Goal: Information Seeking & Learning: Compare options

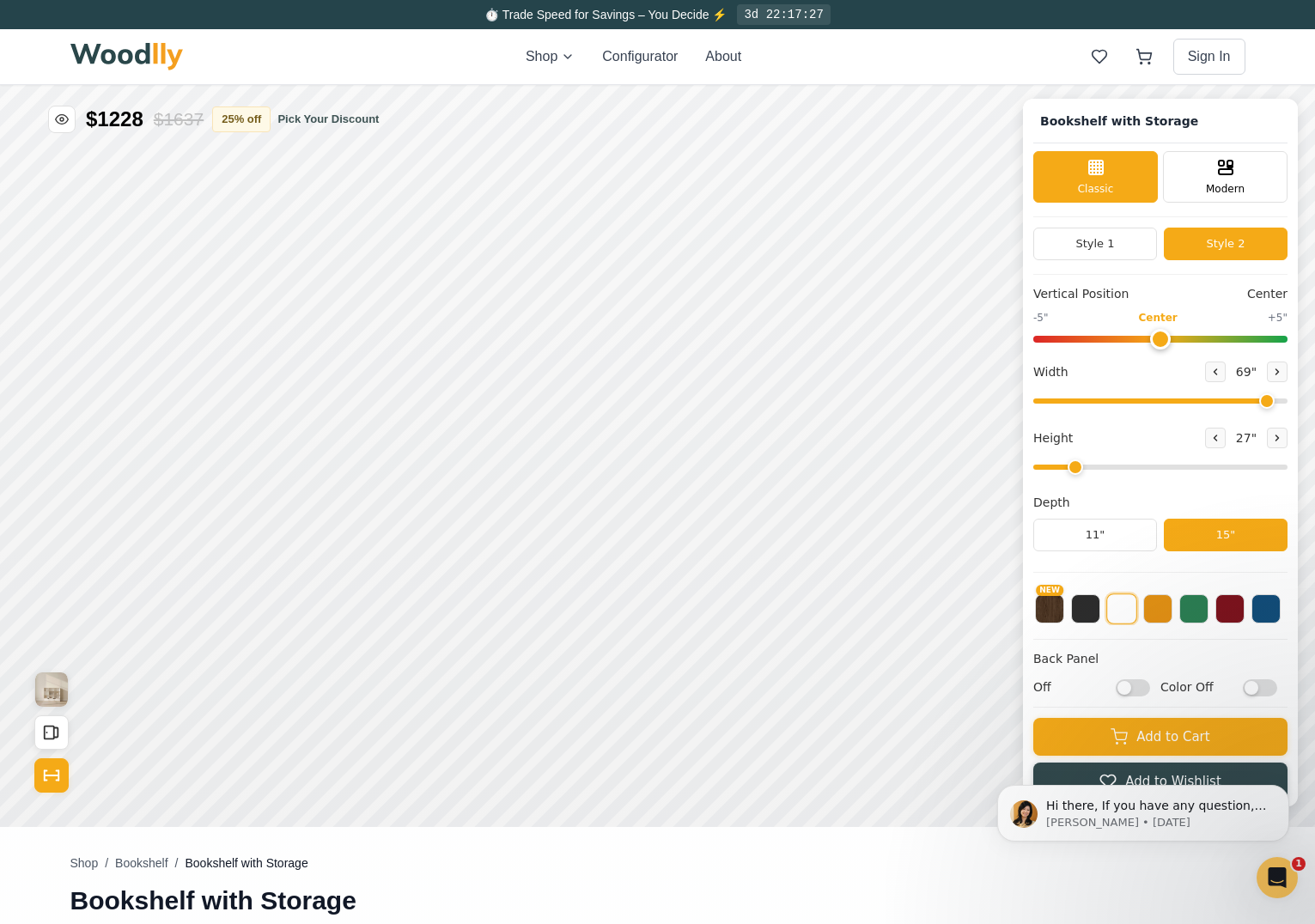
scroll to position [5, 0]
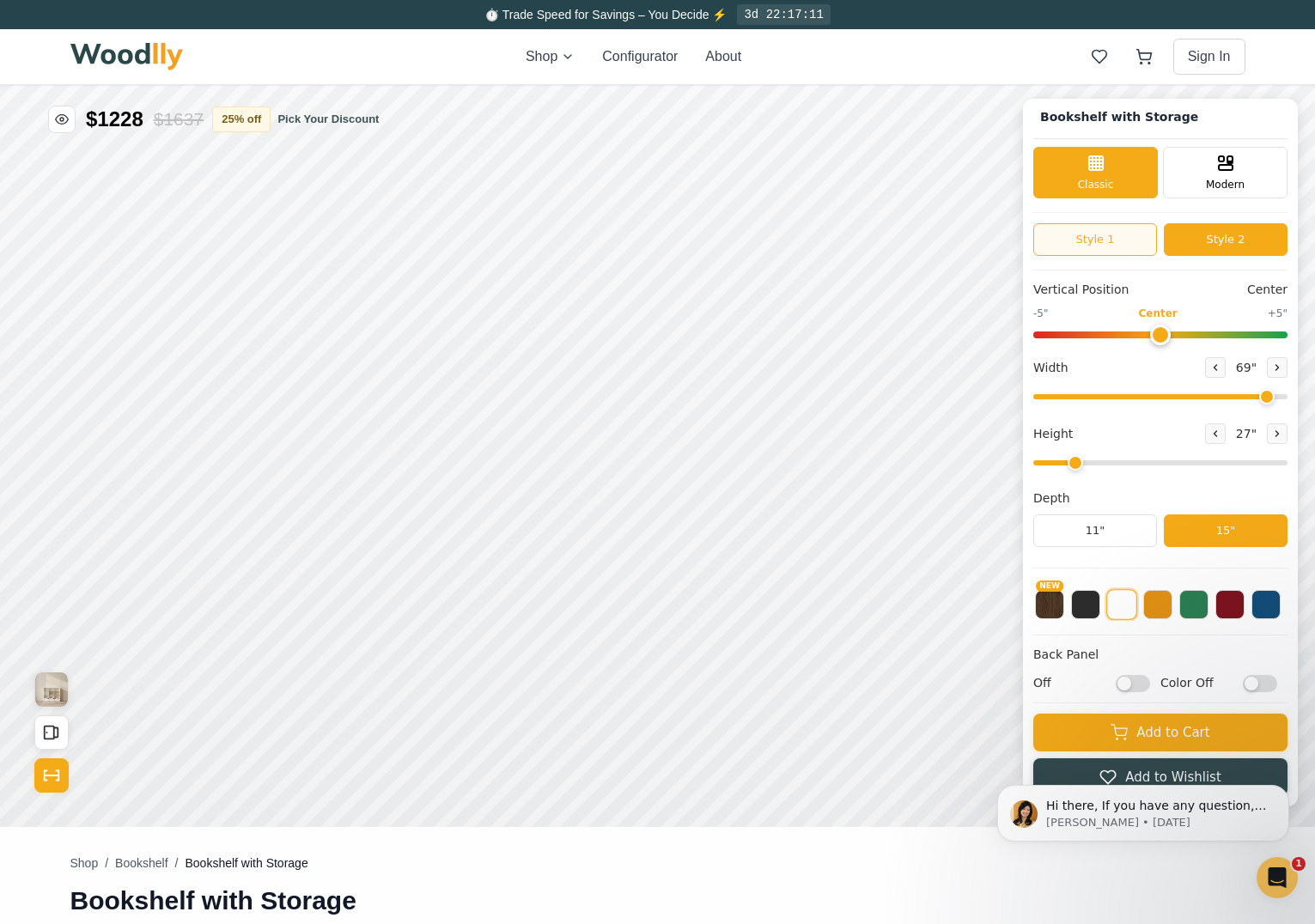
click at [1130, 235] on button "Style 1" at bounding box center [1094, 240] width 123 height 33
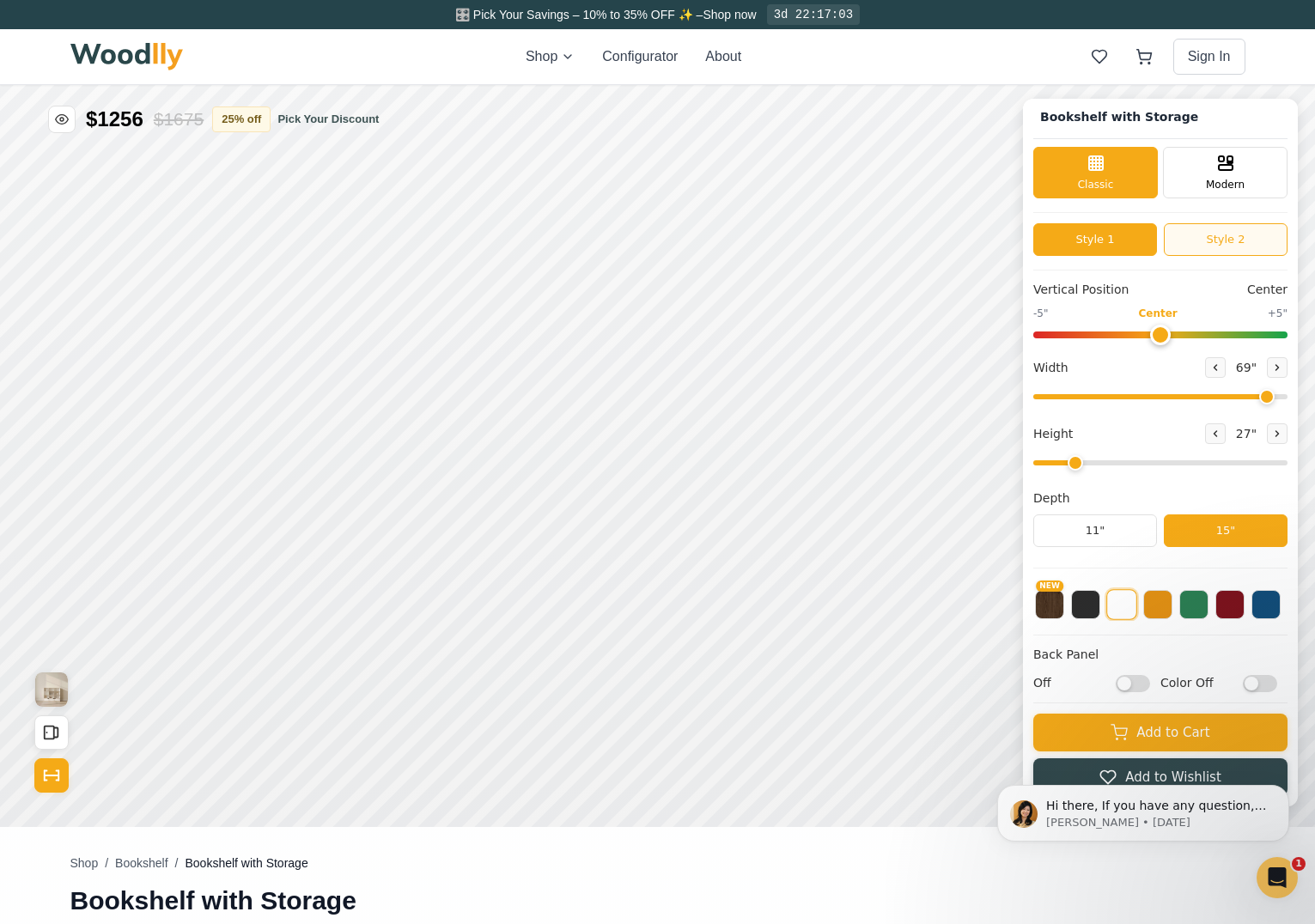
click at [1228, 242] on button "Style 2" at bounding box center [1224, 240] width 123 height 33
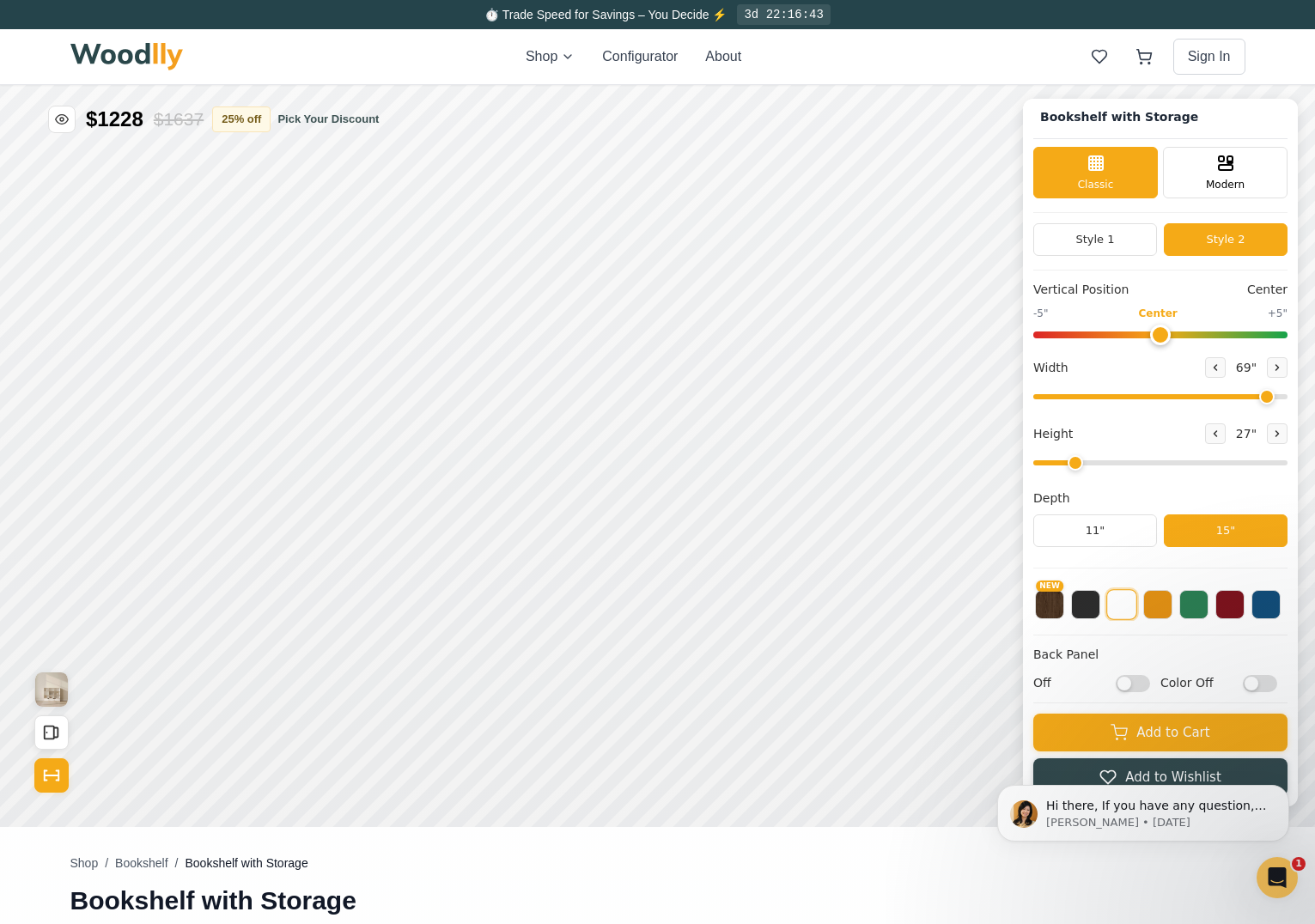
click at [1150, 682] on input "Off" at bounding box center [1133, 684] width 34 height 17
click at [1150, 682] on input "On" at bounding box center [1133, 684] width 34 height 17
checkbox input "false"
click at [1277, 687] on input "Color Off" at bounding box center [1260, 684] width 34 height 17
checkbox input "true"
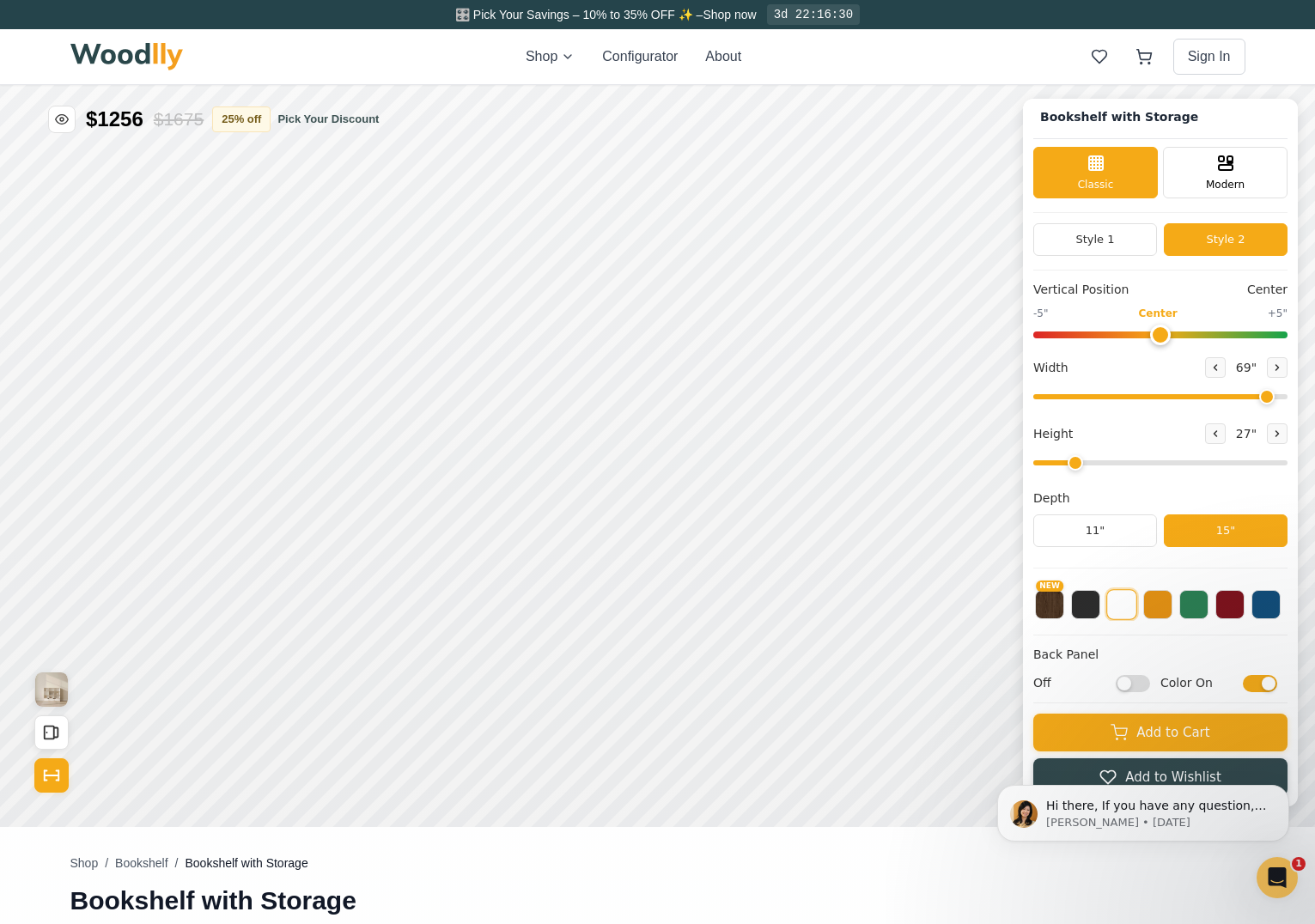
click at [1144, 688] on input "Off" at bounding box center [1133, 684] width 34 height 17
checkbox input "true"
click at [1095, 614] on button at bounding box center [1086, 602] width 29 height 29
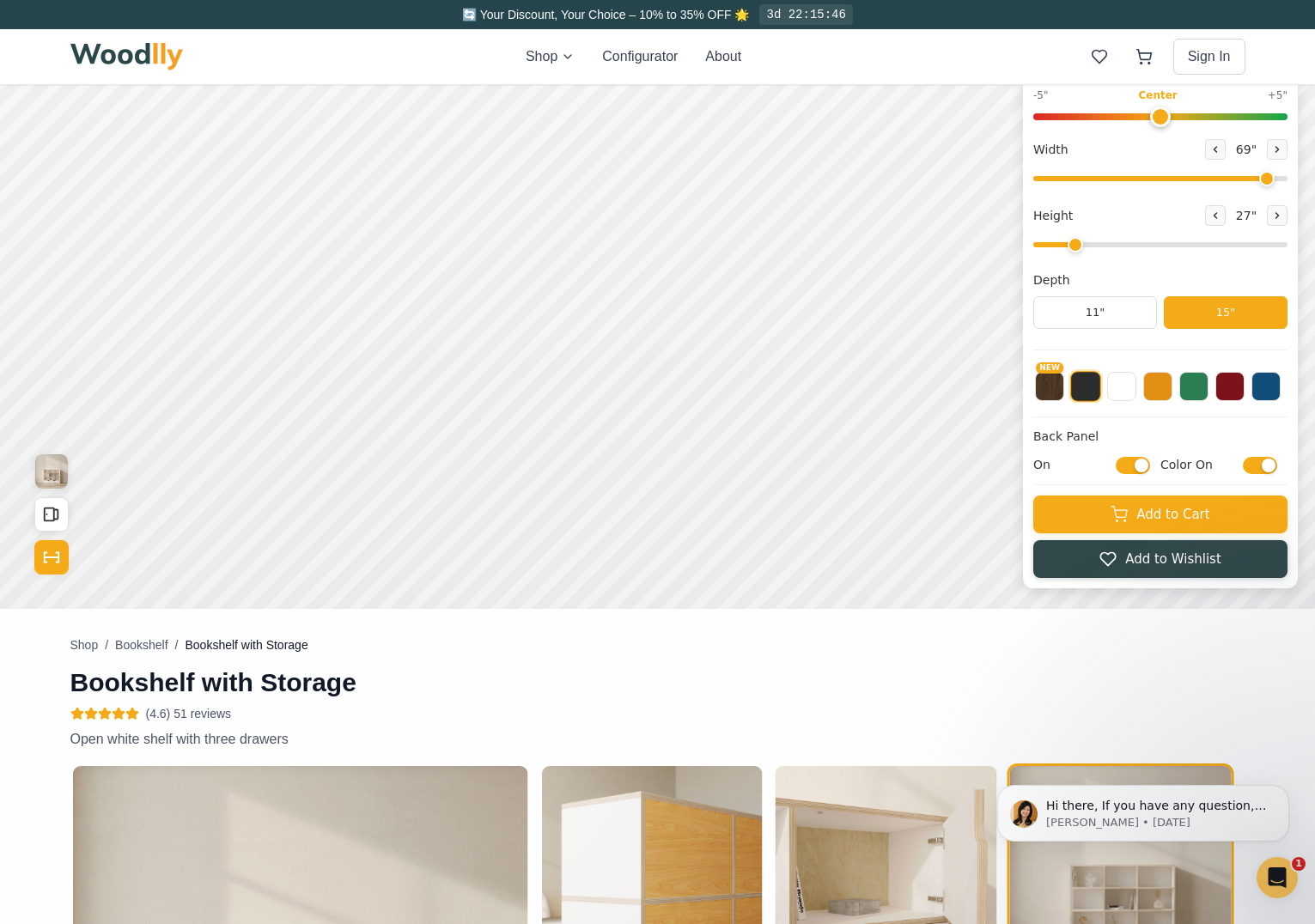
scroll to position [48, 0]
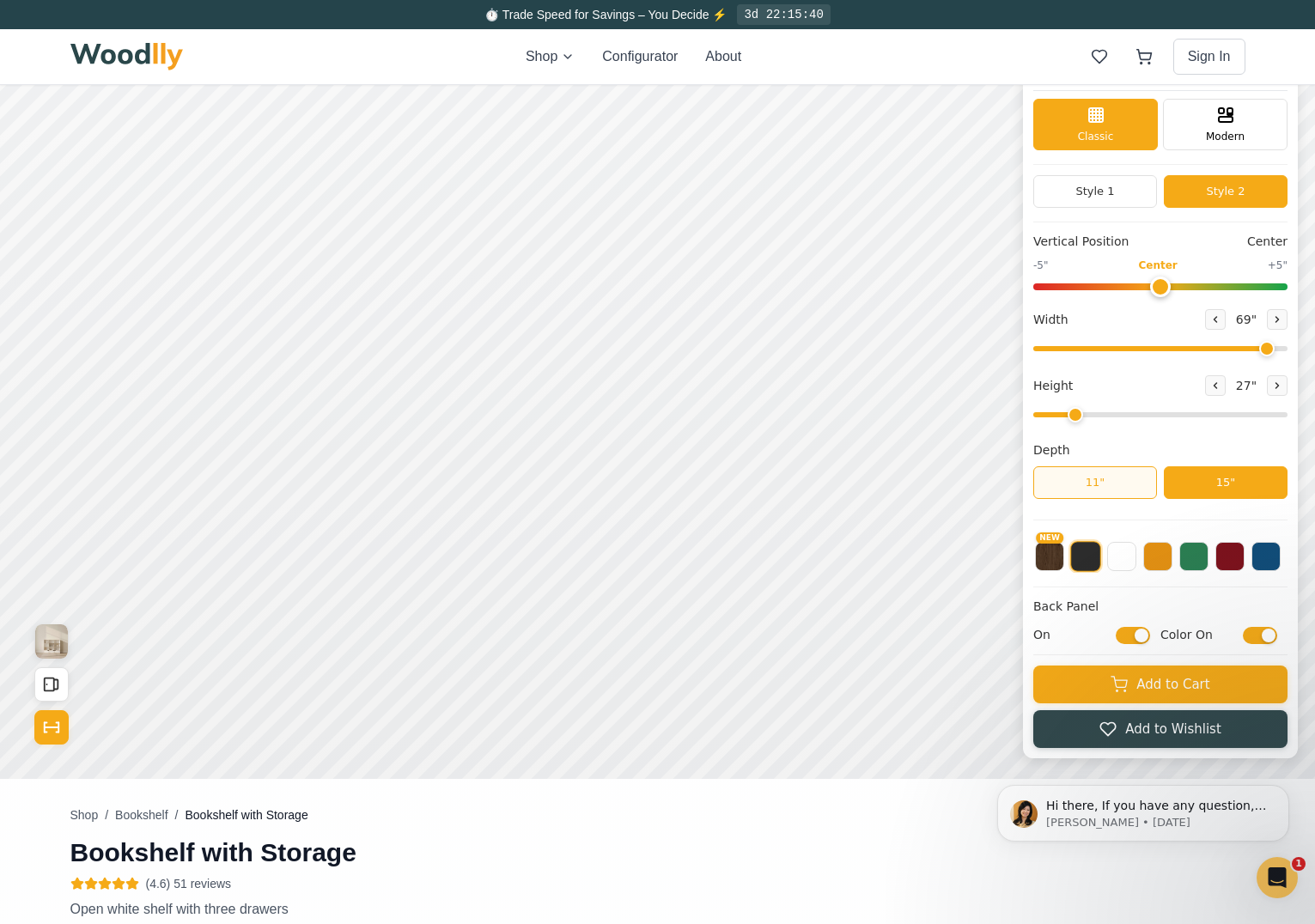
click at [1095, 478] on button "11"" at bounding box center [1094, 483] width 123 height 33
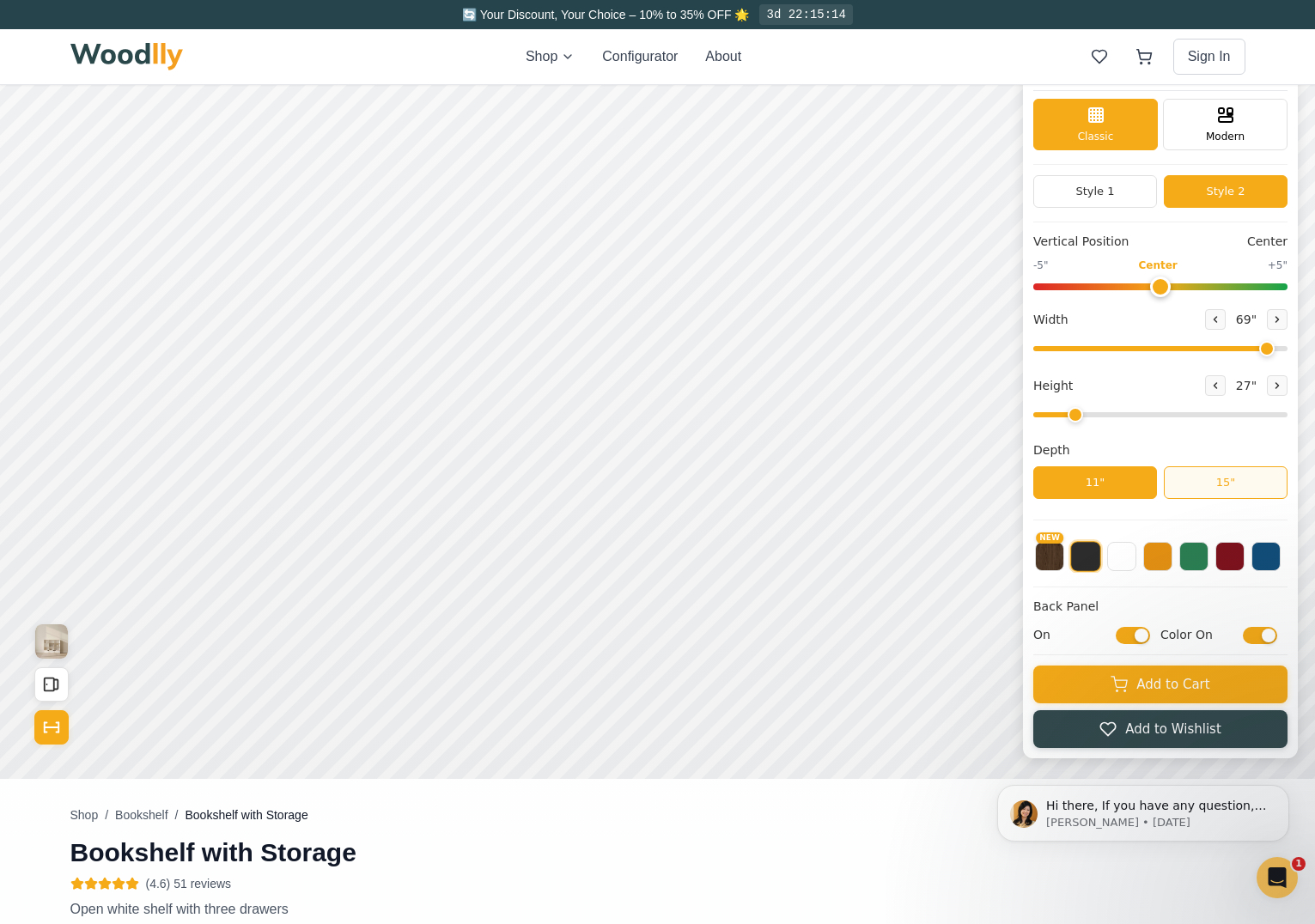
click at [1199, 478] on button "15"" at bounding box center [1224, 483] width 123 height 33
click at [1137, 484] on button "11"" at bounding box center [1094, 483] width 123 height 33
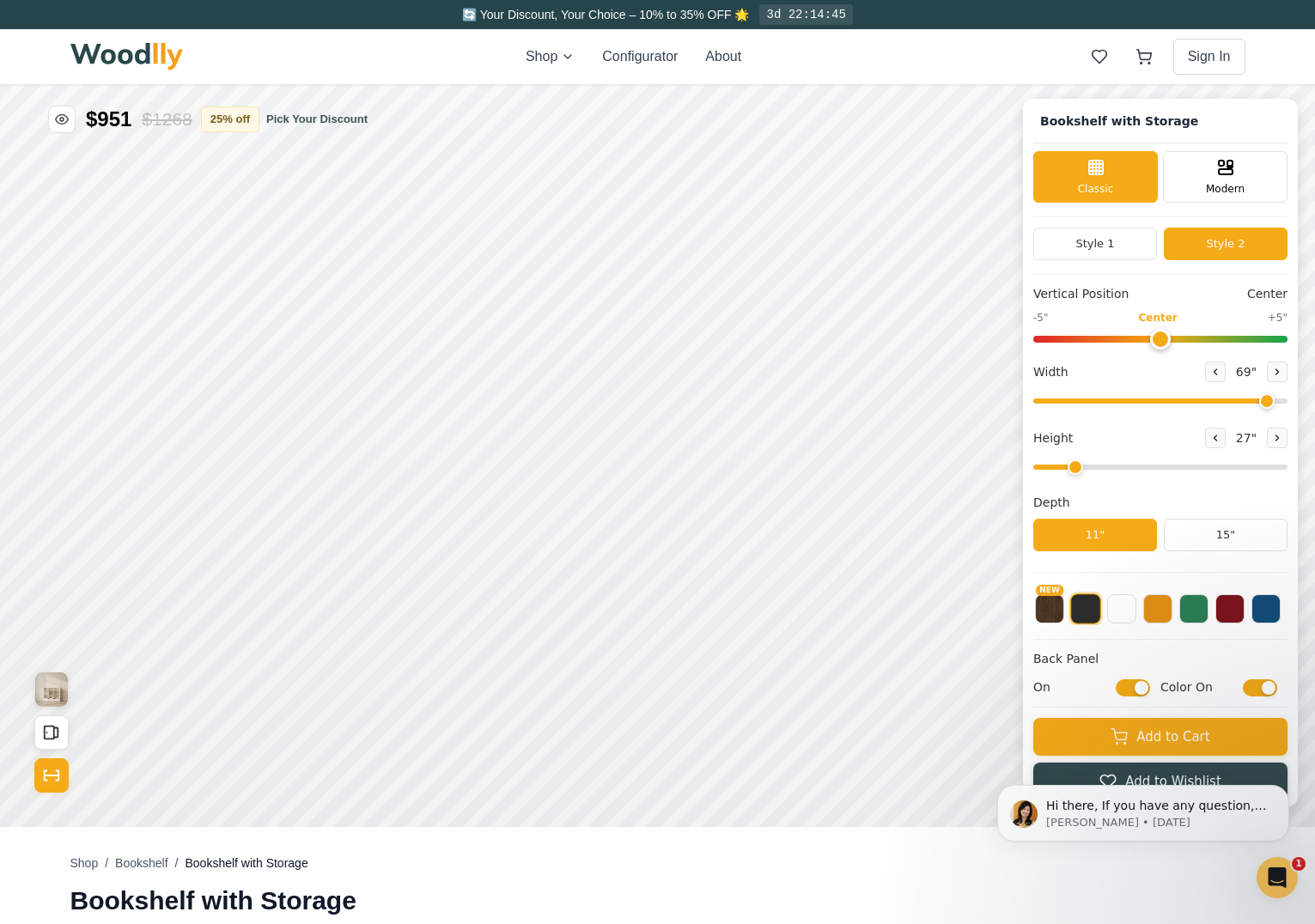
scroll to position [5, 0]
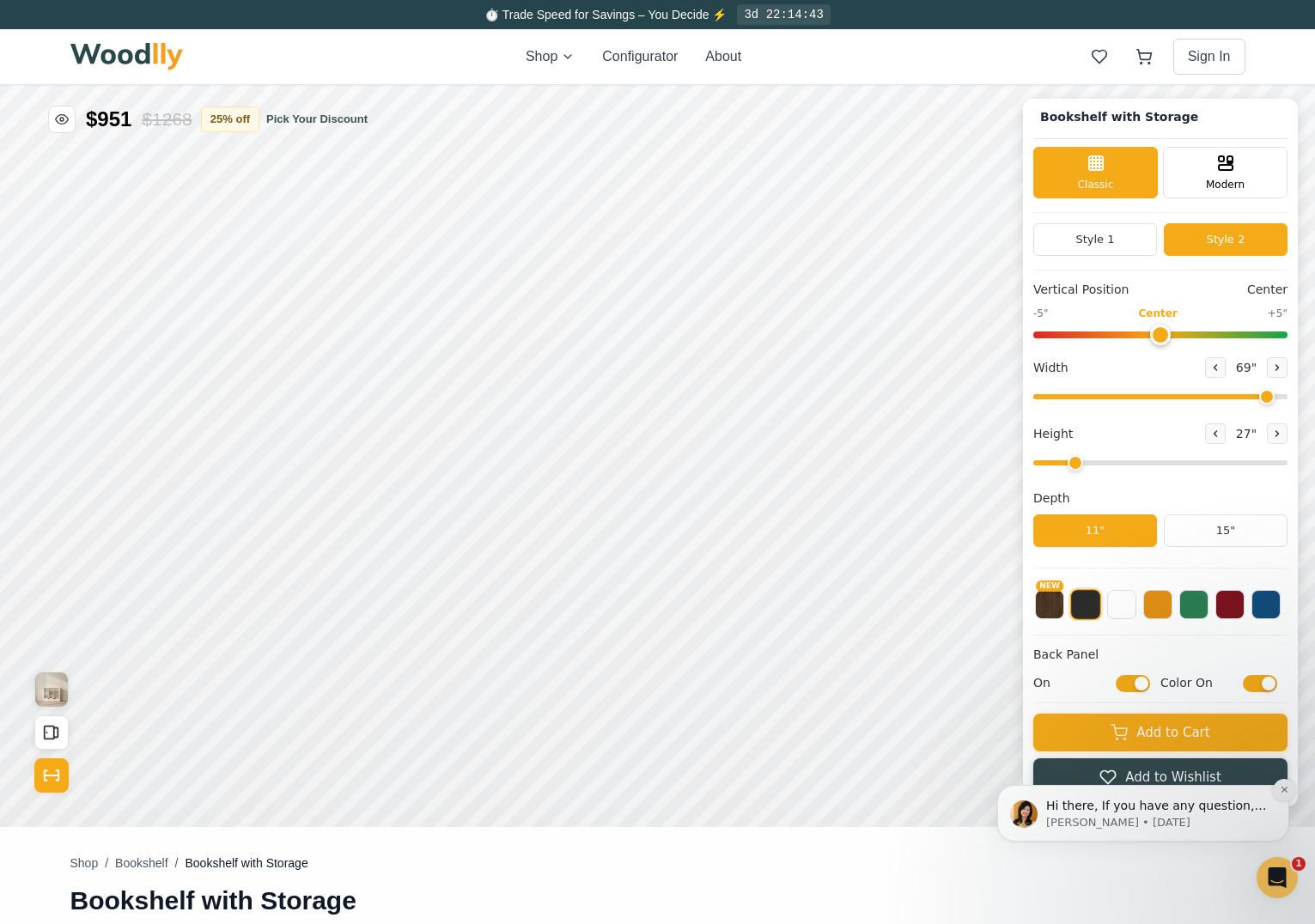
click at [1286, 792] on icon "Dismiss notification" at bounding box center [1283, 789] width 6 height 6
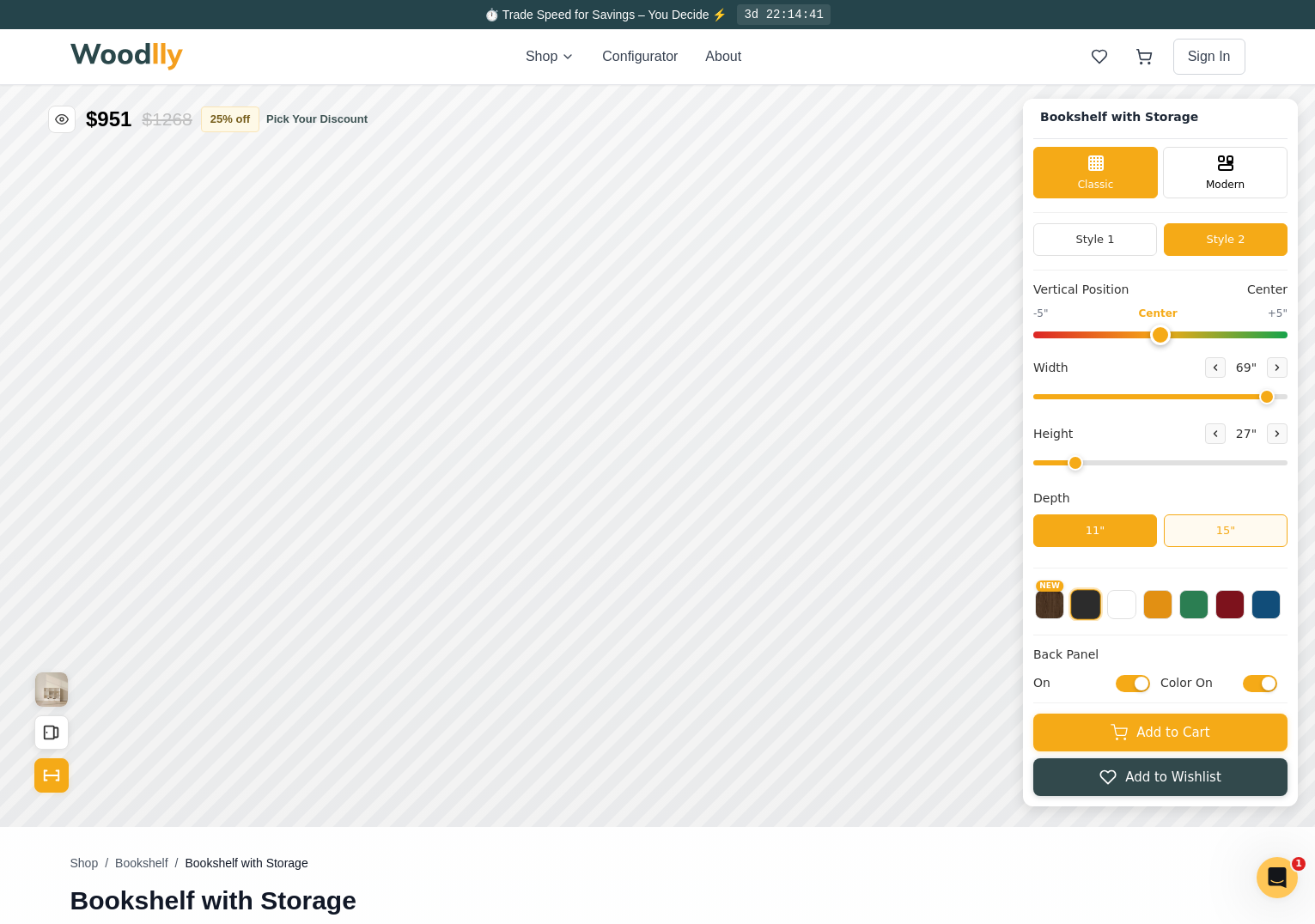
click at [1248, 527] on button "15"" at bounding box center [1224, 531] width 123 height 33
click at [1136, 526] on button "11"" at bounding box center [1094, 531] width 123 height 33
click at [1190, 528] on button "15"" at bounding box center [1224, 531] width 123 height 33
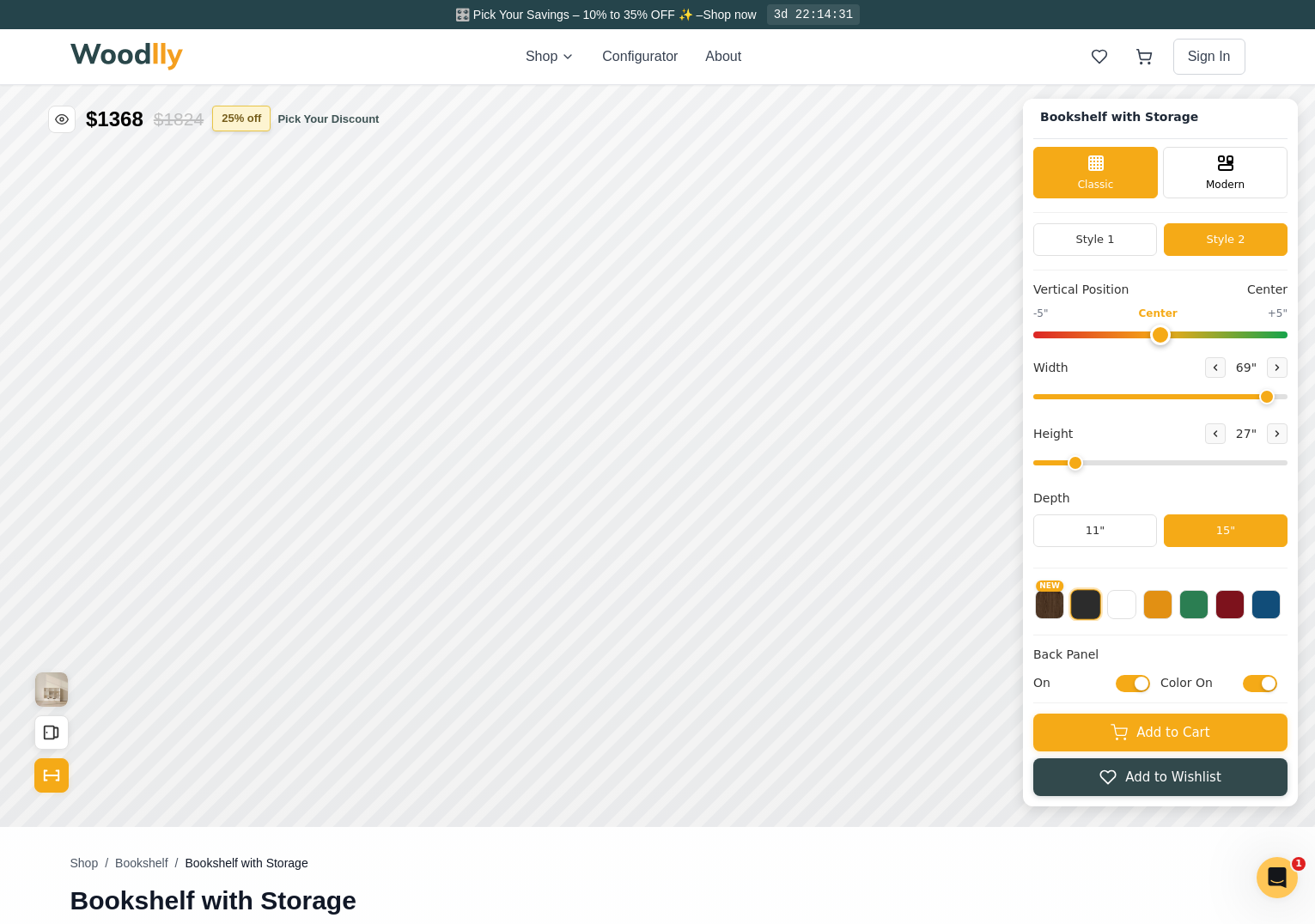
click at [247, 116] on button "25 % off" at bounding box center [241, 118] width 59 height 26
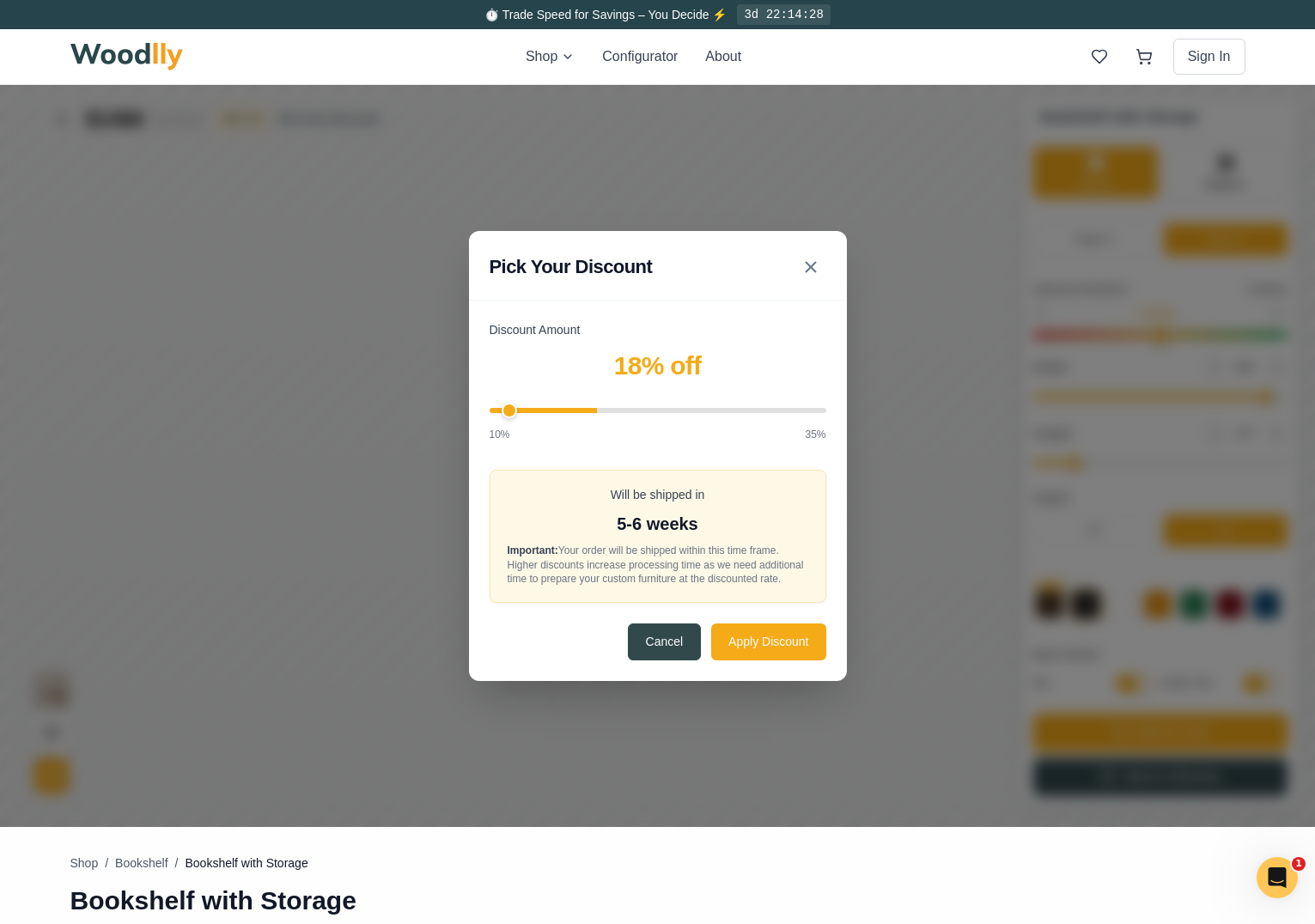
type input "10"
drag, startPoint x: 701, startPoint y: 397, endPoint x: 446, endPoint y: 385, distance: 255.3
click at [446, 385] on div "Pick Your Discount Discount Amount 10 % off 10% 35% Will be shipped in 3-4 week…" at bounding box center [657, 456] width 1315 height 741
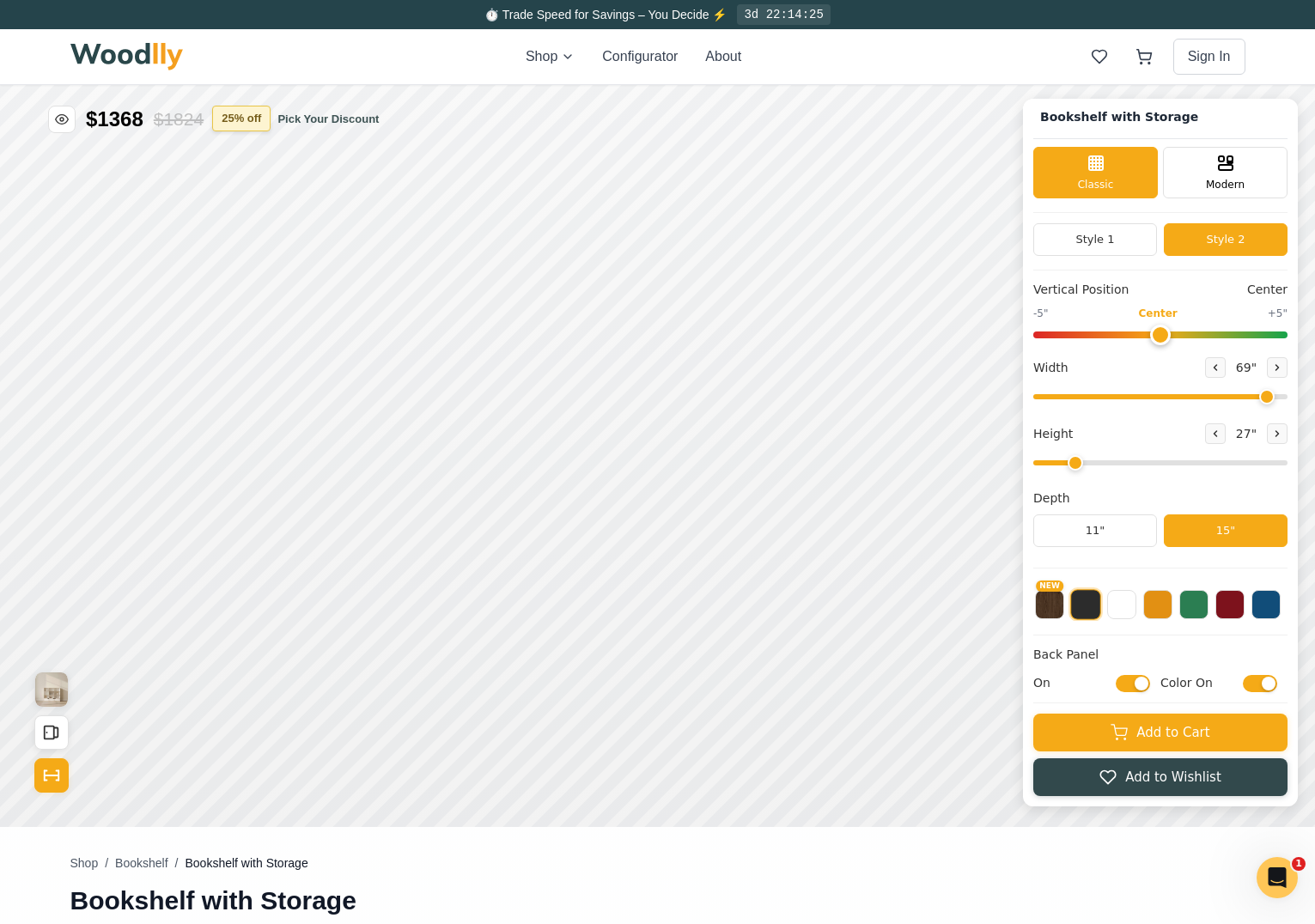
click at [238, 116] on button "25 % off" at bounding box center [241, 118] width 59 height 26
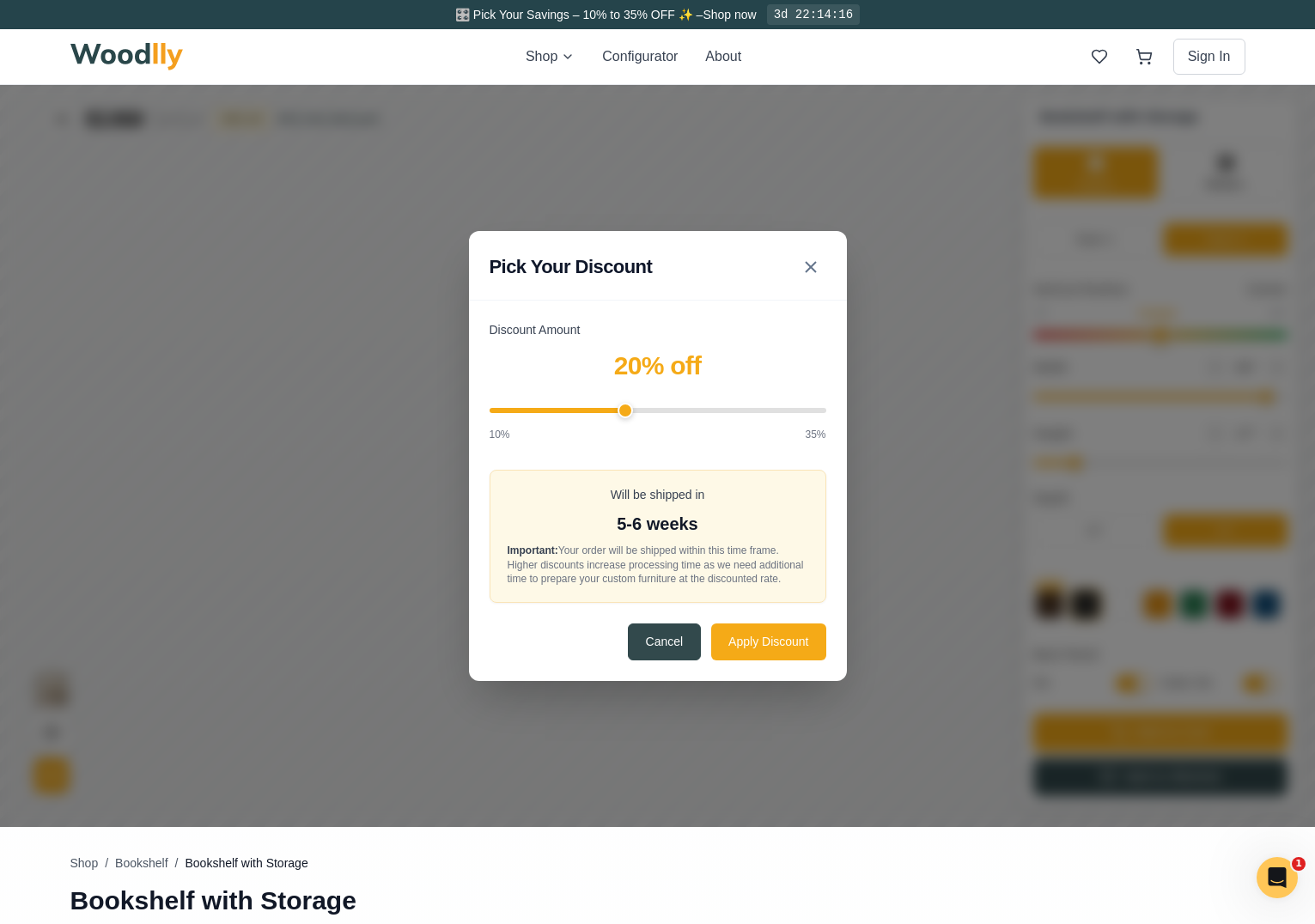
drag, startPoint x: 504, startPoint y: 407, endPoint x: 630, endPoint y: 409, distance: 126.0
click at [630, 409] on input "Discount Amount" at bounding box center [658, 410] width 336 height 5
drag, startPoint x: 634, startPoint y: 403, endPoint x: 850, endPoint y: 411, distance: 216.1
type input "35"
click at [847, 411] on div "Discount Amount 35 % off 10% 35% Will be shipped in 8-9 weeks Important: Your o…" at bounding box center [658, 500] width 378 height 359
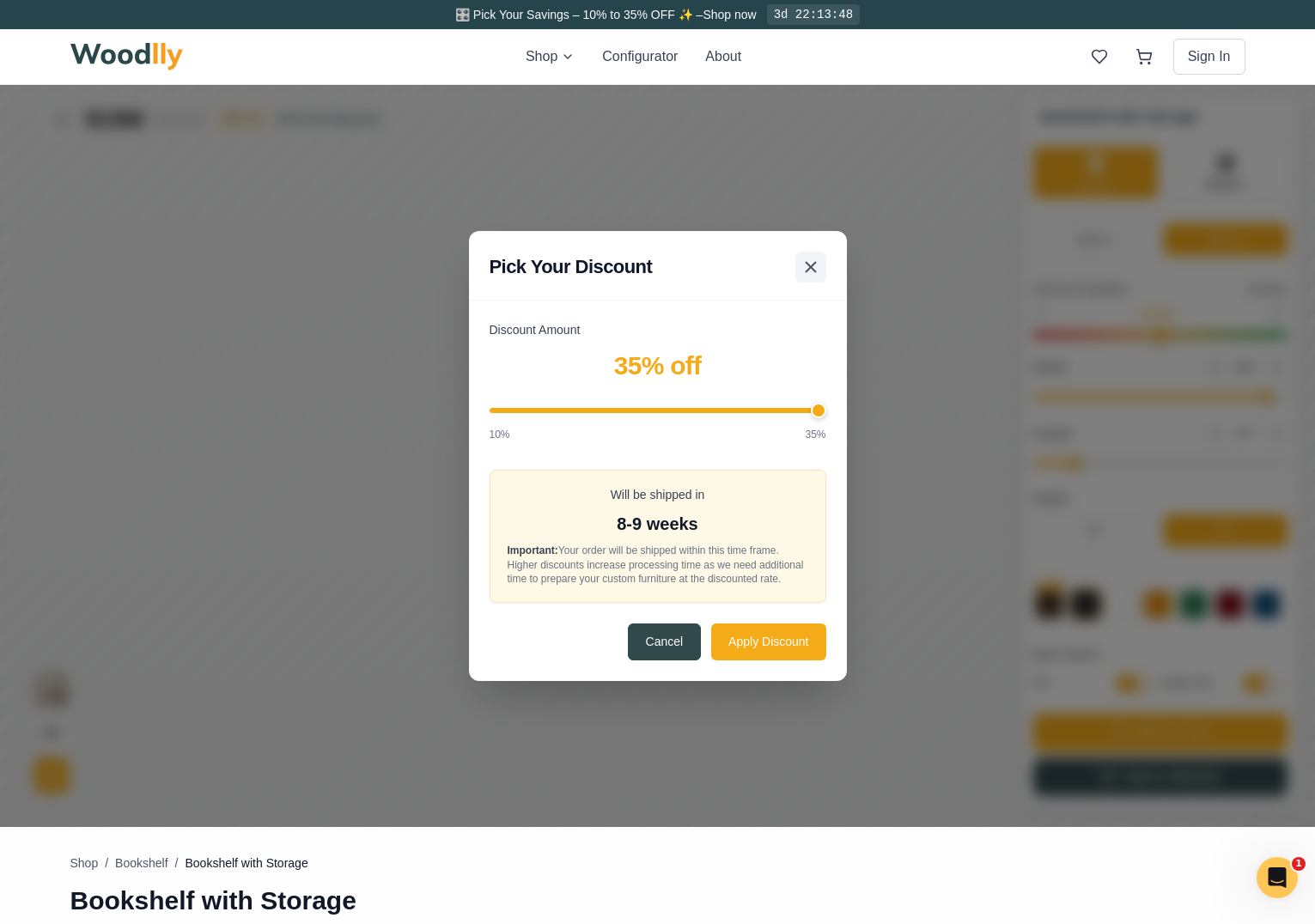
click at [817, 264] on icon at bounding box center [811, 267] width 21 height 21
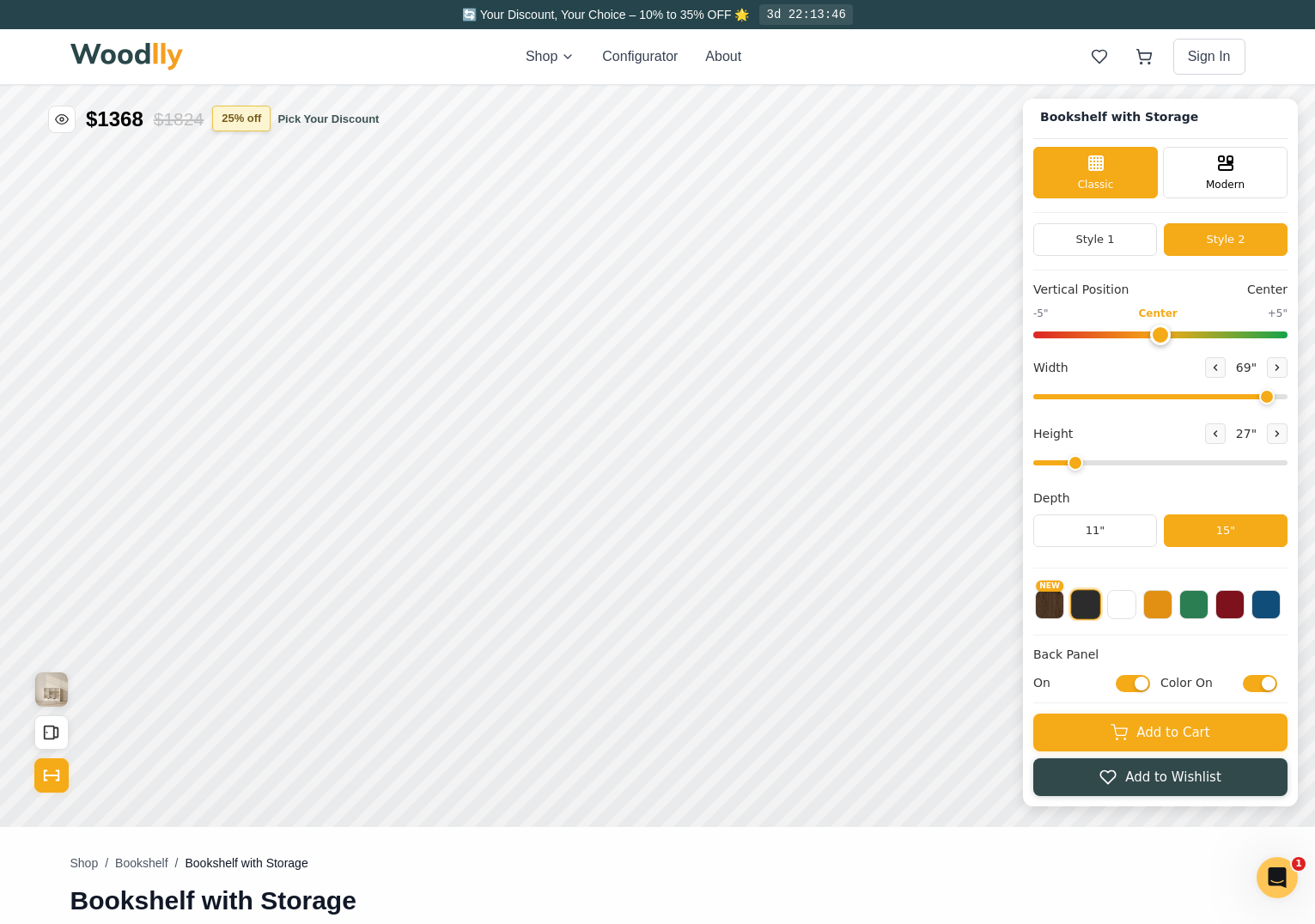
click at [262, 122] on button "25 % off" at bounding box center [241, 118] width 59 height 26
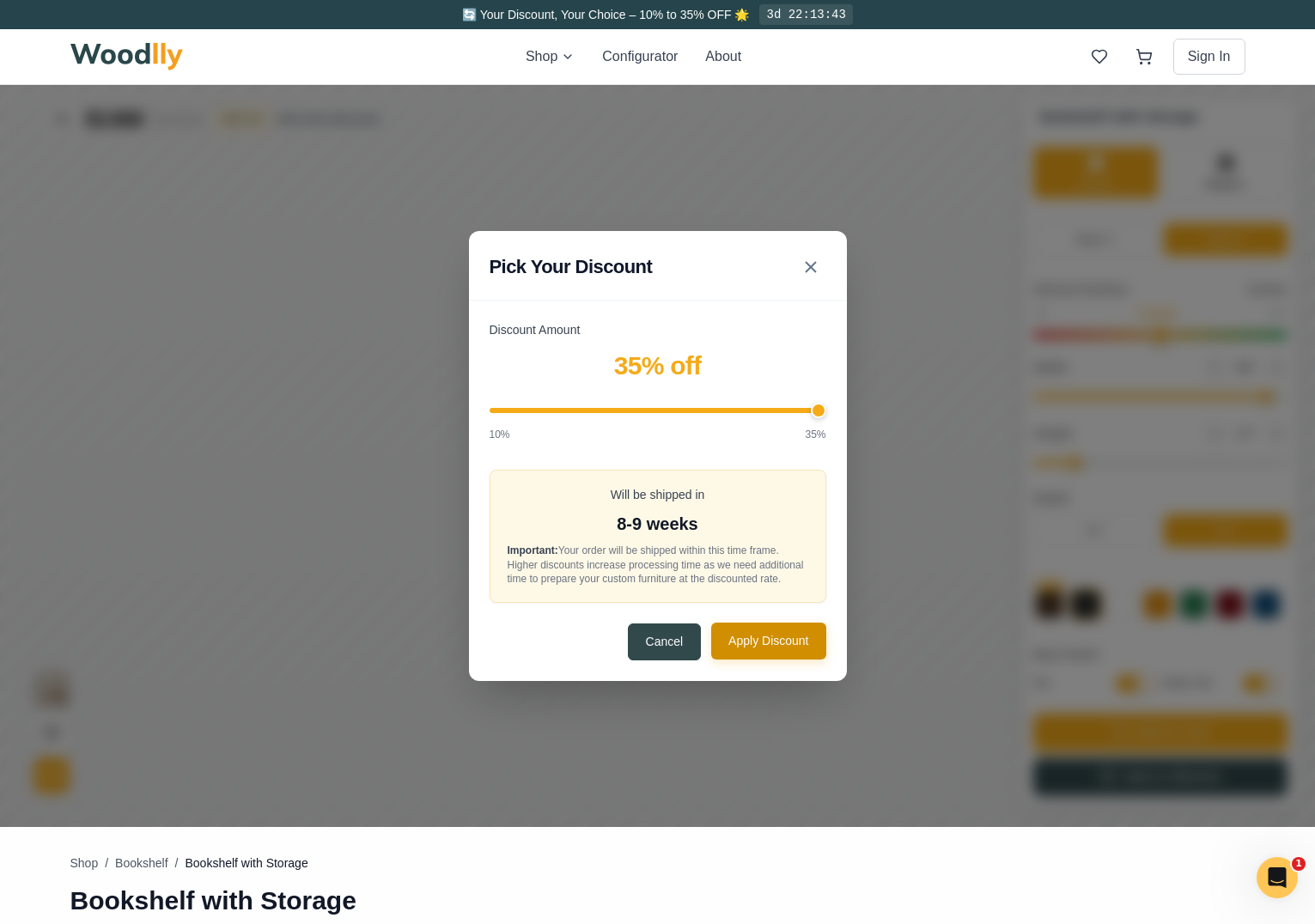
click at [763, 647] on button "Apply Discount" at bounding box center [768, 640] width 114 height 37
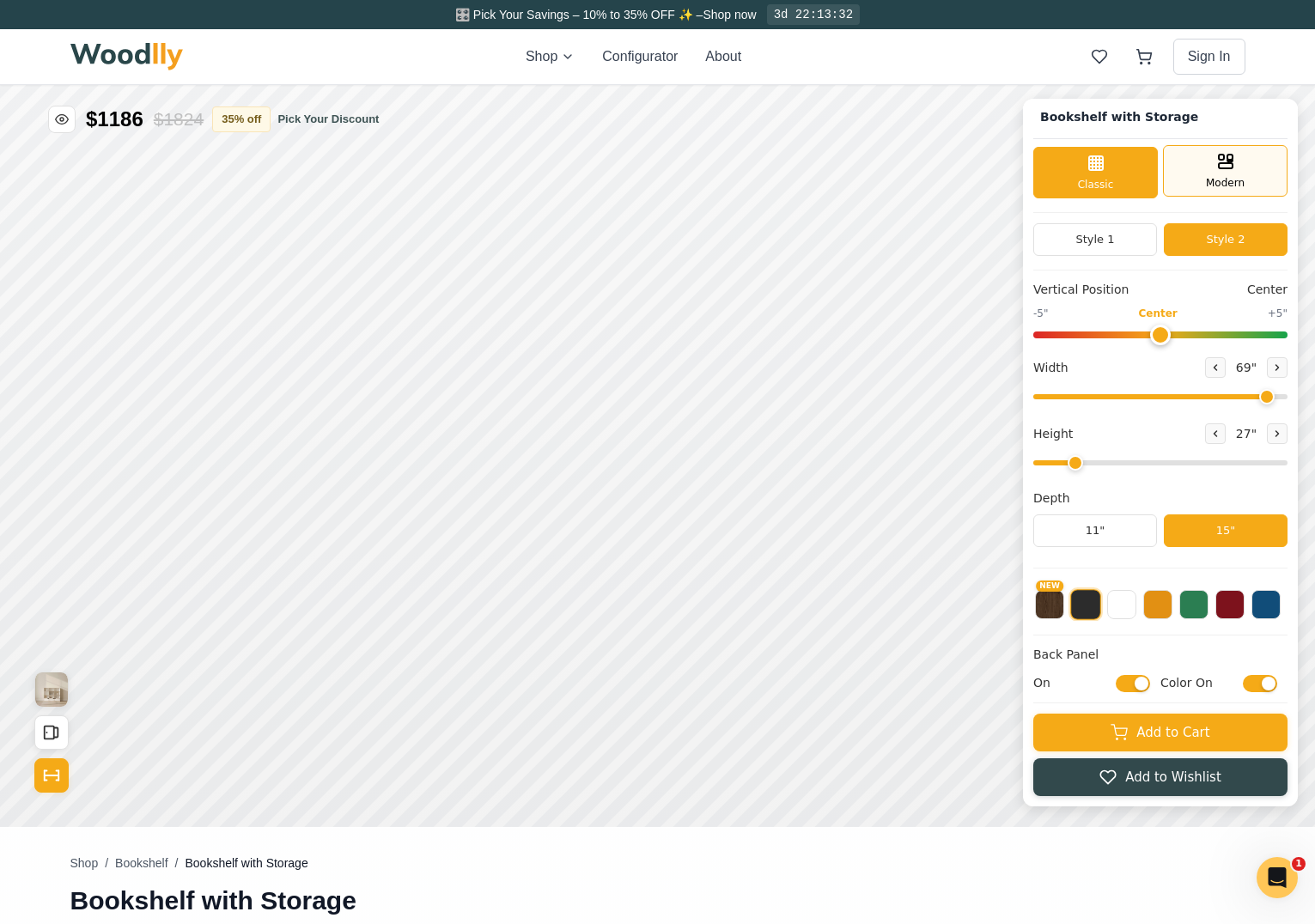
click at [1251, 173] on div "Modern" at bounding box center [1224, 171] width 124 height 52
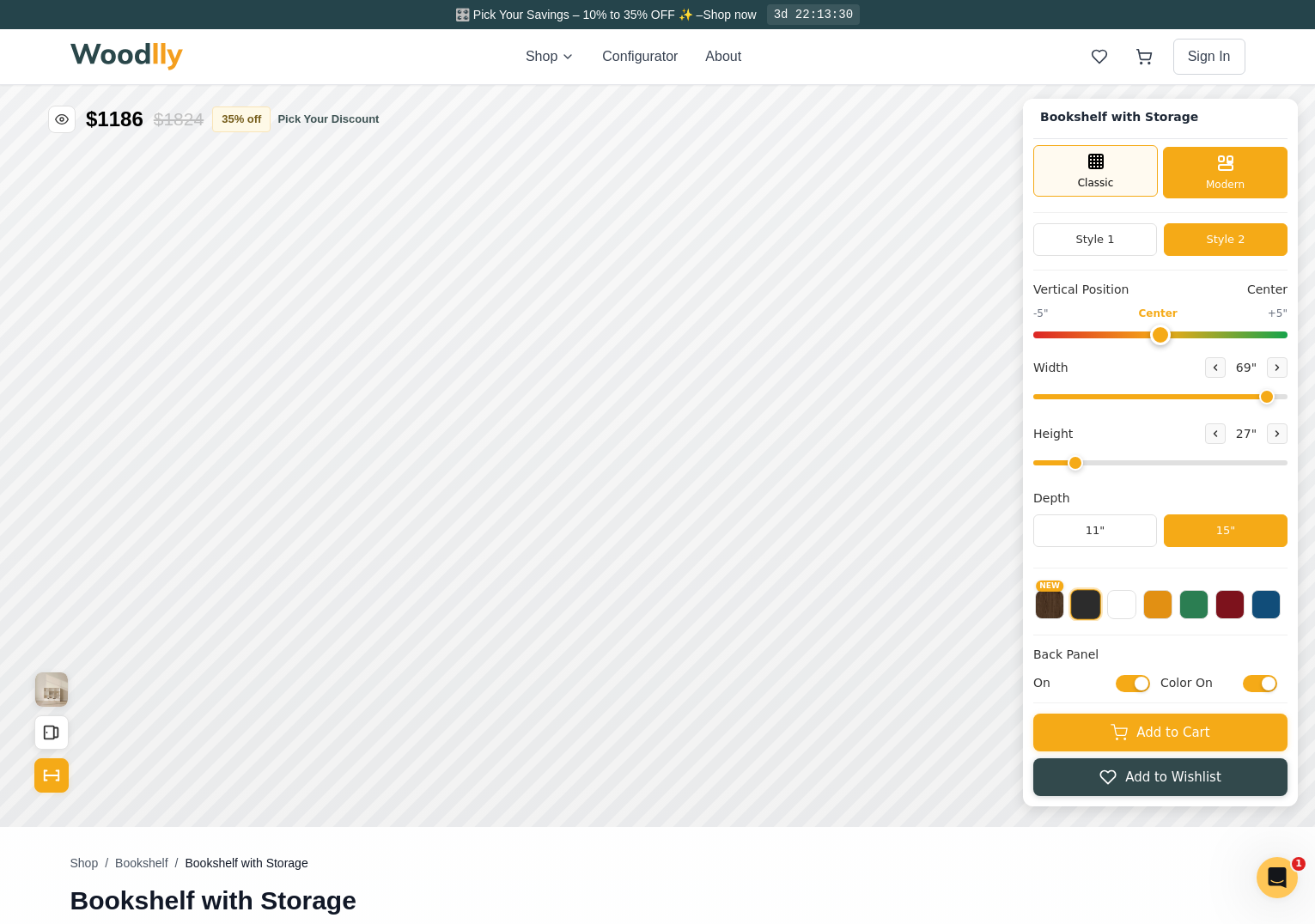
click at [1131, 168] on div "Classic" at bounding box center [1095, 171] width 124 height 52
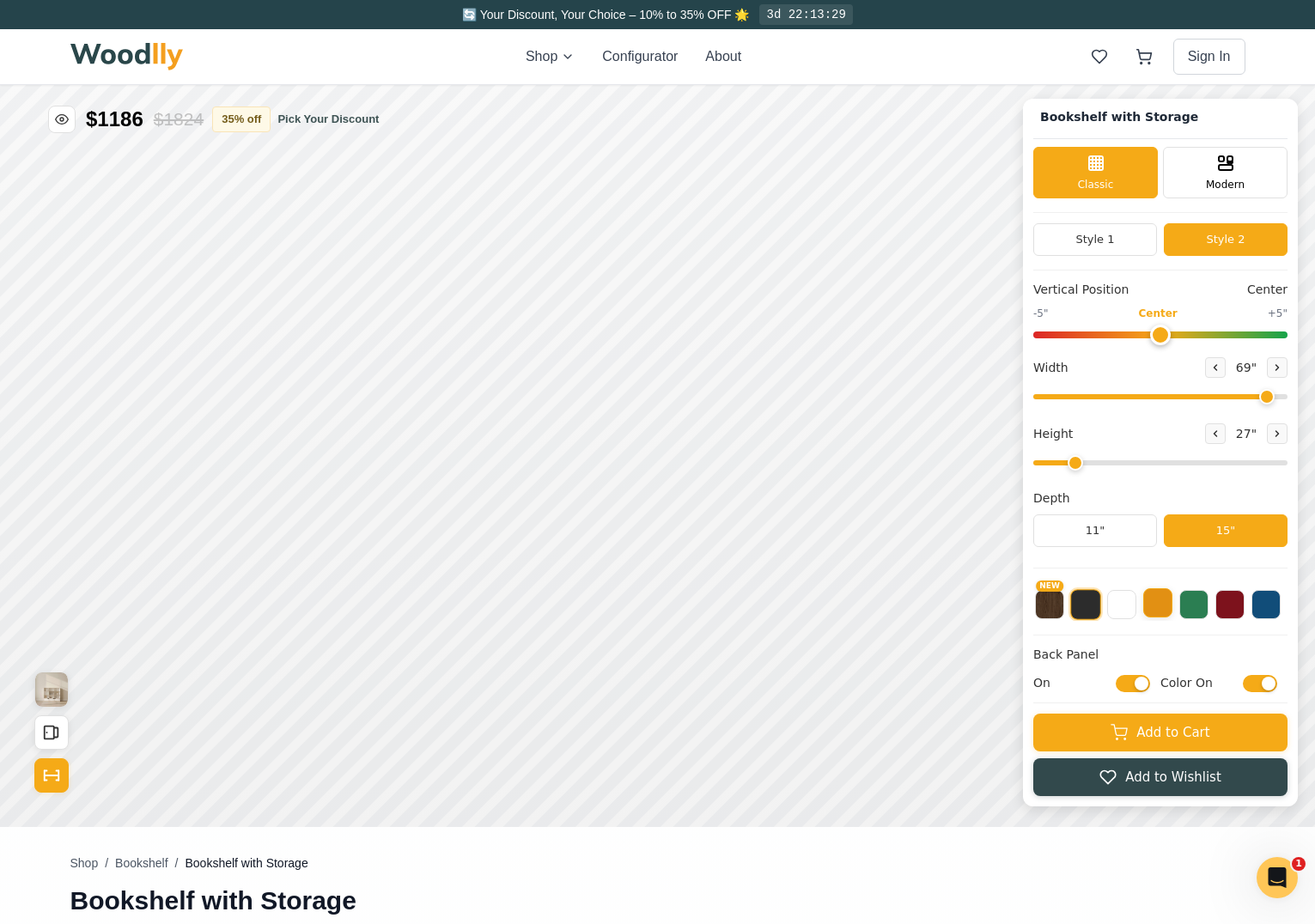
scroll to position [0, 0]
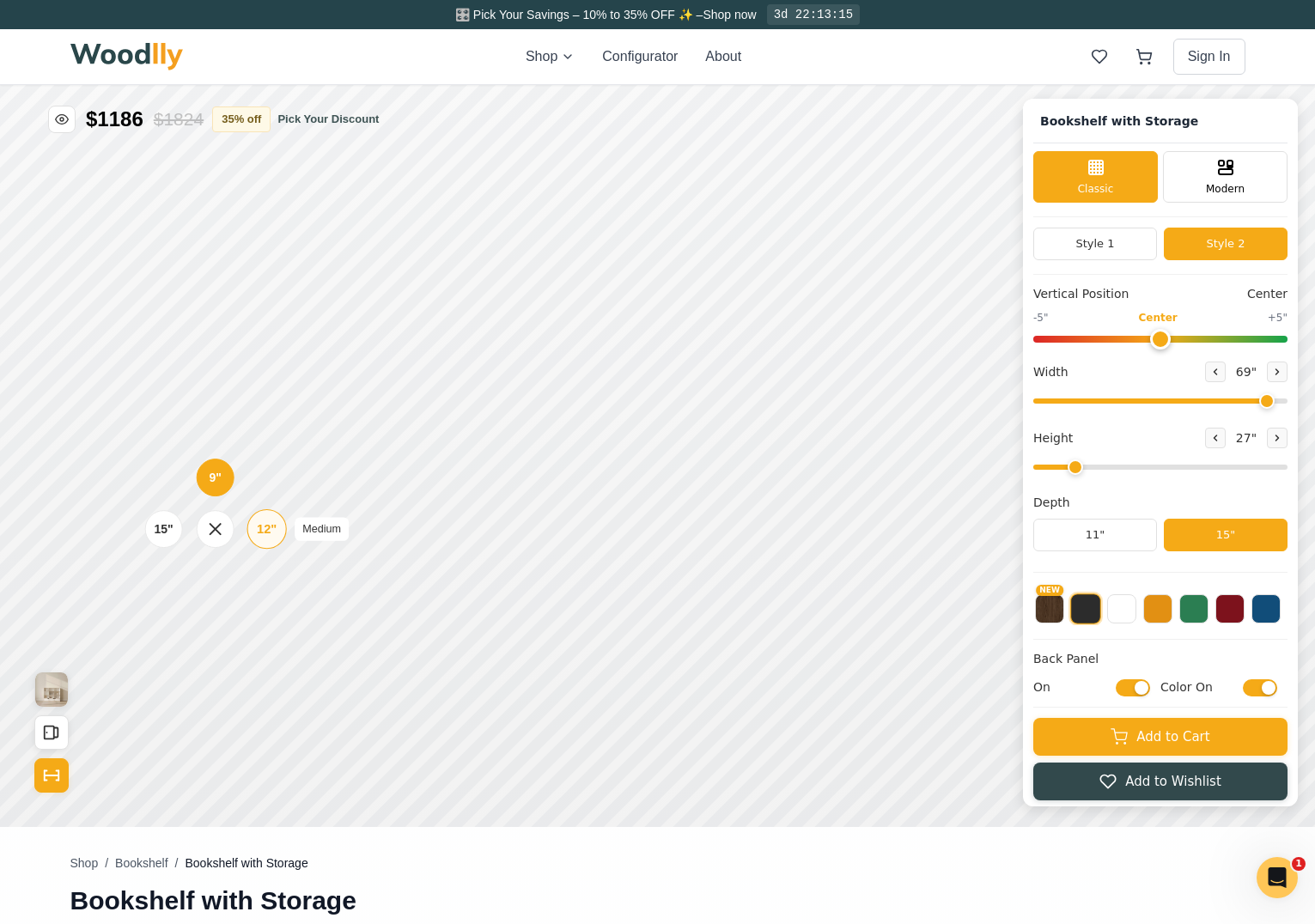
click at [267, 530] on div "12"" at bounding box center [266, 529] width 20 height 19
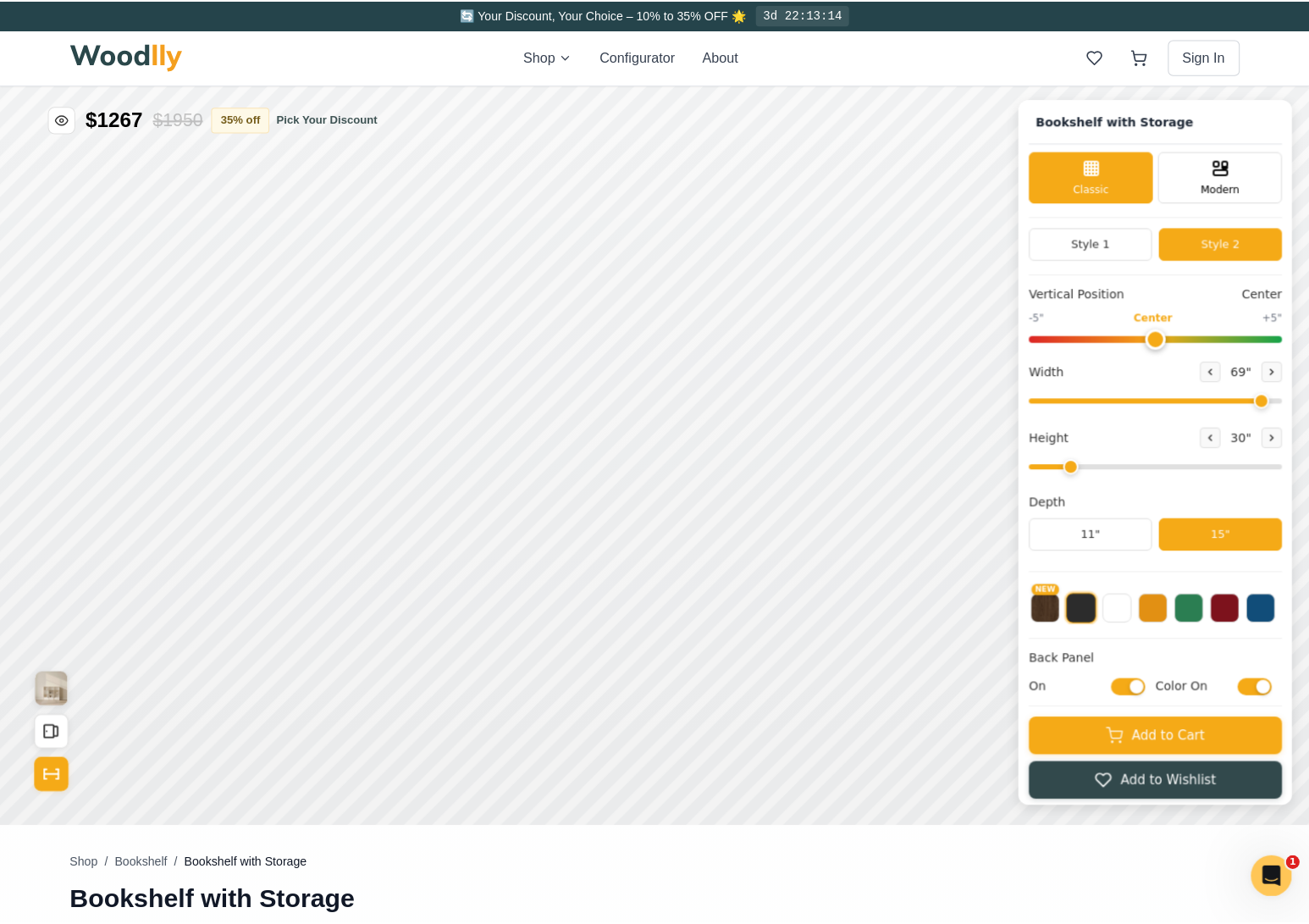
scroll to position [5, 0]
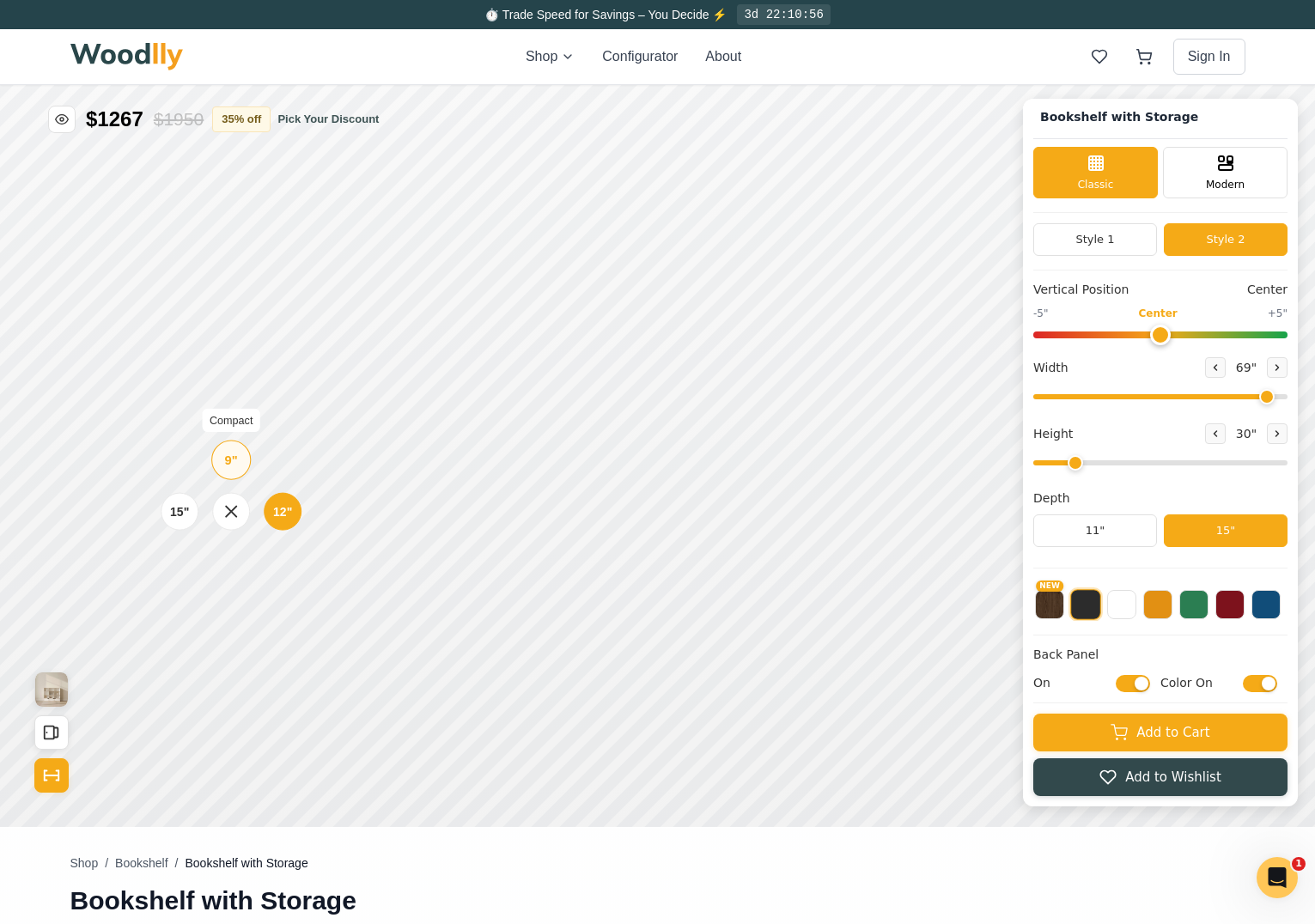
click at [232, 462] on div "9"" at bounding box center [231, 460] width 13 height 19
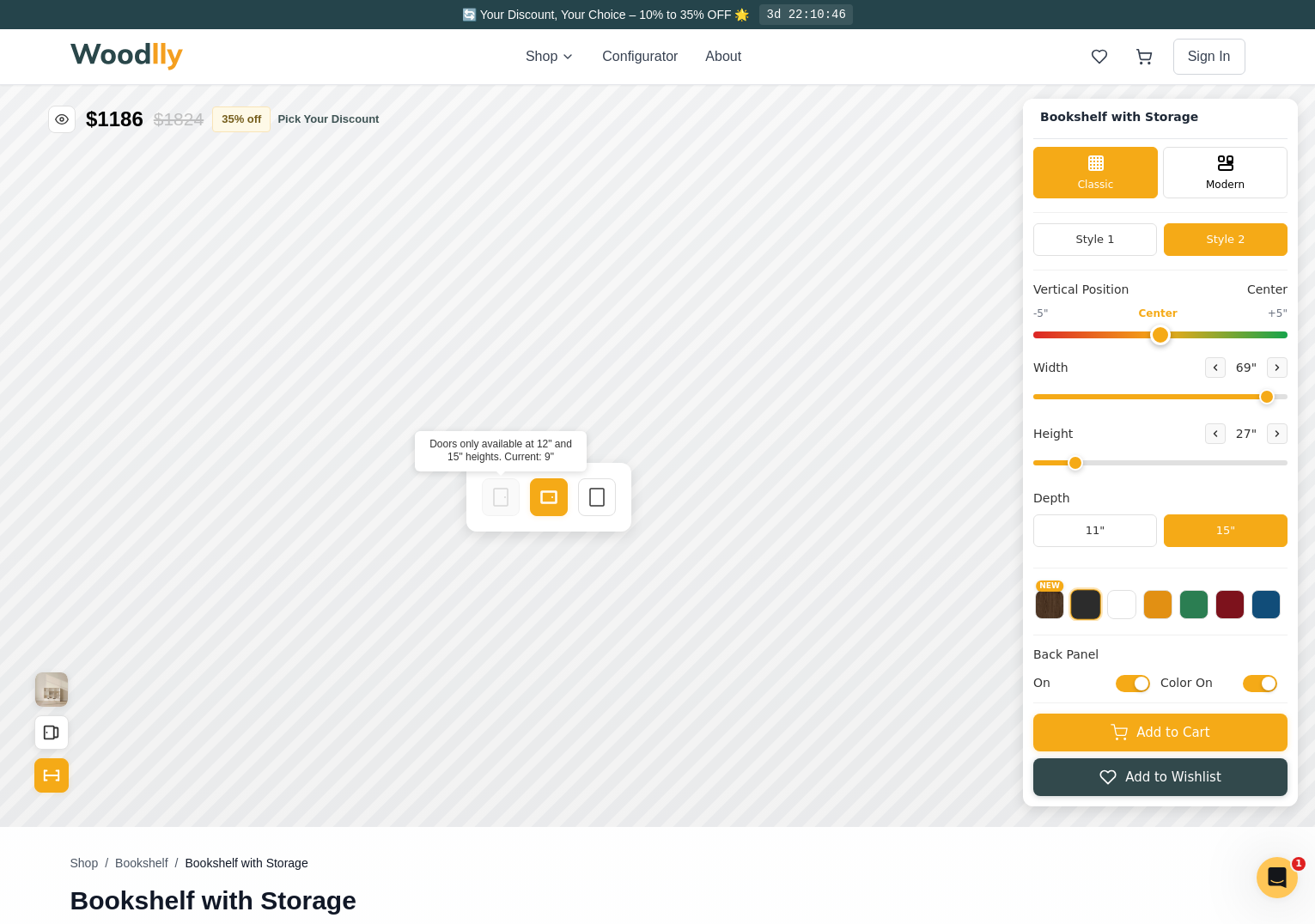
click at [505, 500] on icon at bounding box center [501, 497] width 21 height 21
click at [601, 495] on icon at bounding box center [597, 497] width 21 height 21
click at [554, 498] on rect at bounding box center [553, 492] width 16 height 12
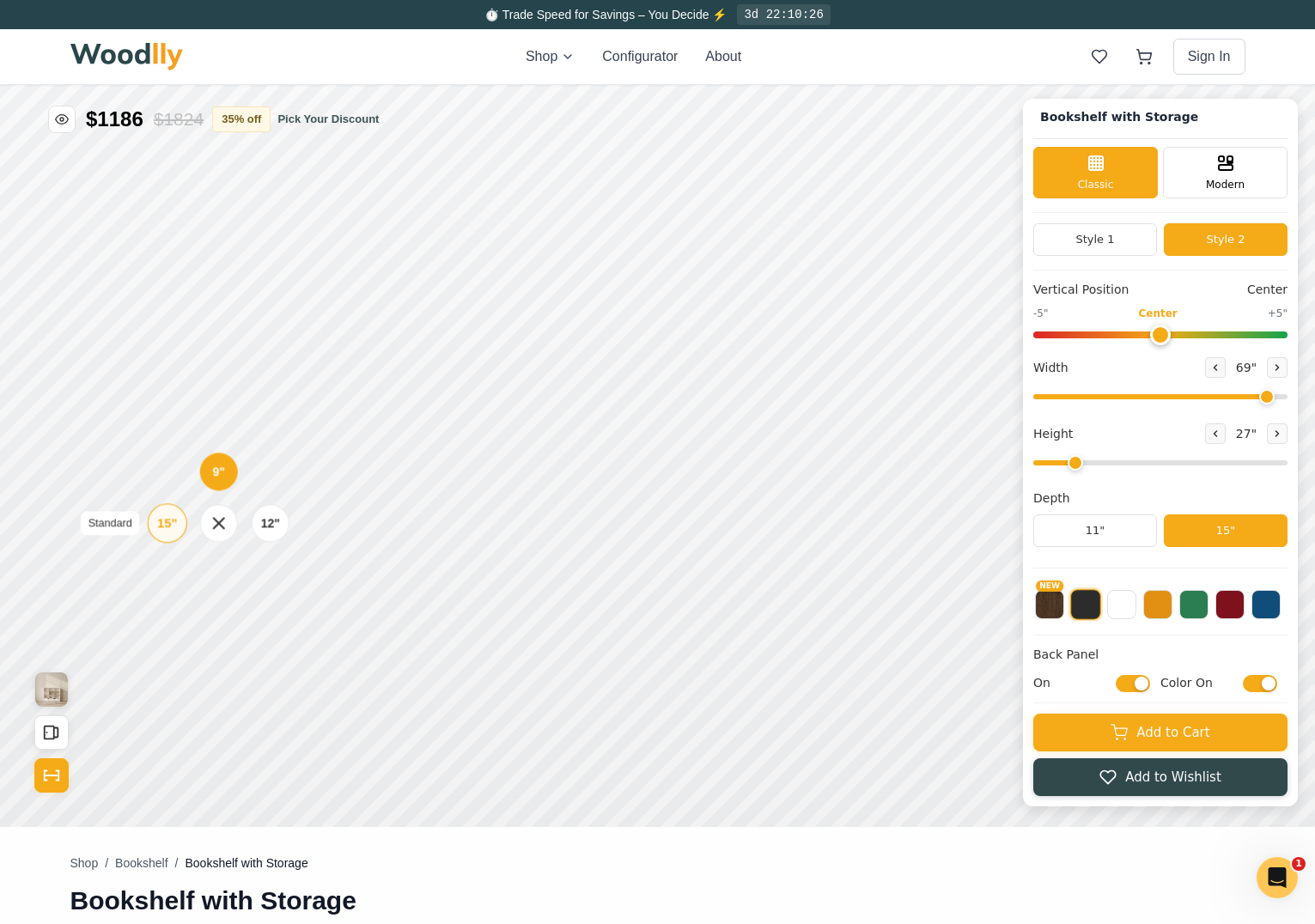
click at [174, 525] on div "15"" at bounding box center [166, 523] width 20 height 19
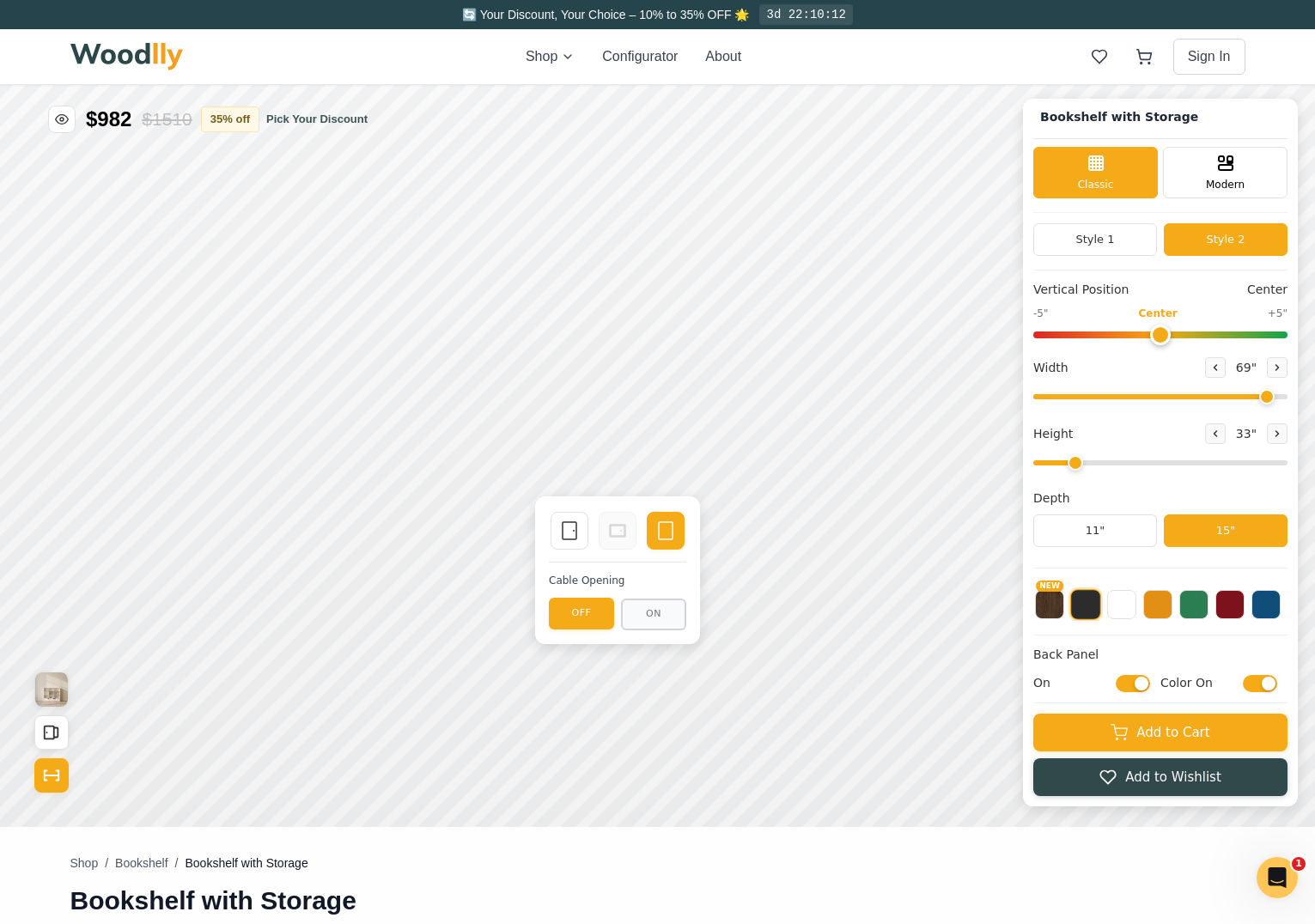
click at [588, 634] on div "Single Door Empty Space Cable Opening OFF ON" at bounding box center [617, 570] width 165 height 147
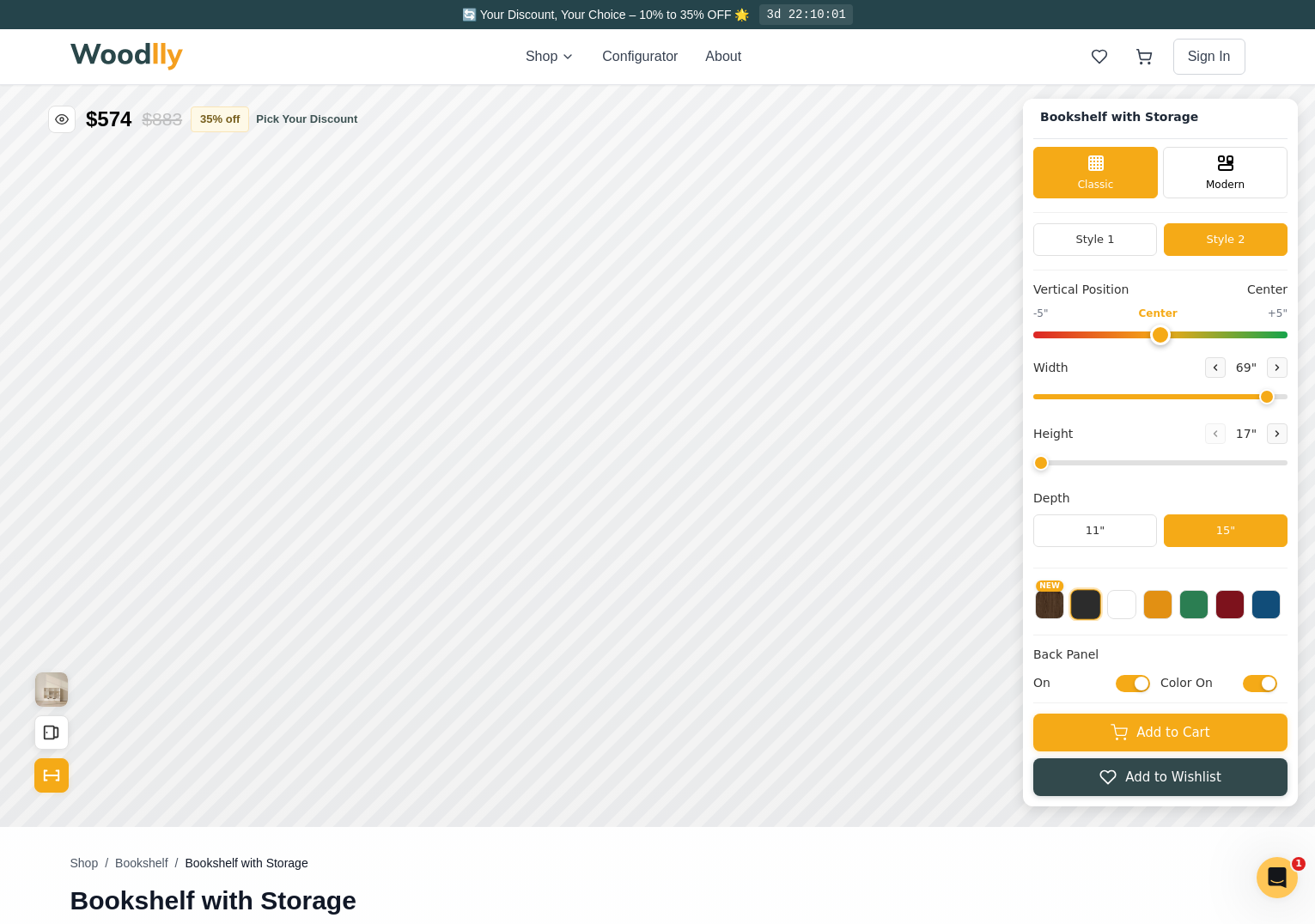
drag, startPoint x: 1084, startPoint y: 460, endPoint x: 1064, endPoint y: 465, distance: 20.6
click at [1064, 465] on input "range" at bounding box center [1160, 463] width 254 height 5
drag, startPoint x: 1062, startPoint y: 465, endPoint x: 1083, endPoint y: 465, distance: 21.0
type input "2"
click at [1083, 465] on input "range" at bounding box center [1160, 463] width 254 height 5
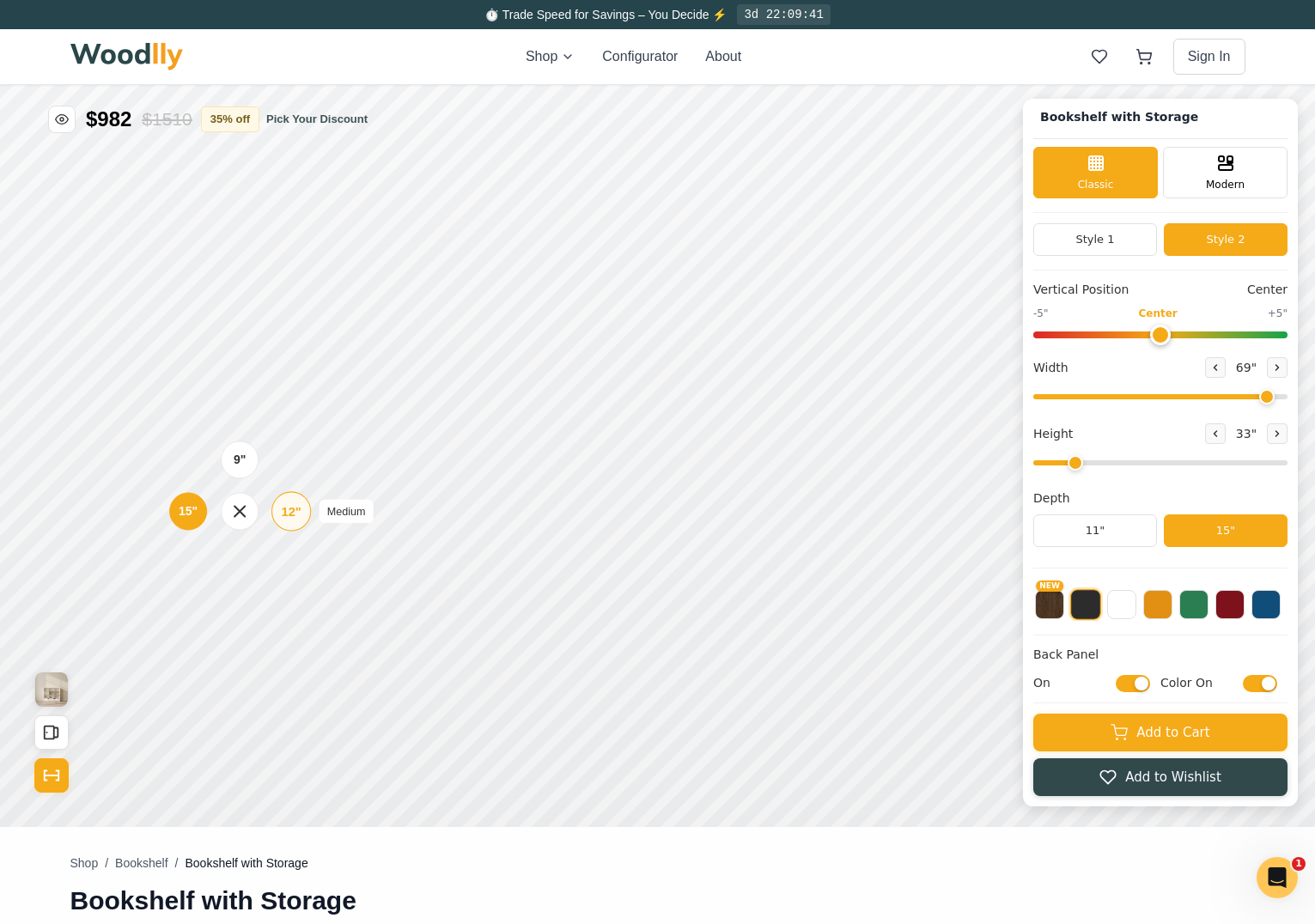
click at [295, 513] on div "12"" at bounding box center [291, 511] width 20 height 19
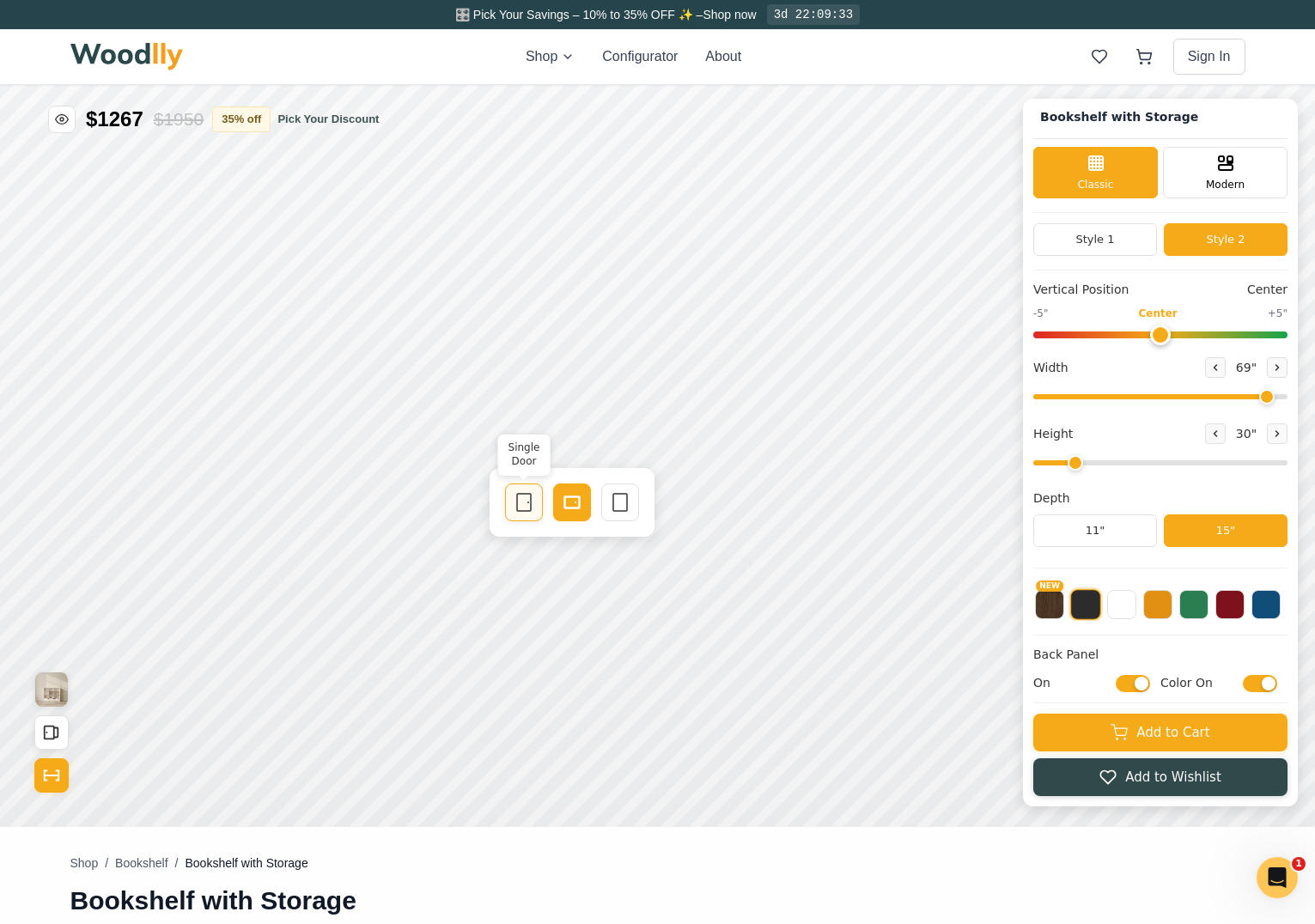
click at [530, 496] on rect at bounding box center [524, 503] width 14 height 17
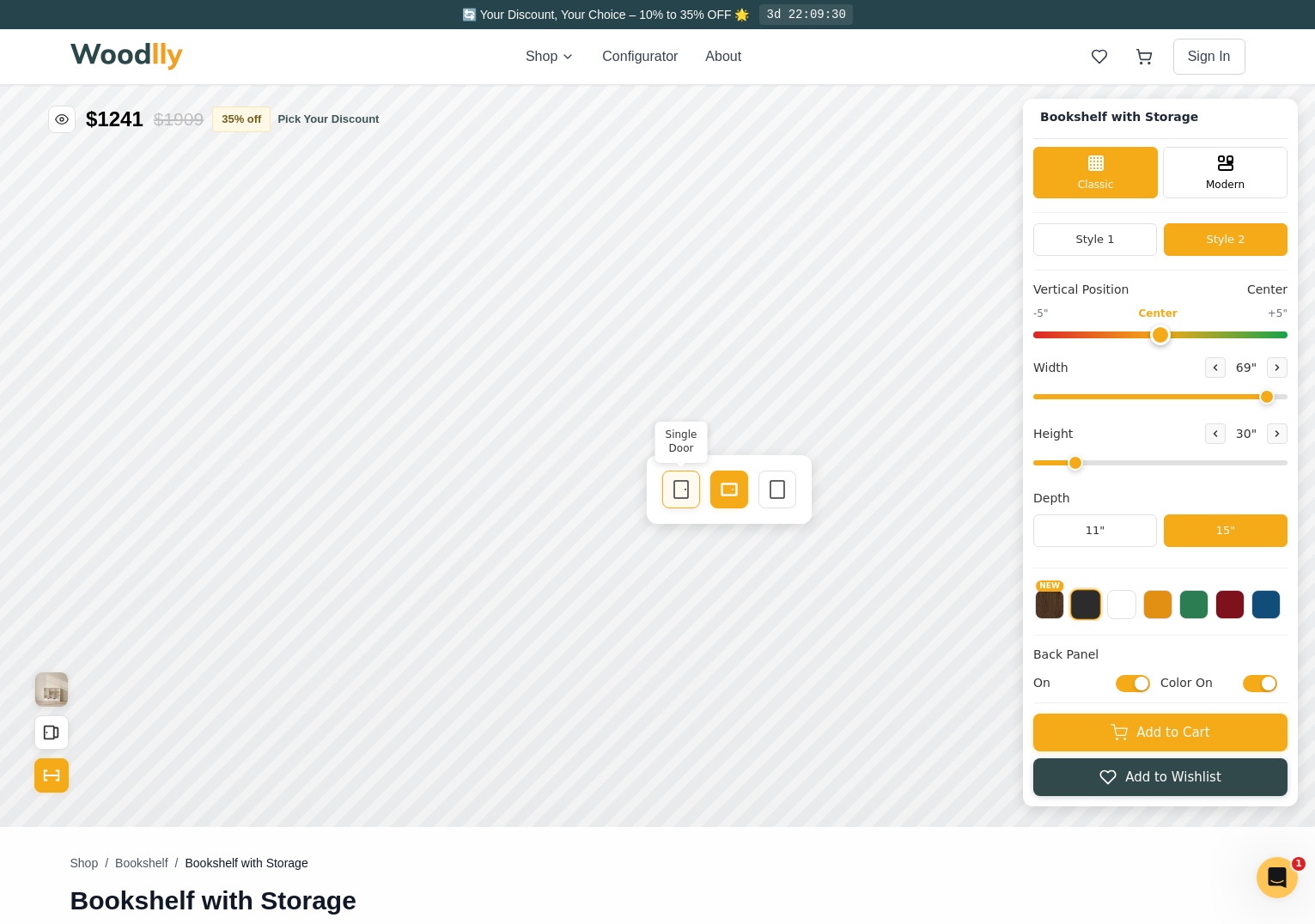
click at [681, 494] on icon at bounding box center [681, 490] width 21 height 21
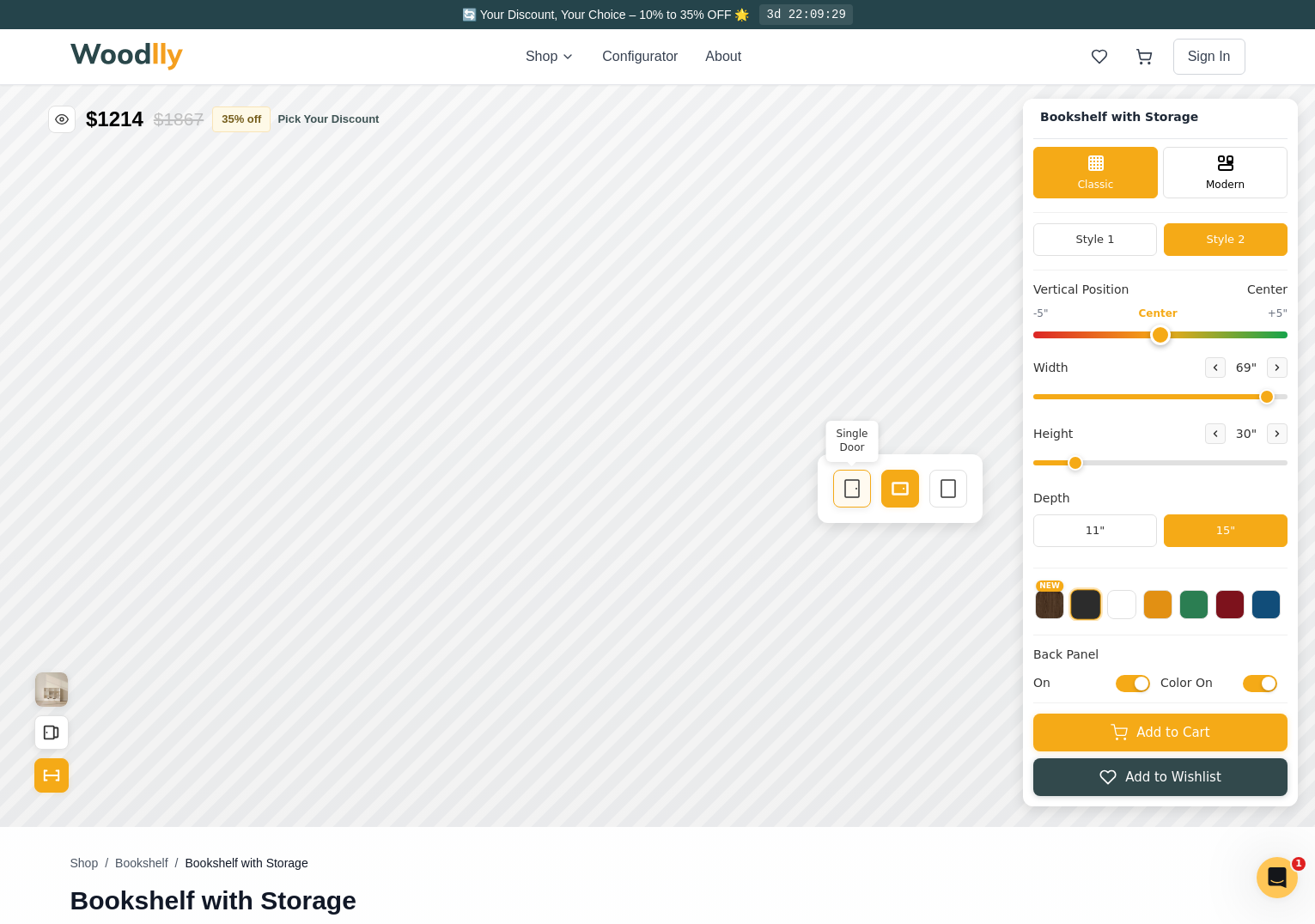
click at [846, 492] on icon at bounding box center [852, 489] width 21 height 21
click at [57, 775] on icon "Show Dimensions" at bounding box center [52, 775] width 15 height 0
click at [57, 771] on icon "Show Dimensions" at bounding box center [52, 775] width 19 height 19
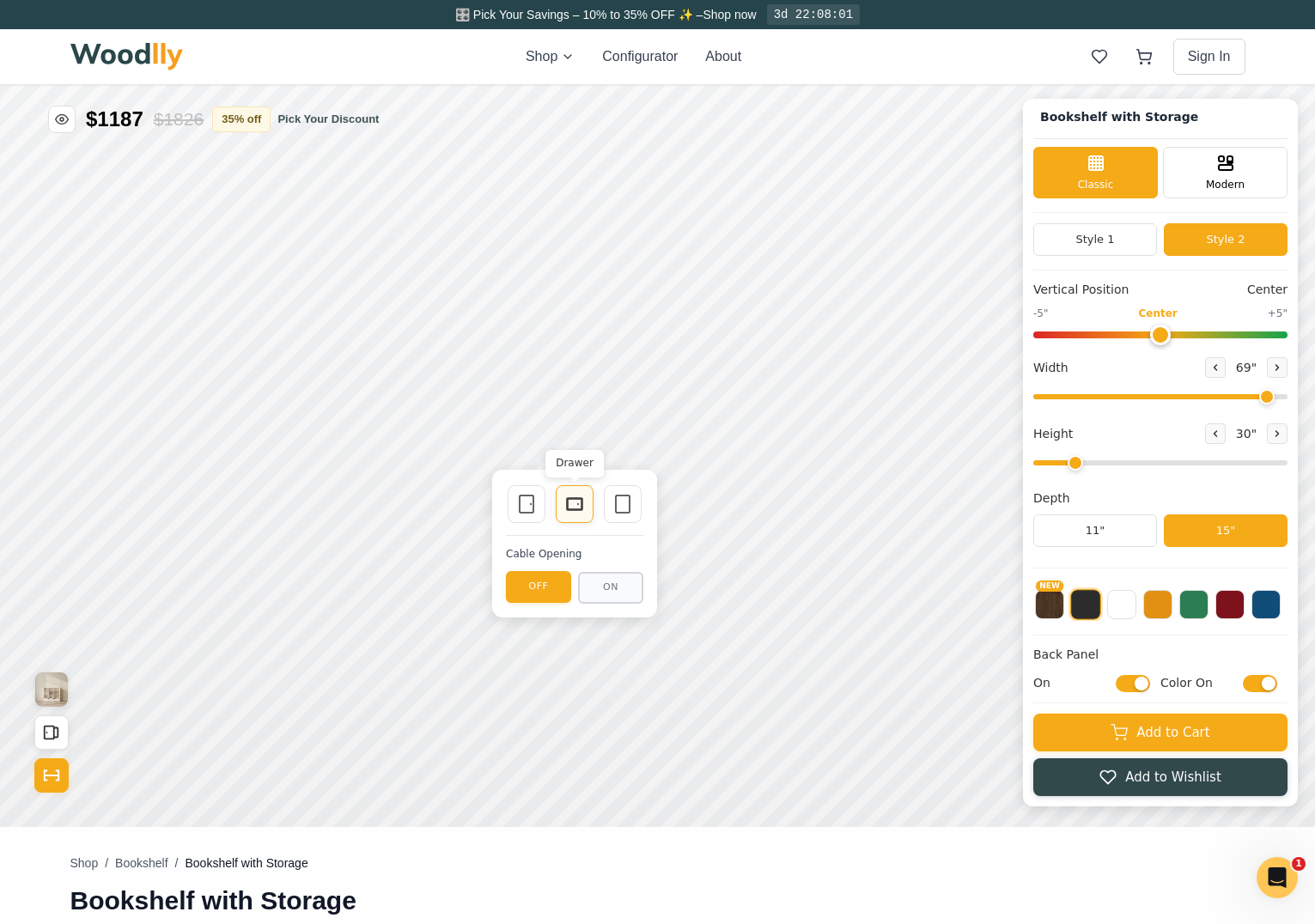
click at [585, 505] on div "Drawer" at bounding box center [574, 504] width 38 height 38
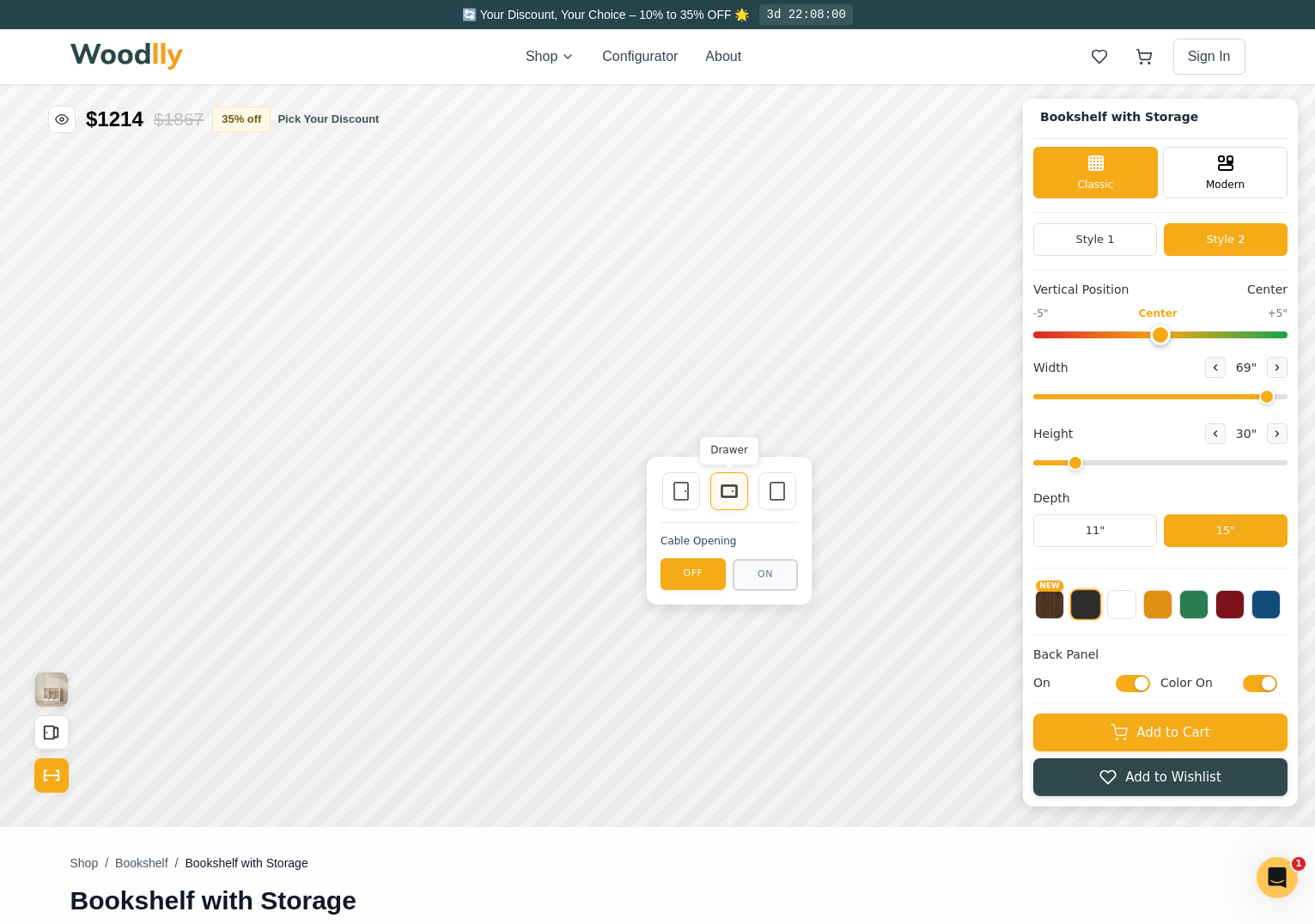
click at [728, 488] on icon at bounding box center [730, 491] width 21 height 21
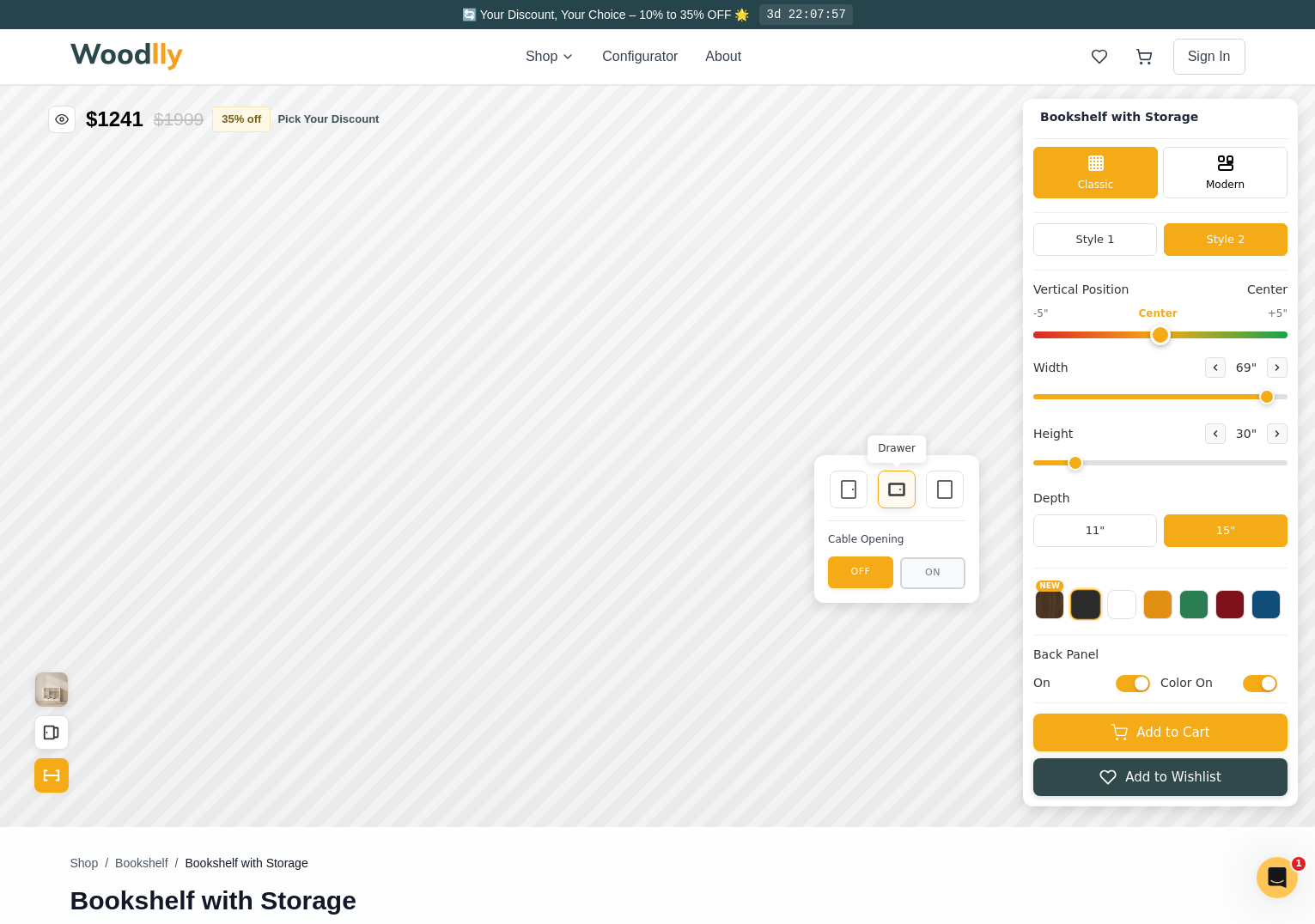
click at [895, 494] on icon at bounding box center [897, 490] width 21 height 21
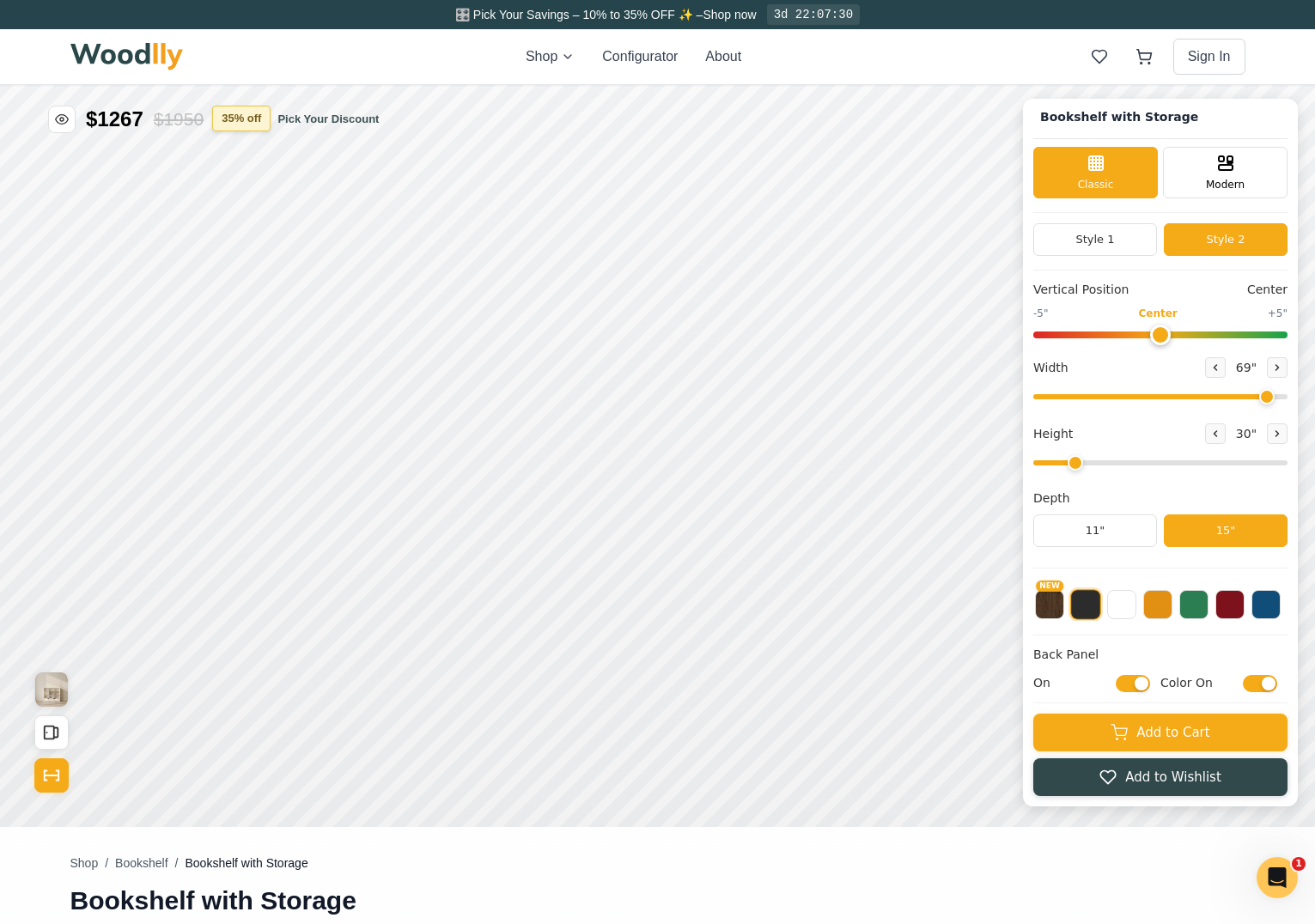
click at [241, 124] on button "35 % off" at bounding box center [241, 118] width 59 height 26
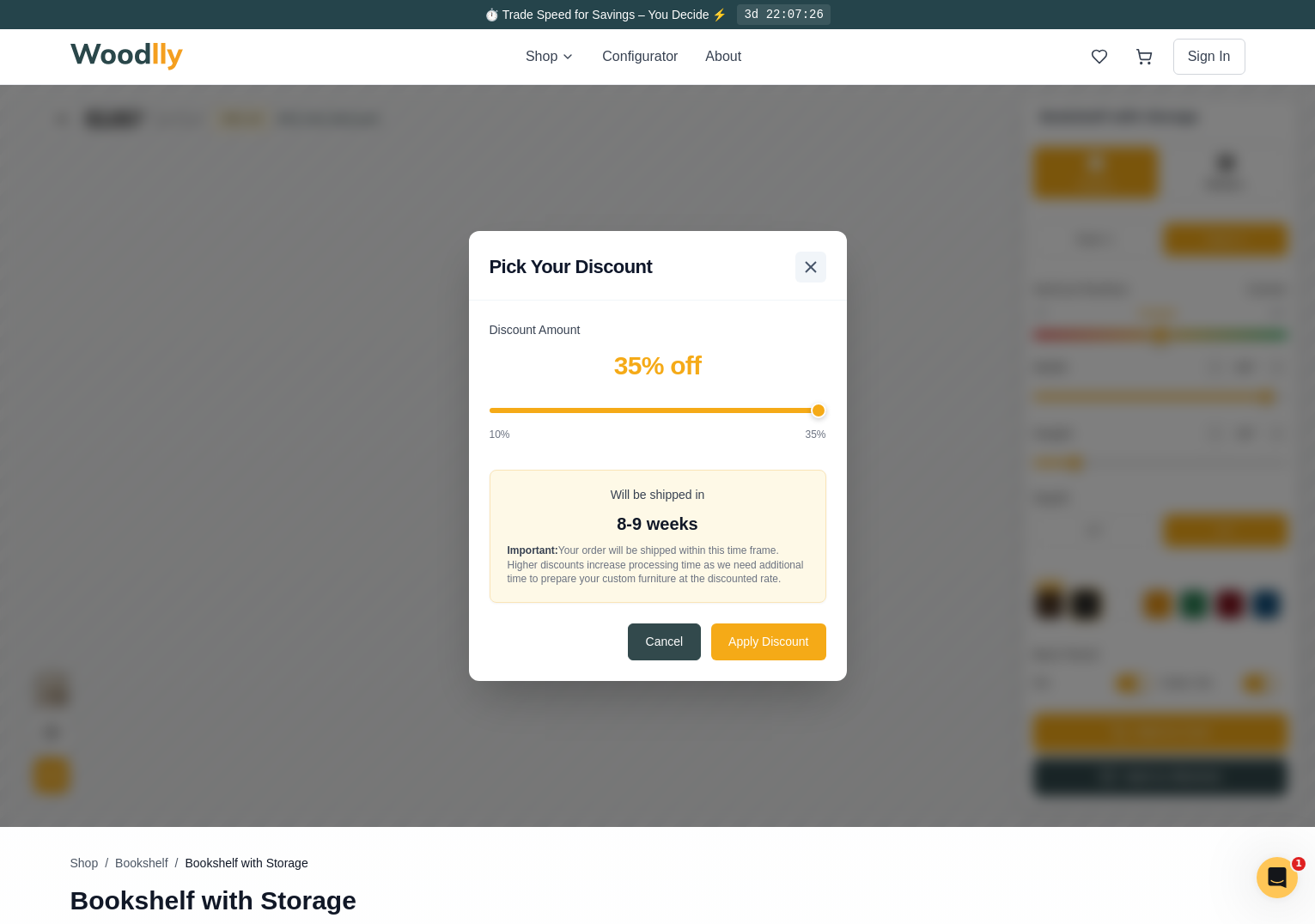
click at [816, 262] on line at bounding box center [811, 267] width 10 height 10
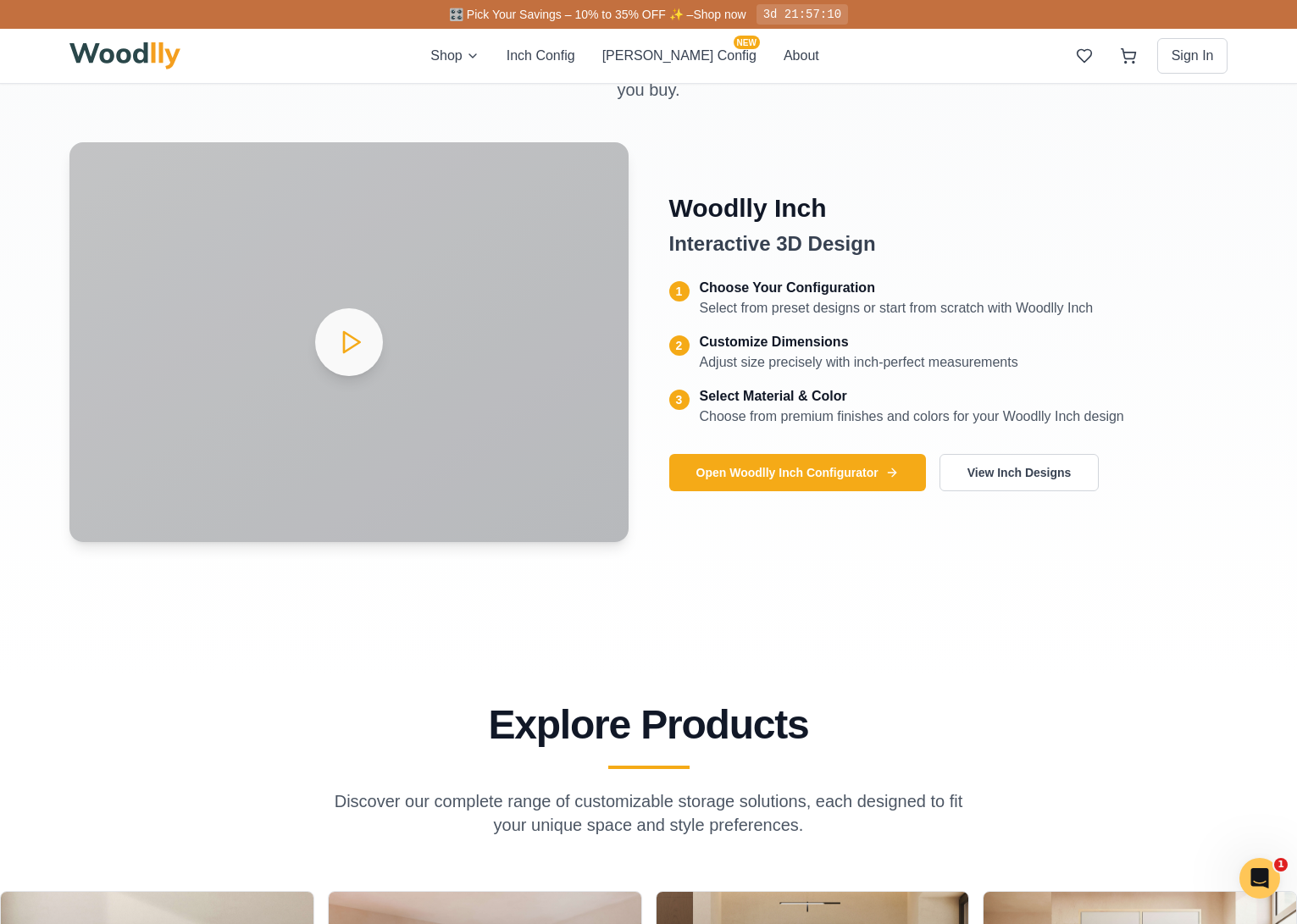
scroll to position [1278, 0]
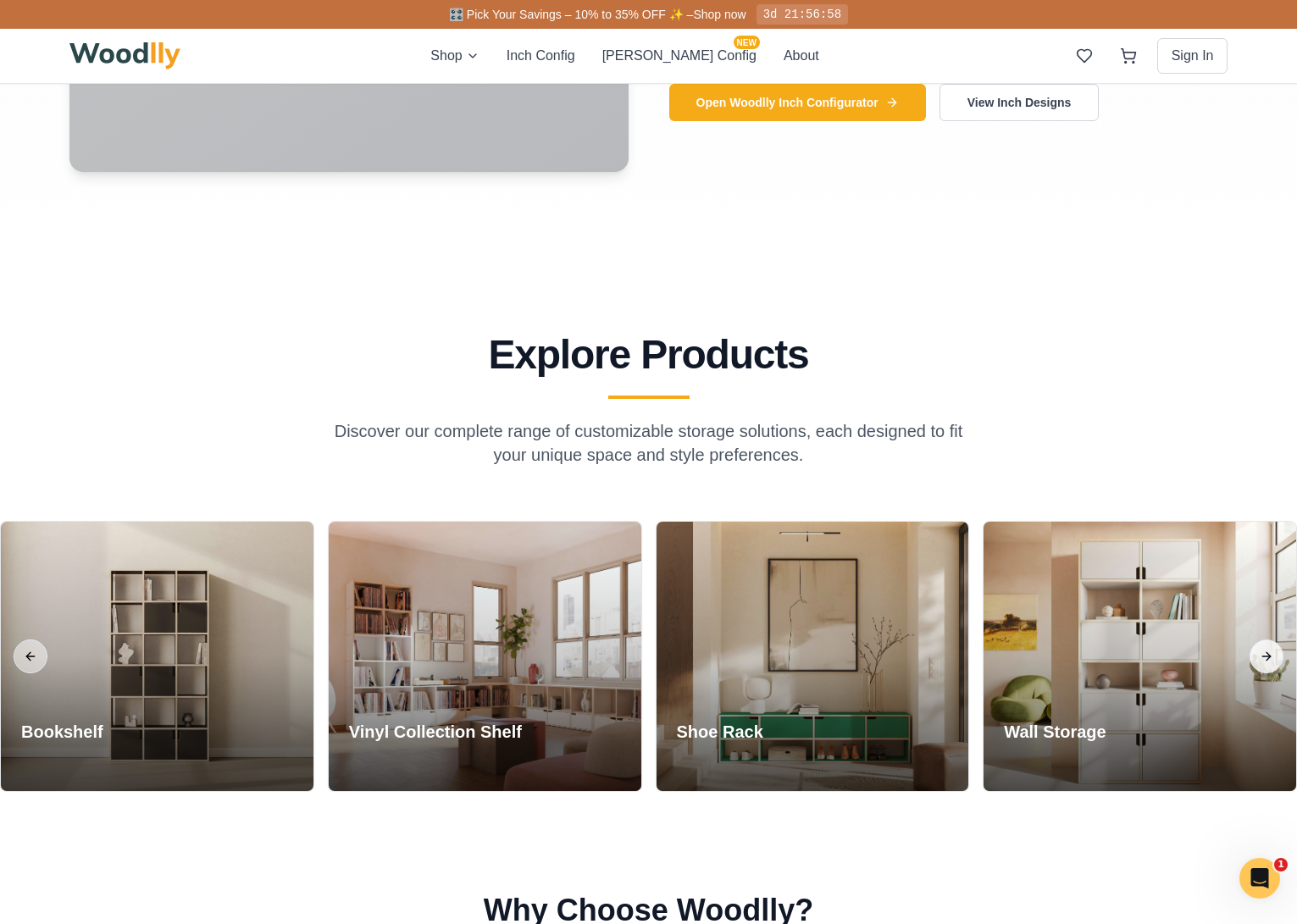
click at [1268, 649] on button "Next slide" at bounding box center [1266, 656] width 34 height 34
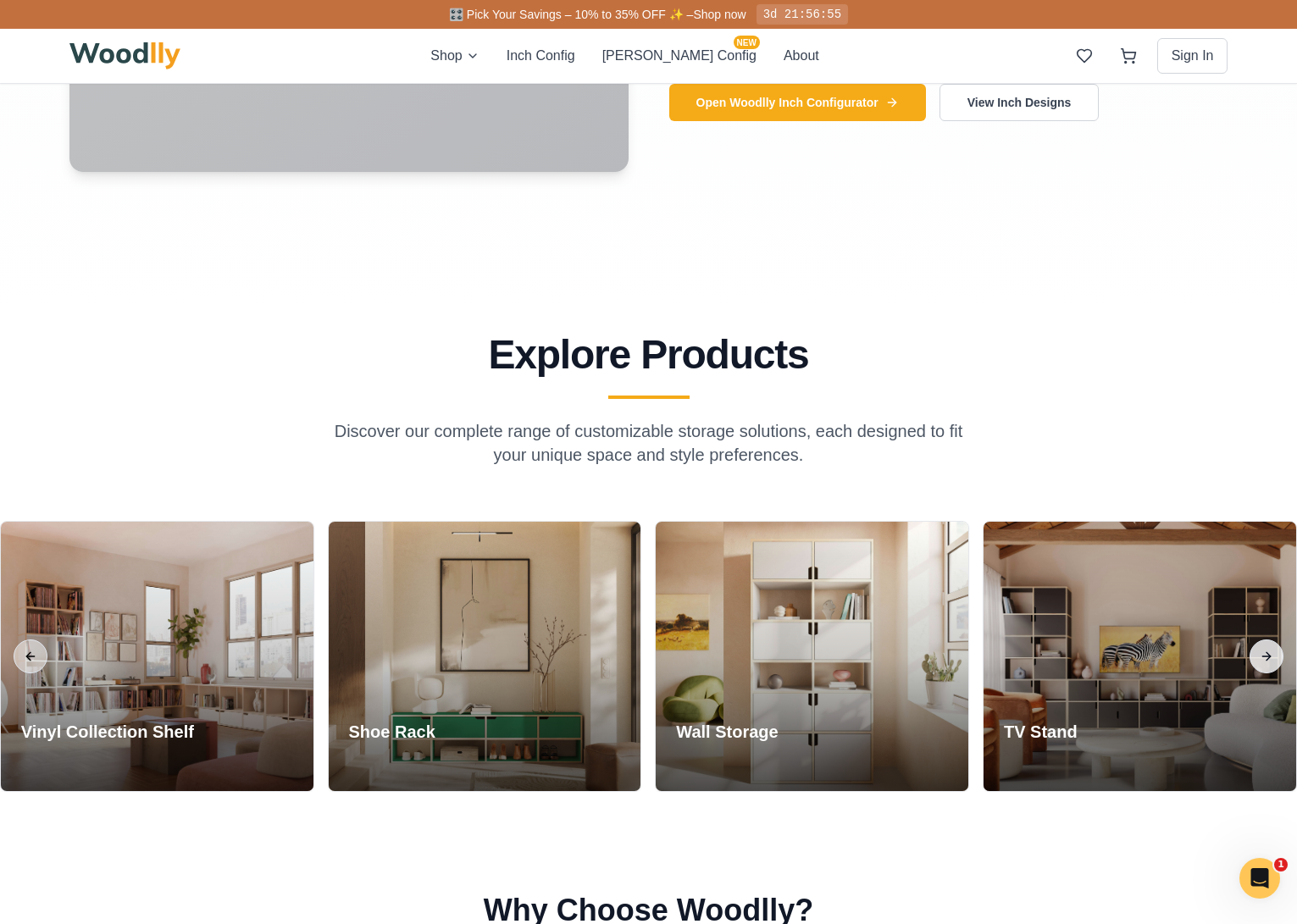
click at [1269, 649] on button "Next slide" at bounding box center [1266, 656] width 34 height 34
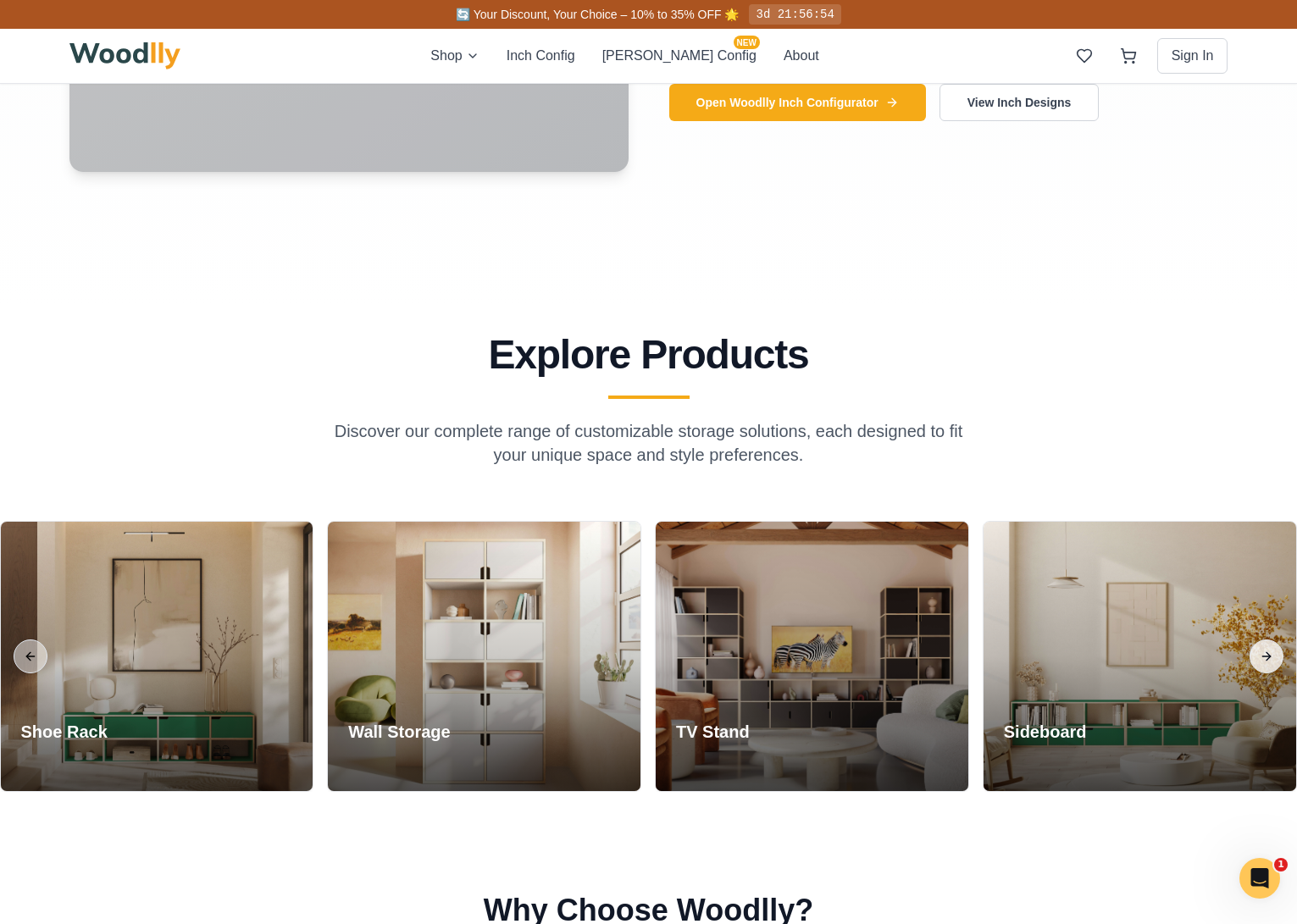
click at [1263, 655] on button "Next slide" at bounding box center [1266, 656] width 34 height 34
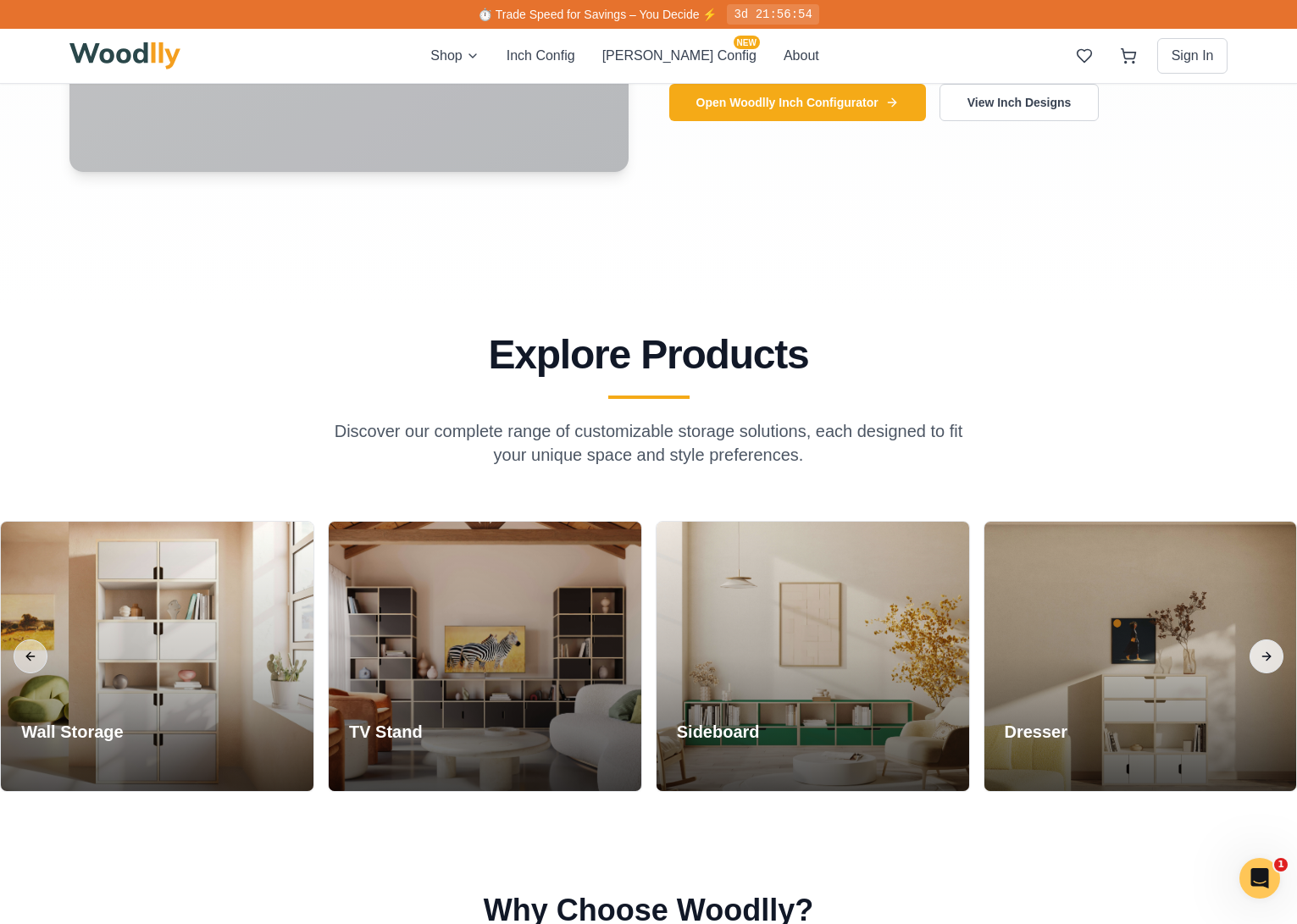
click at [1273, 655] on button "Next slide" at bounding box center [1266, 656] width 34 height 34
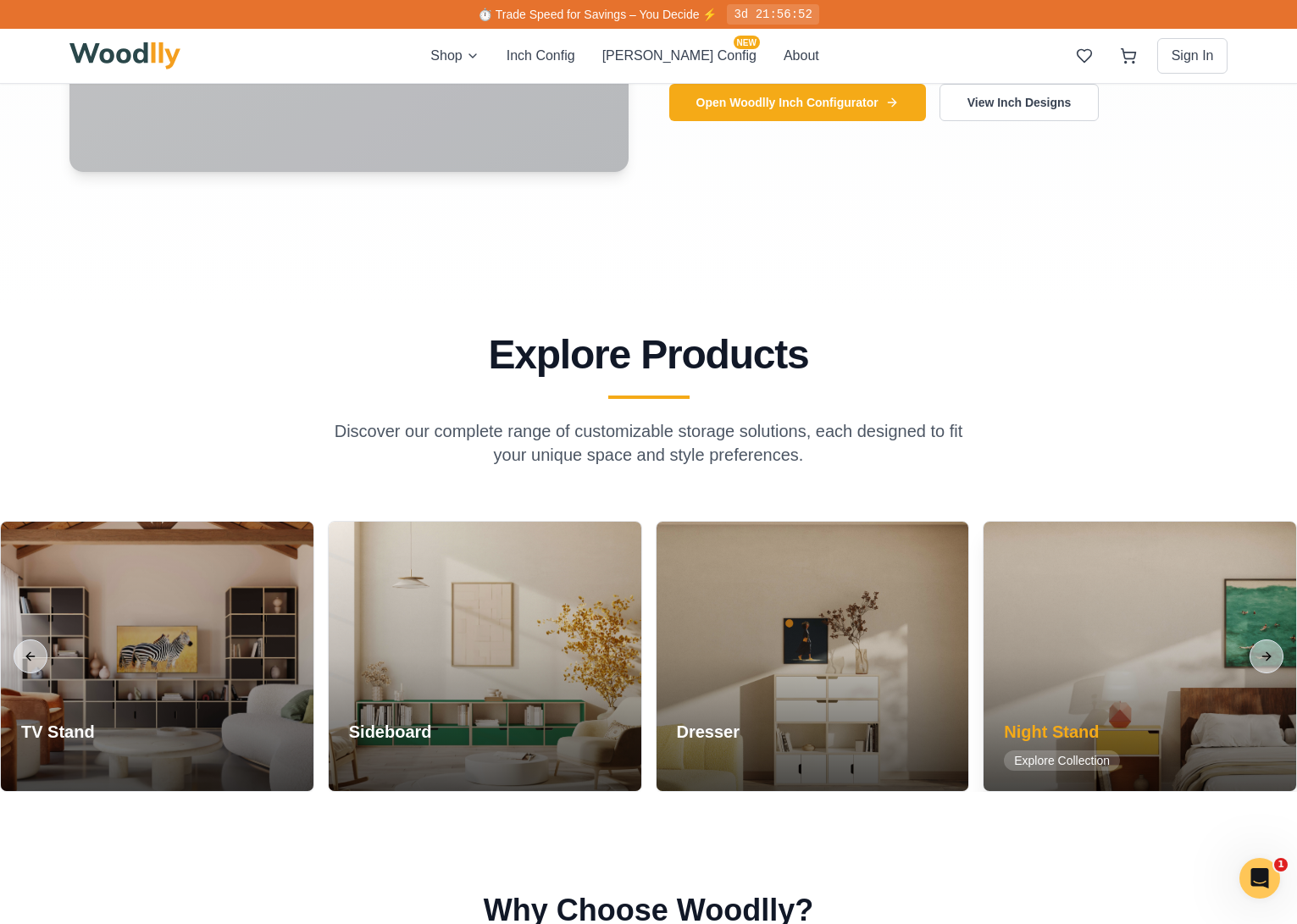
click at [1171, 640] on div at bounding box center [1139, 655] width 312 height 269
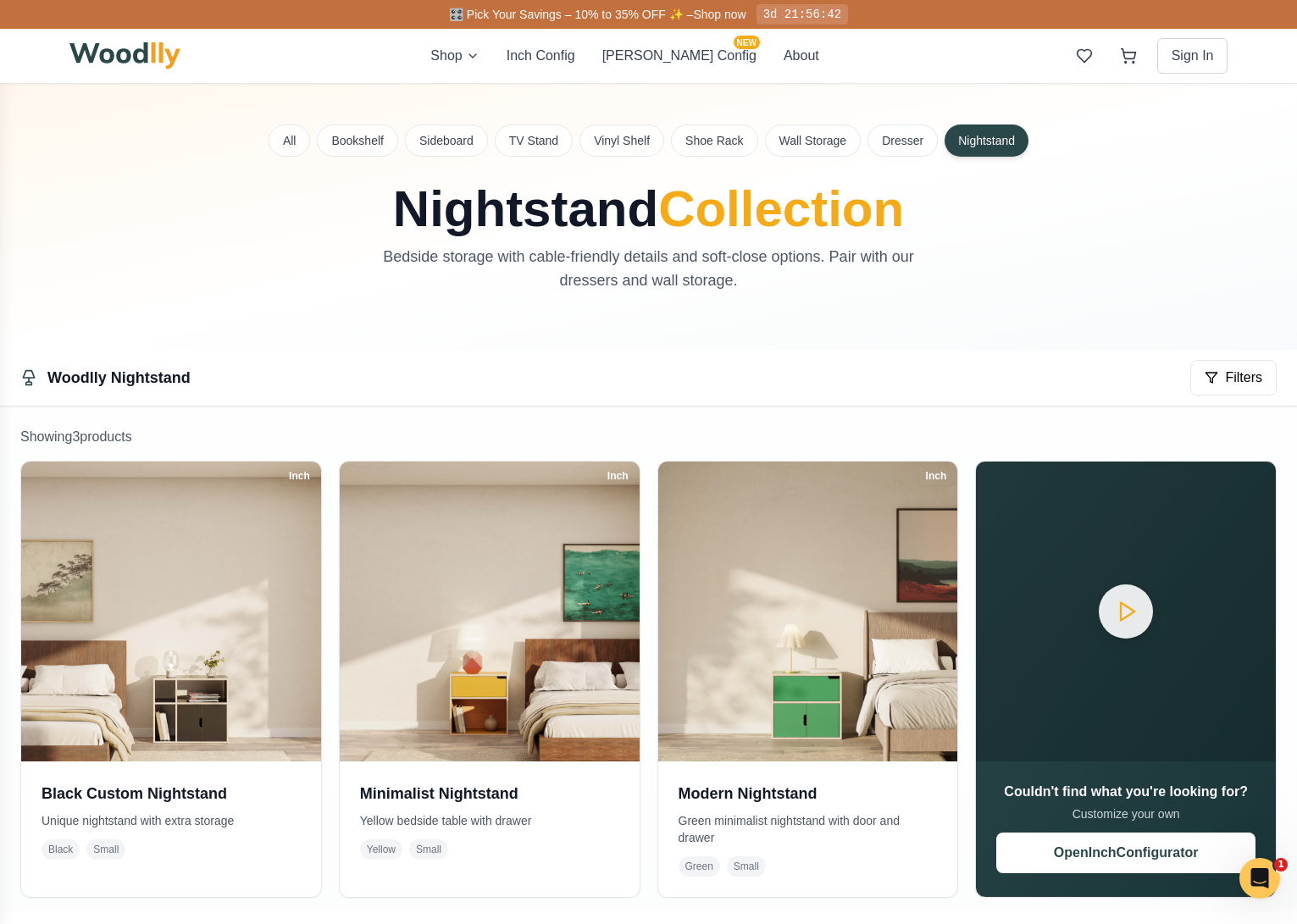
scroll to position [1278, 0]
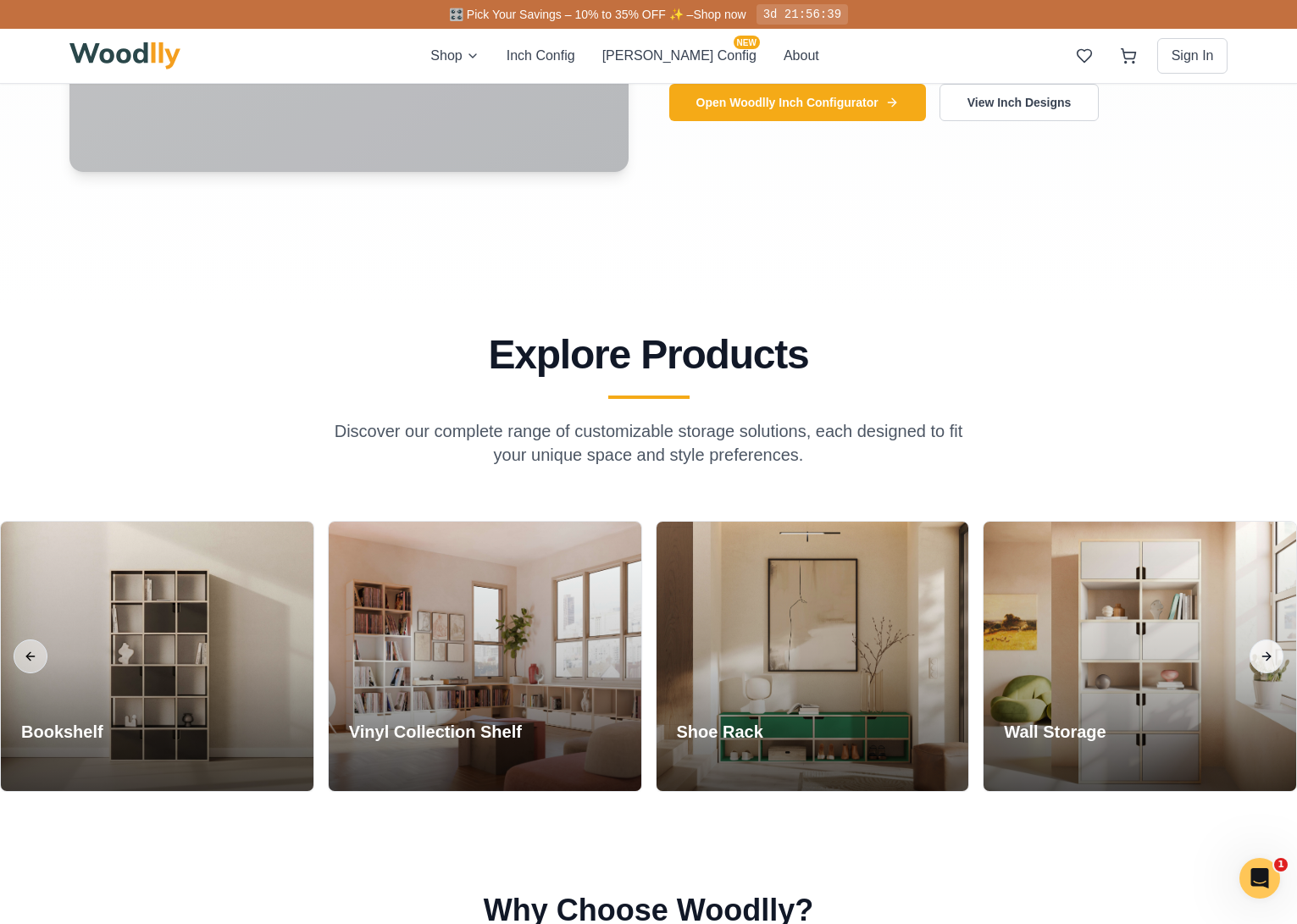
click at [1257, 652] on button "Next slide" at bounding box center [1266, 656] width 34 height 34
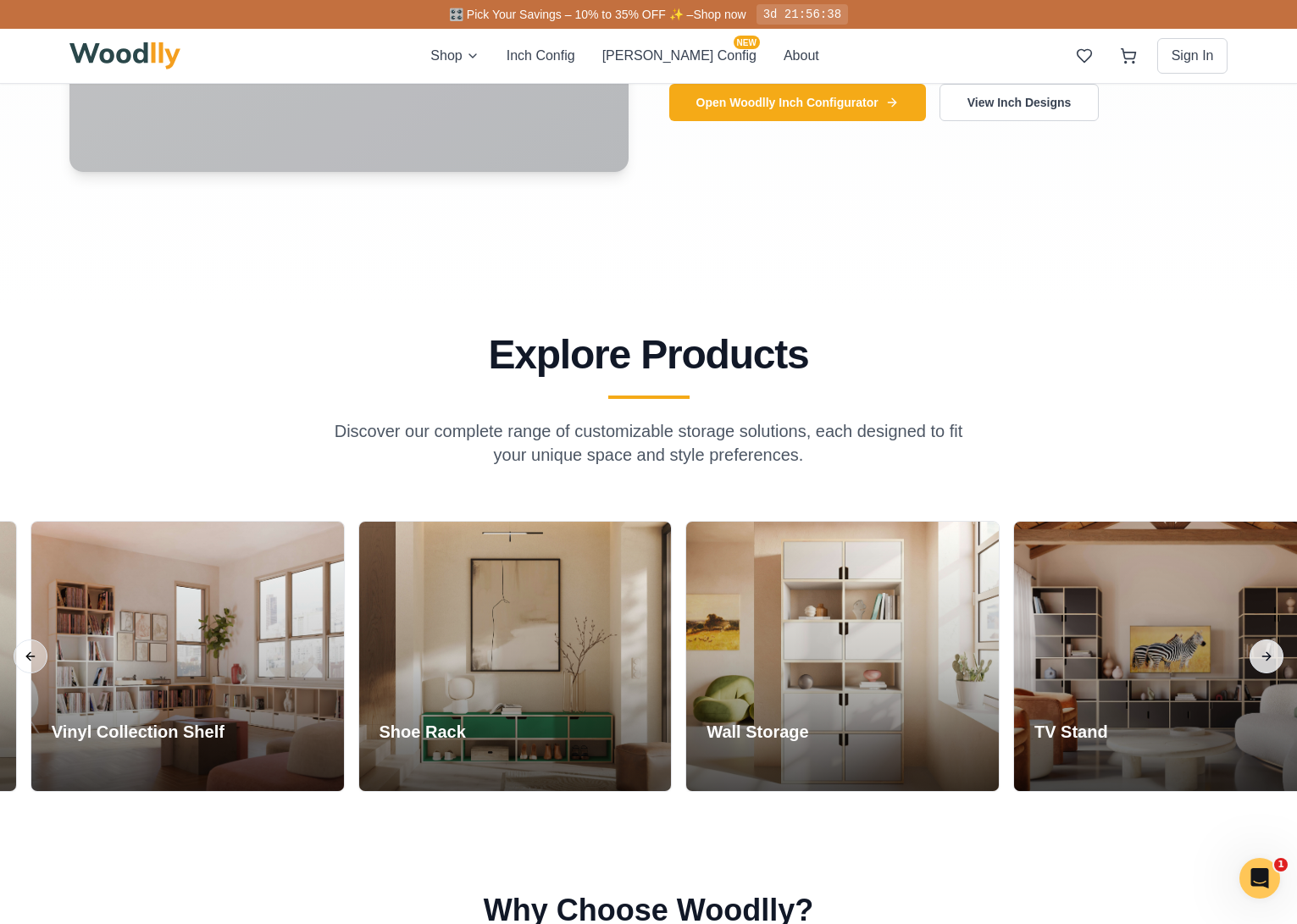
click at [1262, 653] on button "Next slide" at bounding box center [1266, 656] width 34 height 34
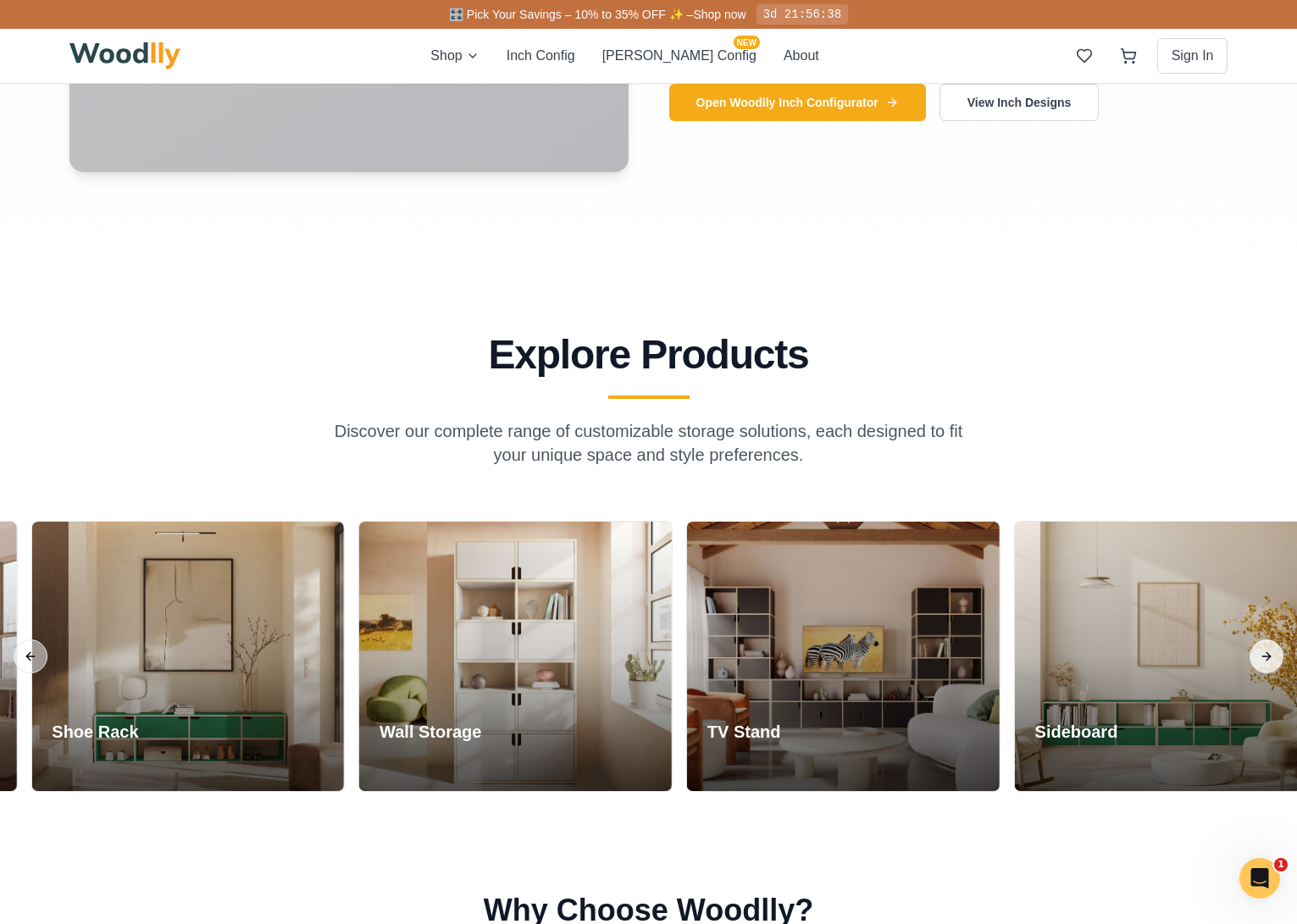
click at [1266, 652] on button "Next slide" at bounding box center [1266, 656] width 34 height 34
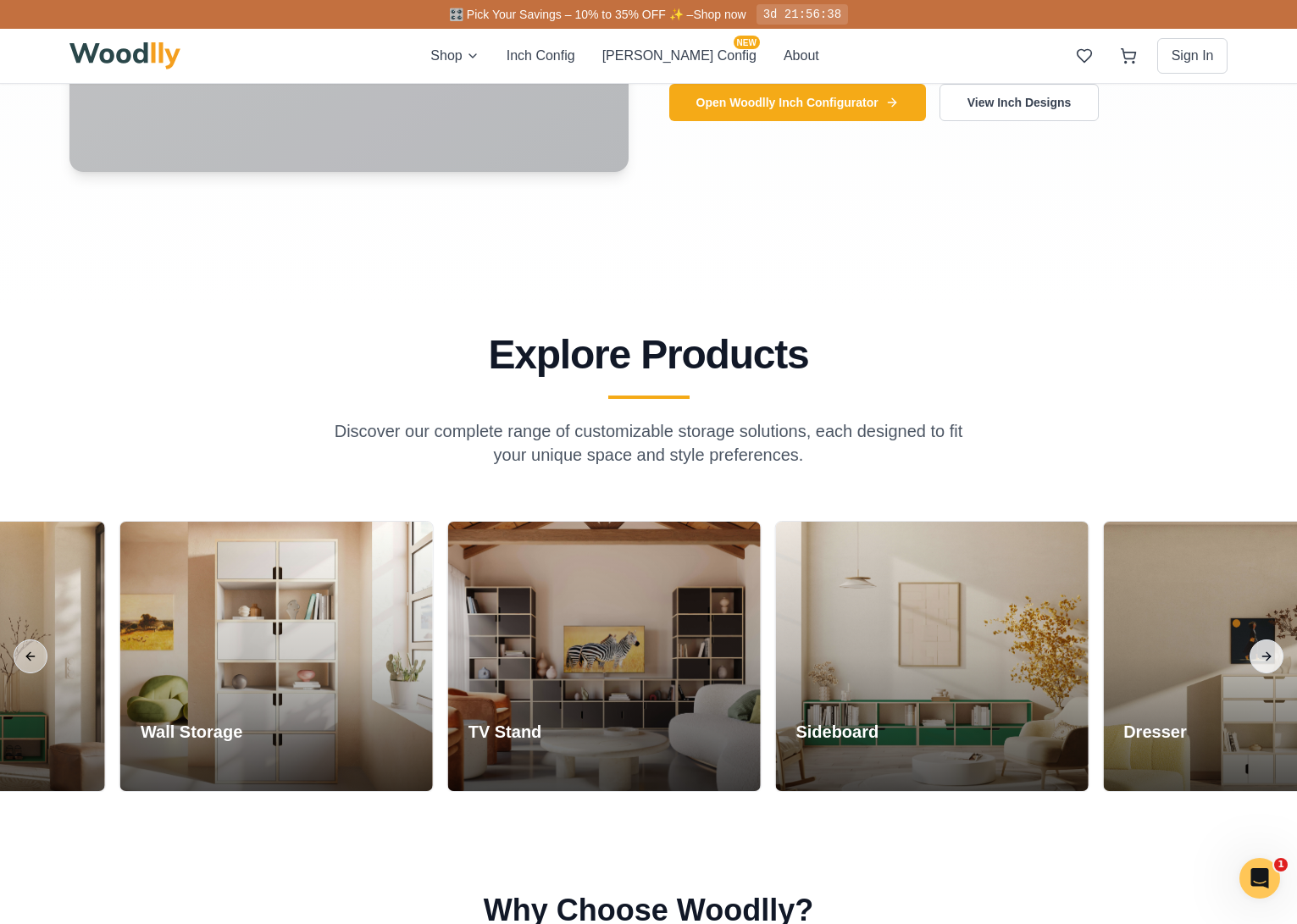
click at [1267, 652] on button "Next slide" at bounding box center [1266, 656] width 34 height 34
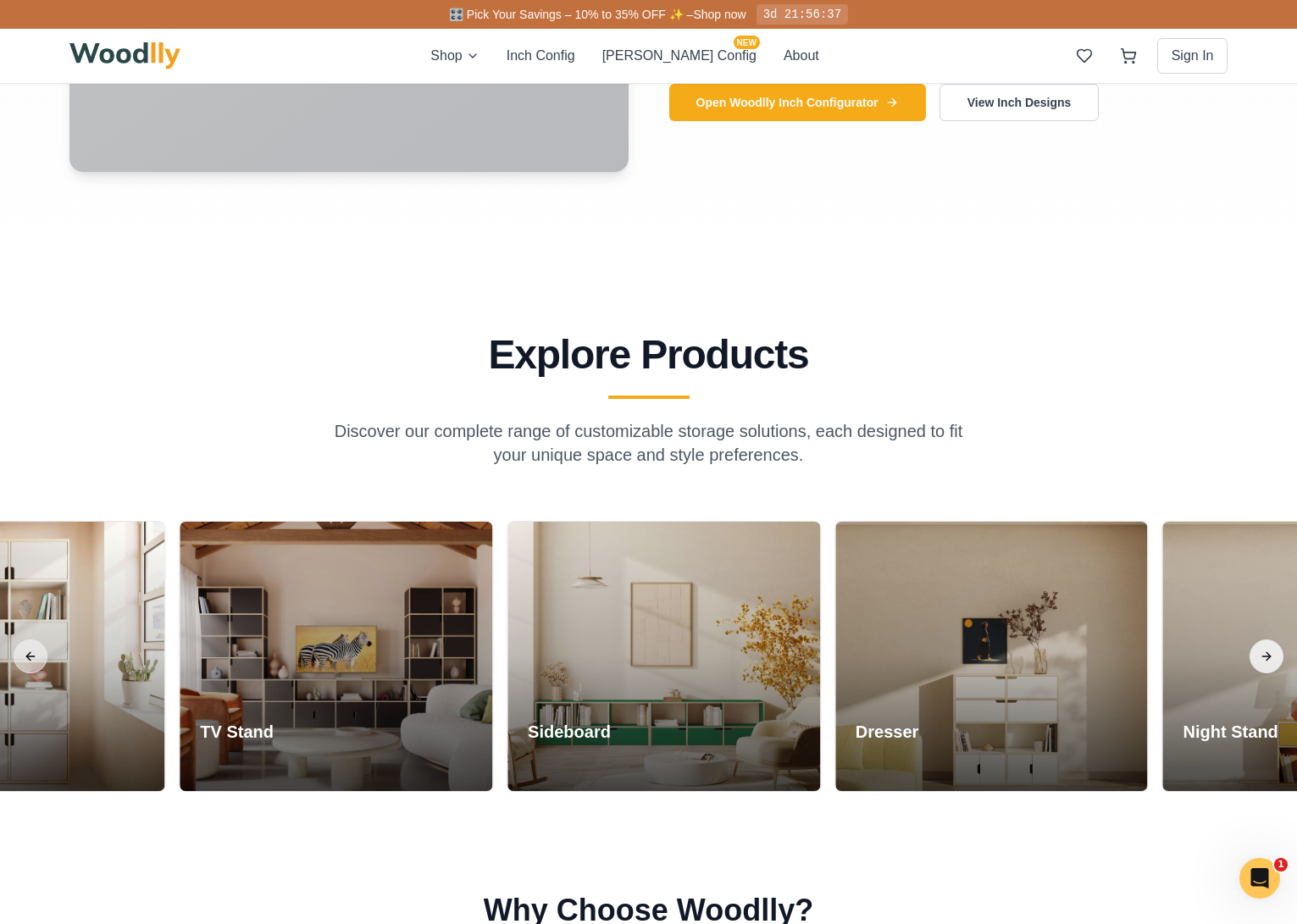
click at [1267, 652] on button "Next slide" at bounding box center [1266, 656] width 34 height 34
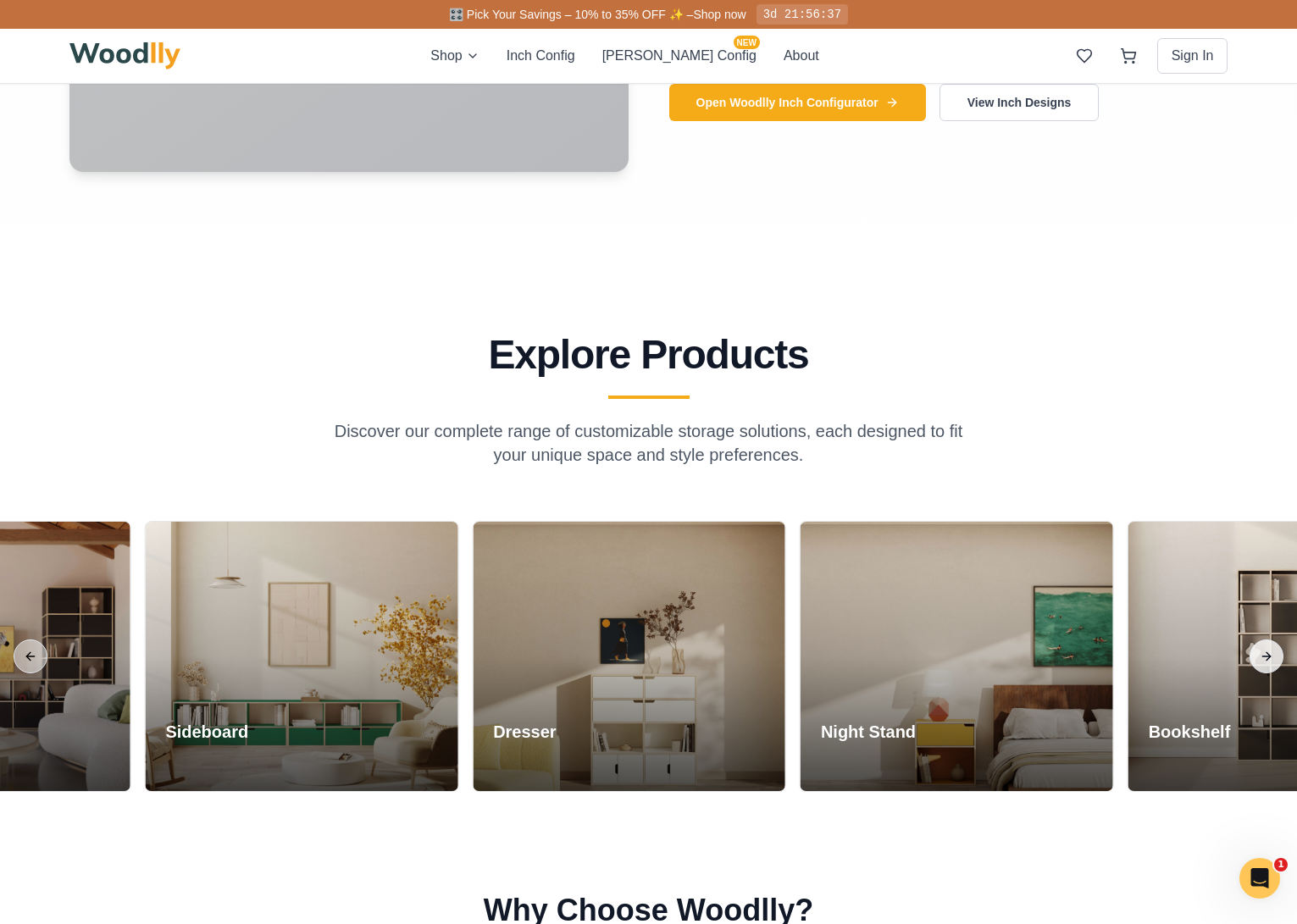
click at [1267, 652] on button "Next slide" at bounding box center [1266, 656] width 34 height 34
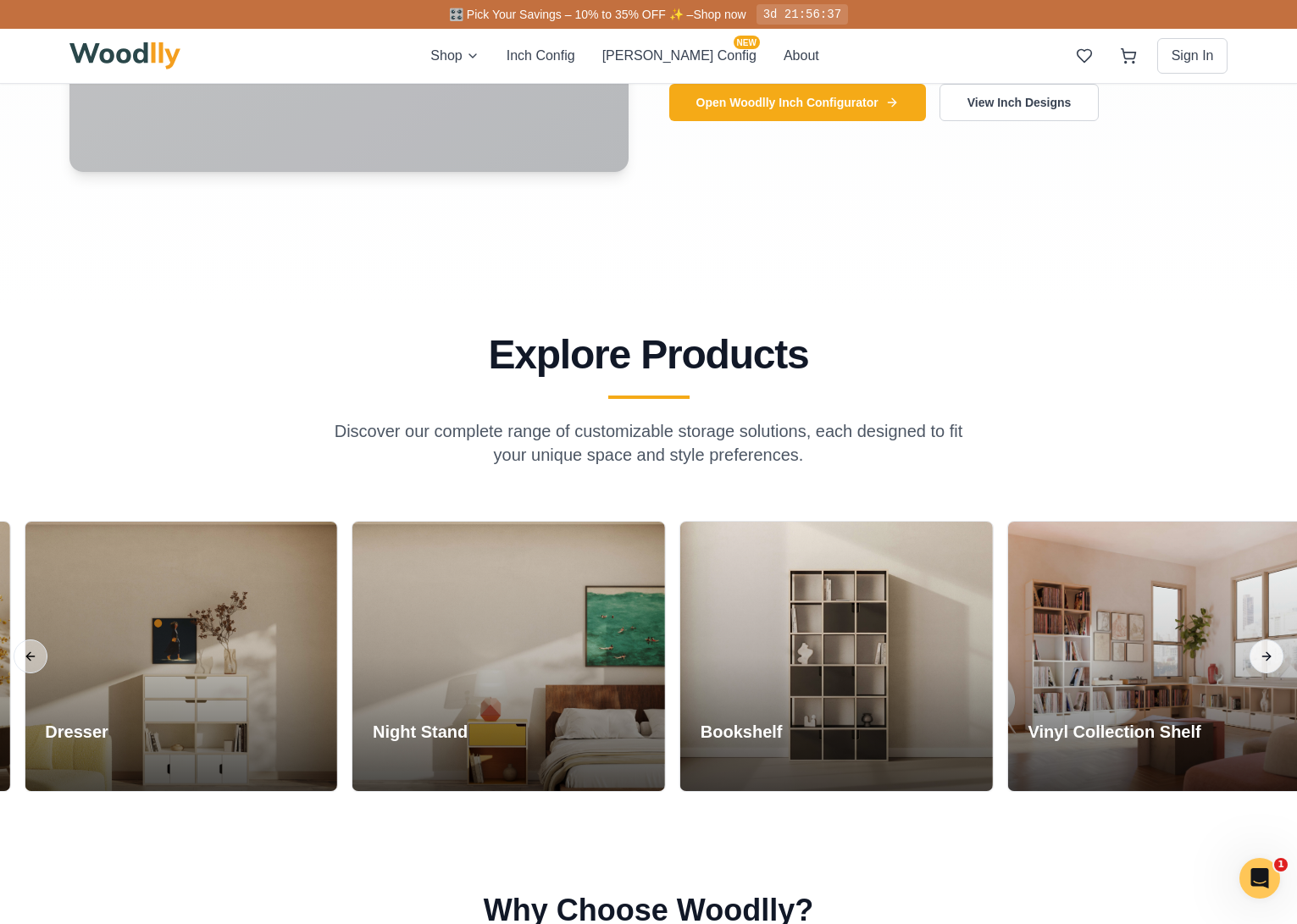
click at [1267, 652] on button "Next slide" at bounding box center [1266, 656] width 34 height 34
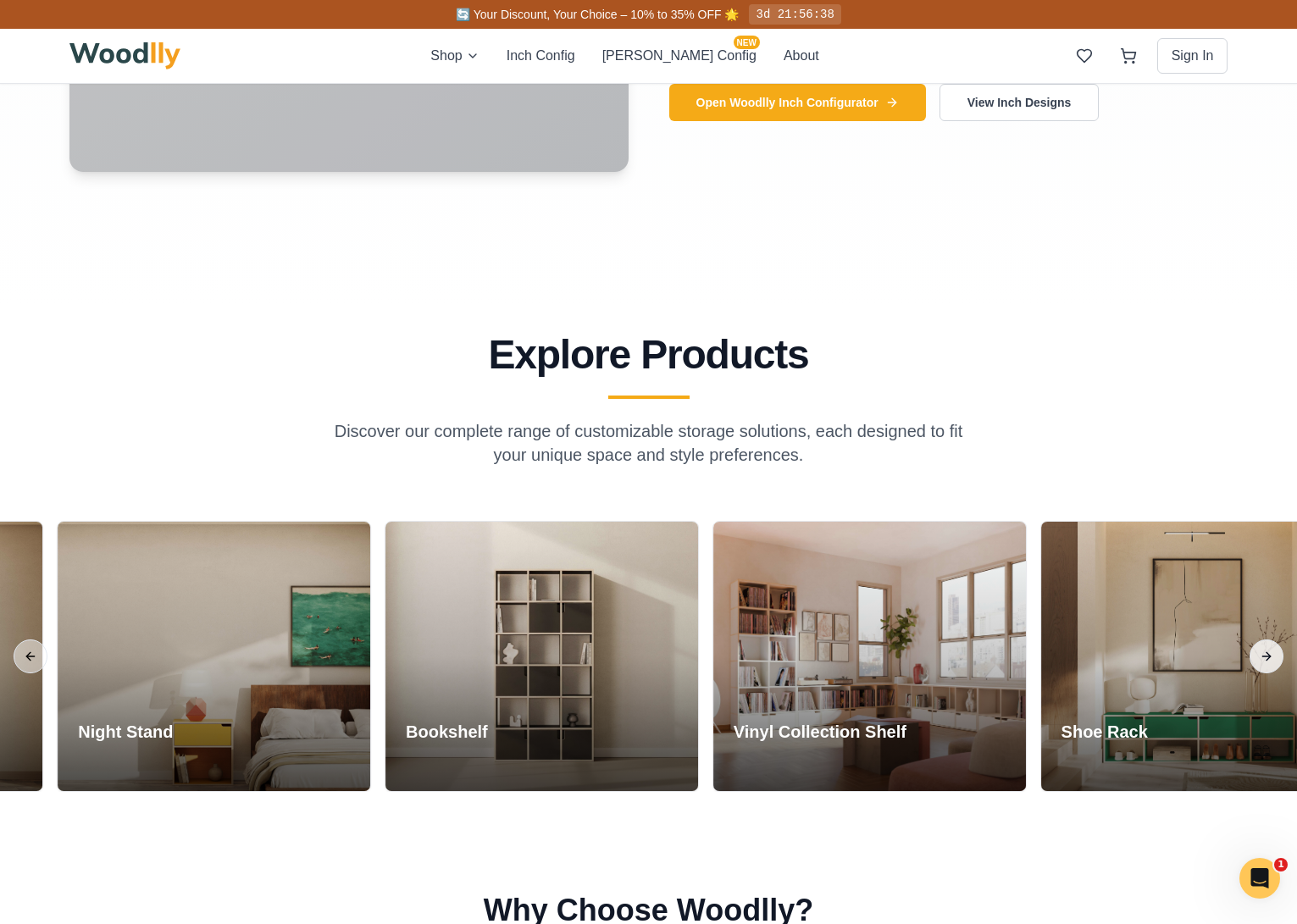
click at [1267, 652] on button "Next slide" at bounding box center [1266, 656] width 34 height 34
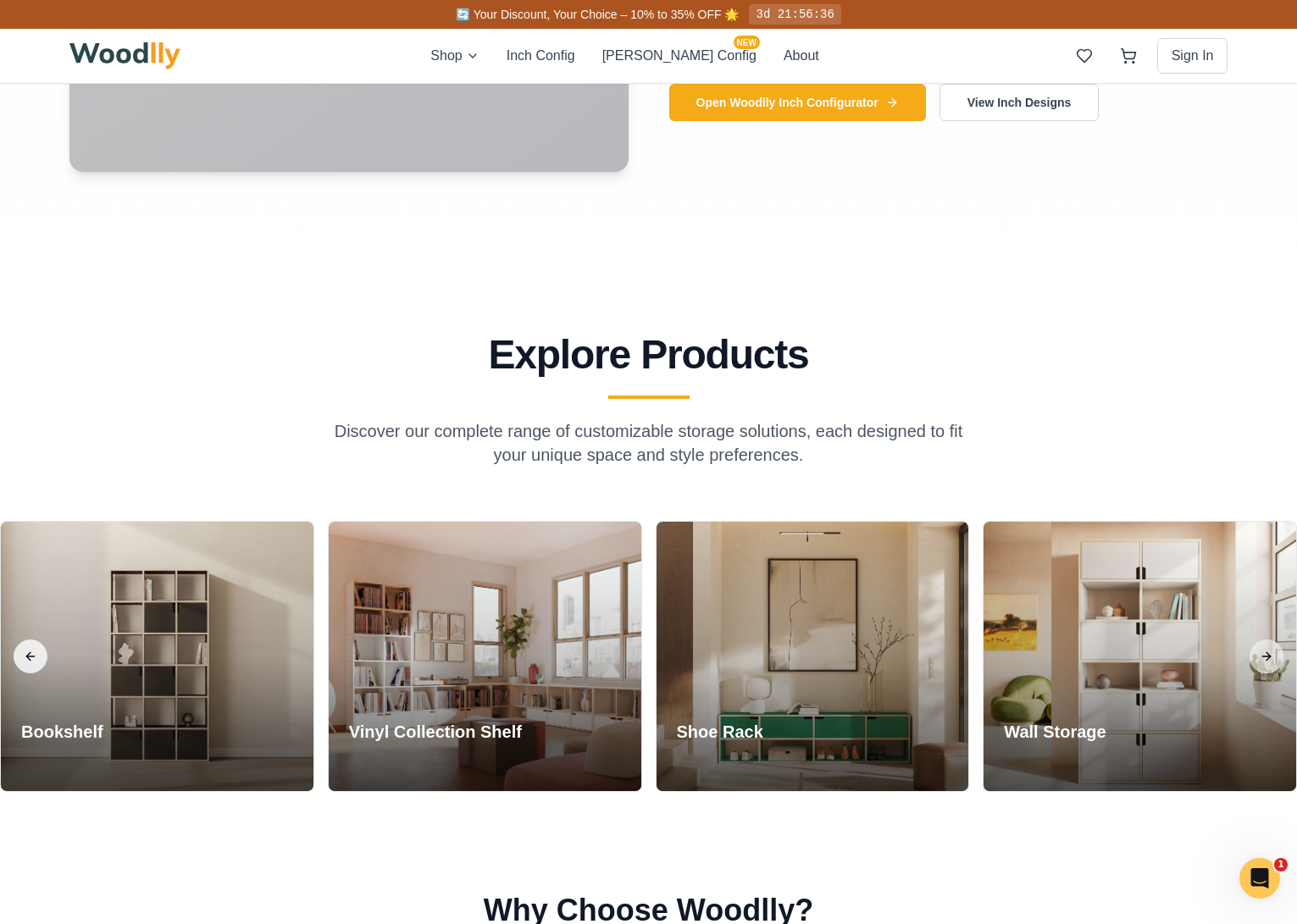
click at [30, 656] on button "Previous slide" at bounding box center [31, 656] width 34 height 34
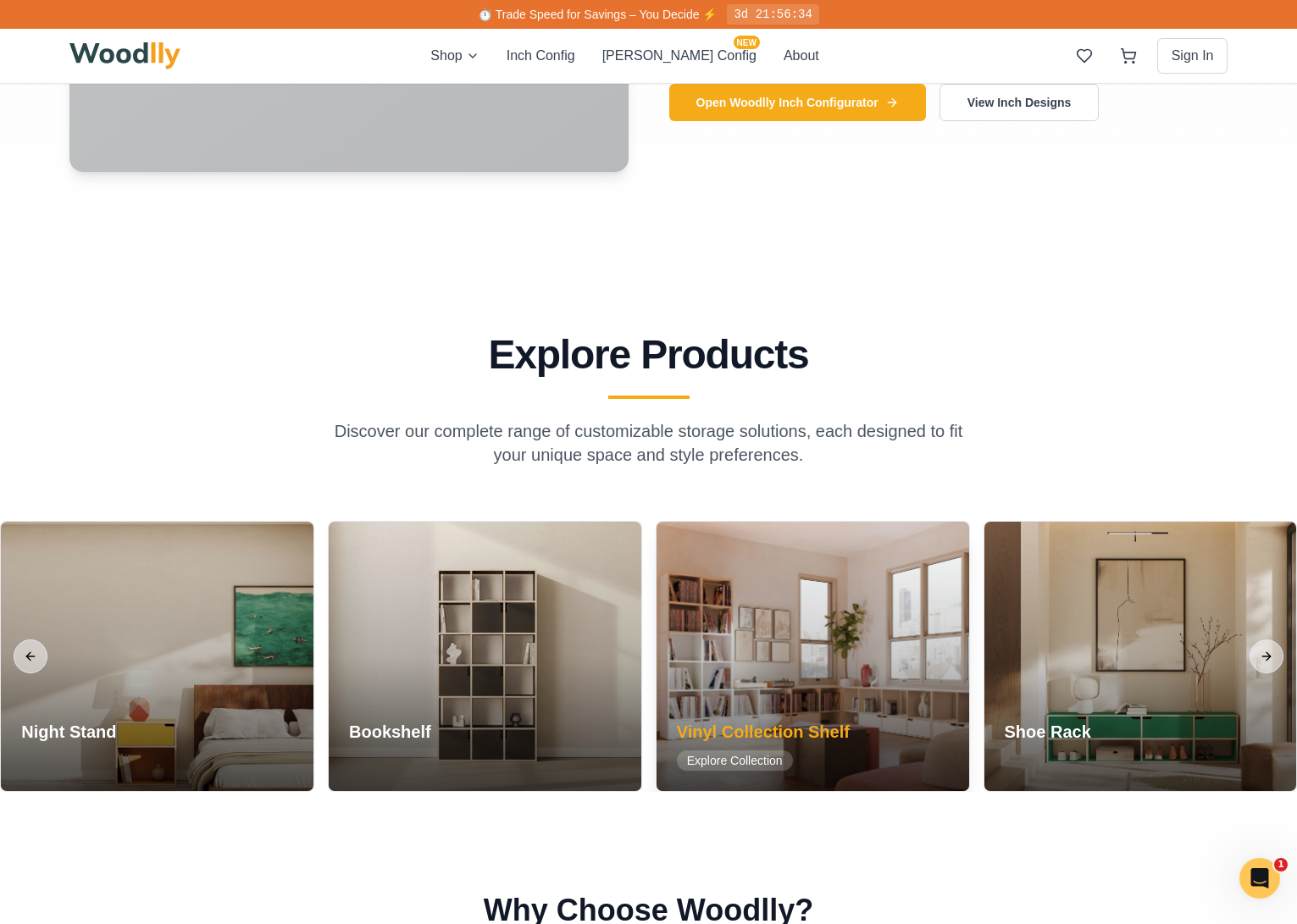
click at [769, 677] on div at bounding box center [812, 655] width 312 height 269
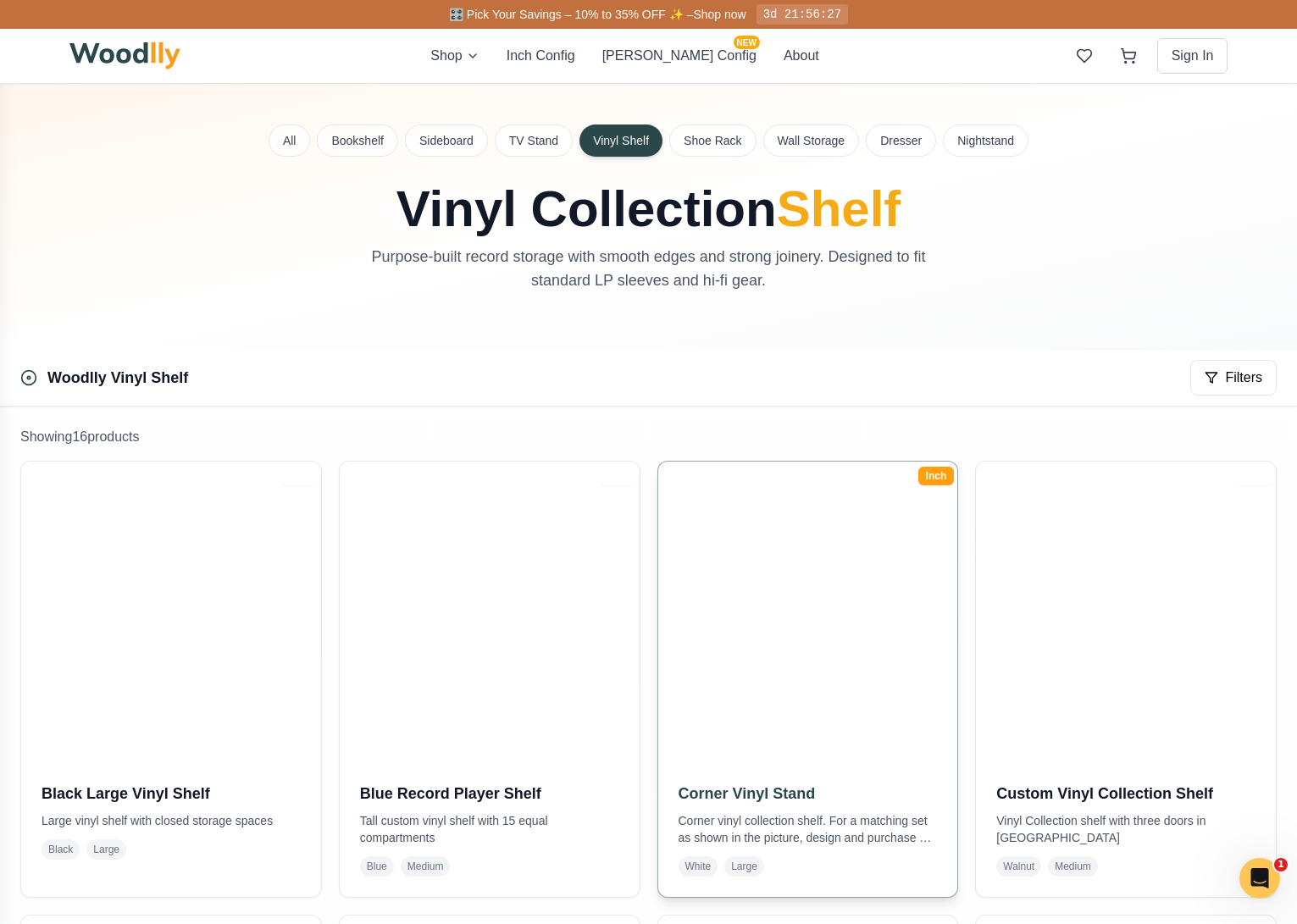
click at [814, 663] on img at bounding box center [807, 610] width 314 height 314
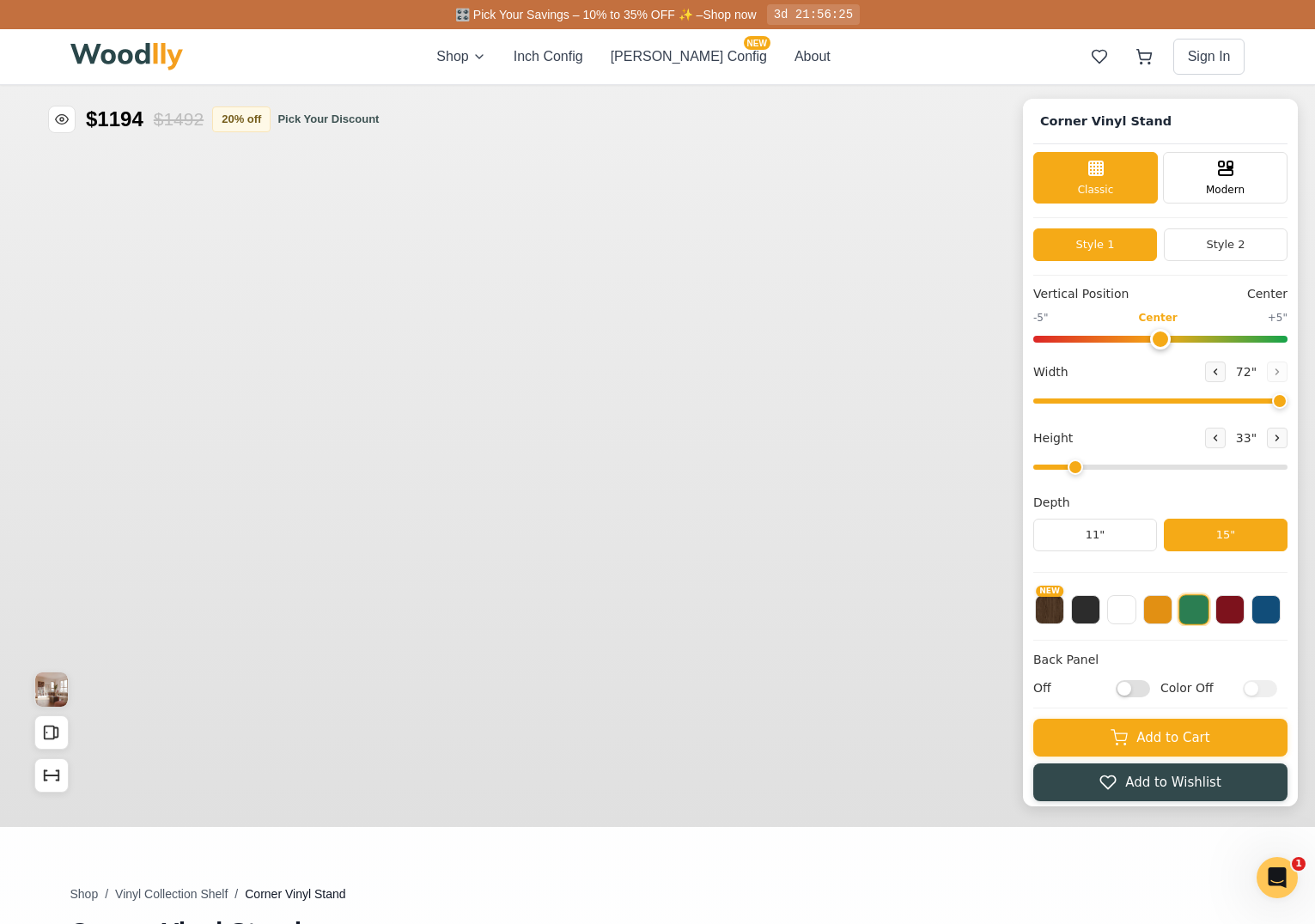
type input "72"
type input "2"
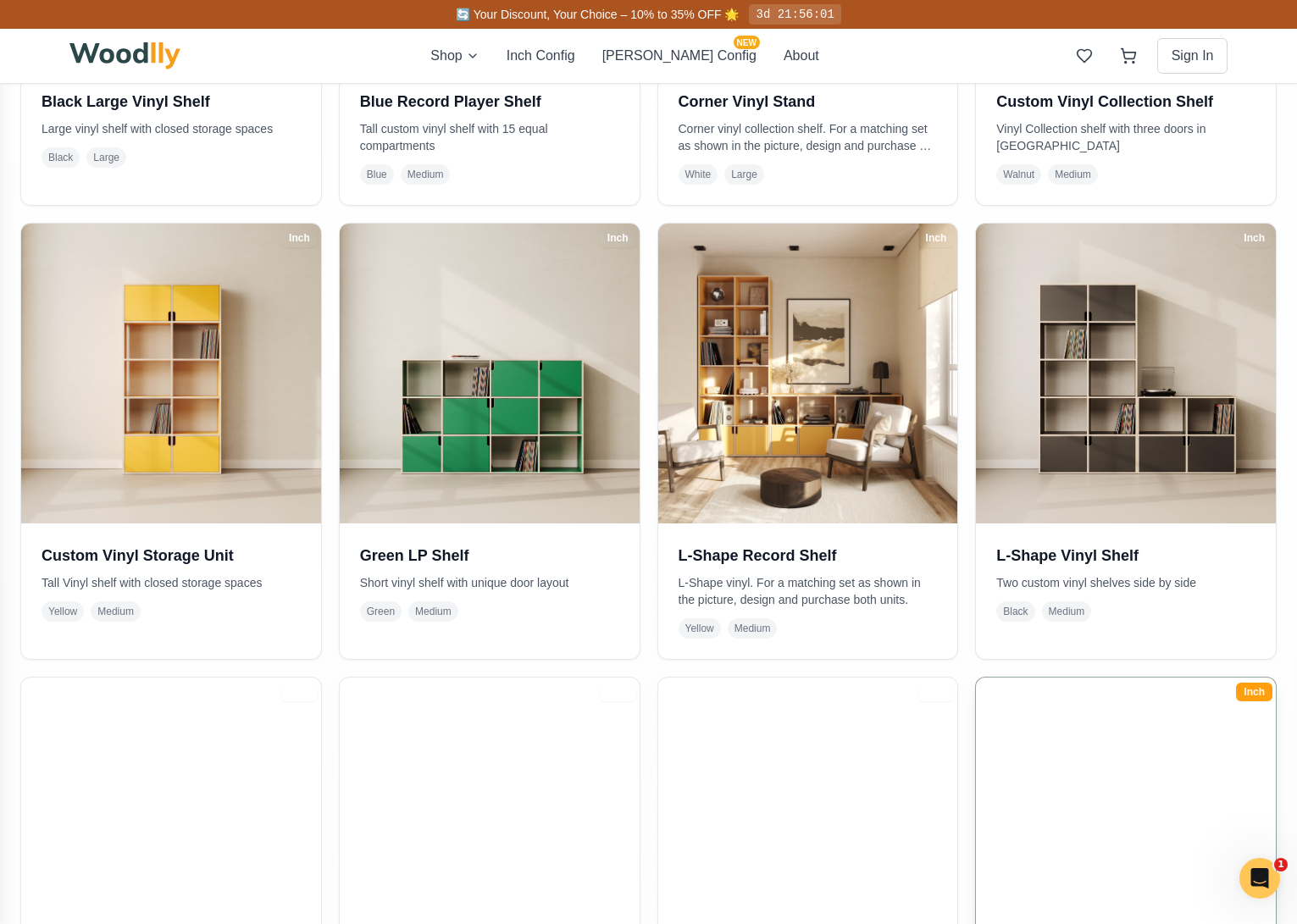
scroll to position [1063, 0]
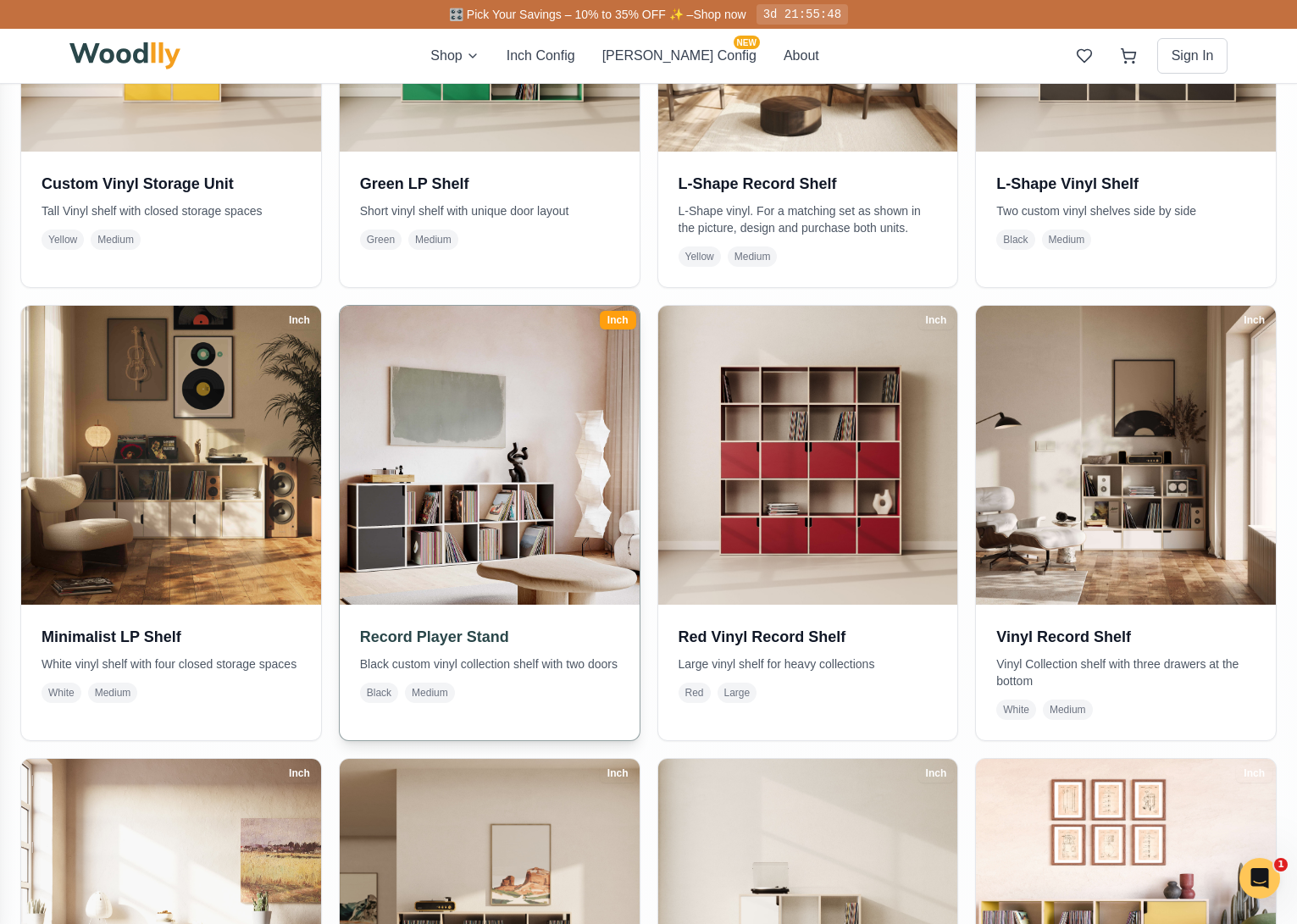
click at [472, 523] on img at bounding box center [488, 455] width 314 height 314
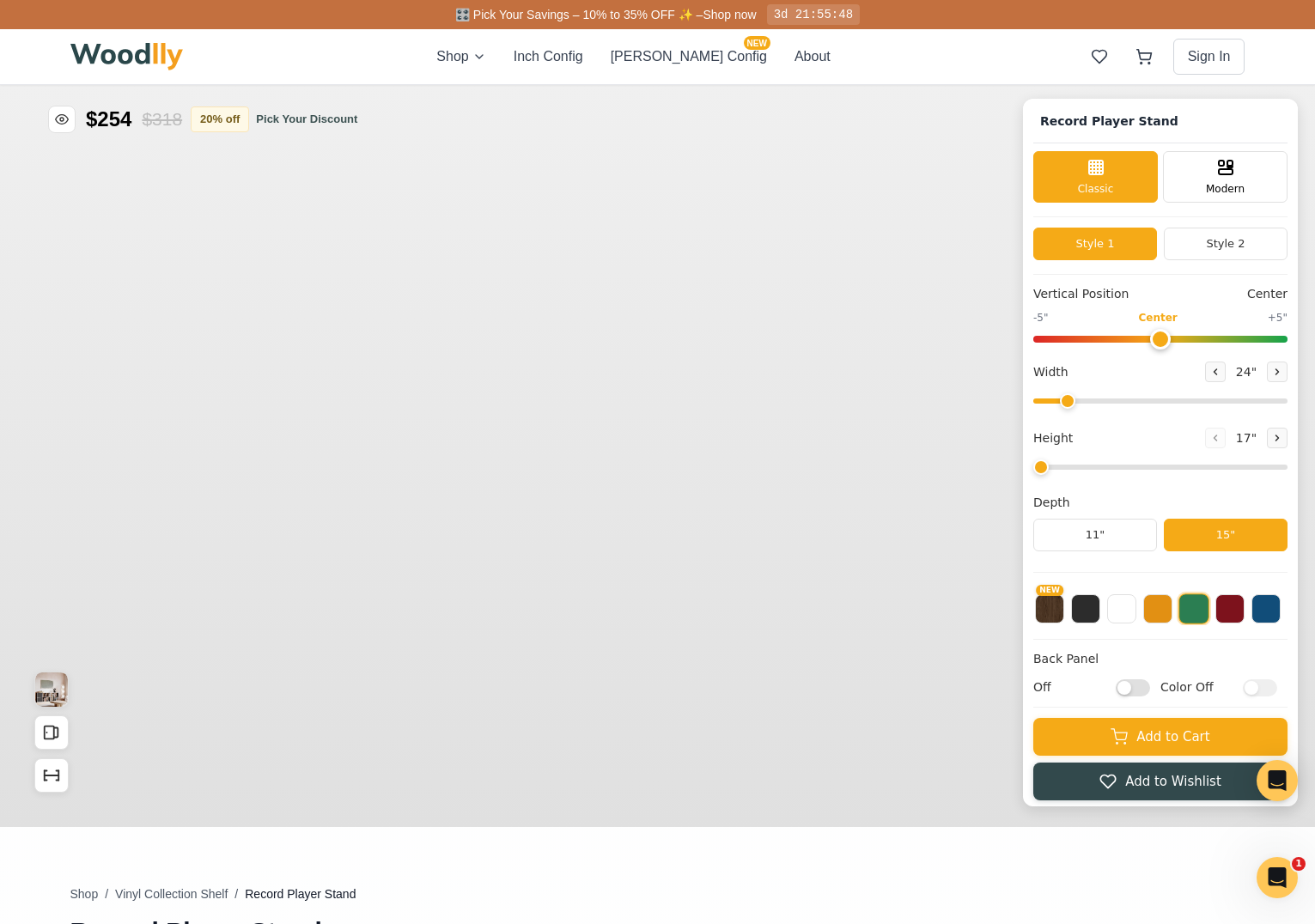
type input "72"
type input "2"
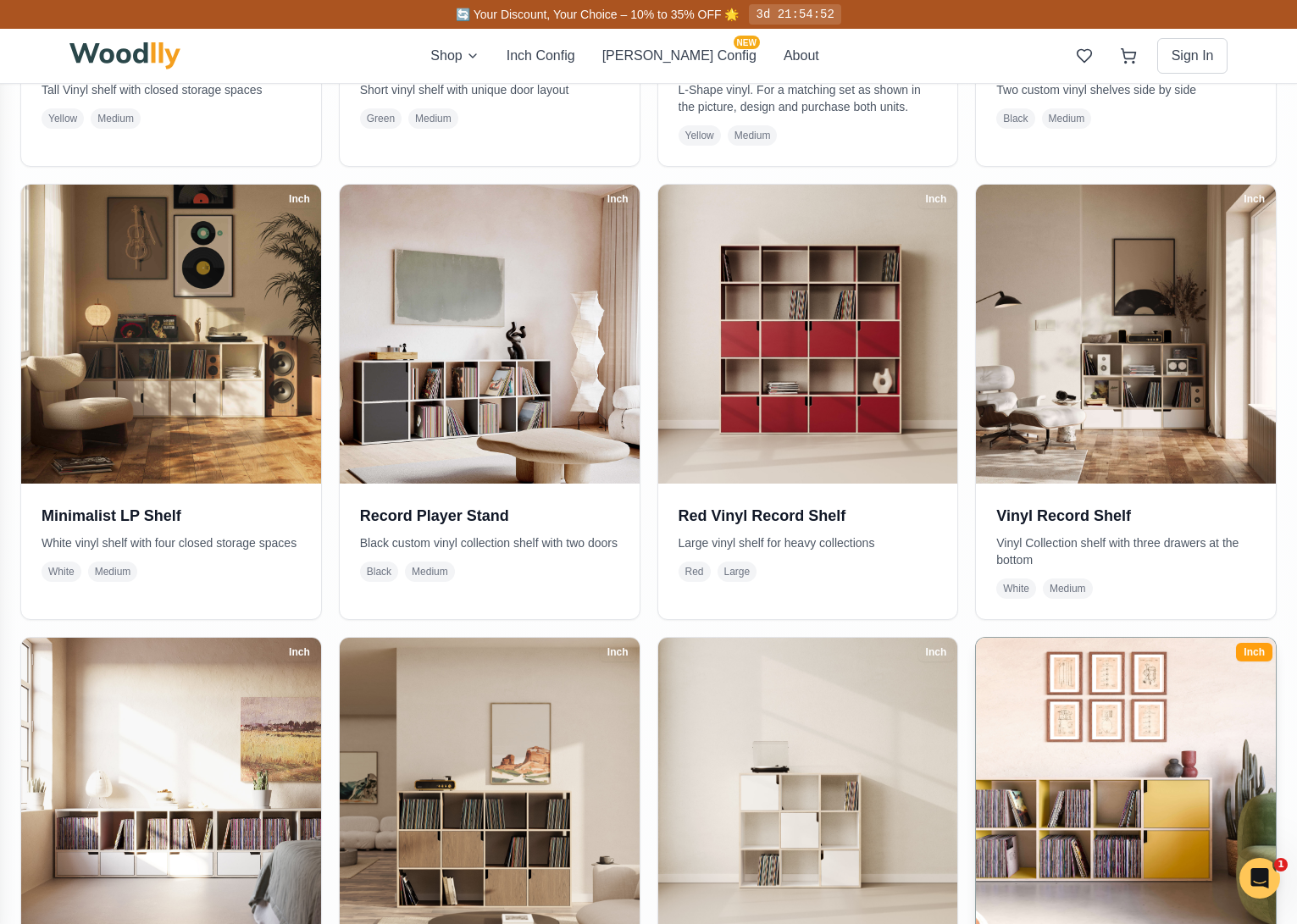
scroll to position [1549, 0]
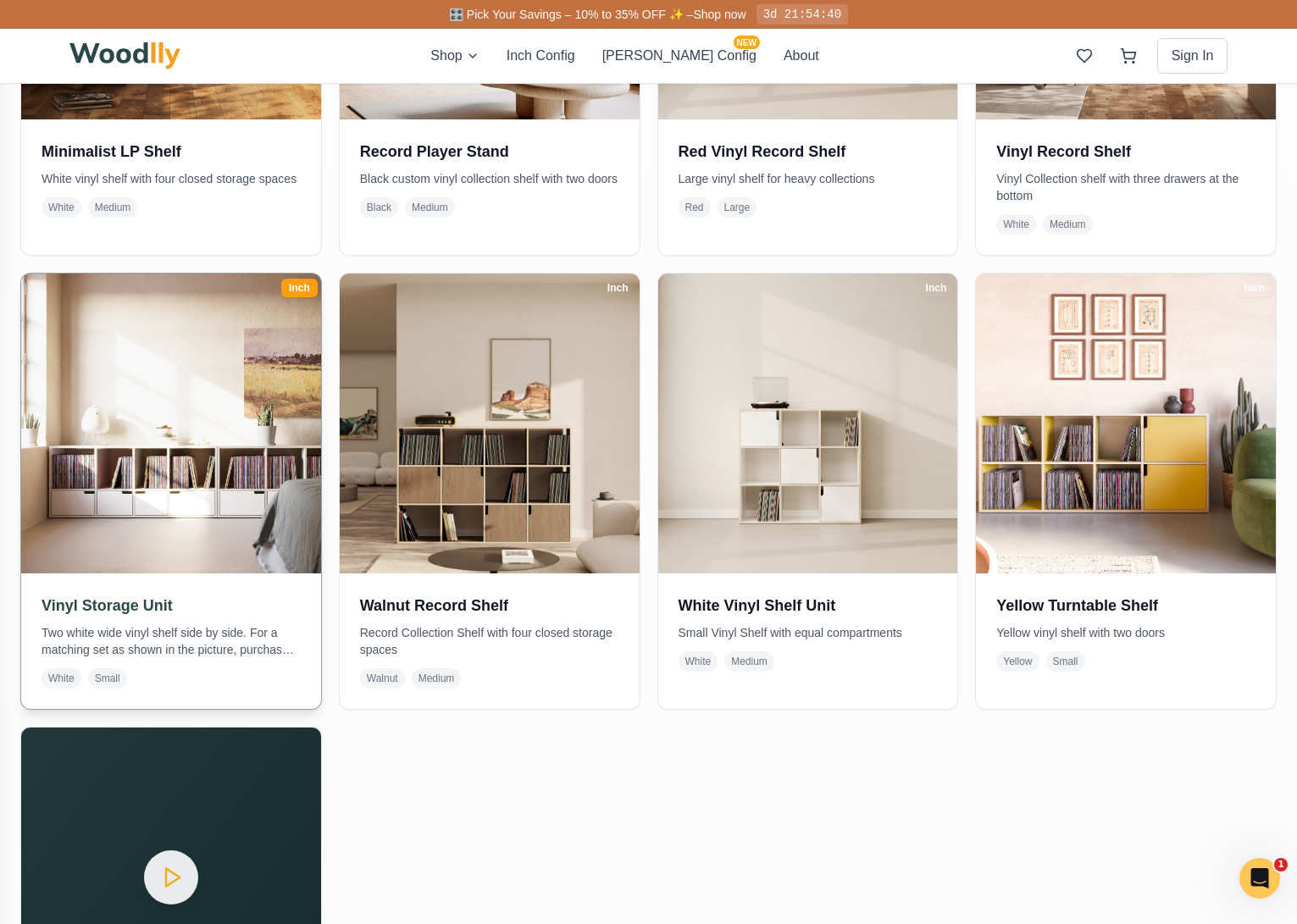
click at [198, 530] on img at bounding box center [170, 422] width 314 height 314
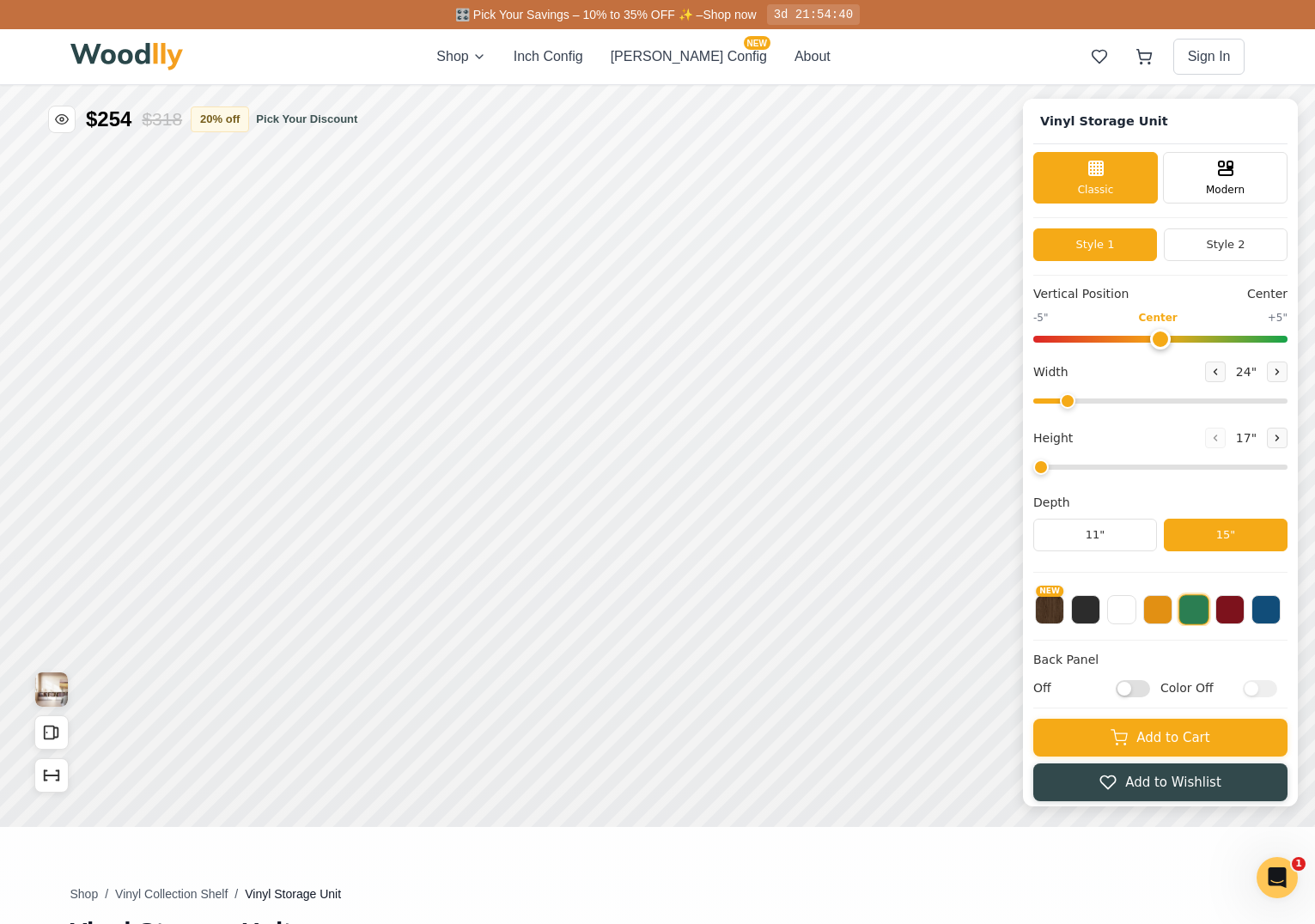
type input "72"
type input "2"
click at [45, 778] on icon "Show Dimensions" at bounding box center [45, 775] width 0 height 9
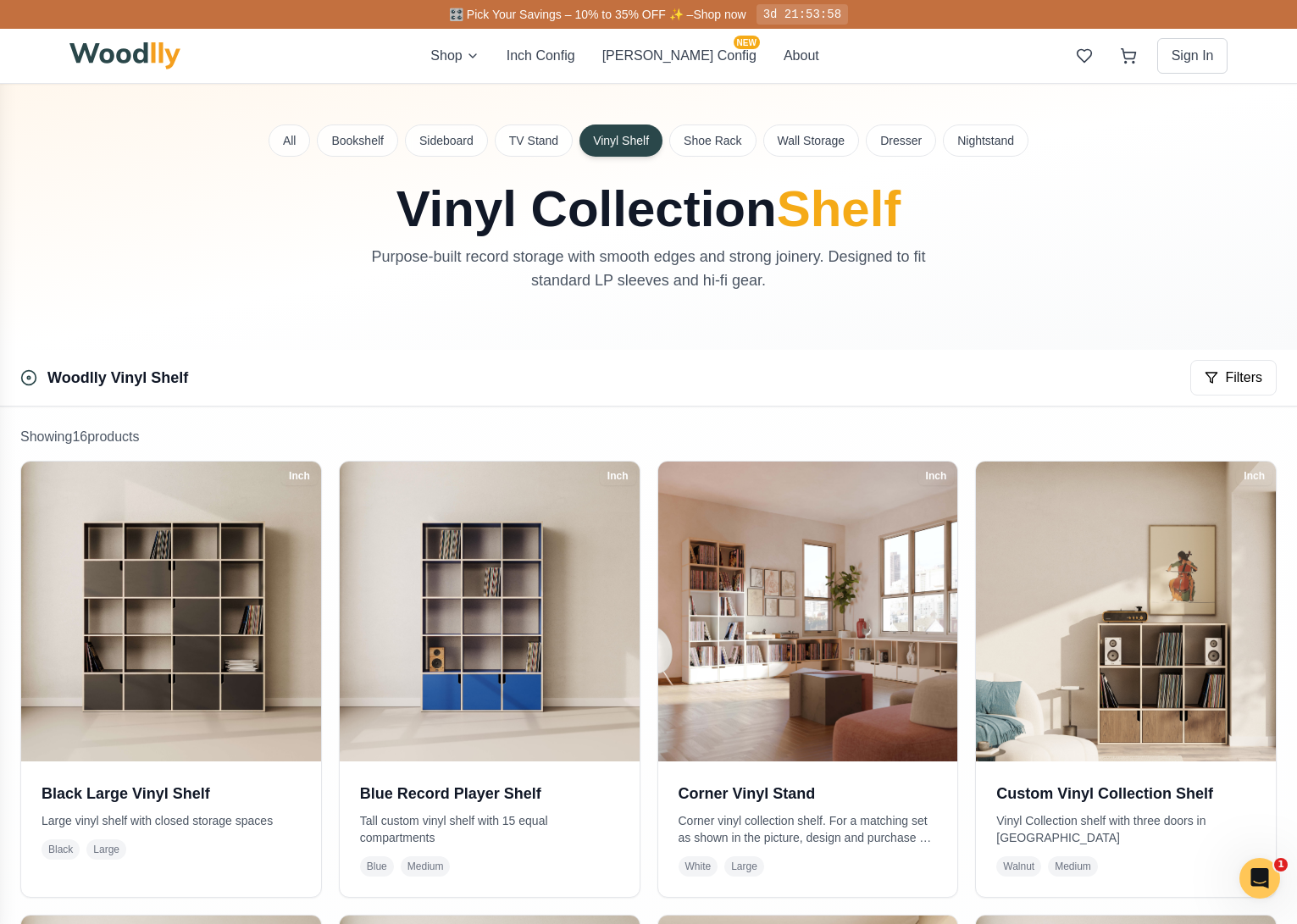
scroll to position [1278, 0]
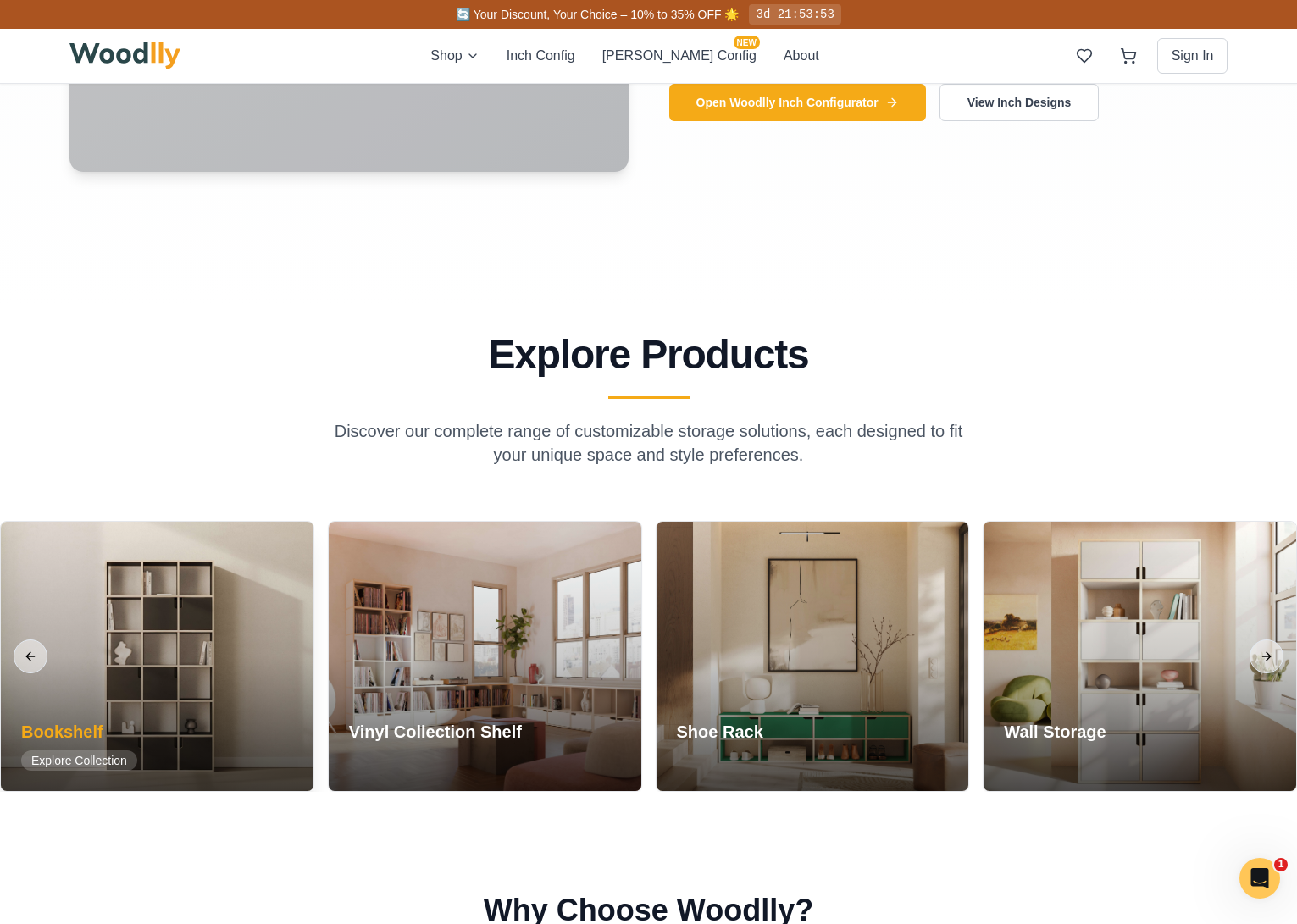
click at [236, 659] on div at bounding box center [156, 655] width 312 height 269
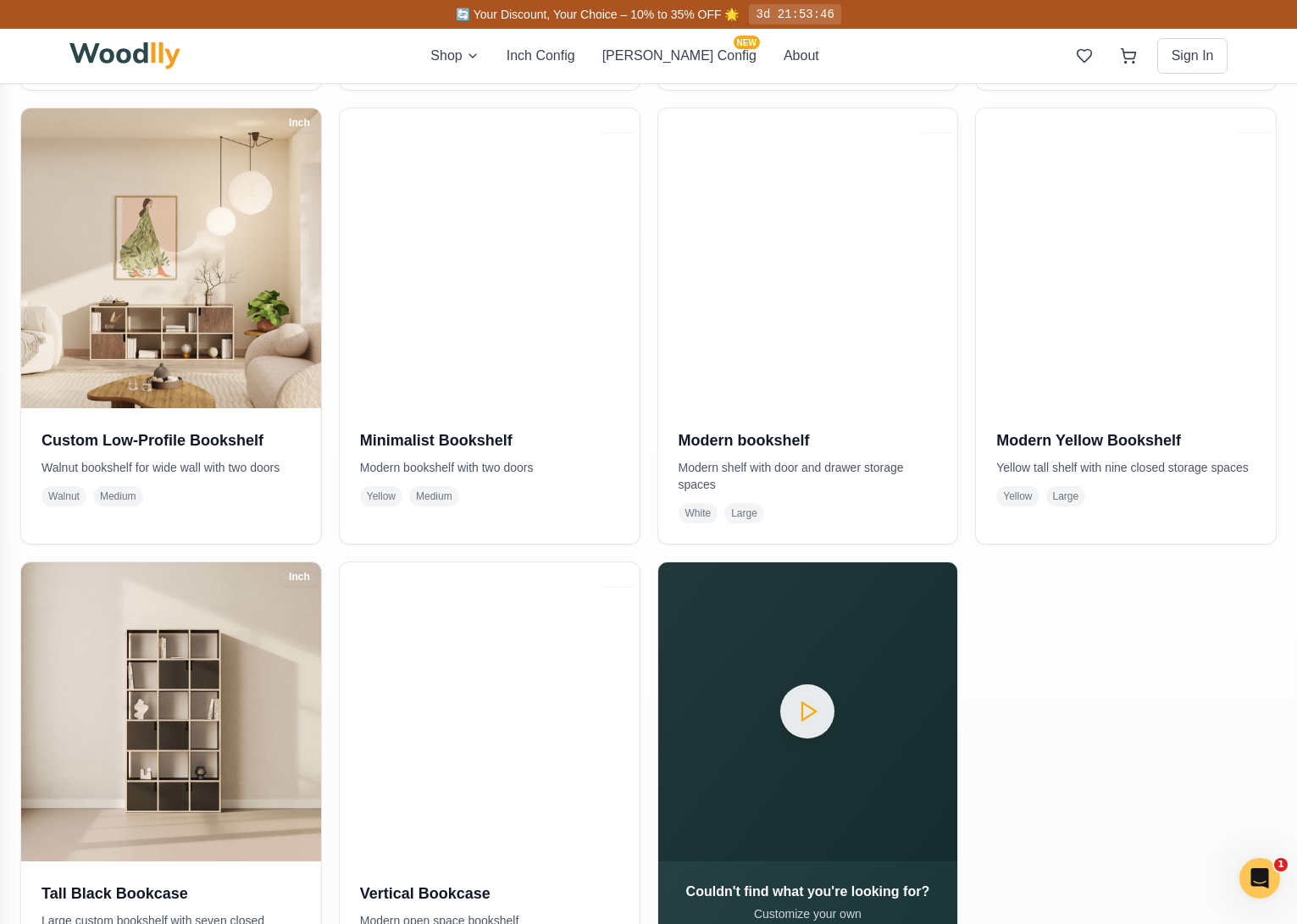
scroll to position [1174, 0]
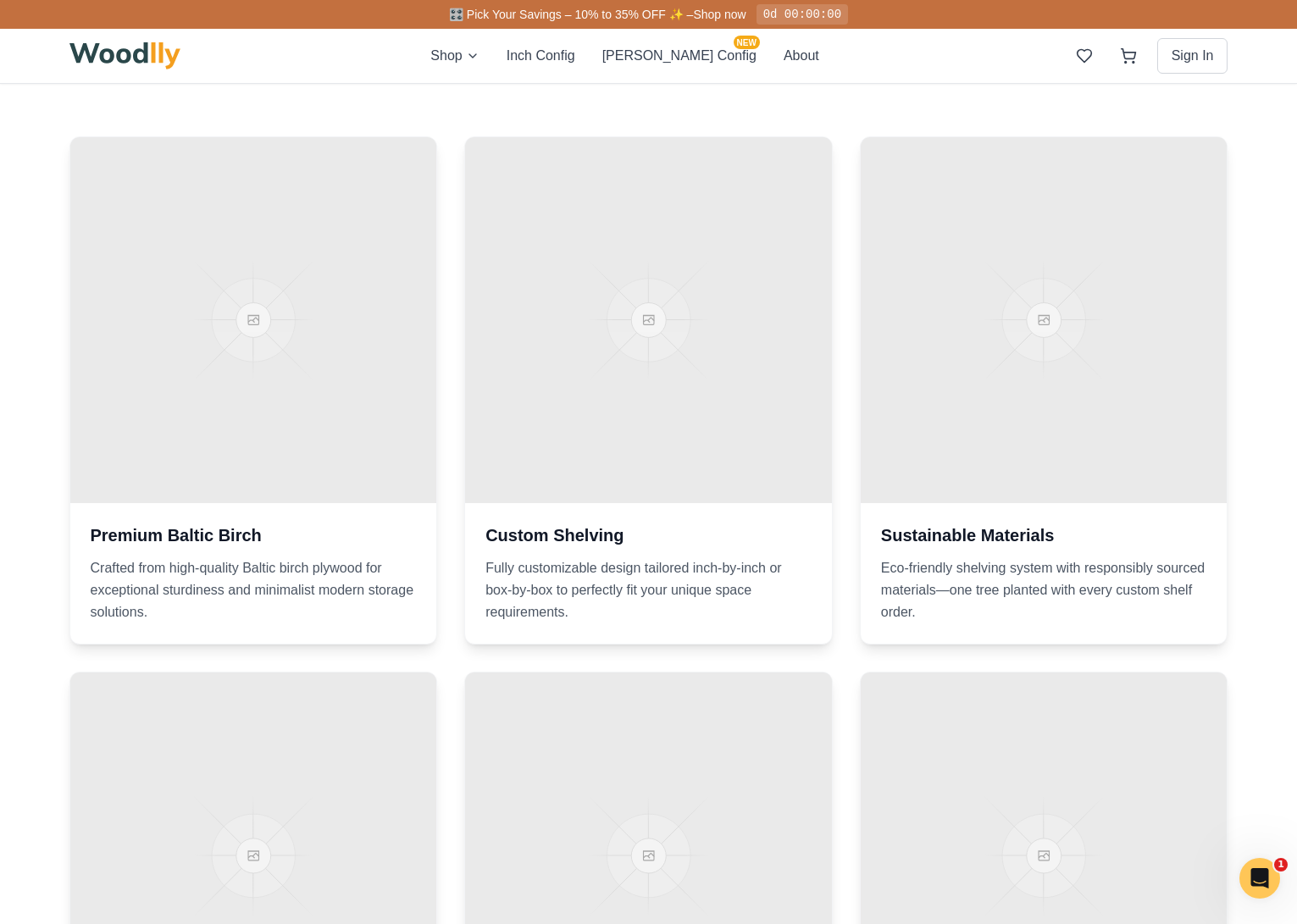
scroll to position [1278, 0]
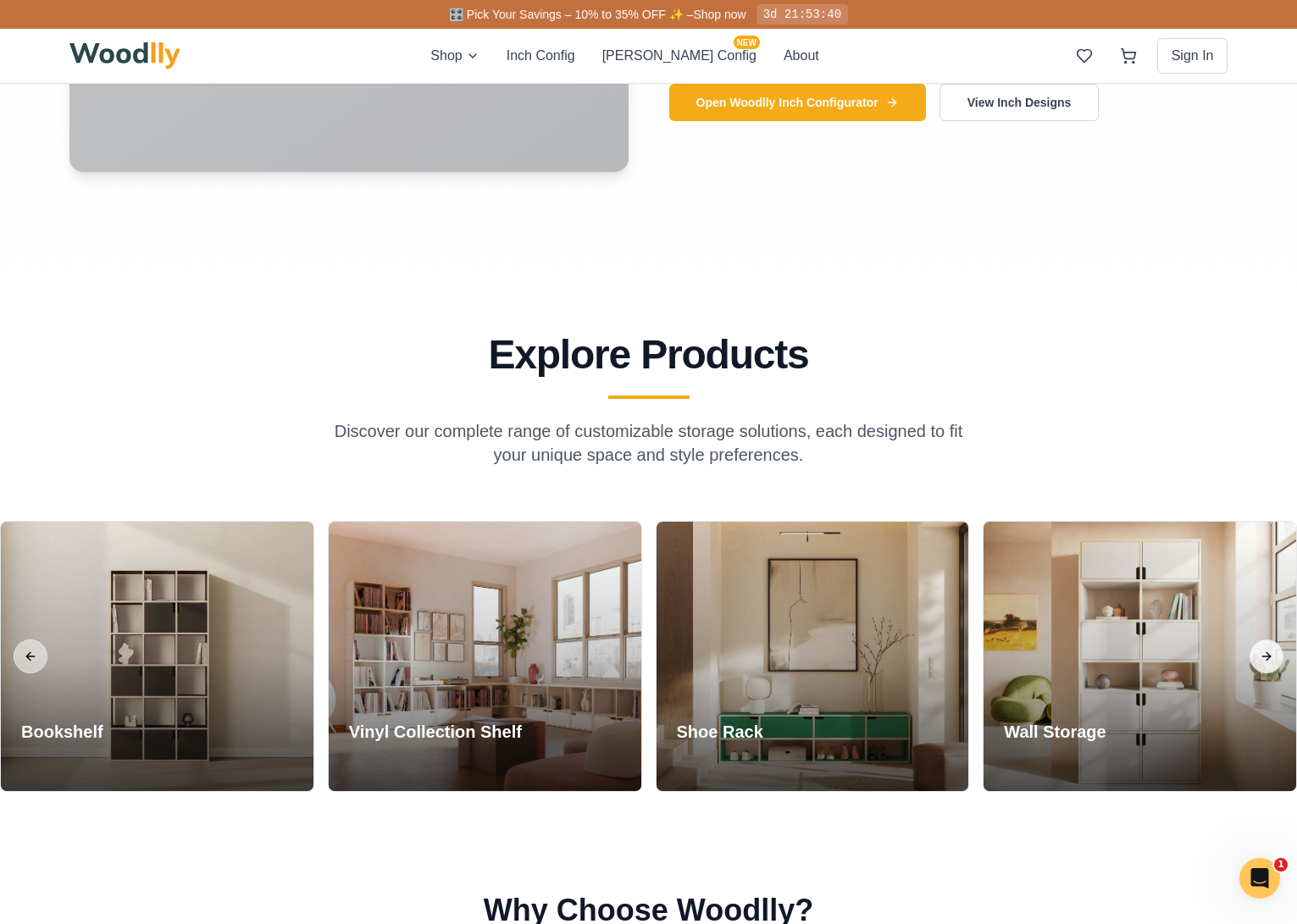
click at [1271, 656] on button "Next slide" at bounding box center [1266, 656] width 34 height 34
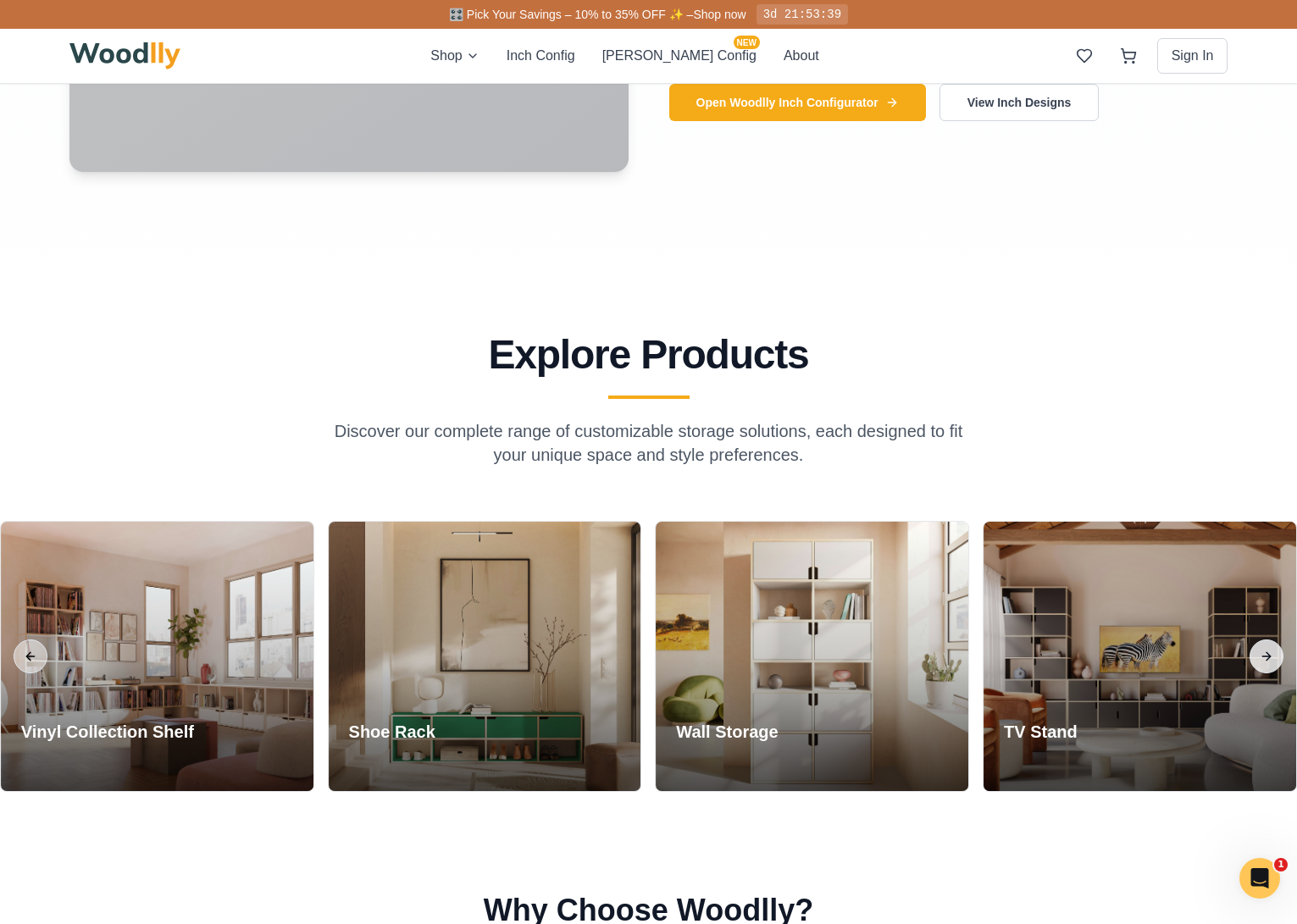
click at [1271, 655] on button "Next slide" at bounding box center [1266, 656] width 34 height 34
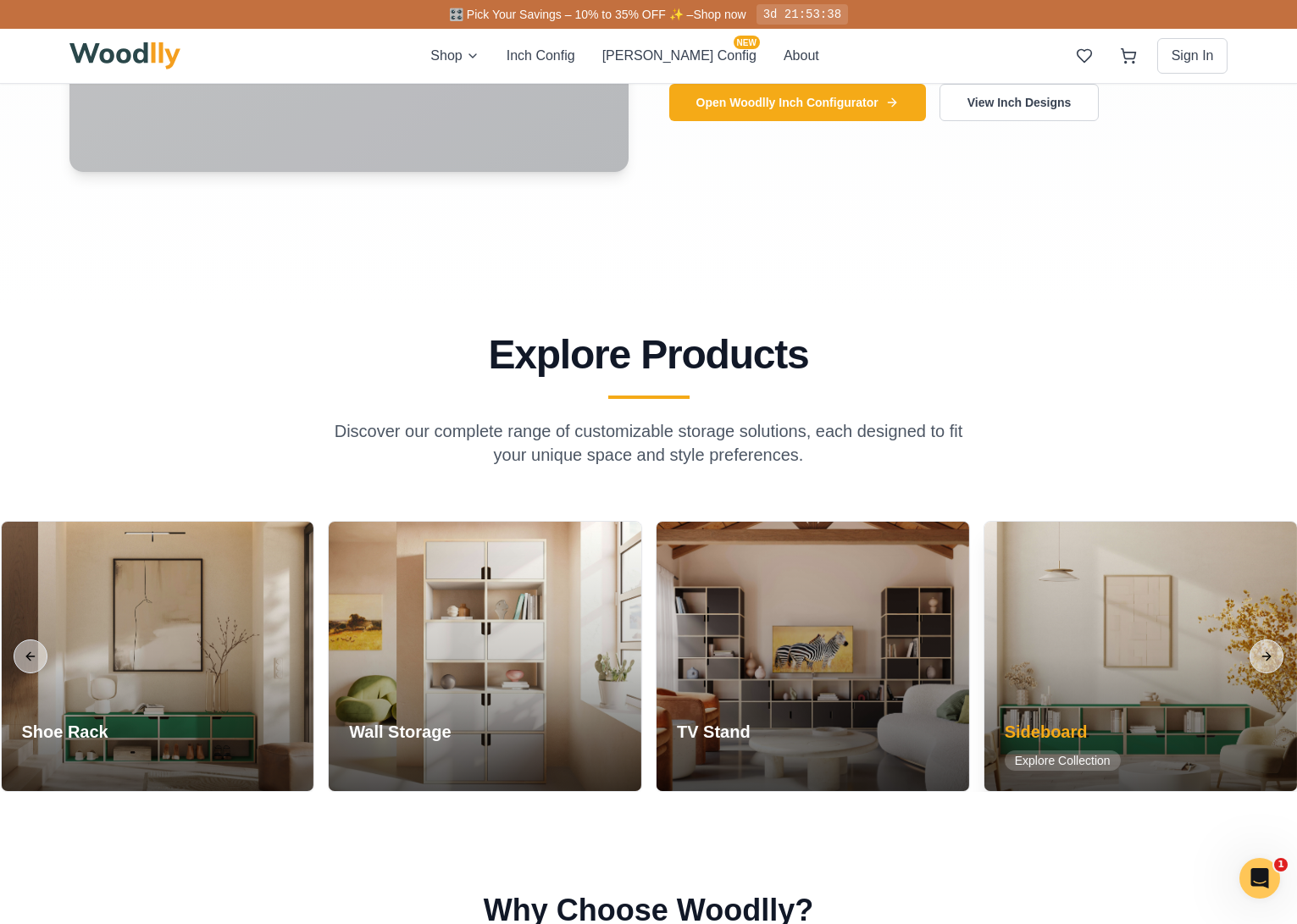
click at [1139, 669] on div at bounding box center [1140, 655] width 312 height 269
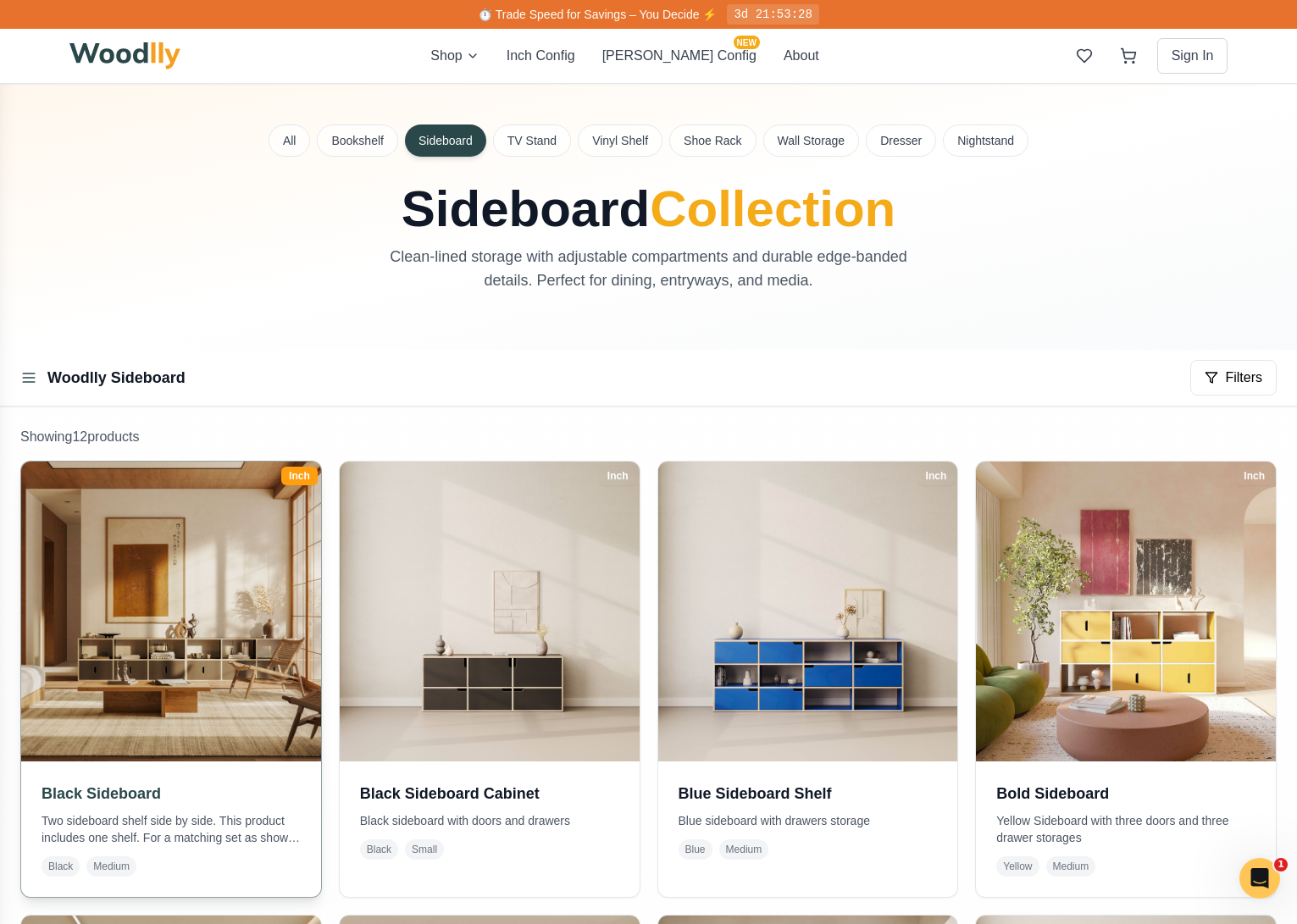
click at [228, 658] on img at bounding box center [170, 610] width 314 height 314
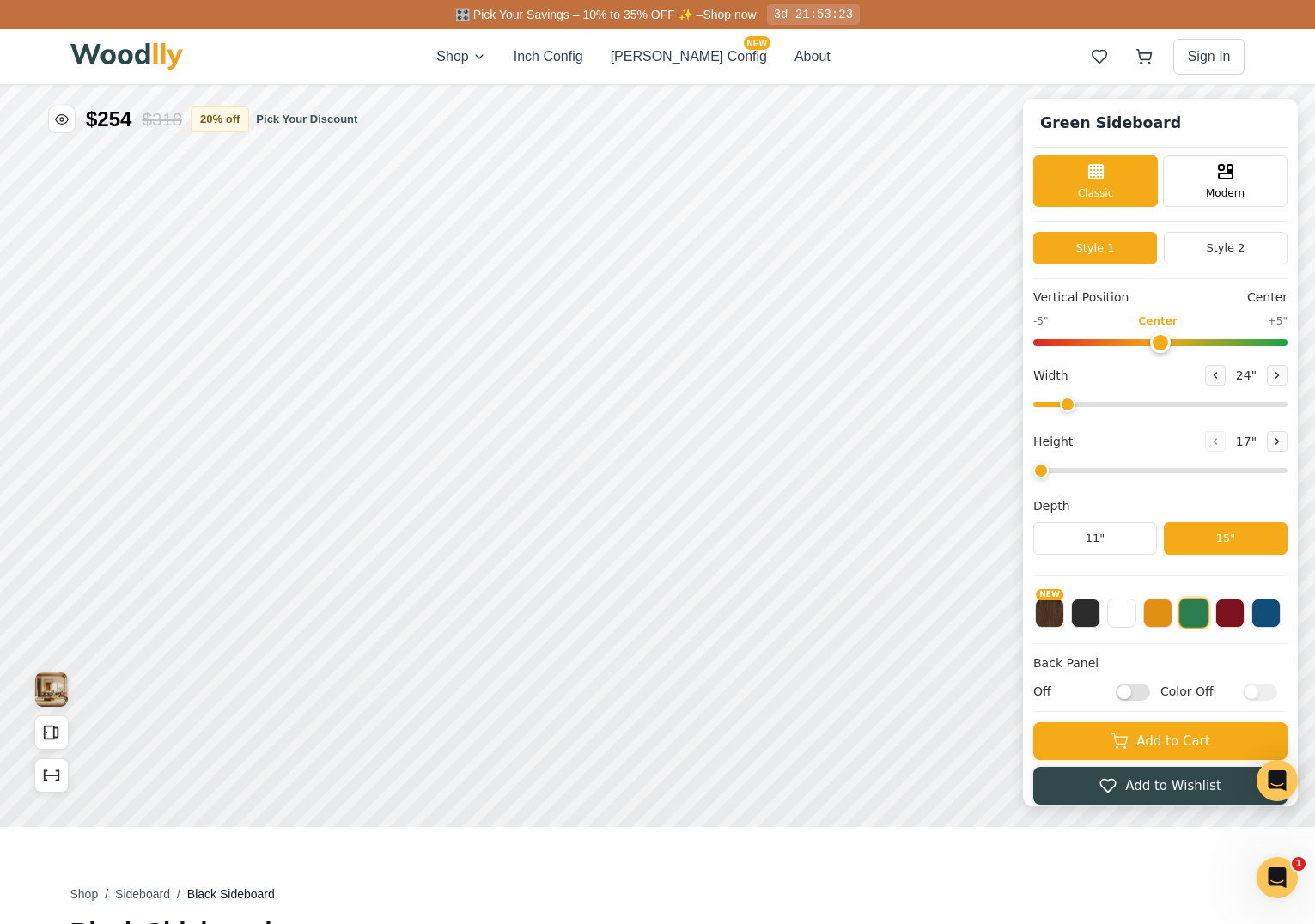
type input "56"
type input "2"
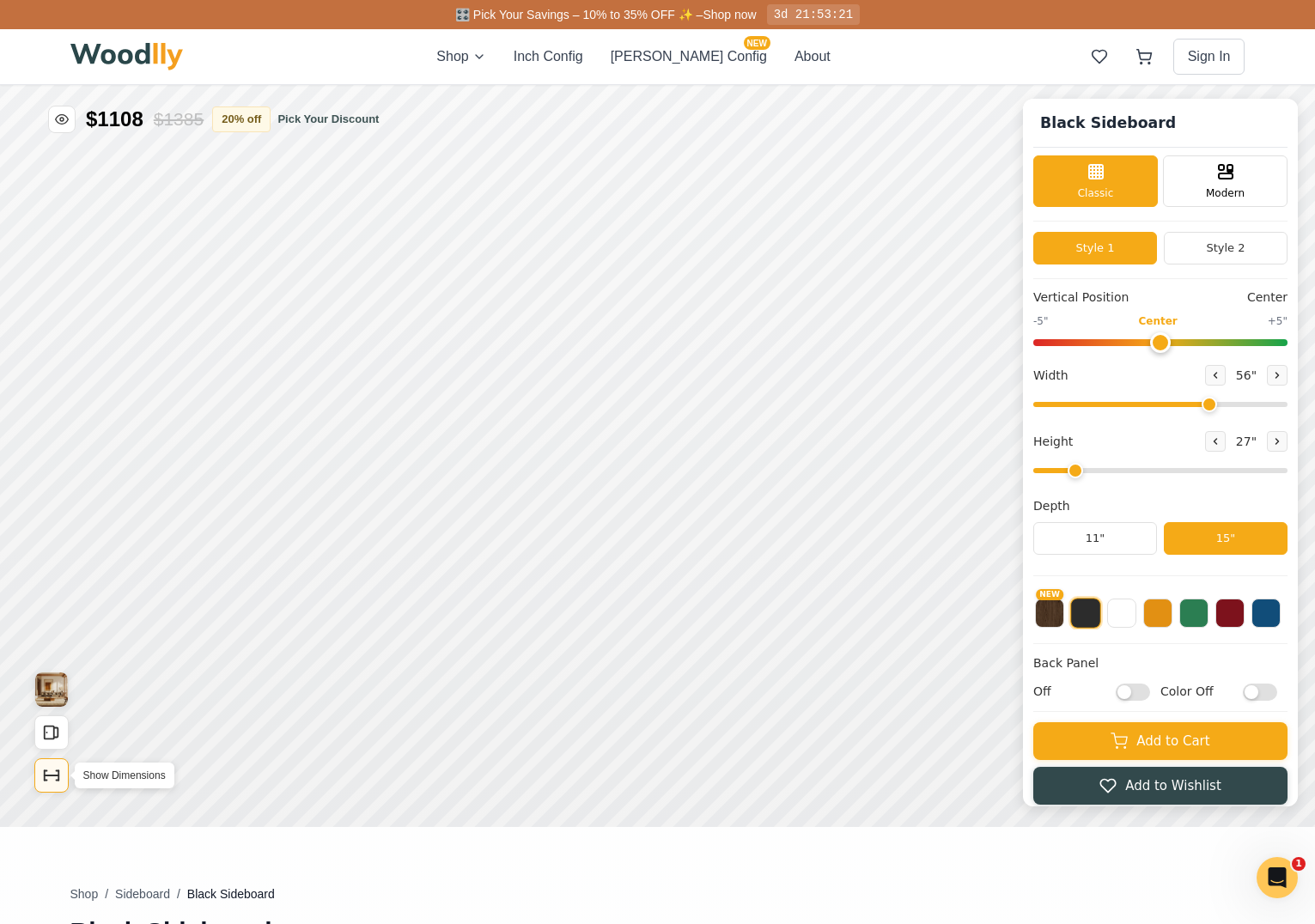
click at [55, 773] on icon "Show Dimensions" at bounding box center [52, 775] width 19 height 19
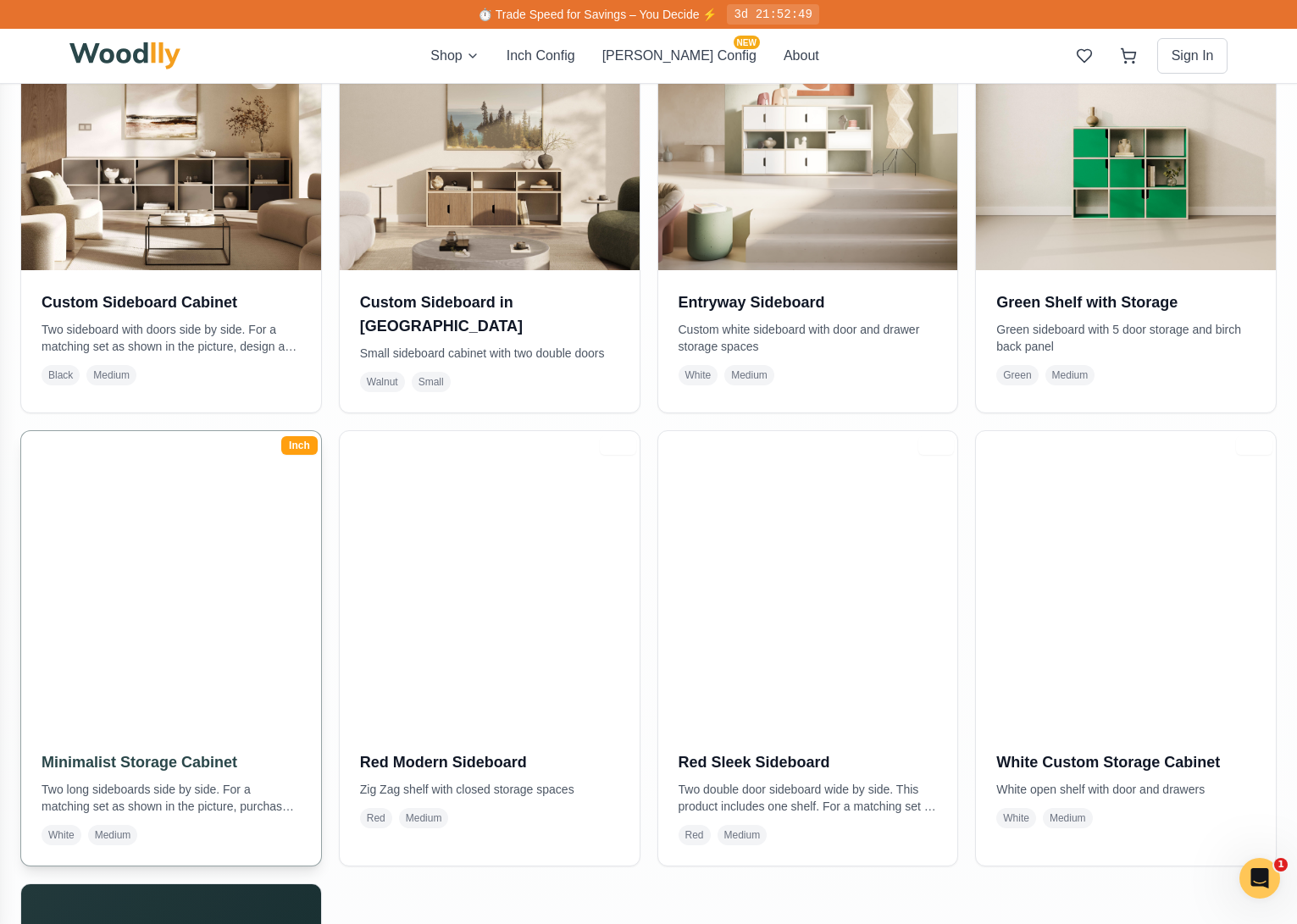
scroll to position [975, 0]
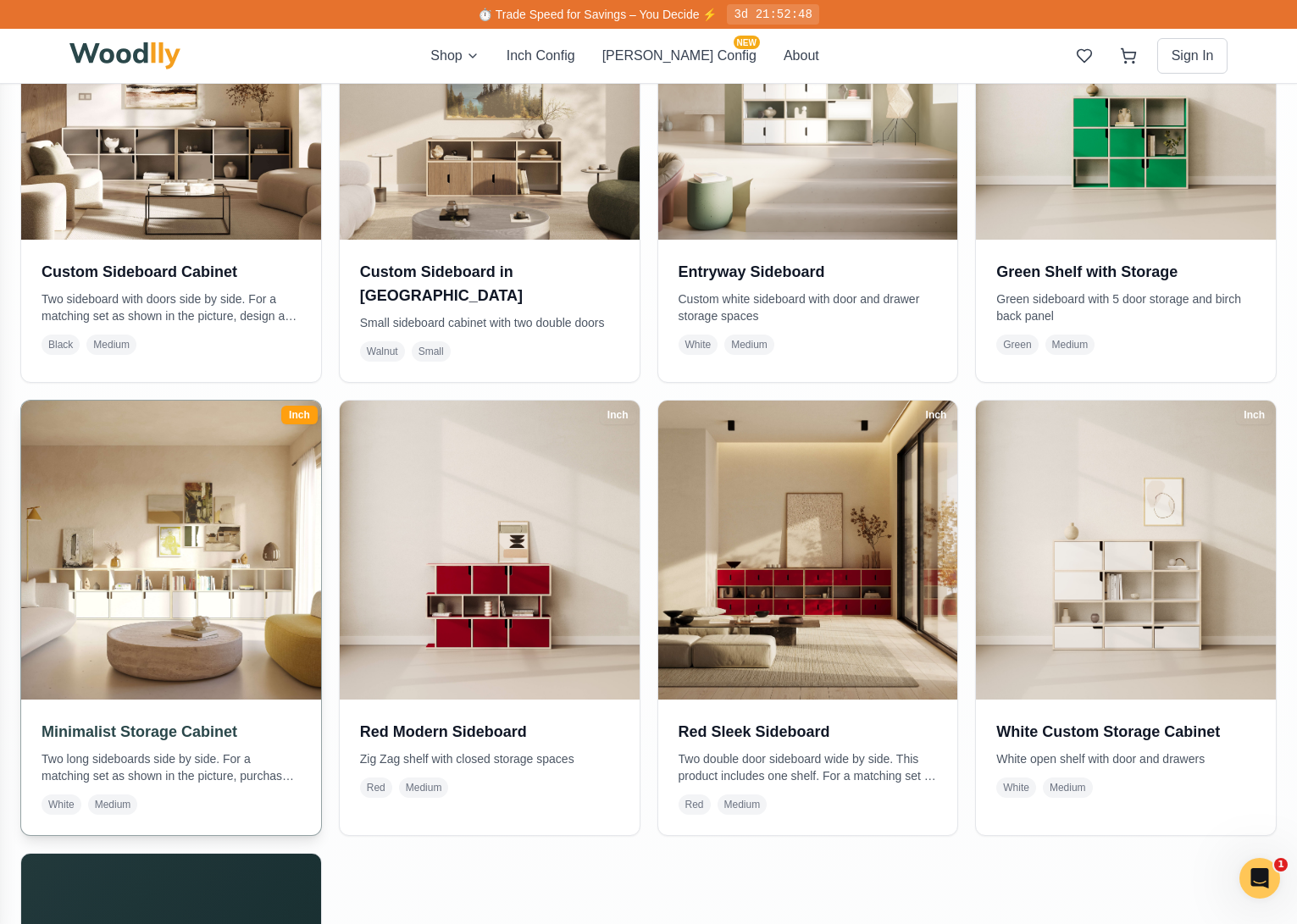
click at [215, 591] on img at bounding box center [170, 549] width 314 height 314
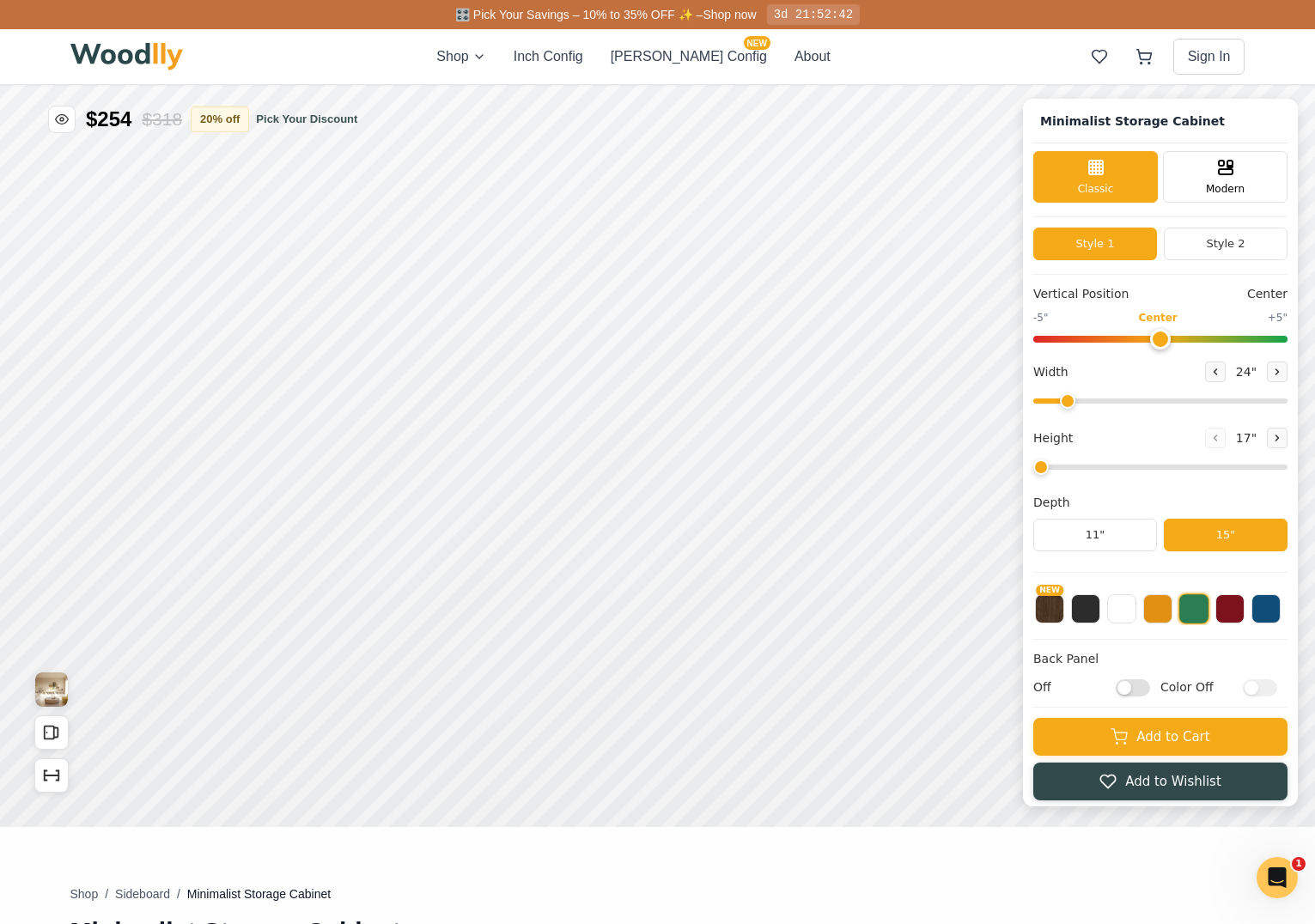
type input "72"
type input "2"
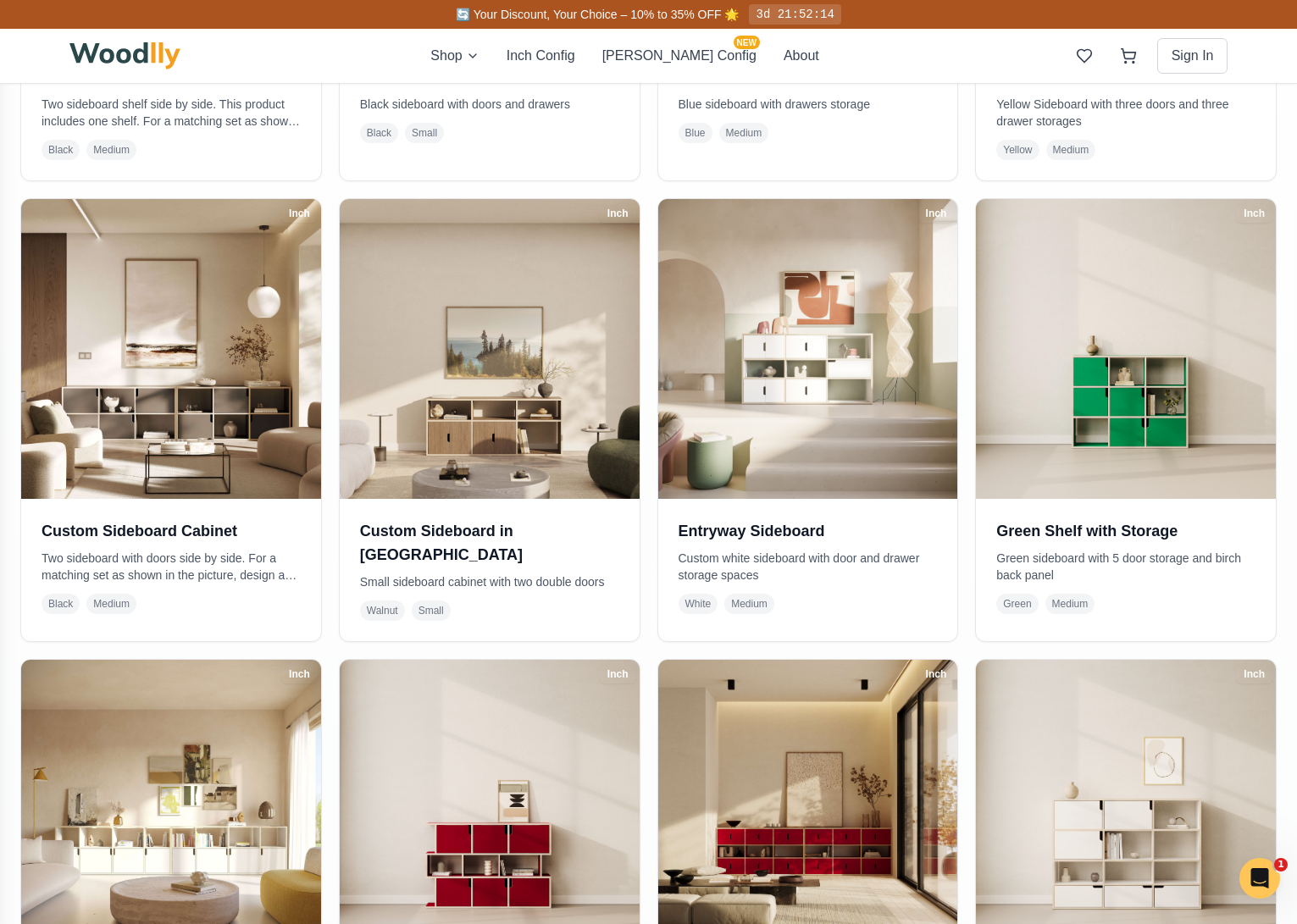
scroll to position [1085, 0]
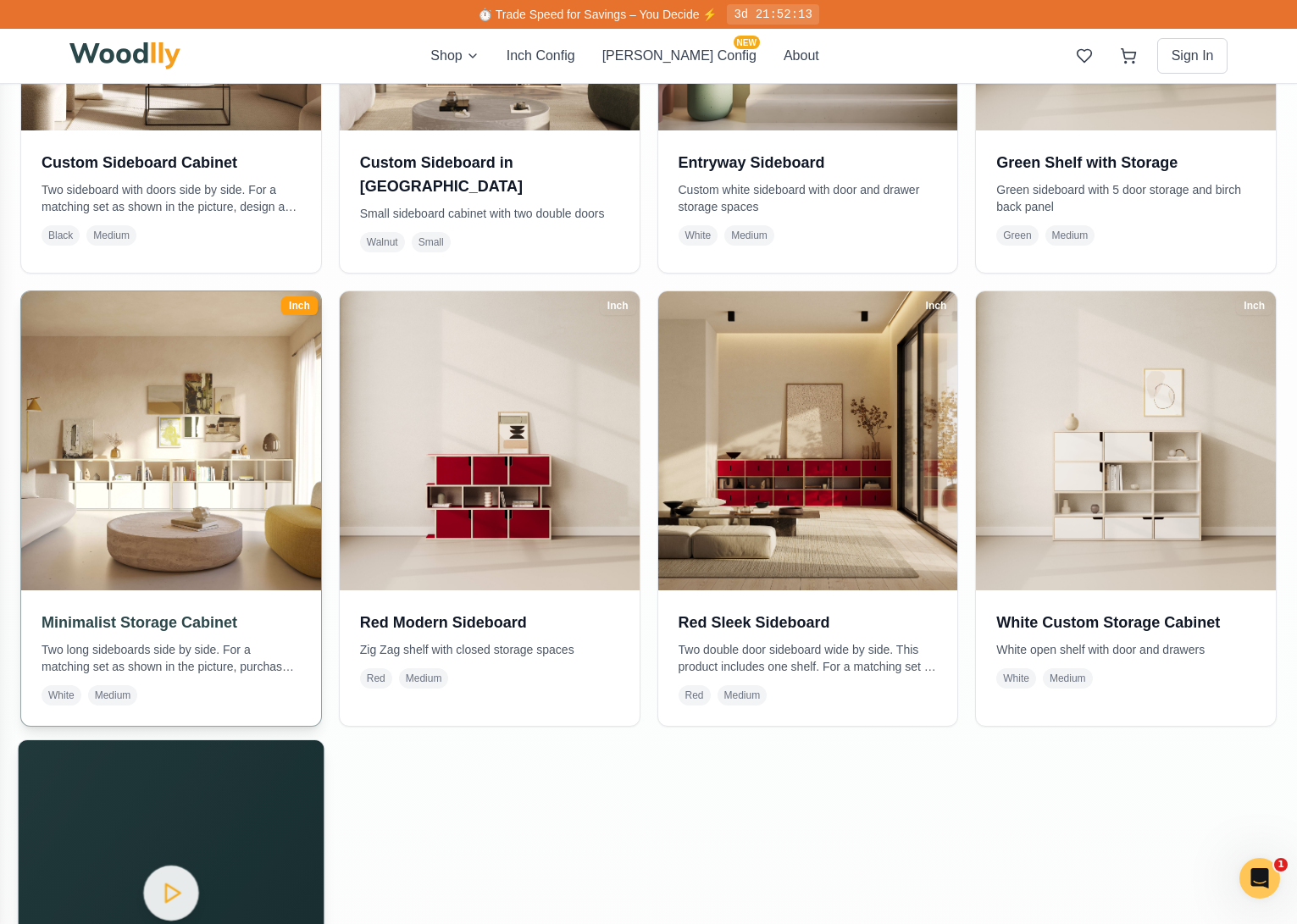
click at [179, 524] on img at bounding box center [170, 440] width 314 height 314
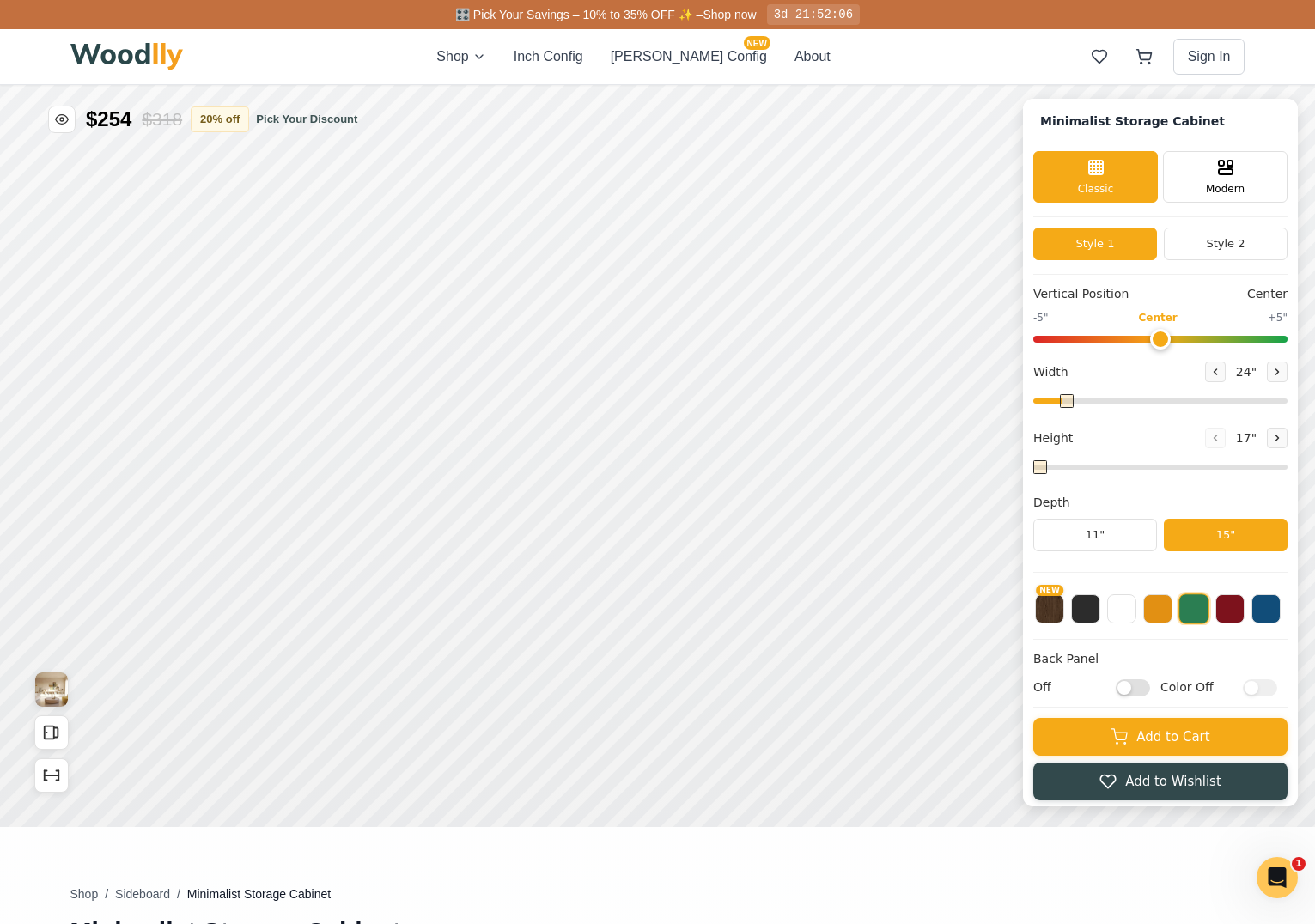
type input "72"
type input "2"
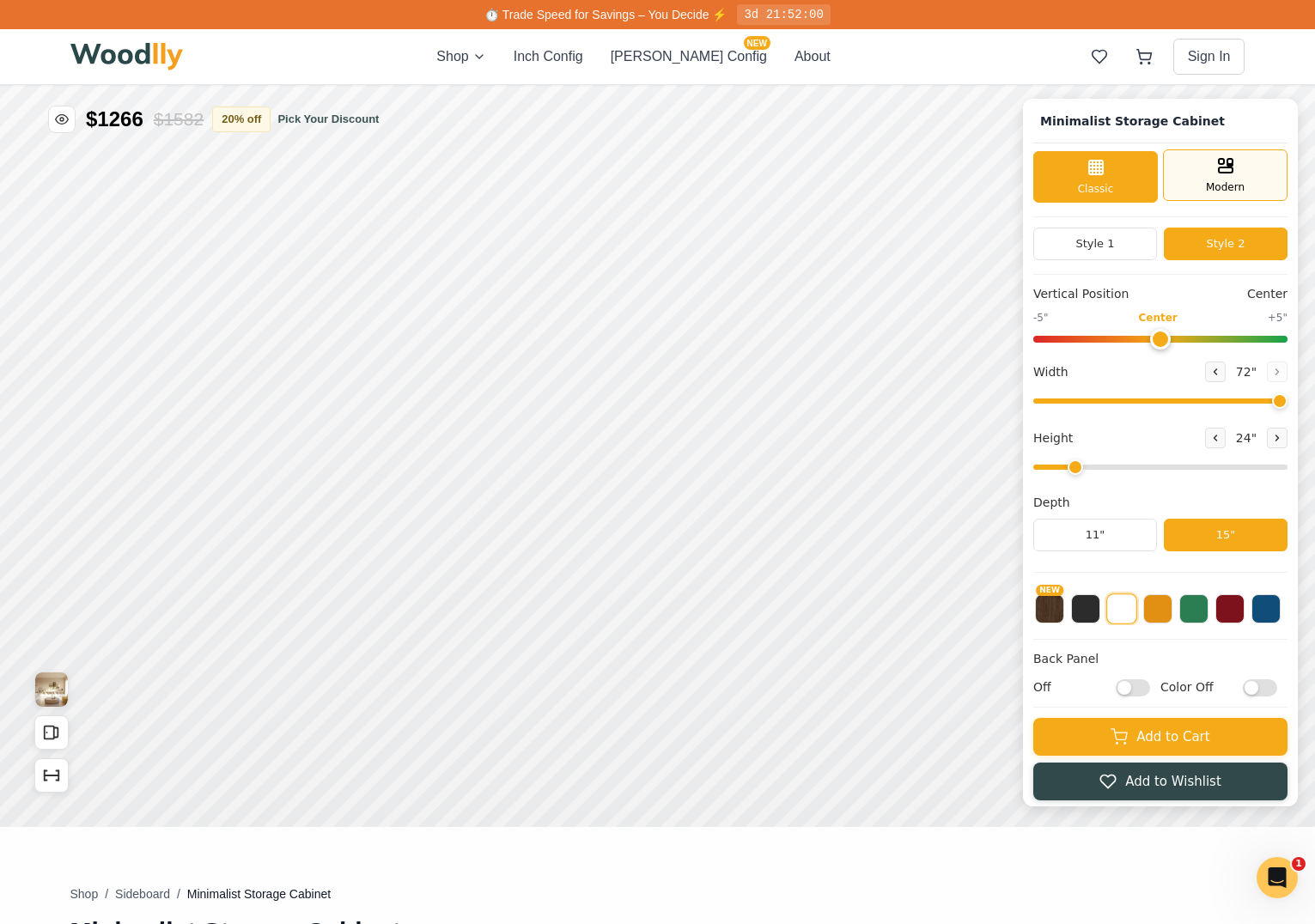
drag, startPoint x: 1229, startPoint y: 106, endPoint x: 1265, endPoint y: 69, distance: 51.6
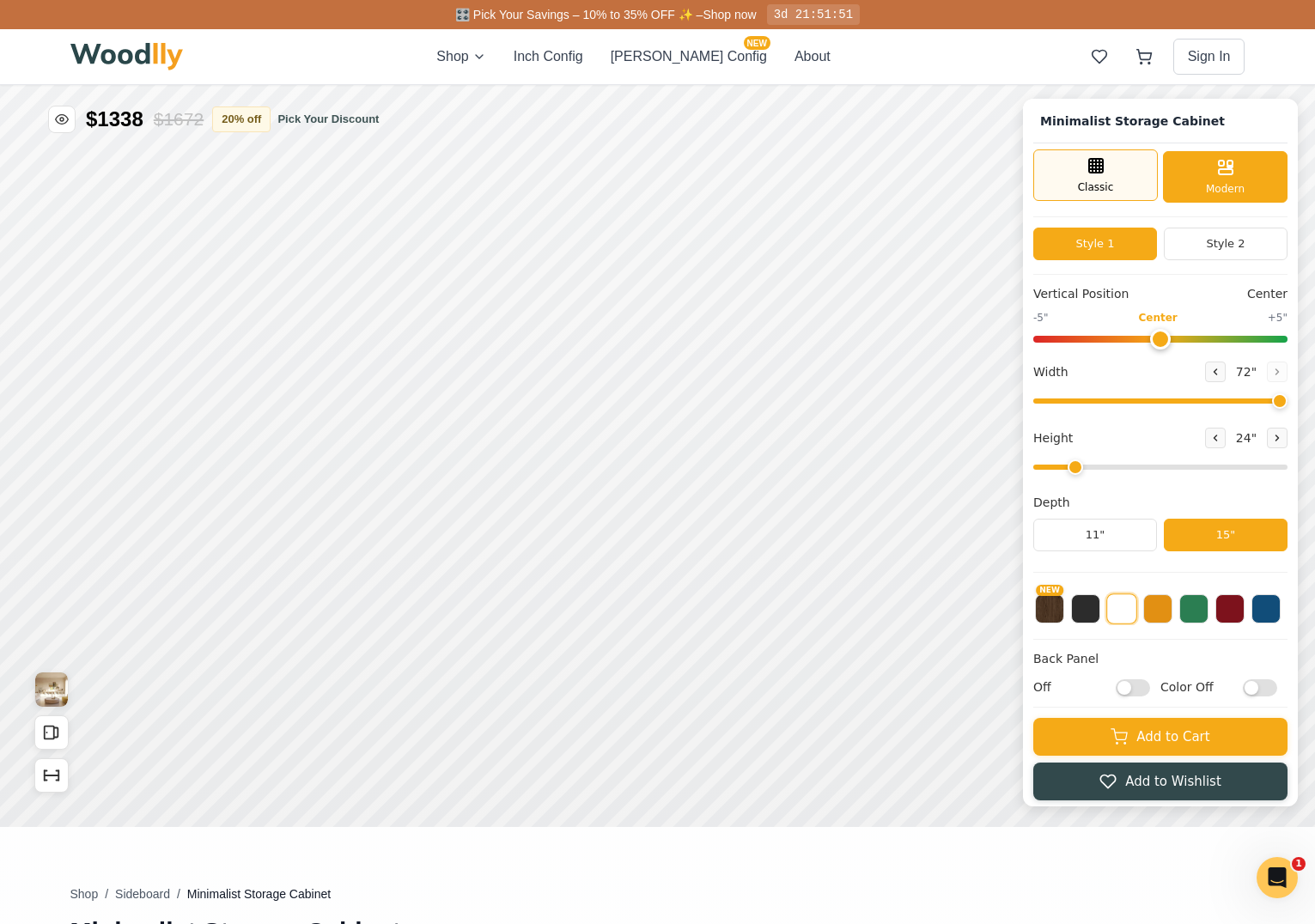
click at [1193, 45] on rect at bounding box center [1187, 38] width 14 height 14
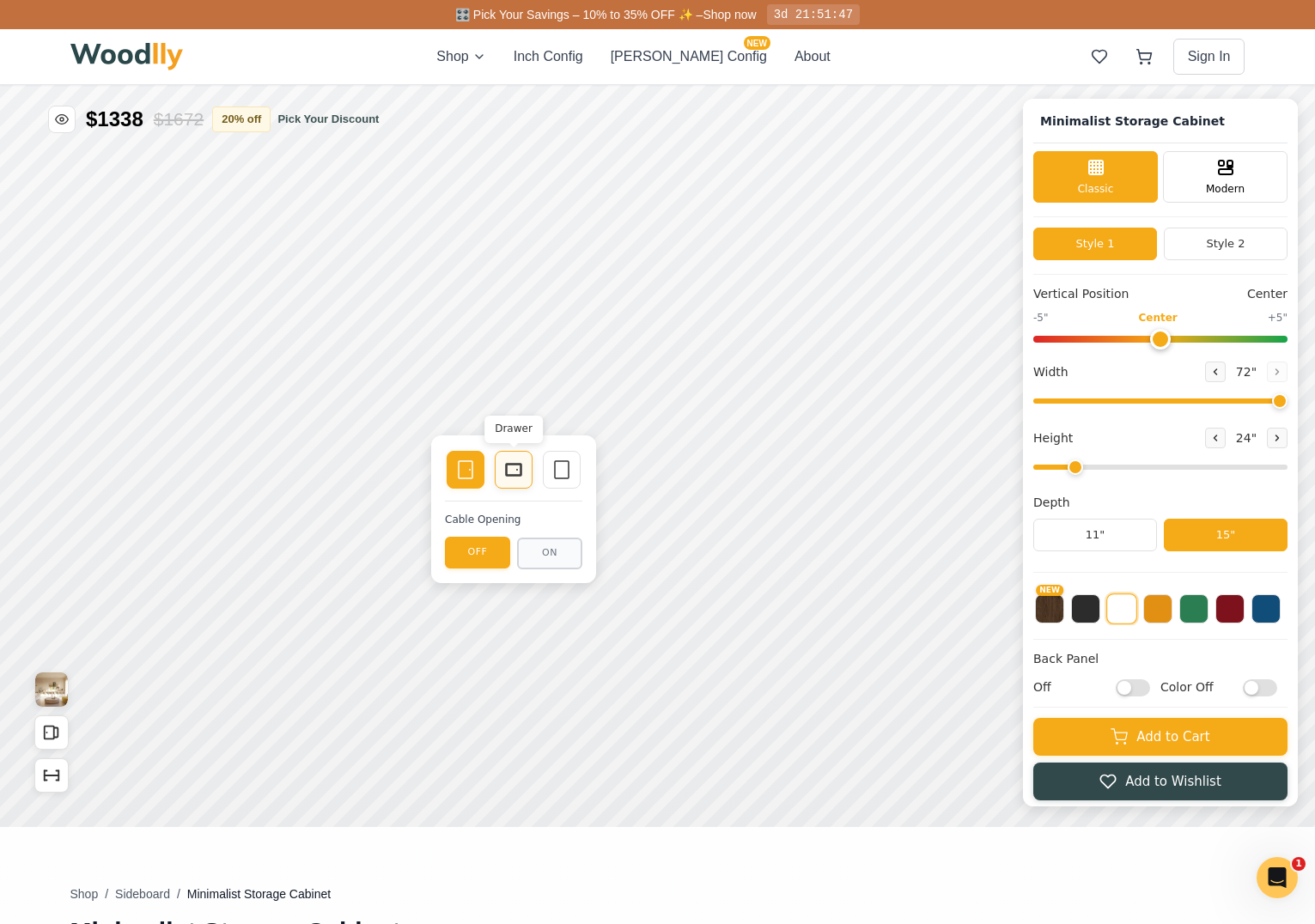
click at [1007, 103] on icon at bounding box center [1006, 105] width 21 height 21
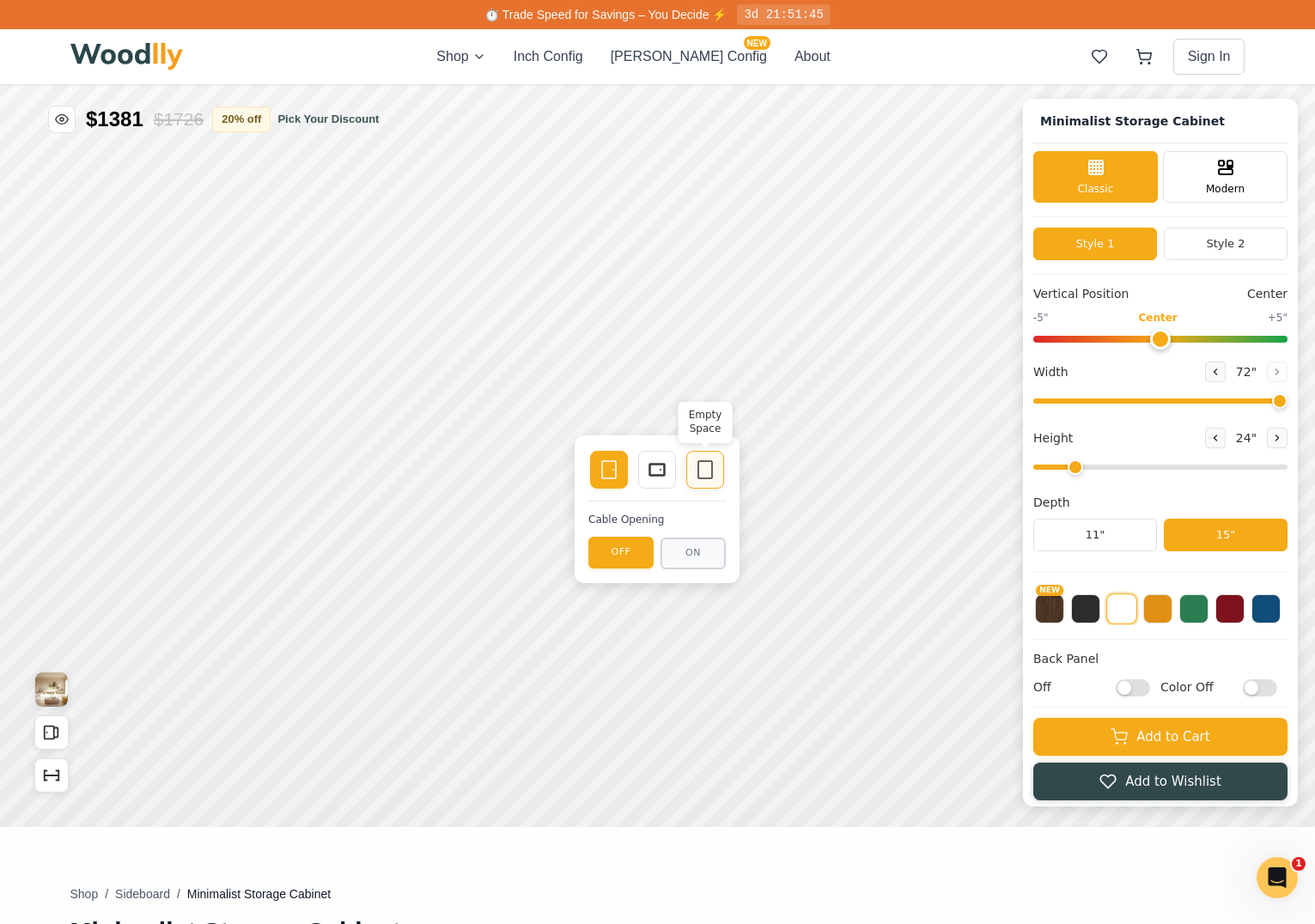
click at [1129, 132] on rect at bounding box center [1122, 125] width 14 height 17
click at [1022, 127] on icon at bounding box center [1025, 125] width 21 height 21
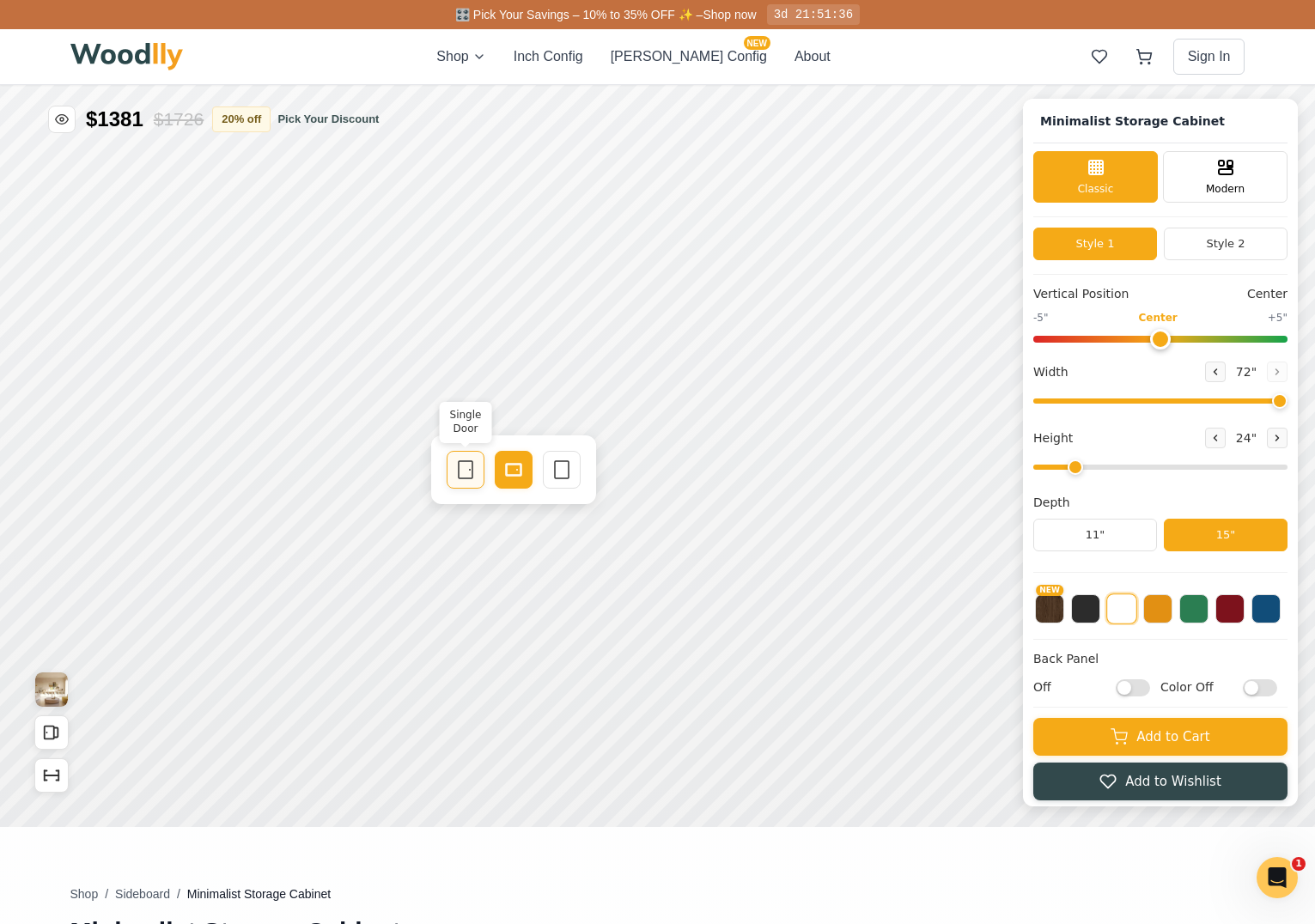
click at [1273, 103] on icon at bounding box center [1272, 102] width 21 height 21
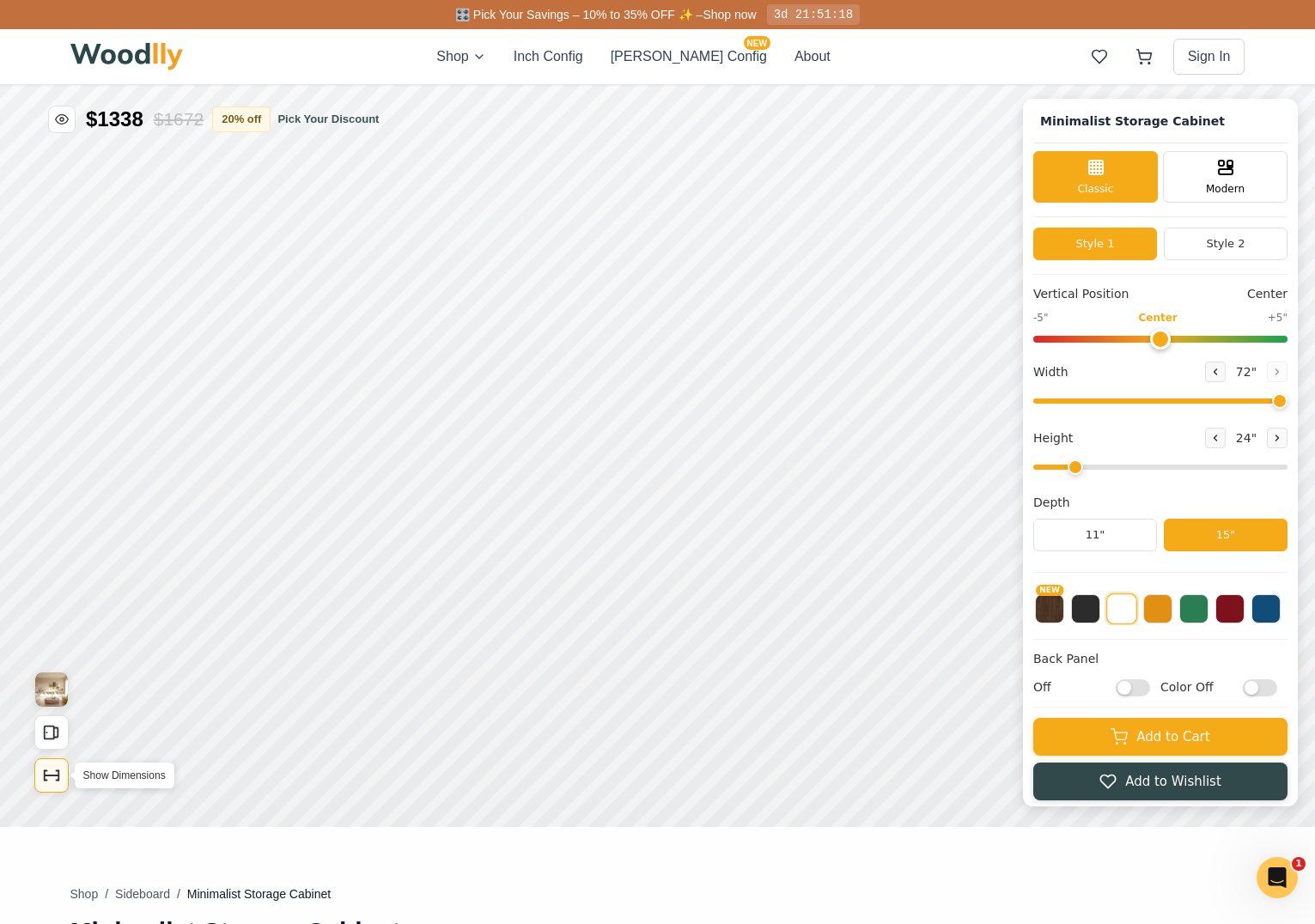
click at [138, 646] on icon "Show Dimensions" at bounding box center [142, 647] width 19 height 19
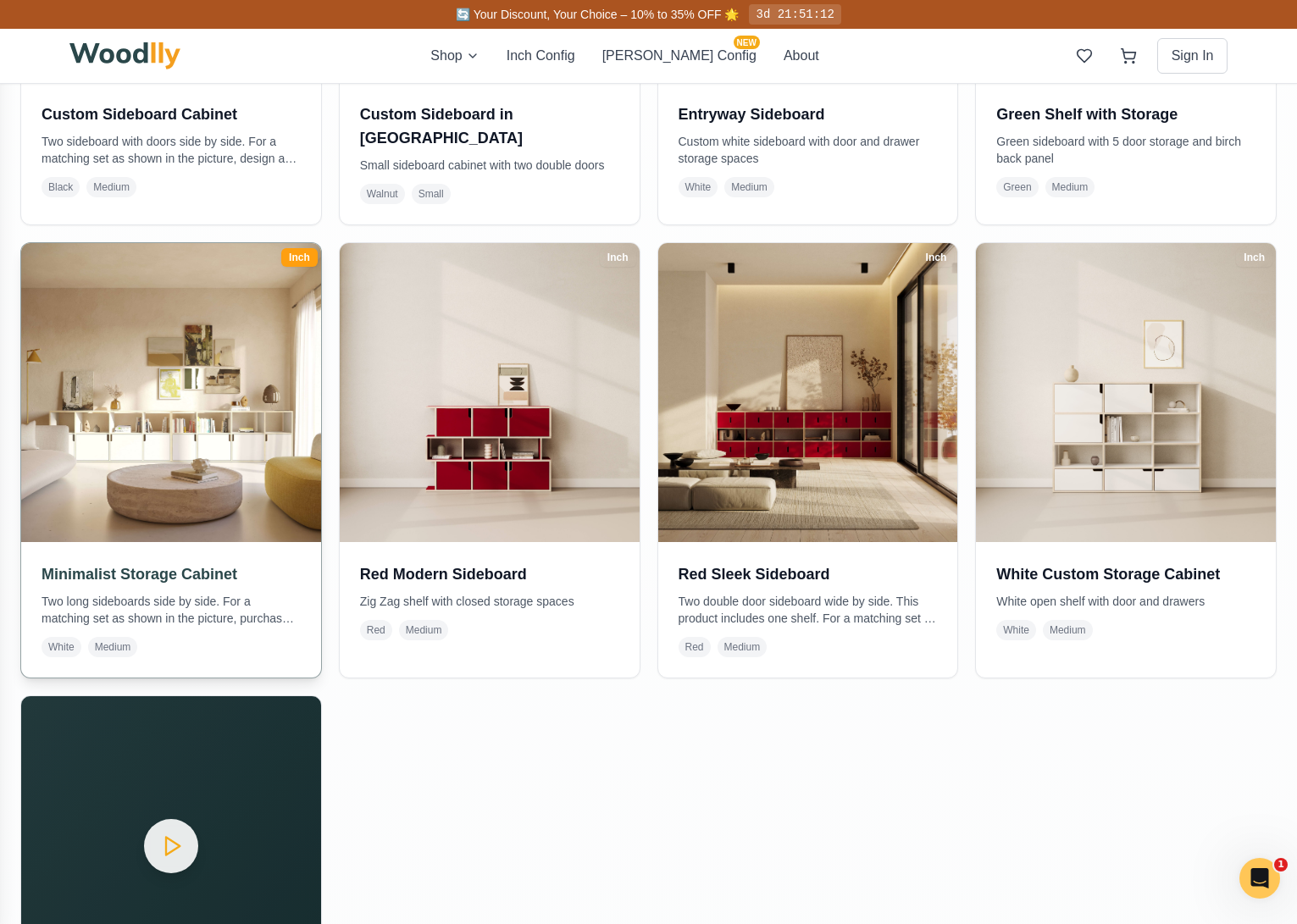
scroll to position [1110, 0]
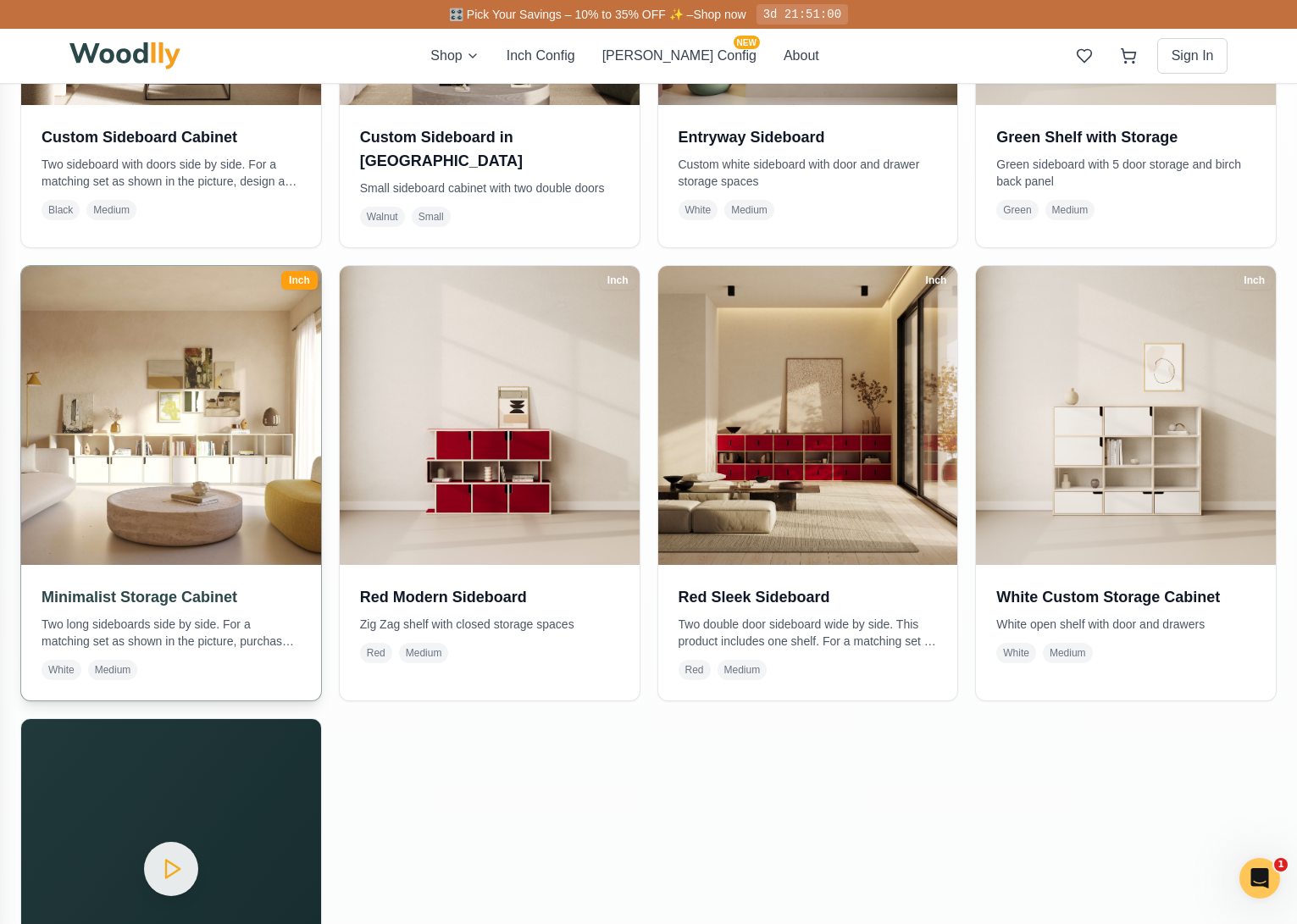
click at [191, 522] on img at bounding box center [170, 415] width 314 height 314
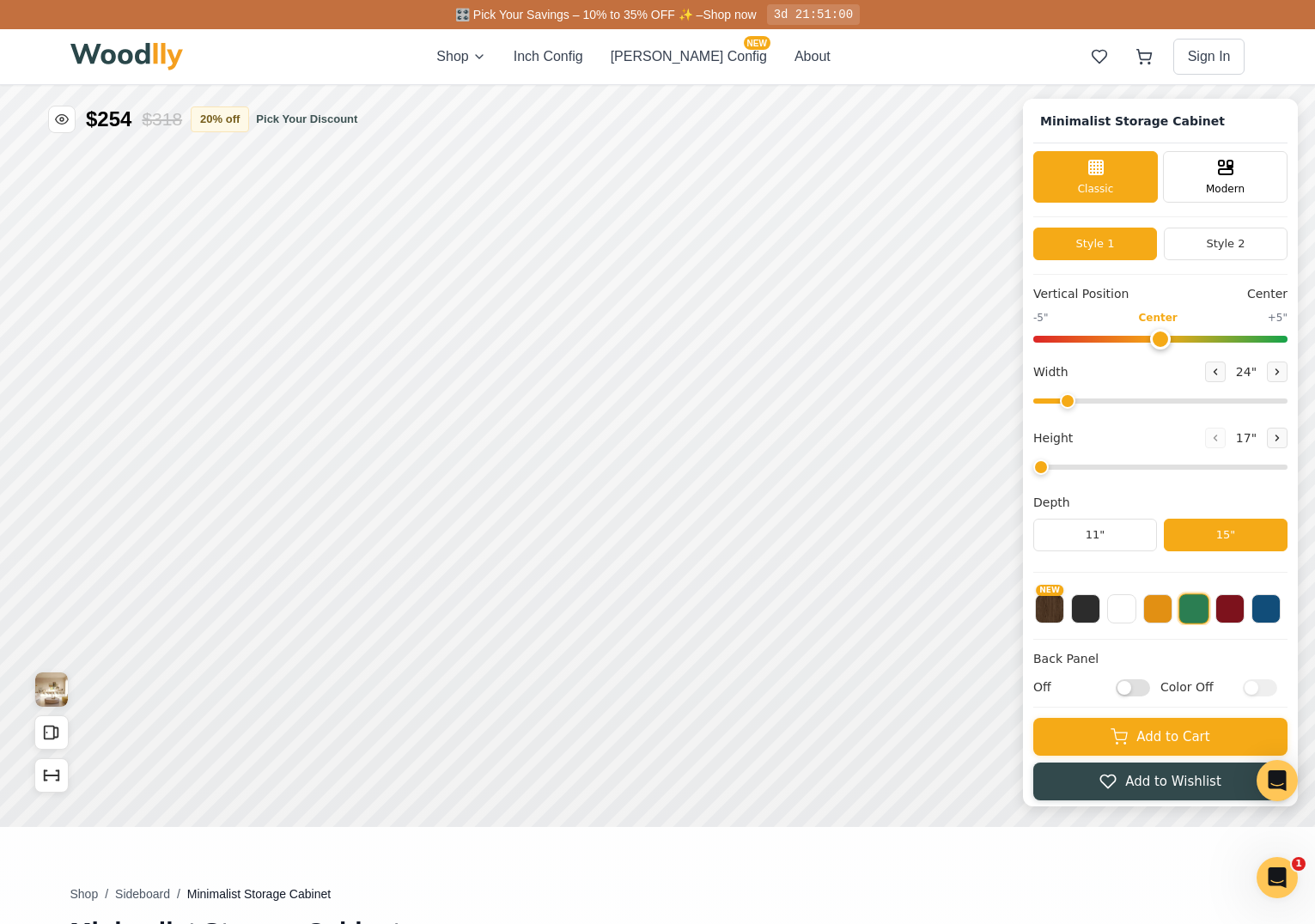
type input "72"
type input "2"
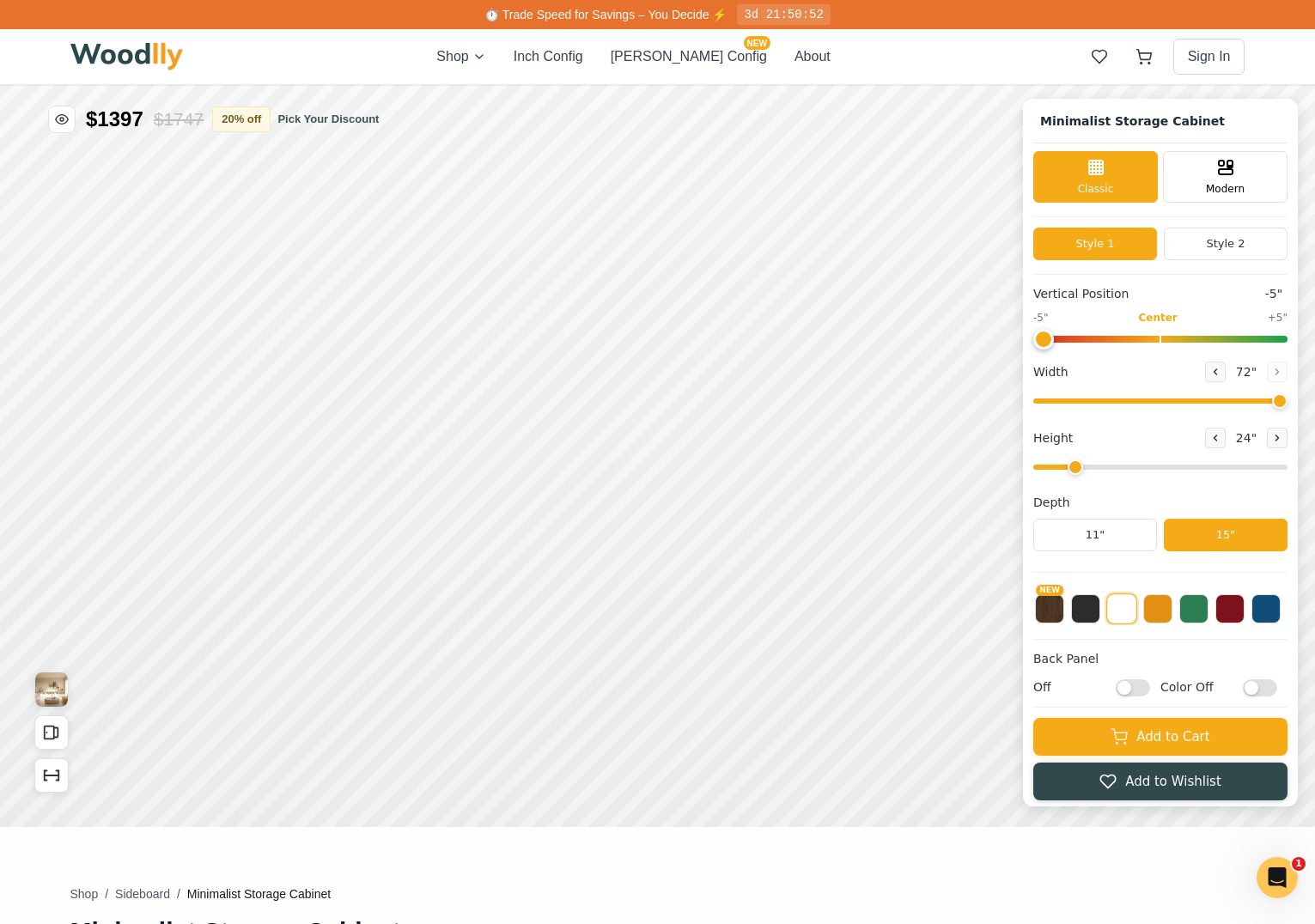
drag, startPoint x: 1168, startPoint y: 338, endPoint x: 723, endPoint y: 349, distance: 445.1
click at [723, 85] on div "Minimalist Storage Cabinet Classic Modern Style 1 Style 2 Vertical Position -5"…" at bounding box center [657, 85] width 1315 height 0
drag, startPoint x: 1060, startPoint y: 337, endPoint x: 1148, endPoint y: 334, distance: 88.1
click at [1287, 326] on div "-5" Center +5"" at bounding box center [1160, 327] width 254 height 33
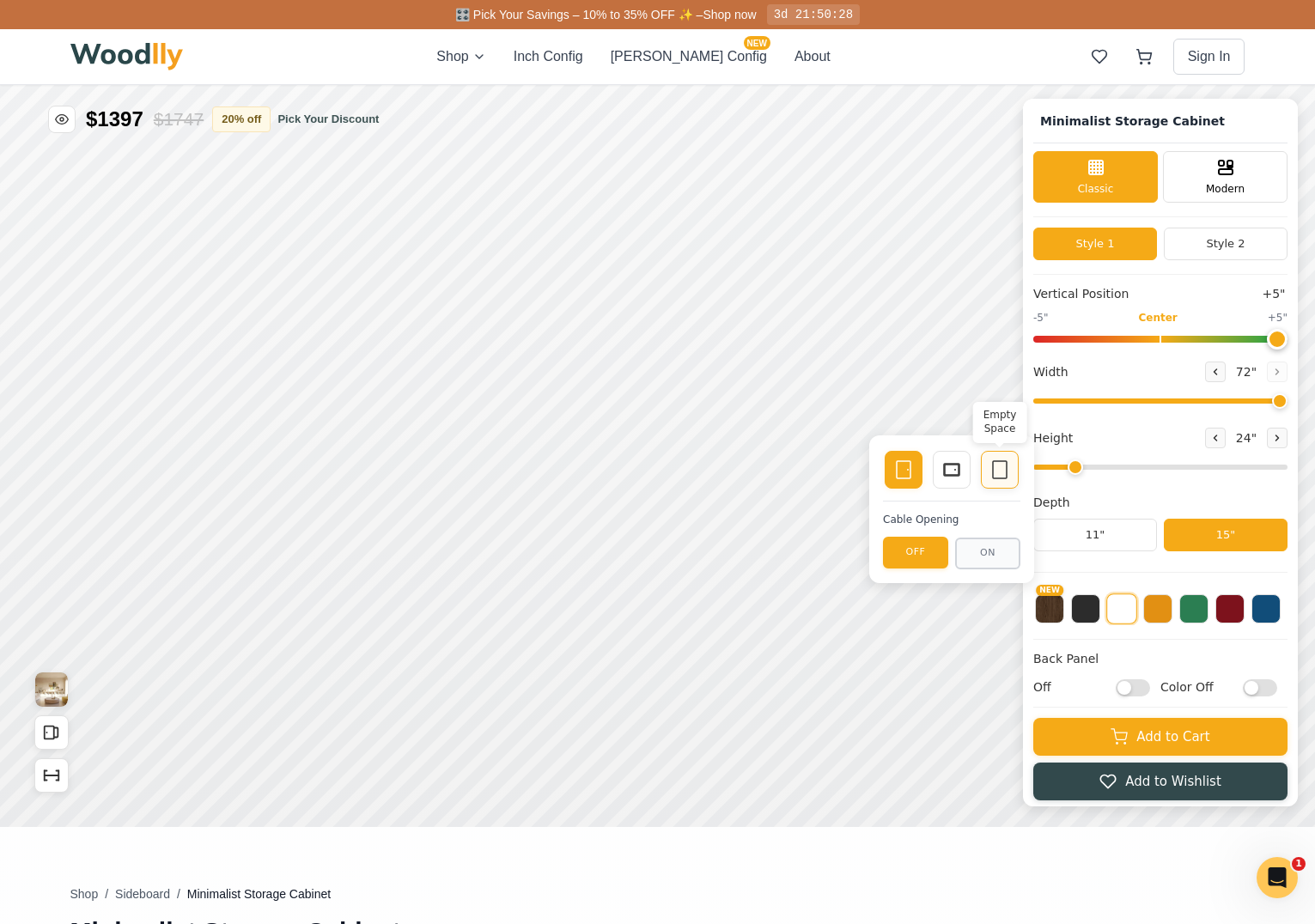
click at [1001, 472] on icon at bounding box center [999, 470] width 21 height 21
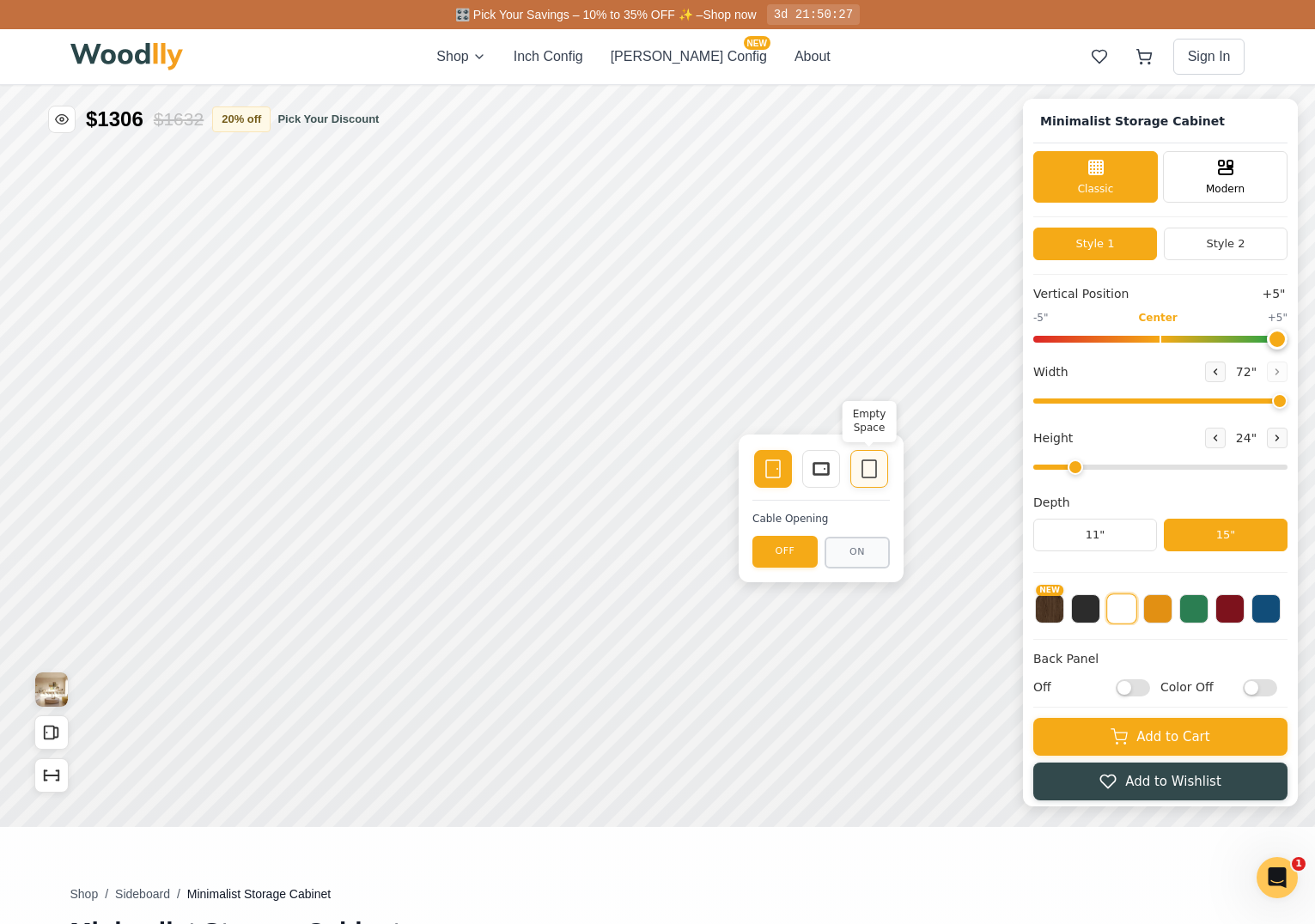
click at [876, 471] on rect at bounding box center [869, 469] width 14 height 17
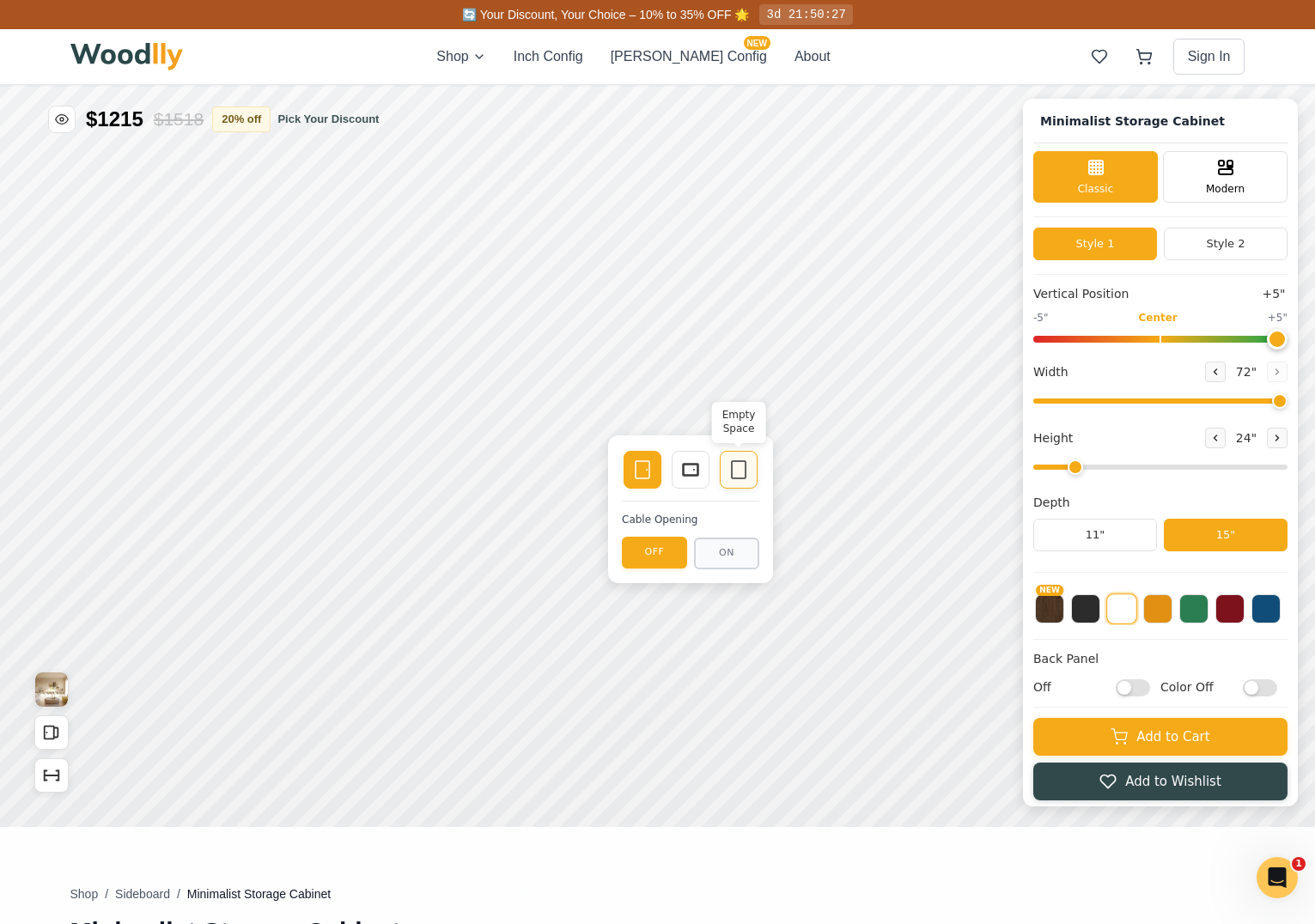
click at [748, 471] on icon at bounding box center [739, 470] width 21 height 21
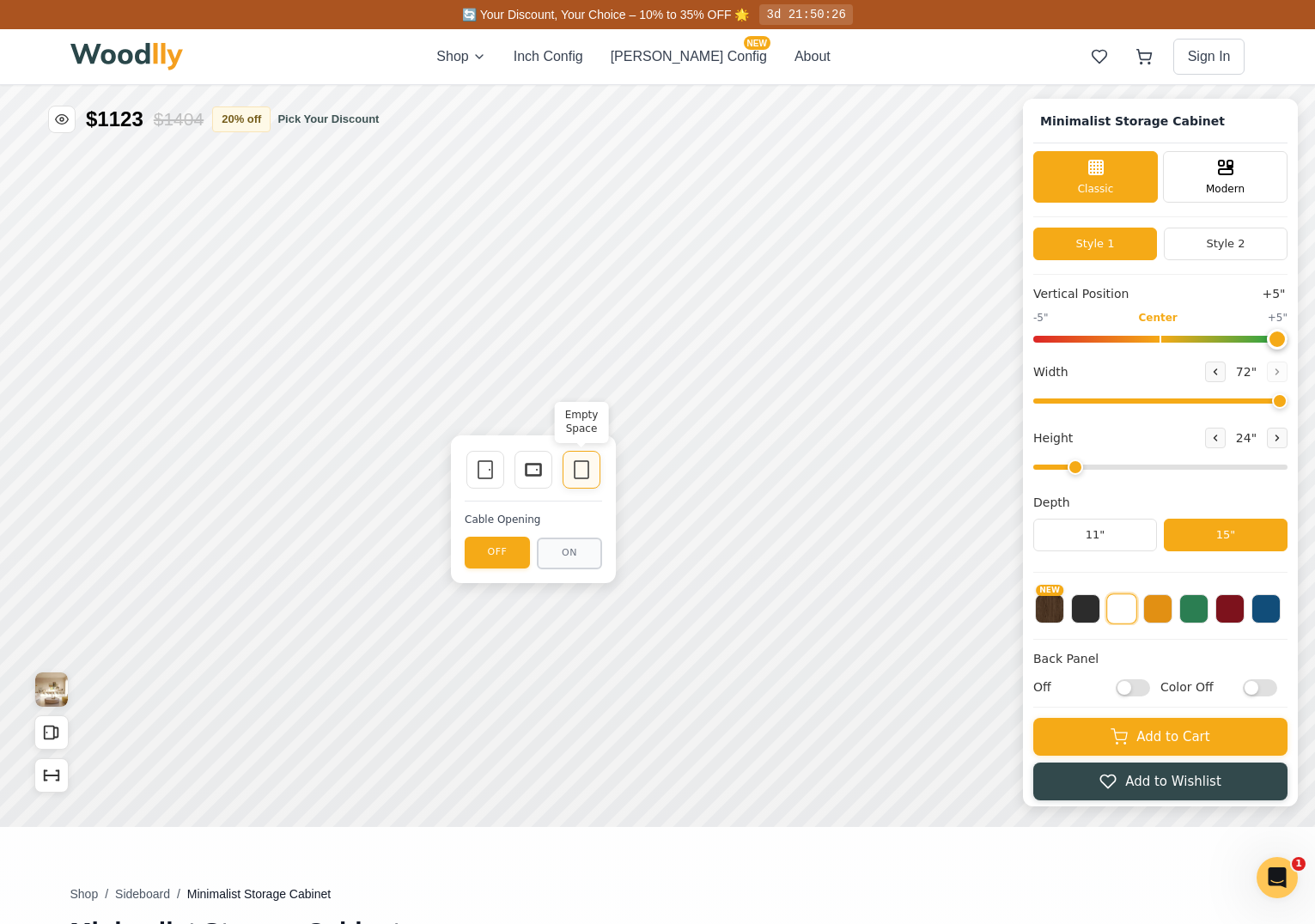
click at [598, 470] on div "Empty Space" at bounding box center [581, 470] width 38 height 38
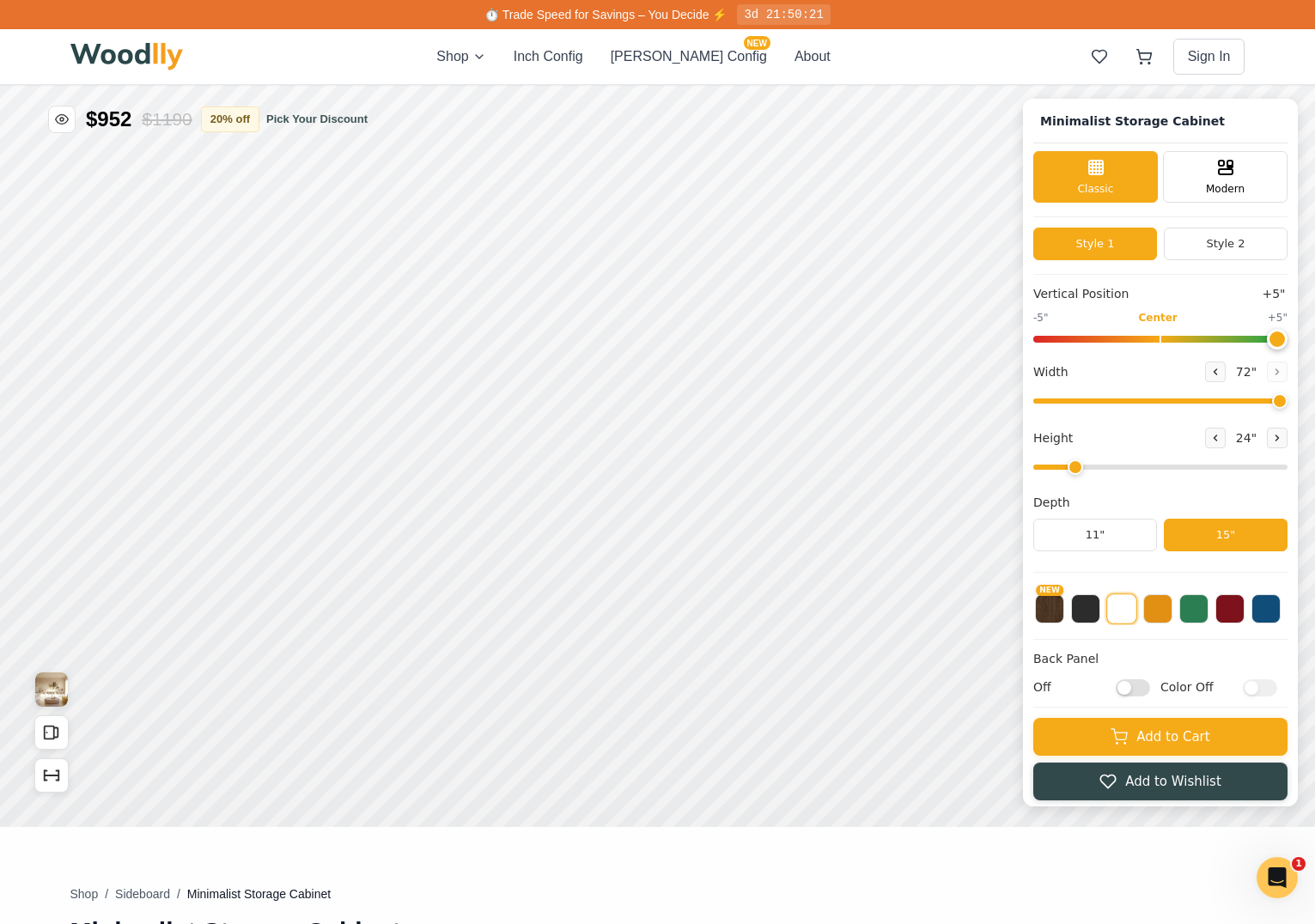
drag, startPoint x: 1280, startPoint y: 336, endPoint x: 1324, endPoint y: 343, distance: 44.6
click at [1314, 85] on div "Minimalist Storage Cabinet Classic Modern Style 1 Style 2 Vertical Position +5"…" at bounding box center [657, 85] width 1315 height 0
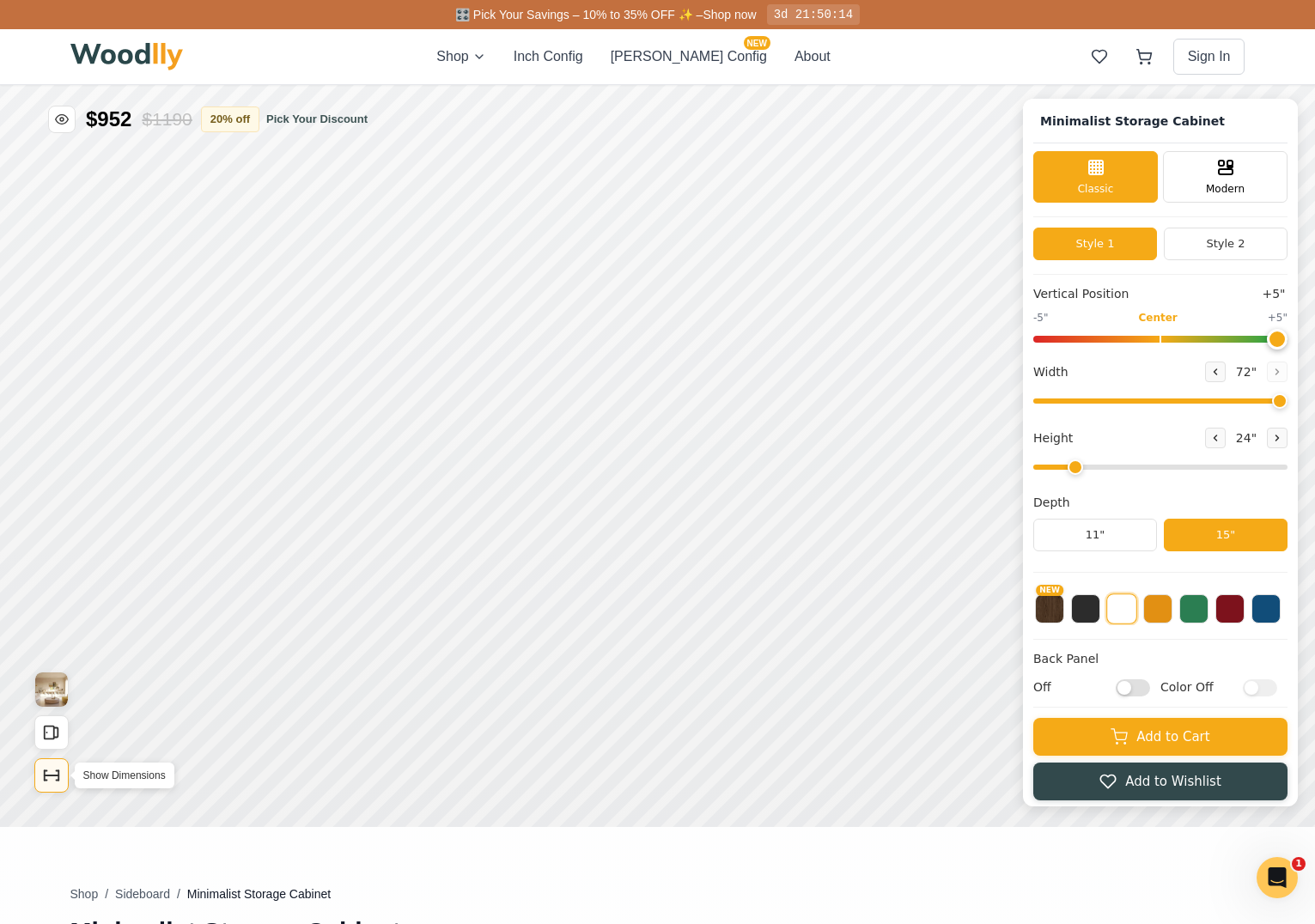
click at [58, 771] on icon "Show Dimensions" at bounding box center [52, 775] width 19 height 19
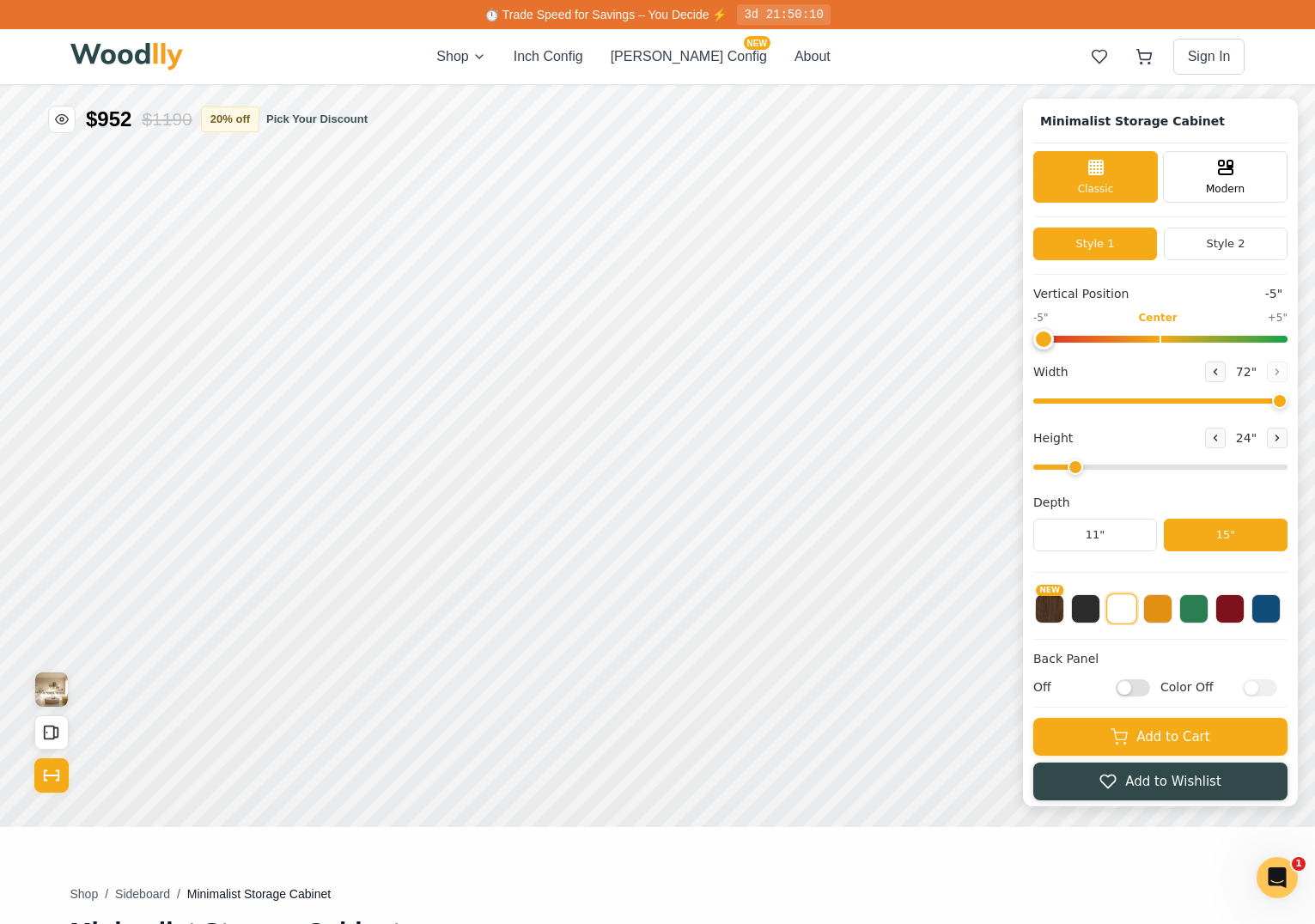
drag, startPoint x: 1283, startPoint y: 337, endPoint x: 874, endPoint y: 337, distance: 409.0
type input "-5"
click at [874, 85] on div "Minimalist Storage Cabinet Classic Modern Style 1 Style 2 Vertical Position -5"…" at bounding box center [657, 85] width 1315 height 0
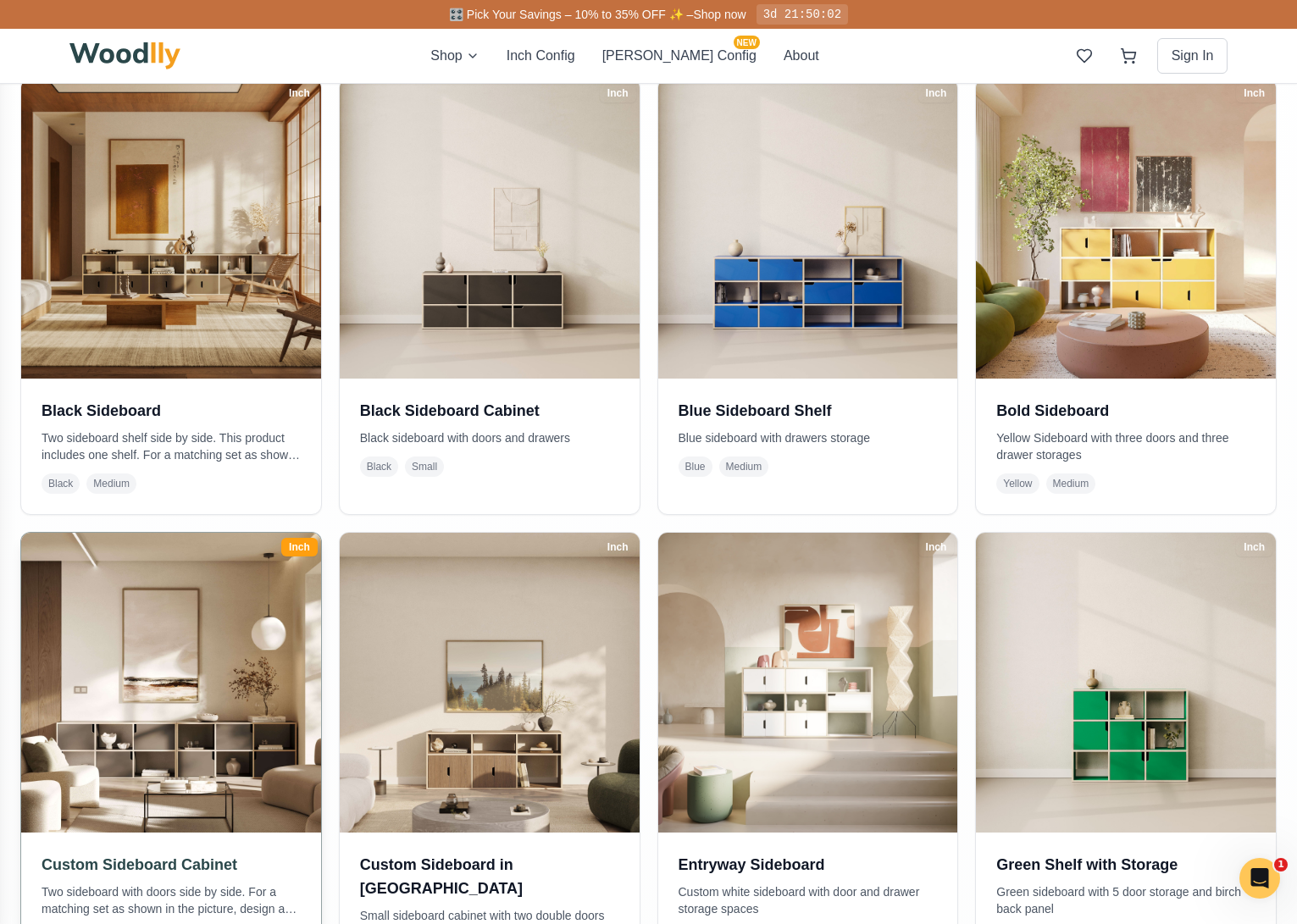
scroll to position [768, 0]
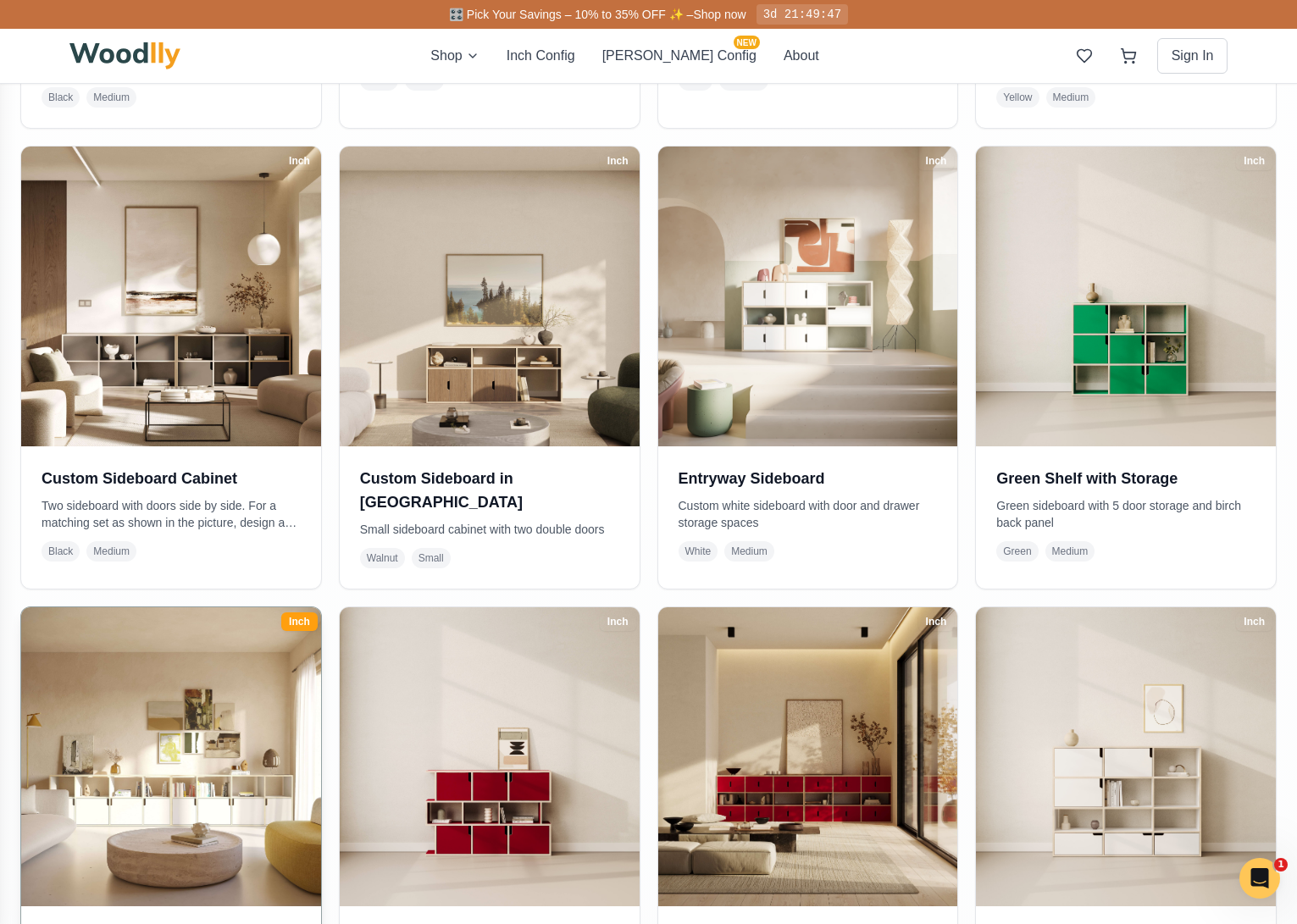
click at [94, 841] on img at bounding box center [170, 756] width 314 height 314
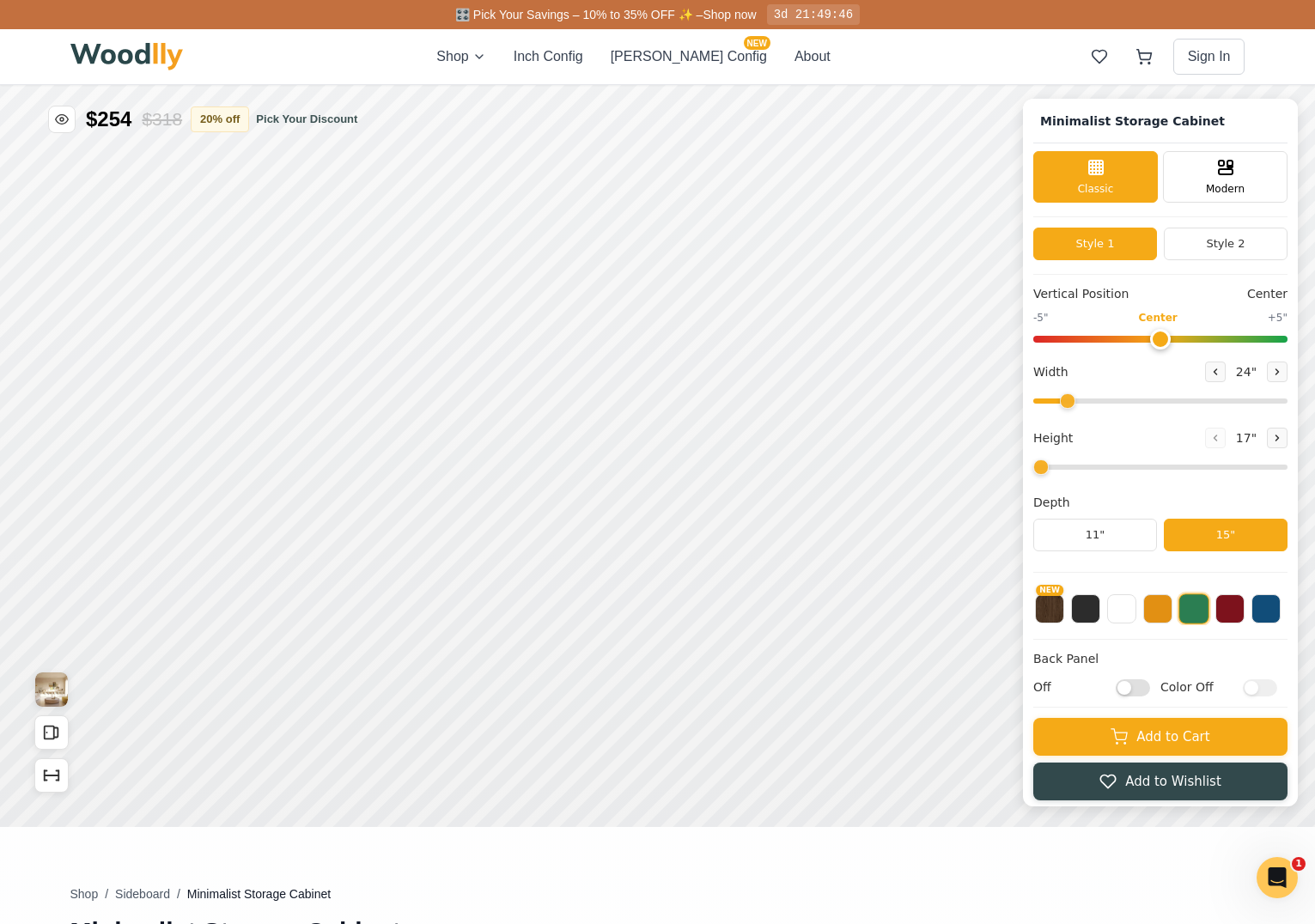
type input "72"
type input "2"
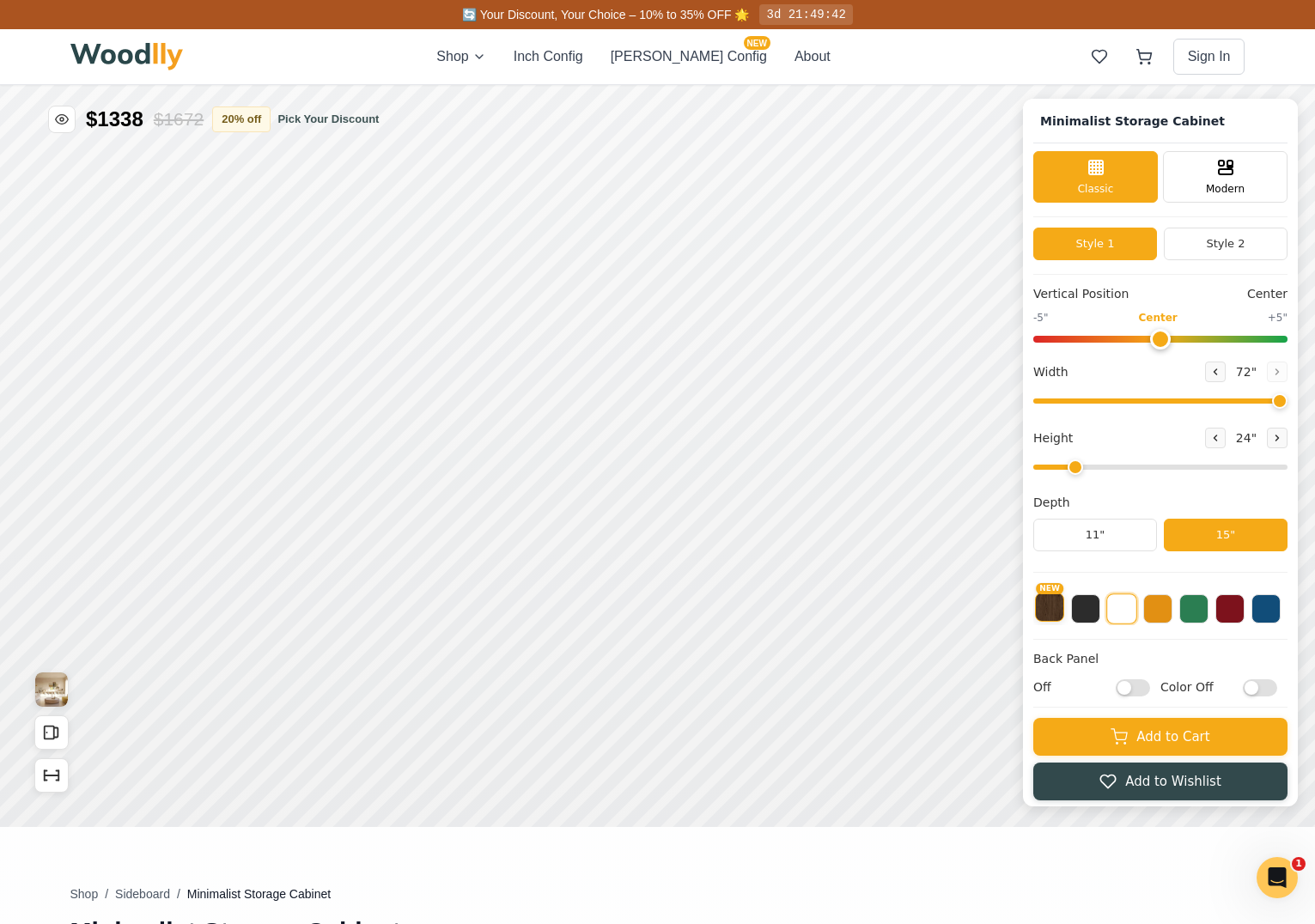
click at [1061, 615] on button "NEW" at bounding box center [1049, 607] width 29 height 29
click at [1093, 612] on button at bounding box center [1086, 607] width 29 height 29
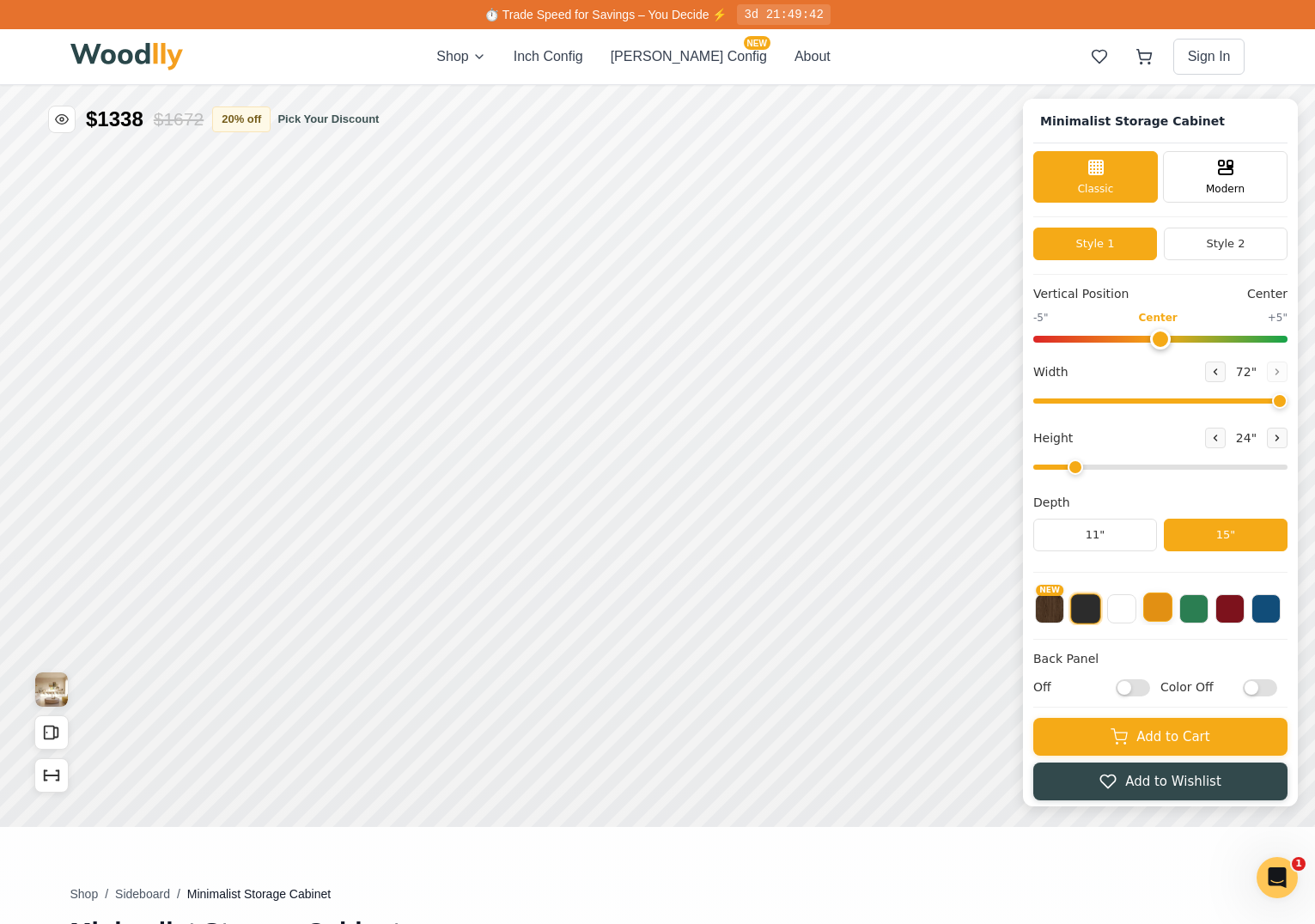
click at [1172, 609] on button at bounding box center [1158, 607] width 29 height 29
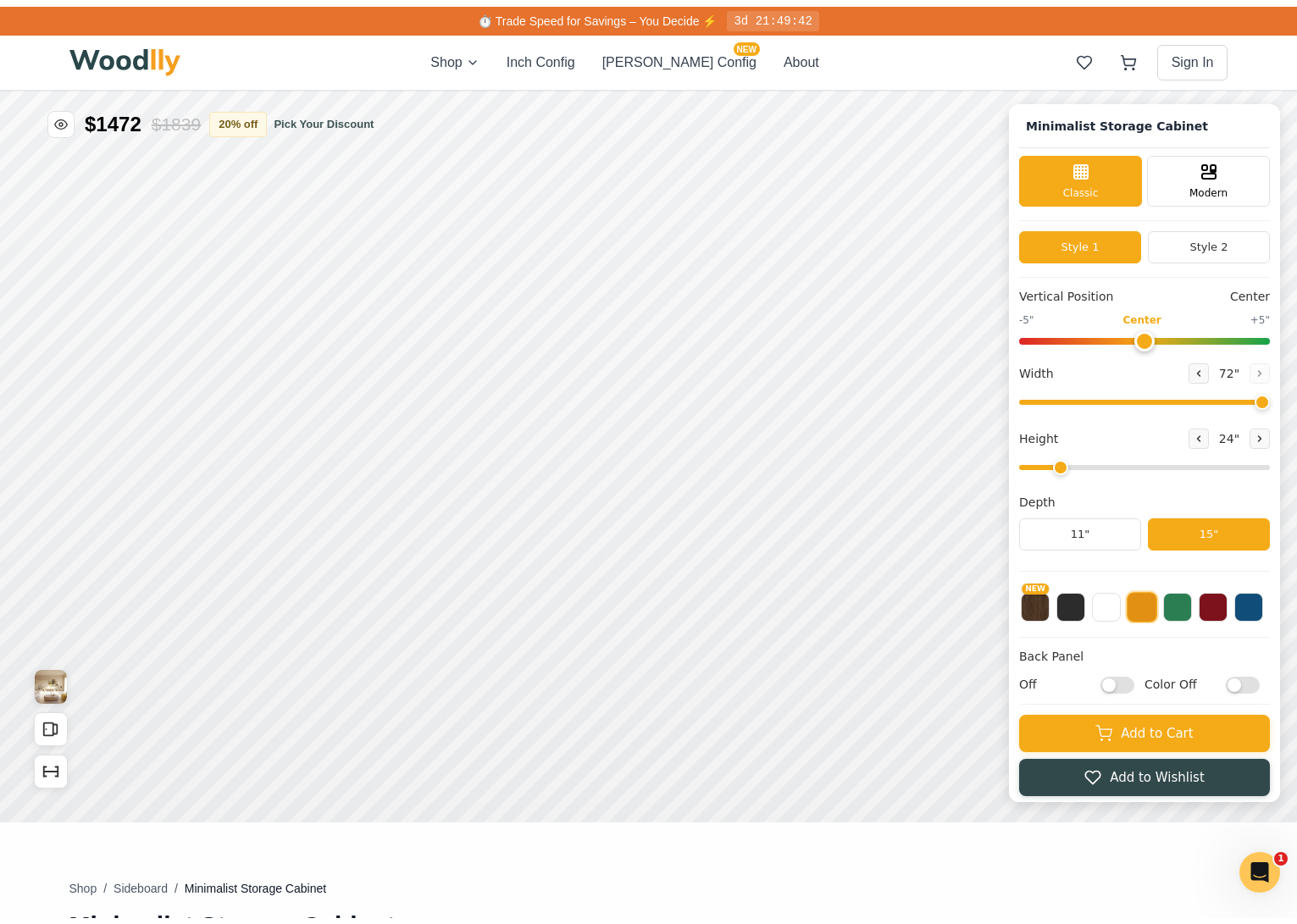
scroll to position [5, 0]
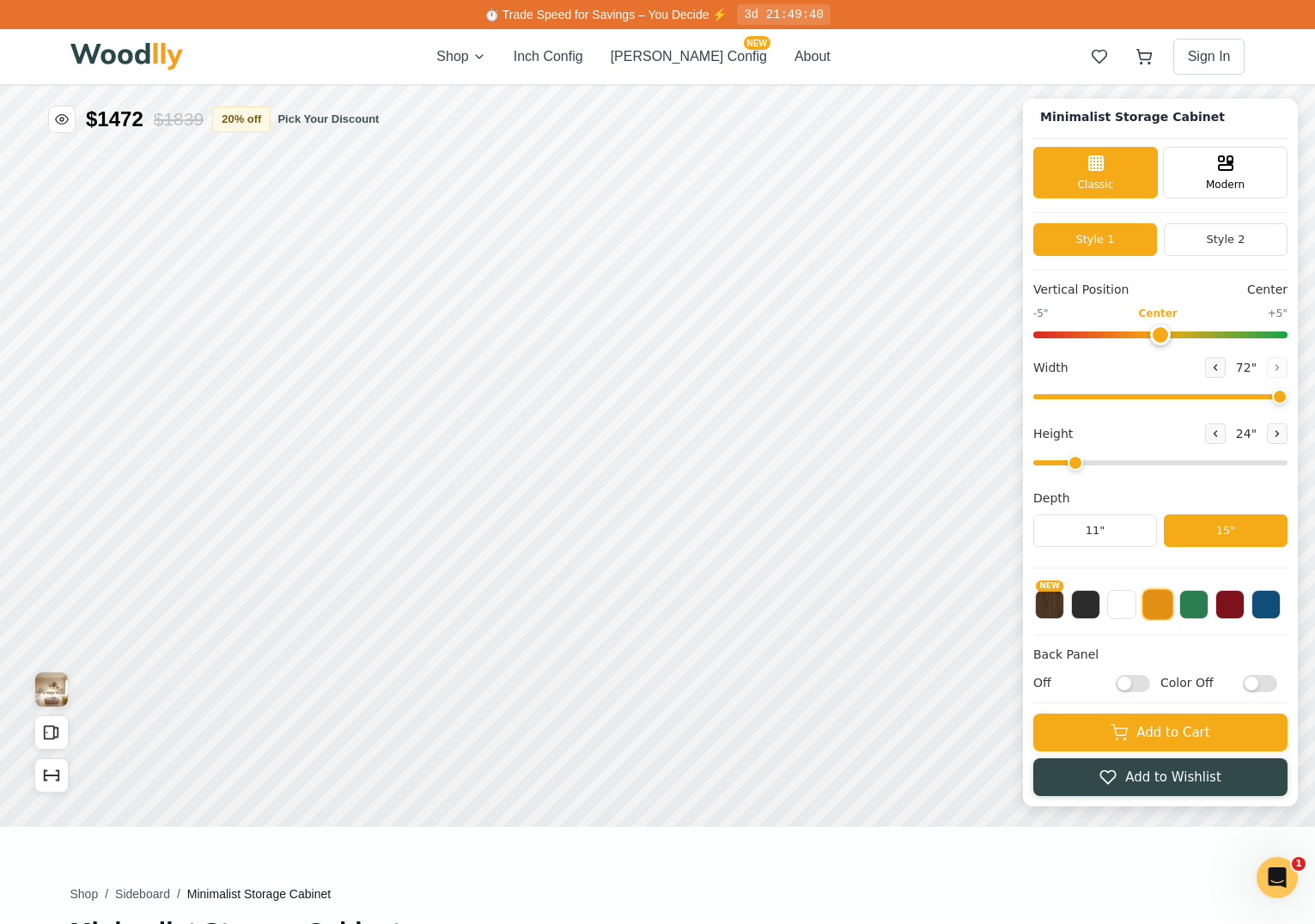
click at [1150, 681] on input "Off" at bounding box center [1133, 684] width 34 height 17
checkbox input "true"
click at [1269, 683] on input "Color Off" at bounding box center [1260, 684] width 34 height 17
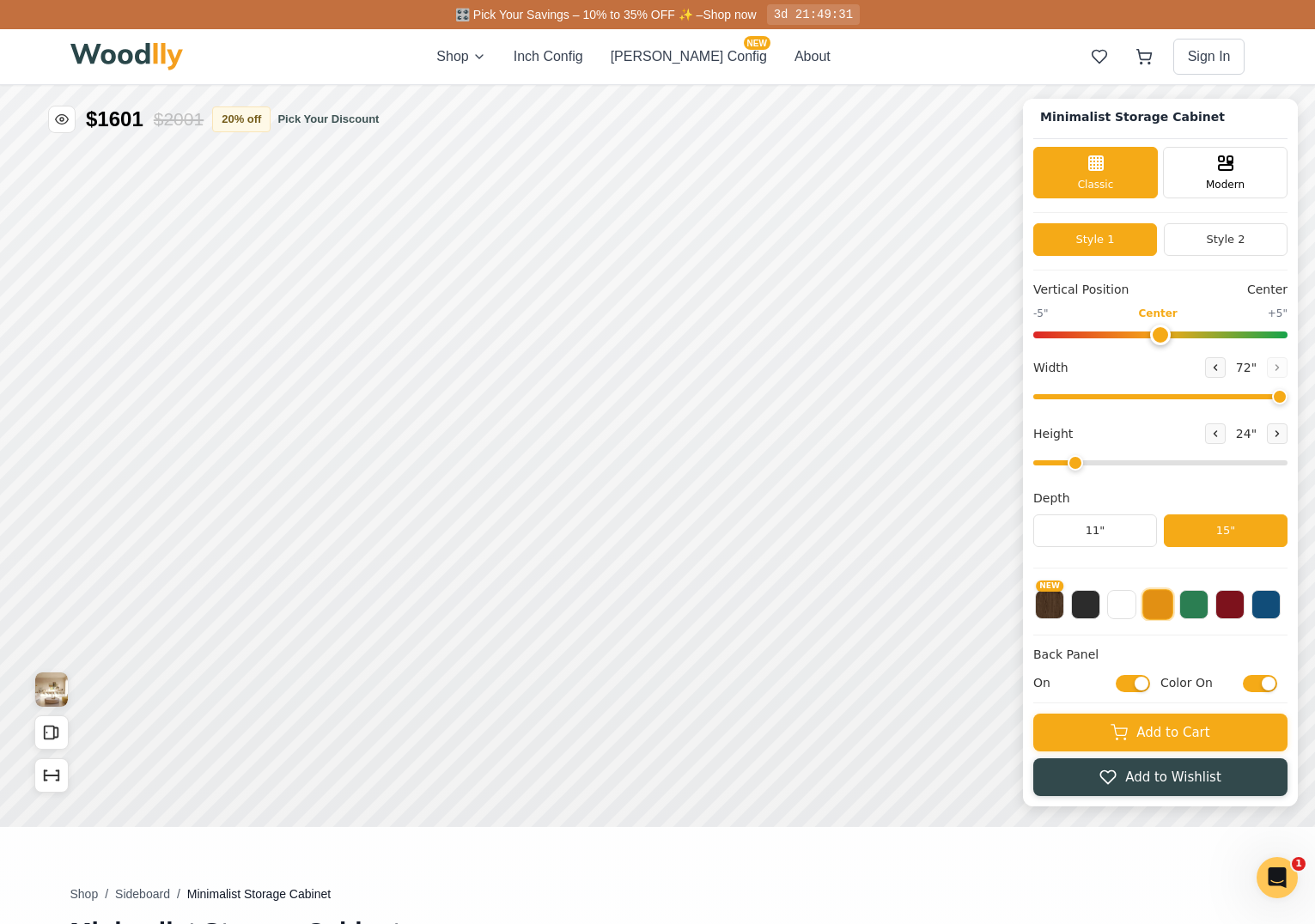
click at [1269, 683] on input "Color On" at bounding box center [1260, 684] width 34 height 17
click at [1269, 683] on input "Color Off" at bounding box center [1260, 684] width 34 height 17
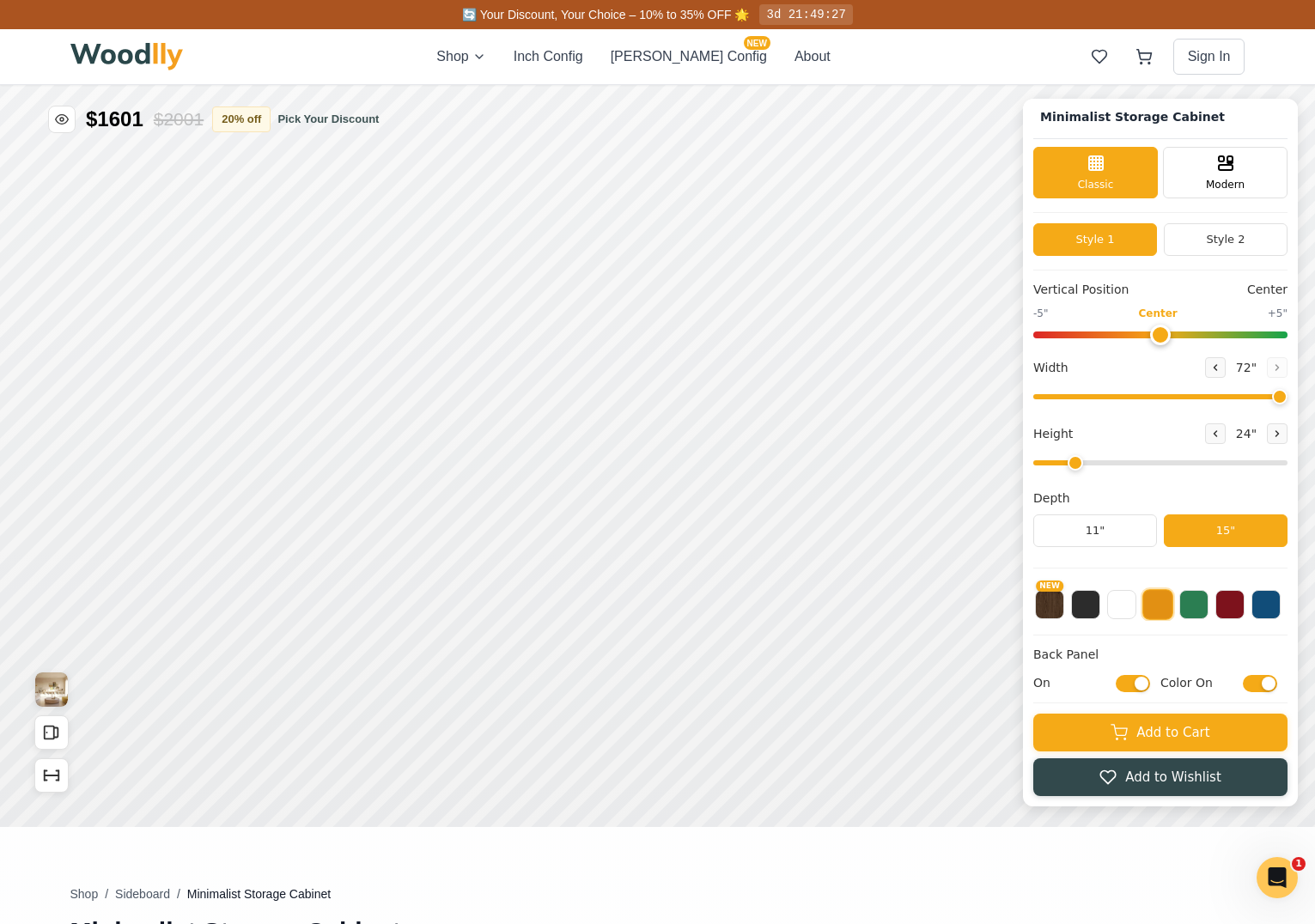
click at [1275, 680] on input "Color On" at bounding box center [1260, 684] width 34 height 17
click at [1272, 682] on input "Color Off" at bounding box center [1260, 684] width 34 height 17
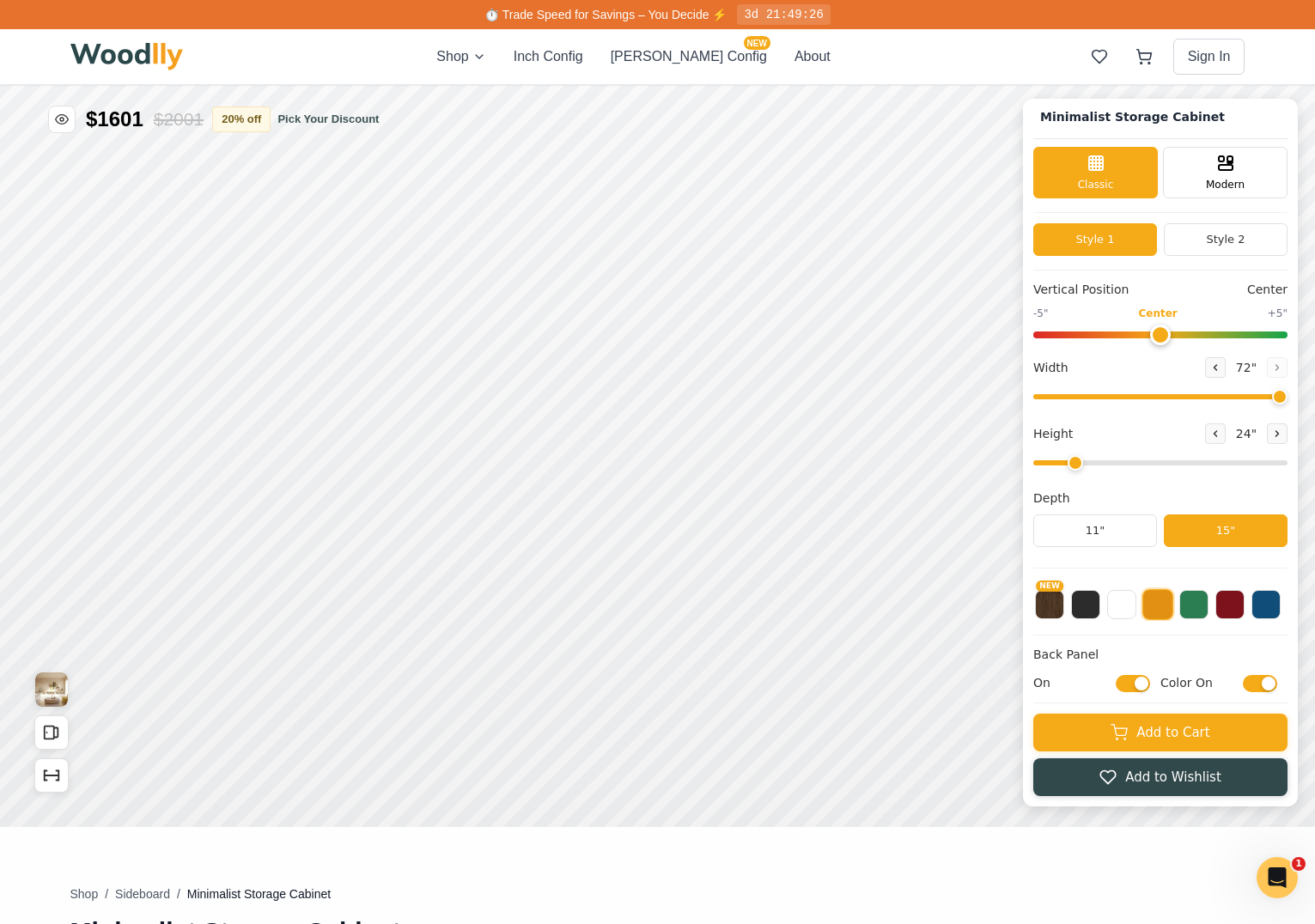
click at [1272, 684] on input "Color On" at bounding box center [1260, 684] width 34 height 17
click at [1272, 684] on input "Color Off" at bounding box center [1260, 684] width 34 height 17
click at [1268, 681] on input "Color On" at bounding box center [1260, 684] width 34 height 17
checkbox input "false"
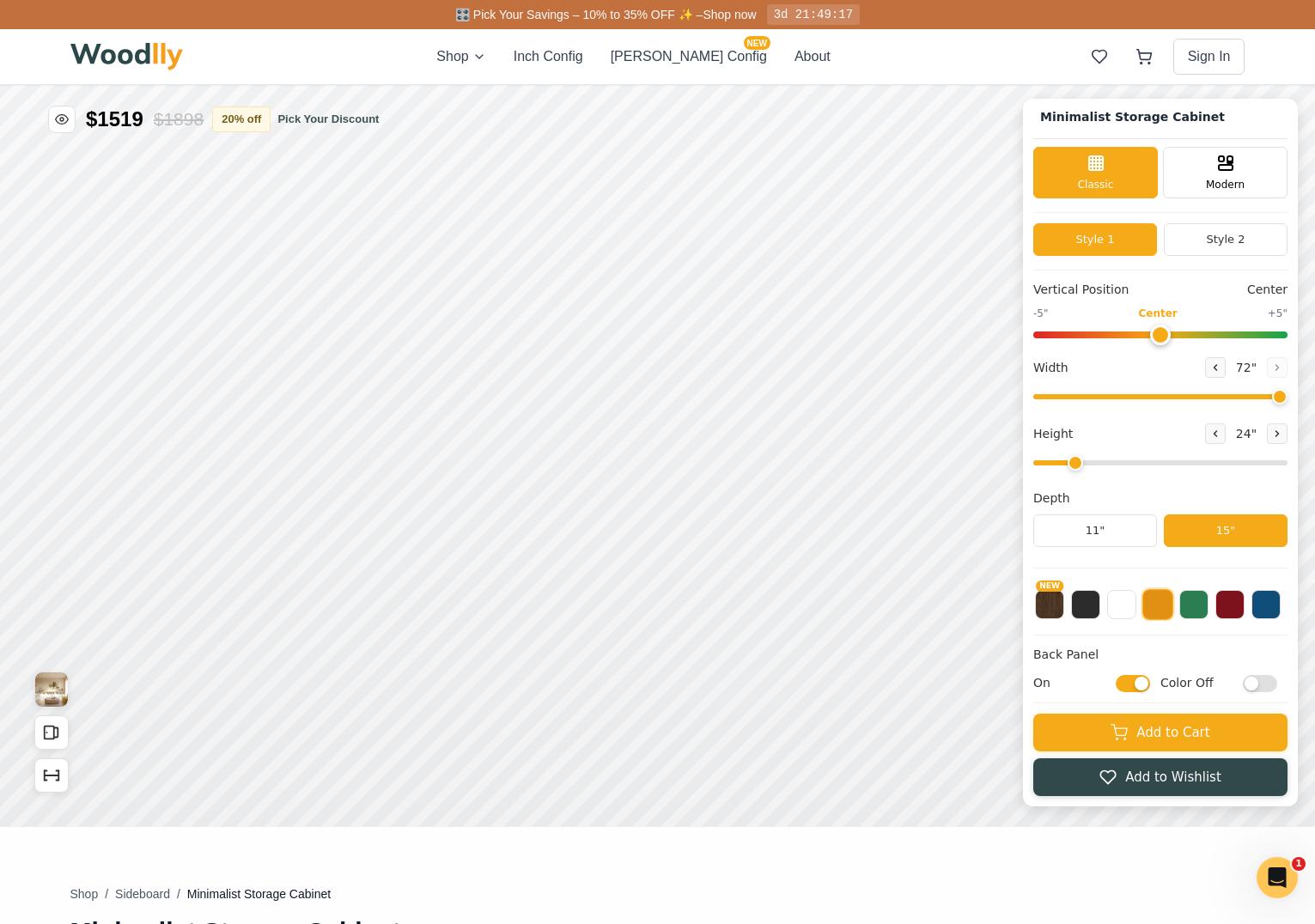
click at [1145, 683] on input "On" at bounding box center [1133, 684] width 34 height 17
click at [1145, 683] on input "Off" at bounding box center [1133, 684] width 34 height 17
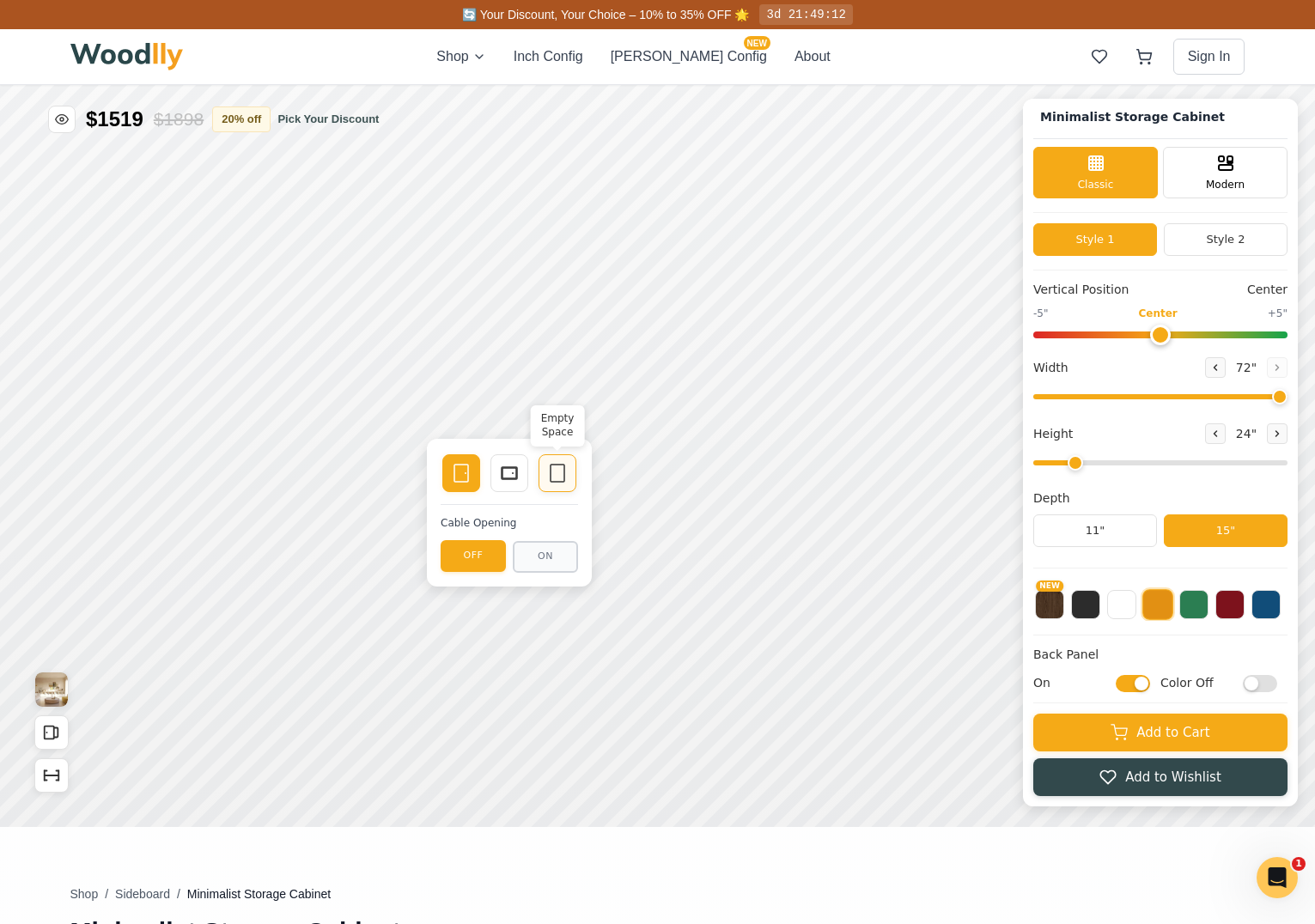
click at [554, 466] on icon at bounding box center [557, 473] width 21 height 21
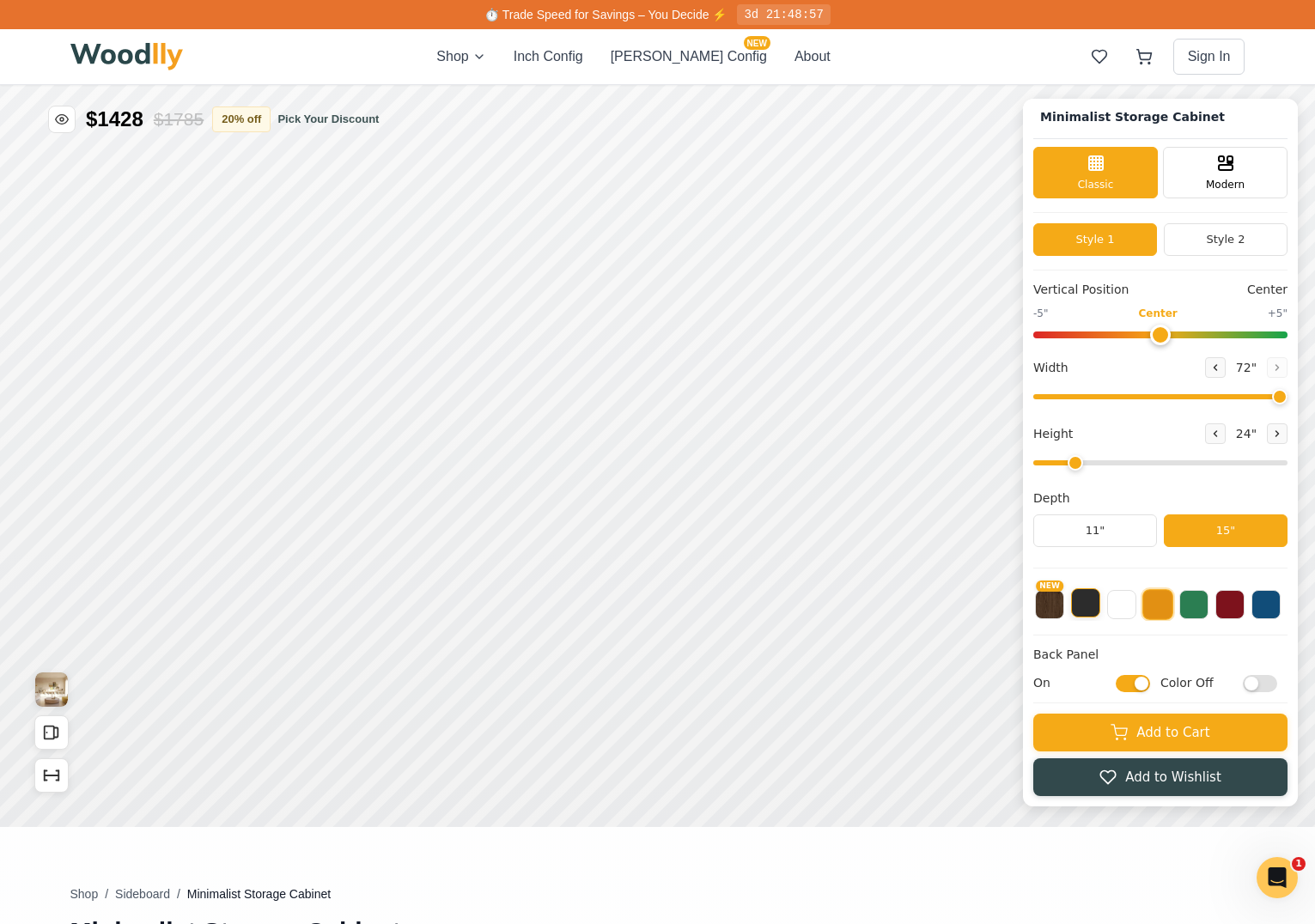
click at [1099, 607] on button at bounding box center [1086, 602] width 29 height 29
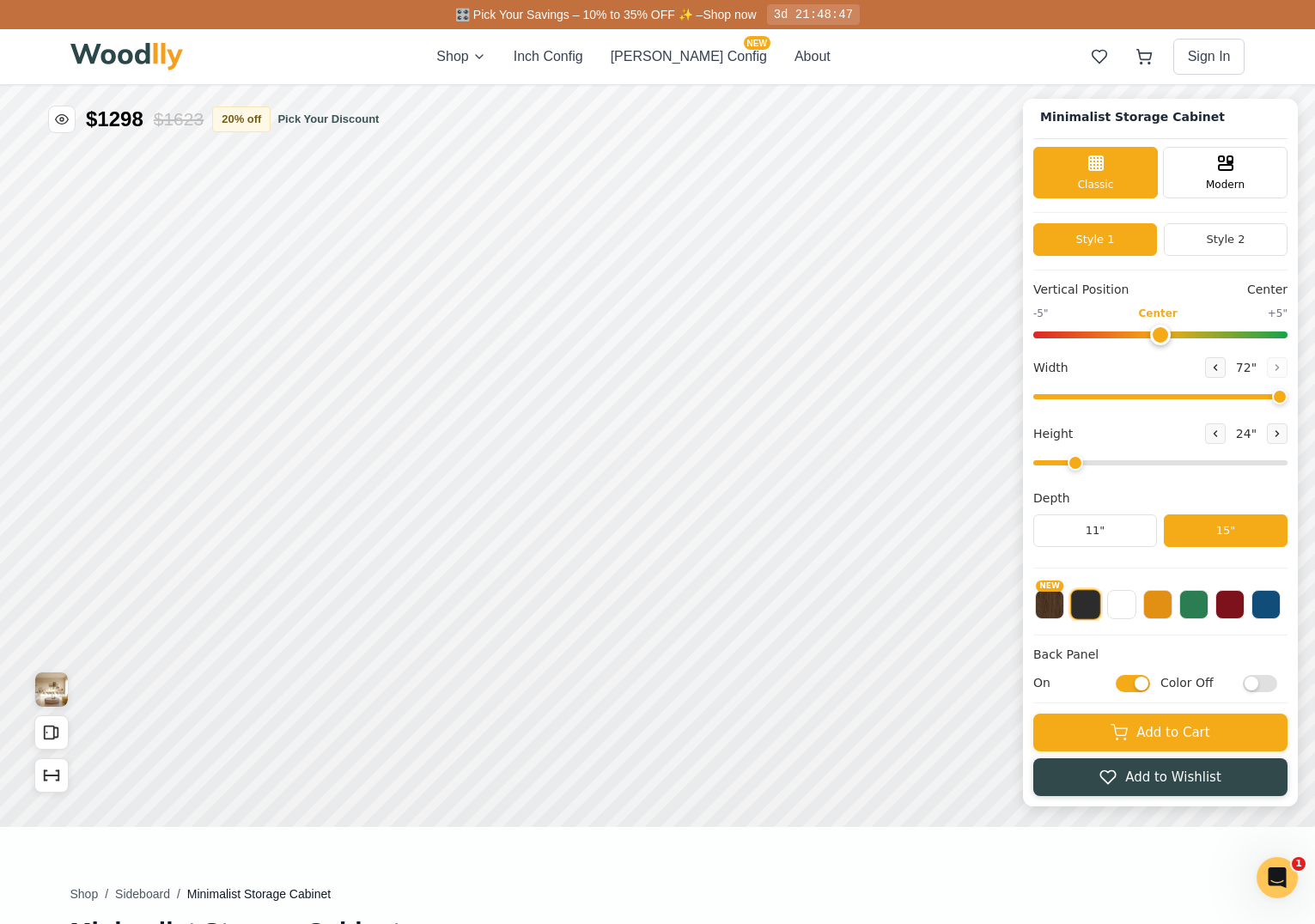
click at [1146, 681] on input "On" at bounding box center [1133, 684] width 34 height 17
checkbox input "false"
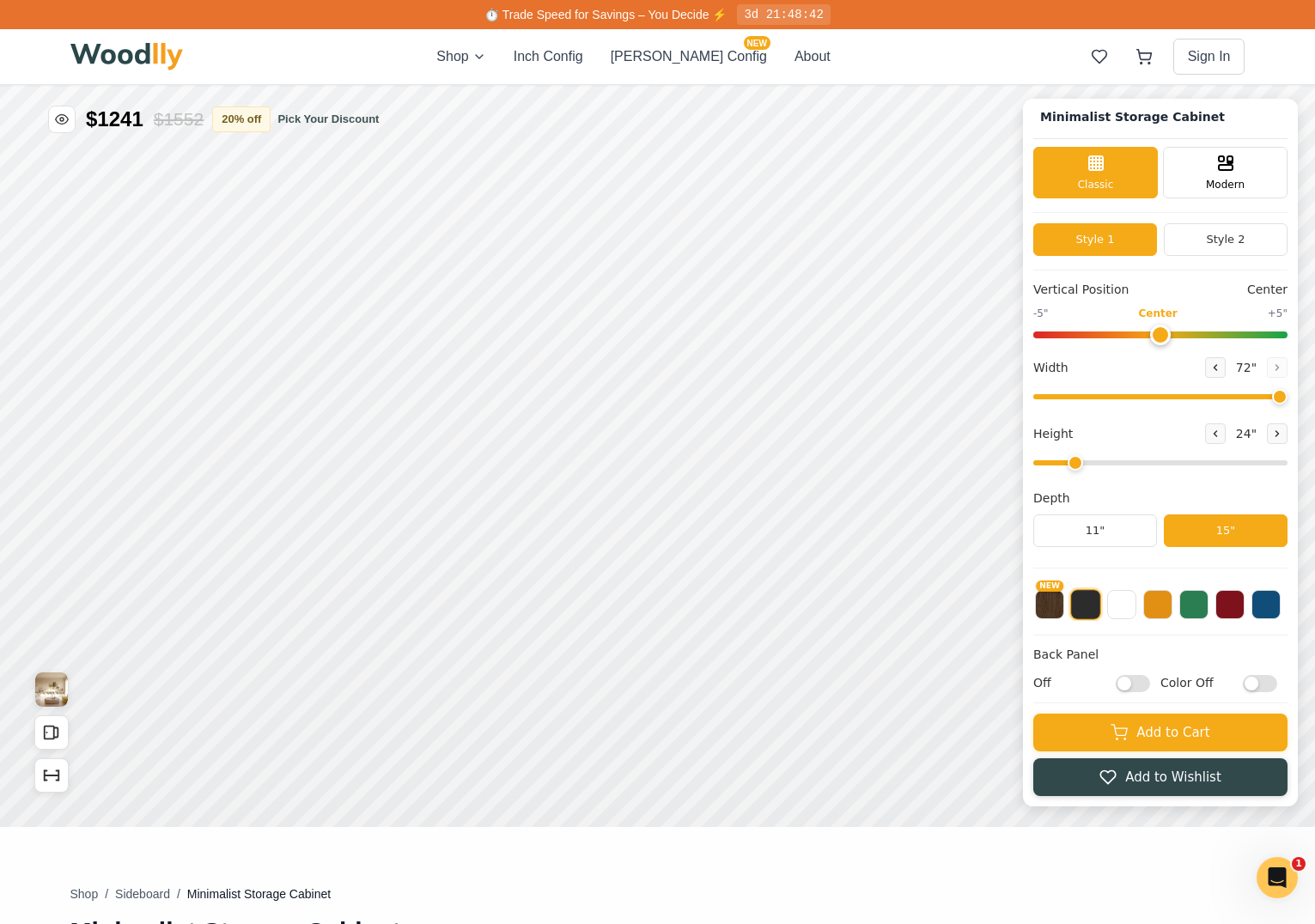
click at [1274, 685] on input "Color Off" at bounding box center [1260, 684] width 34 height 17
checkbox input "true"
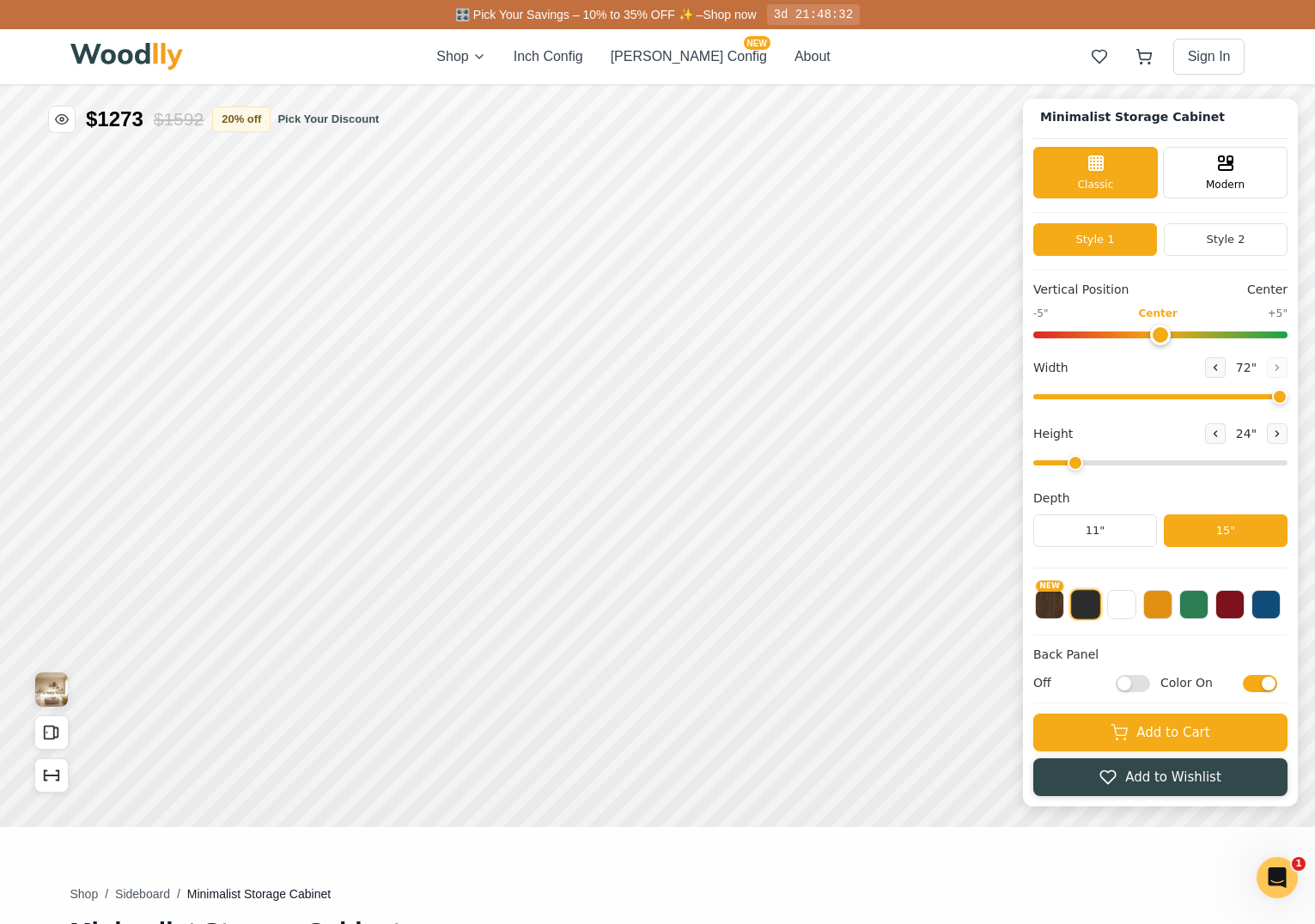
click at [1150, 684] on input "Off" at bounding box center [1133, 684] width 34 height 17
click at [1136, 684] on input "On" at bounding box center [1133, 684] width 34 height 17
checkbox input "false"
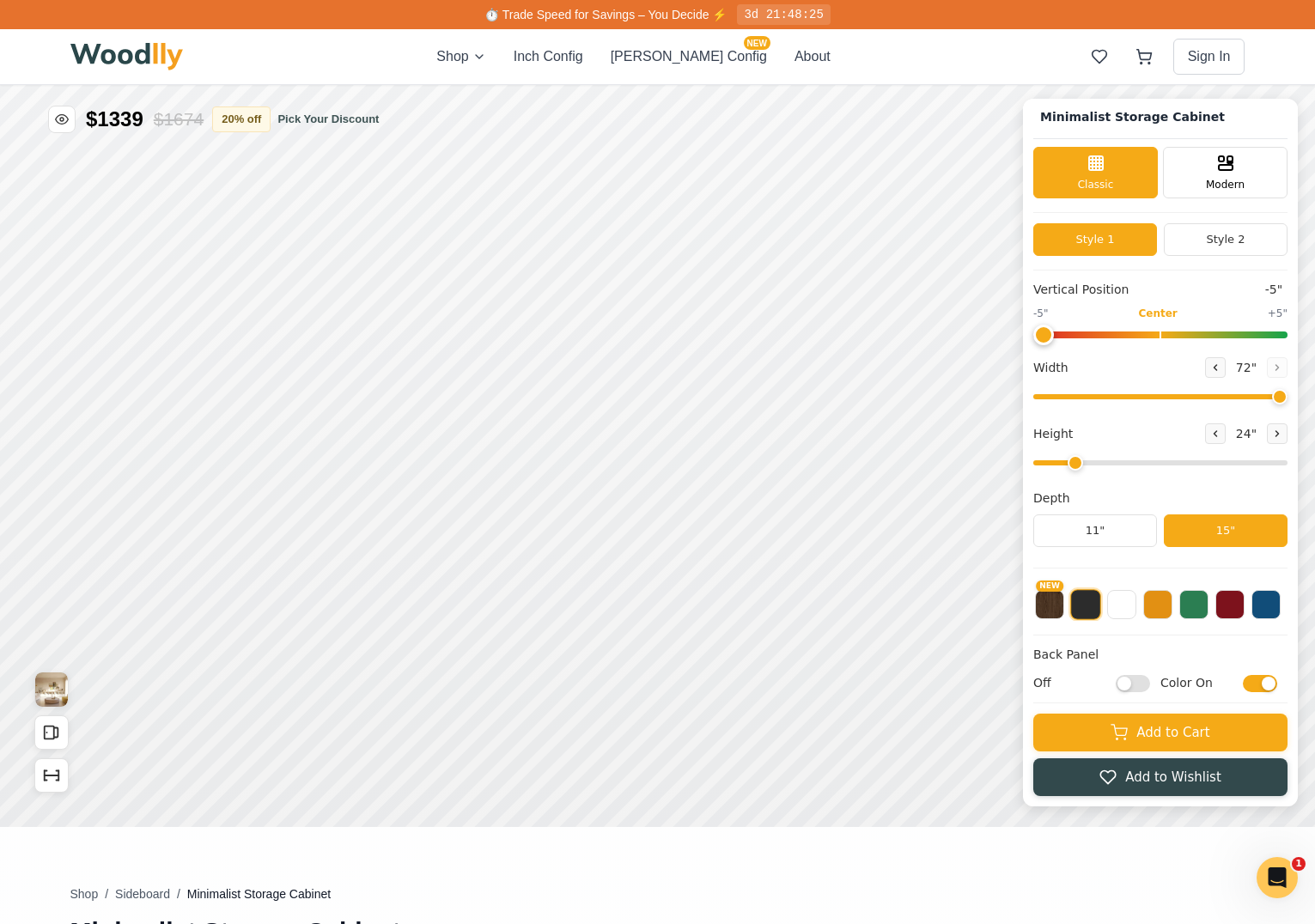
drag, startPoint x: 1167, startPoint y: 330, endPoint x: 861, endPoint y: 330, distance: 306.0
type input "-5"
click at [861, 85] on div "Minimalist Storage Cabinet Classic Modern Style 1 Style 2 Vertical Position -5"…" at bounding box center [657, 85] width 1315 height 0
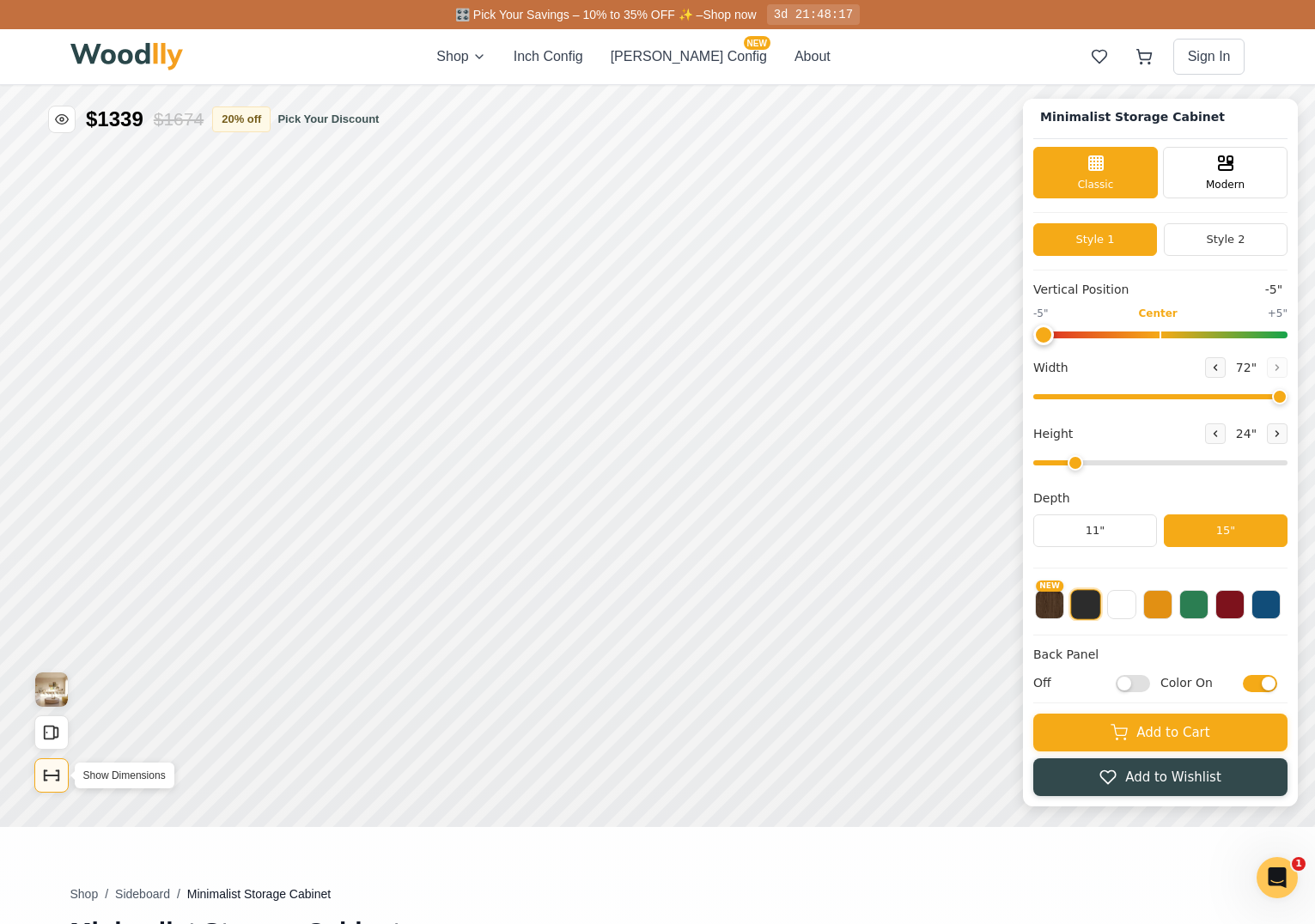
click at [49, 777] on icon "Show Dimensions" at bounding box center [52, 775] width 19 height 19
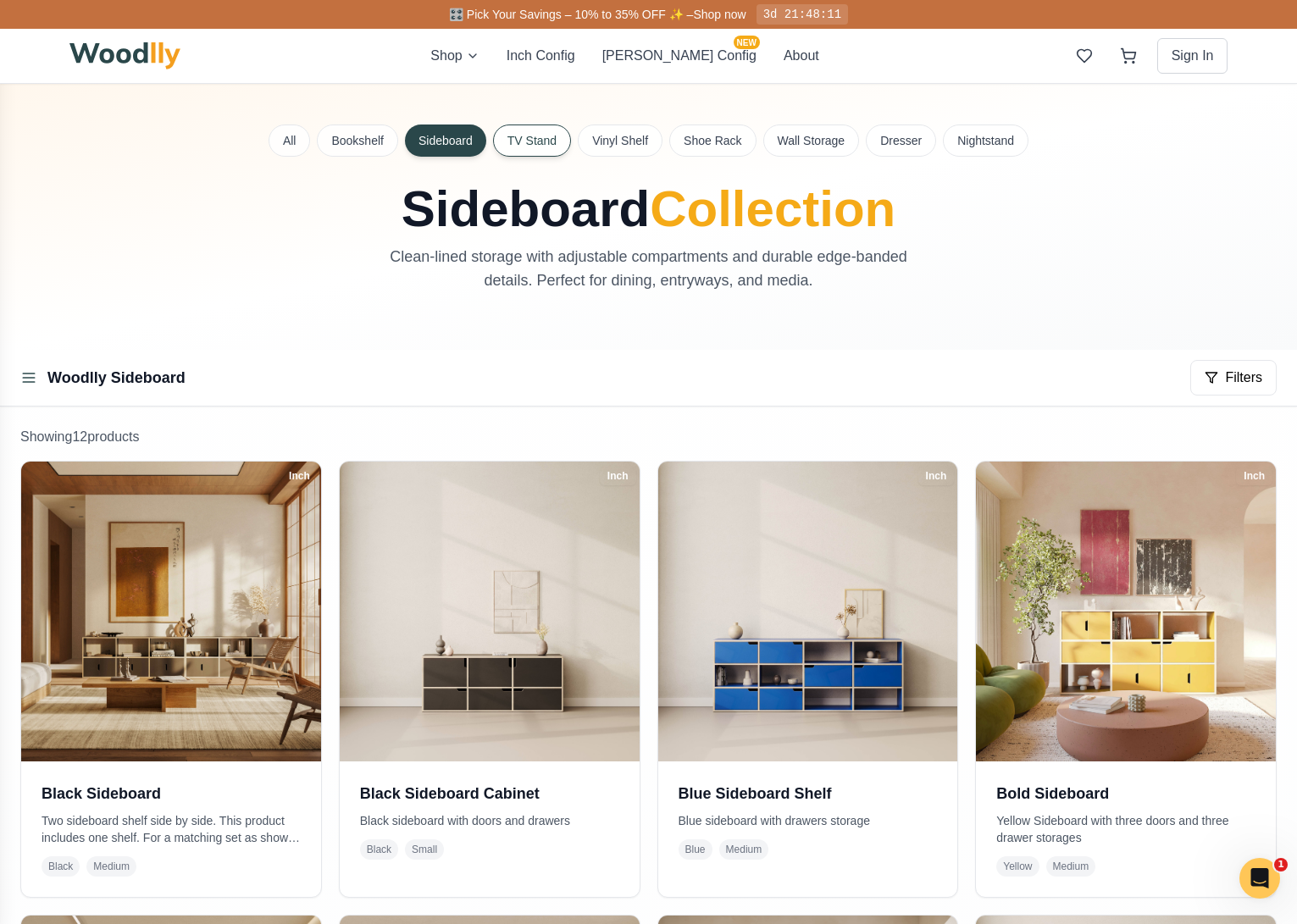
click at [528, 139] on button "TV Stand" at bounding box center [532, 140] width 78 height 32
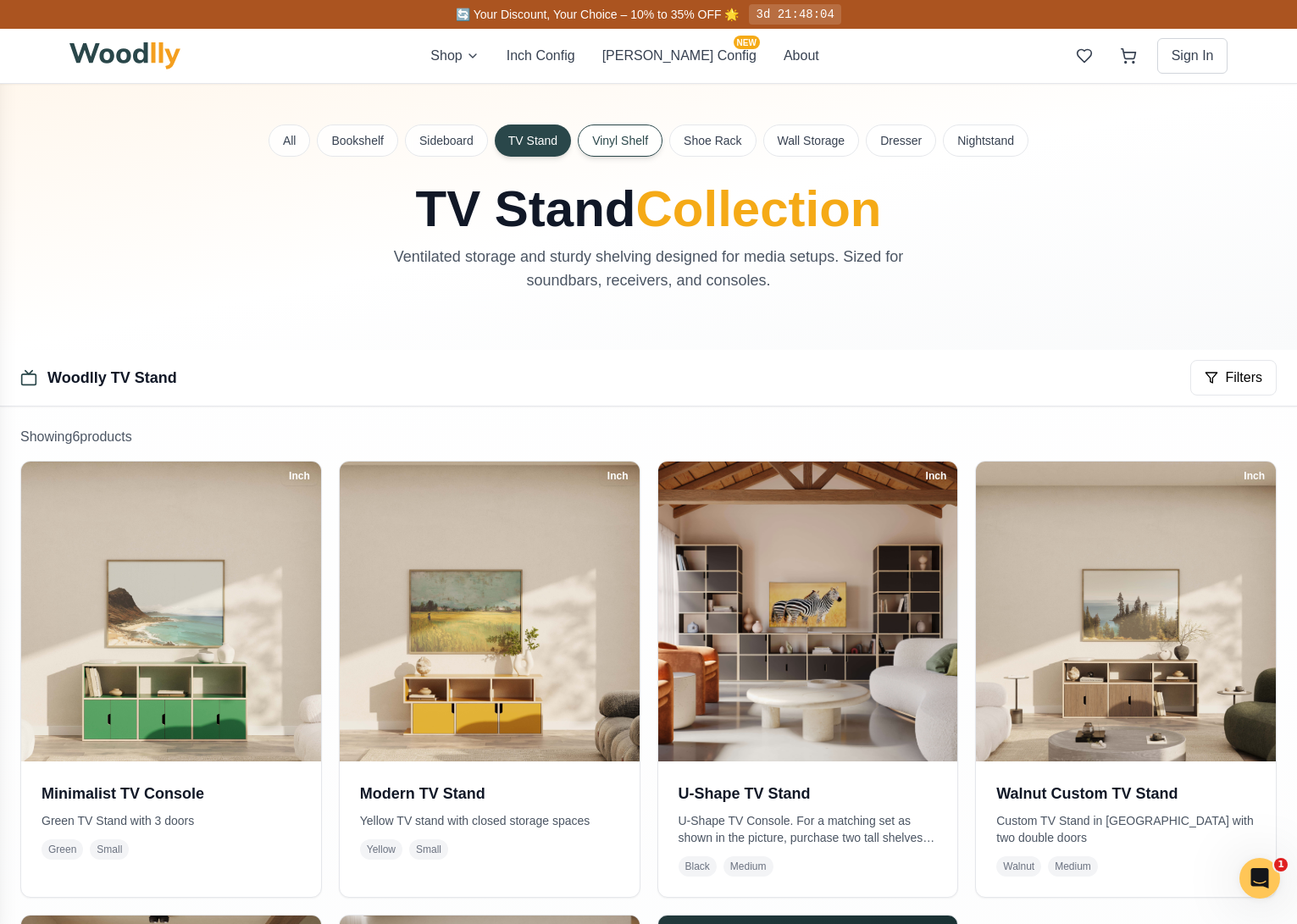
click at [630, 137] on button "Vinyl Shelf" at bounding box center [620, 140] width 85 height 32
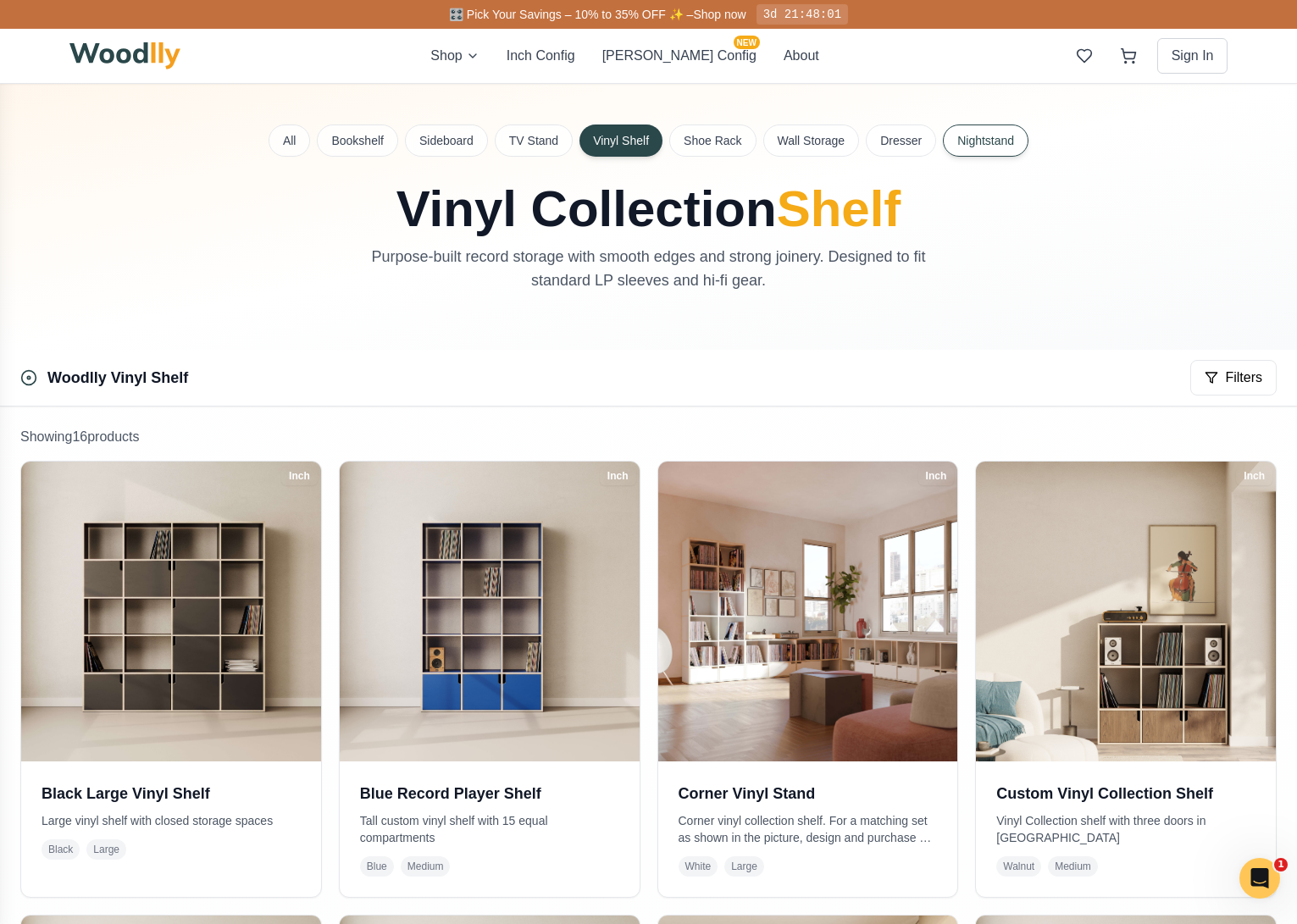
click at [977, 146] on button "Nightstand" at bounding box center [985, 140] width 86 height 32
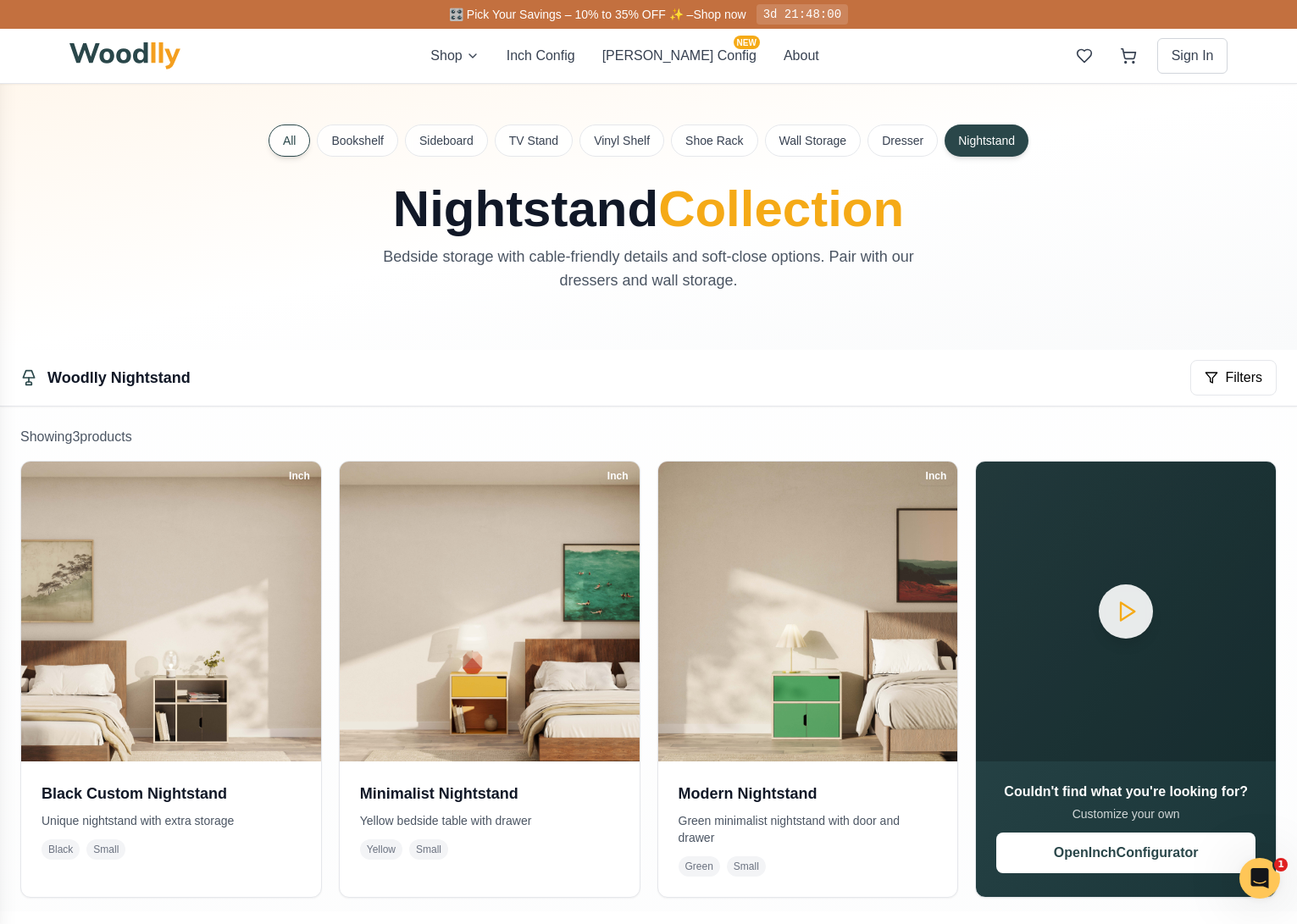
click at [280, 141] on button "All" at bounding box center [290, 140] width 43 height 32
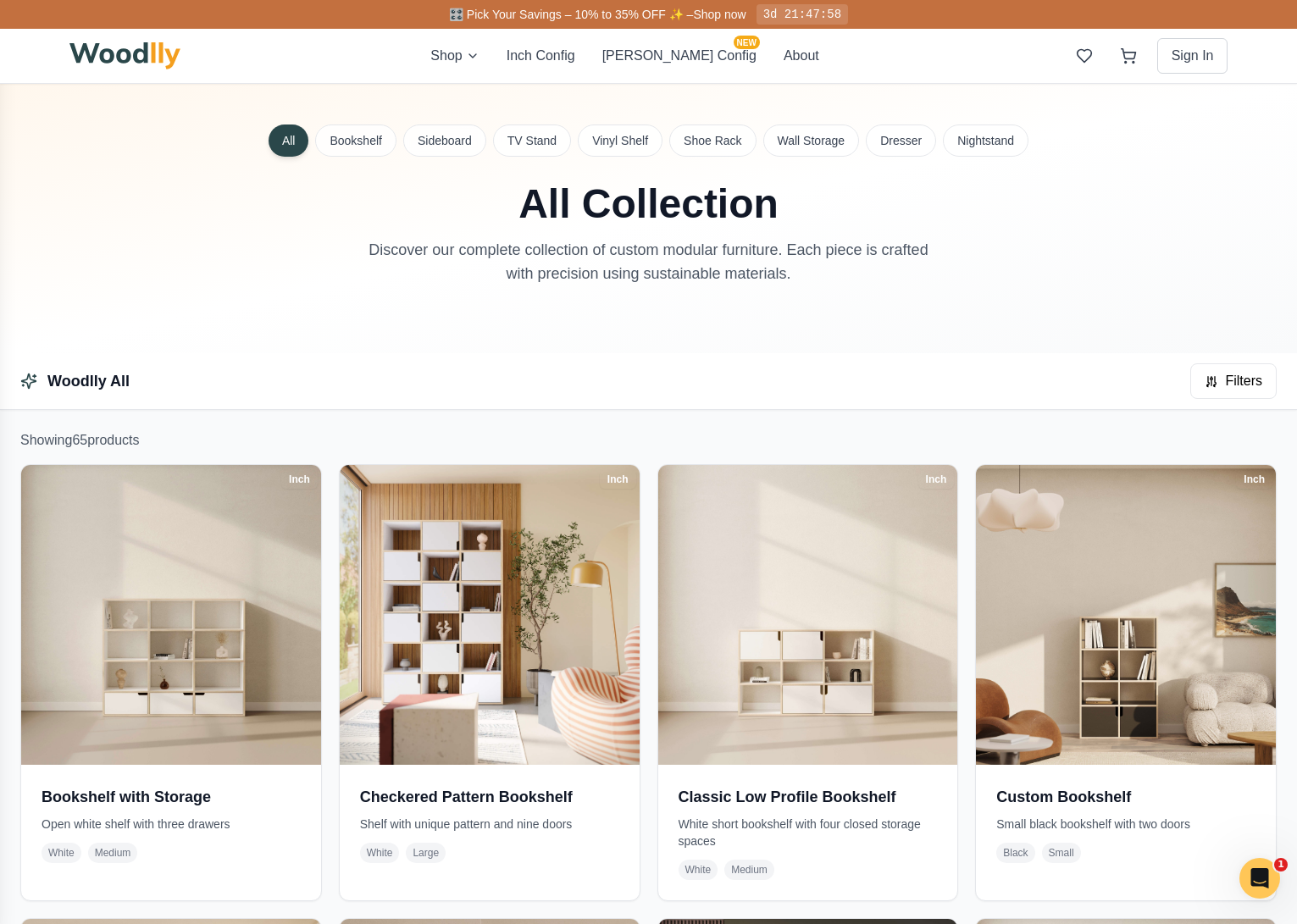
click at [750, 306] on div "All Bookshelf Sideboard TV Stand Vinyl Shelf Shoe Rack Wall Storage Dresser Nig…" at bounding box center [649, 218] width 1186 height 269
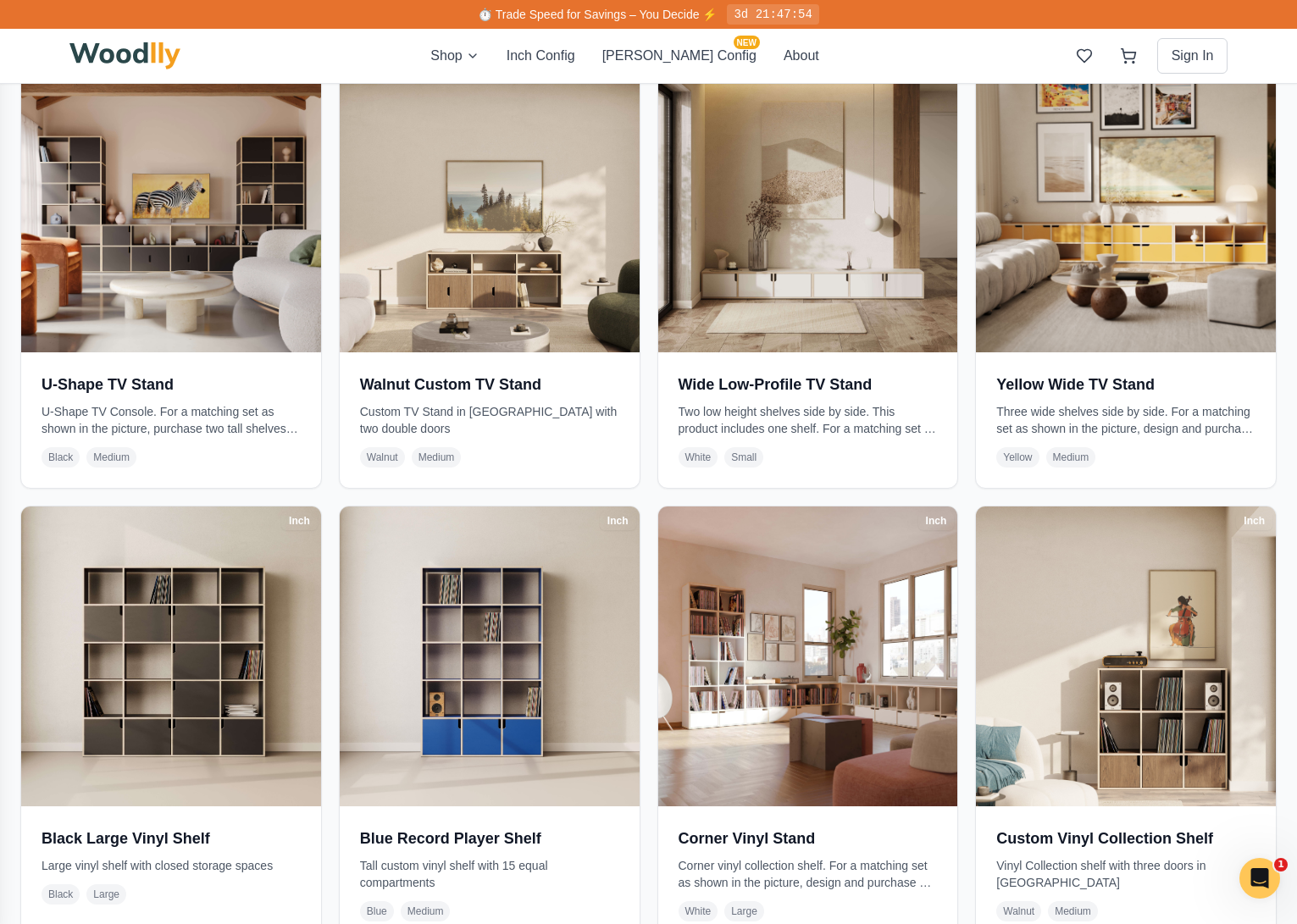
scroll to position [3712, 0]
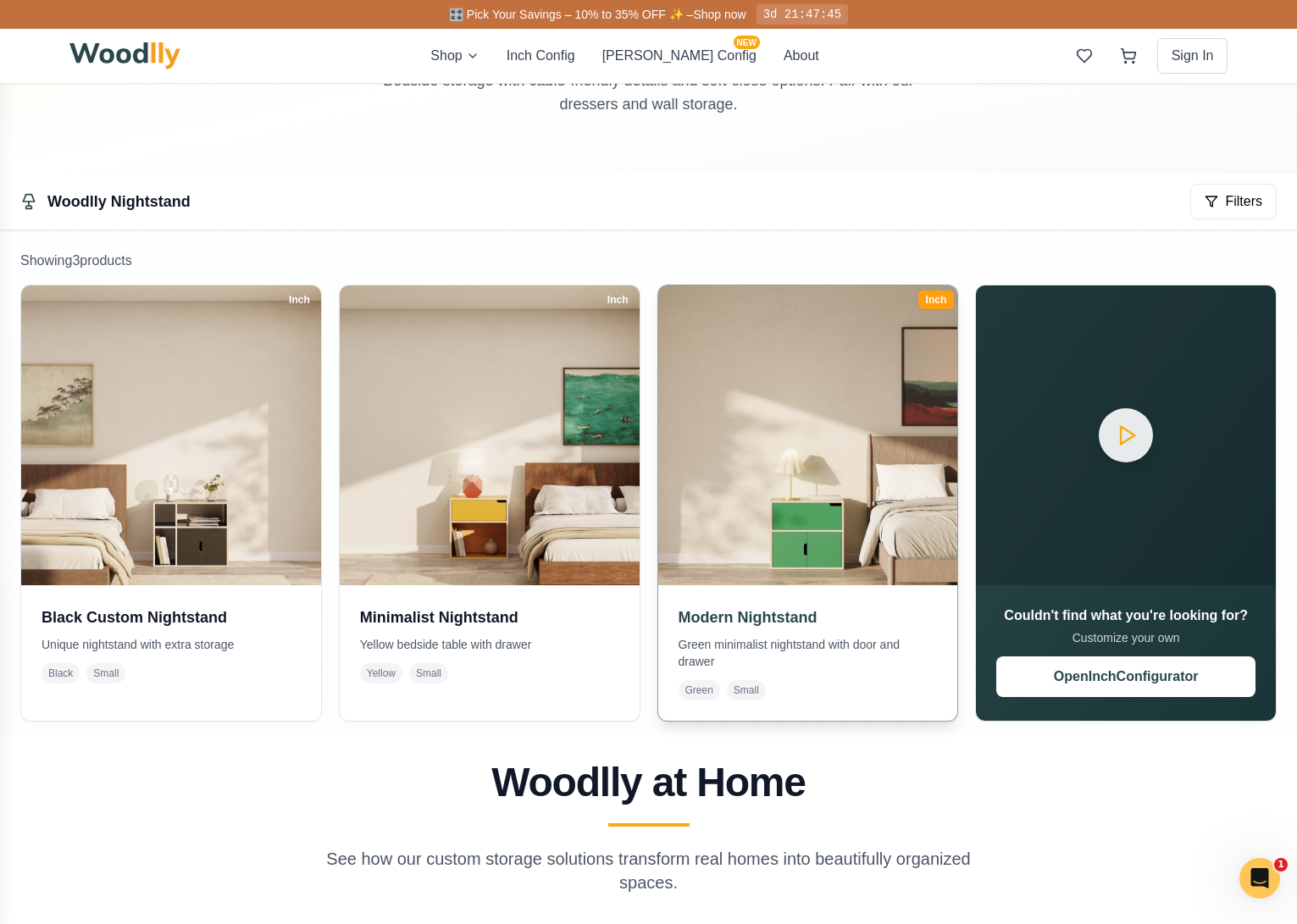
scroll to position [370, 0]
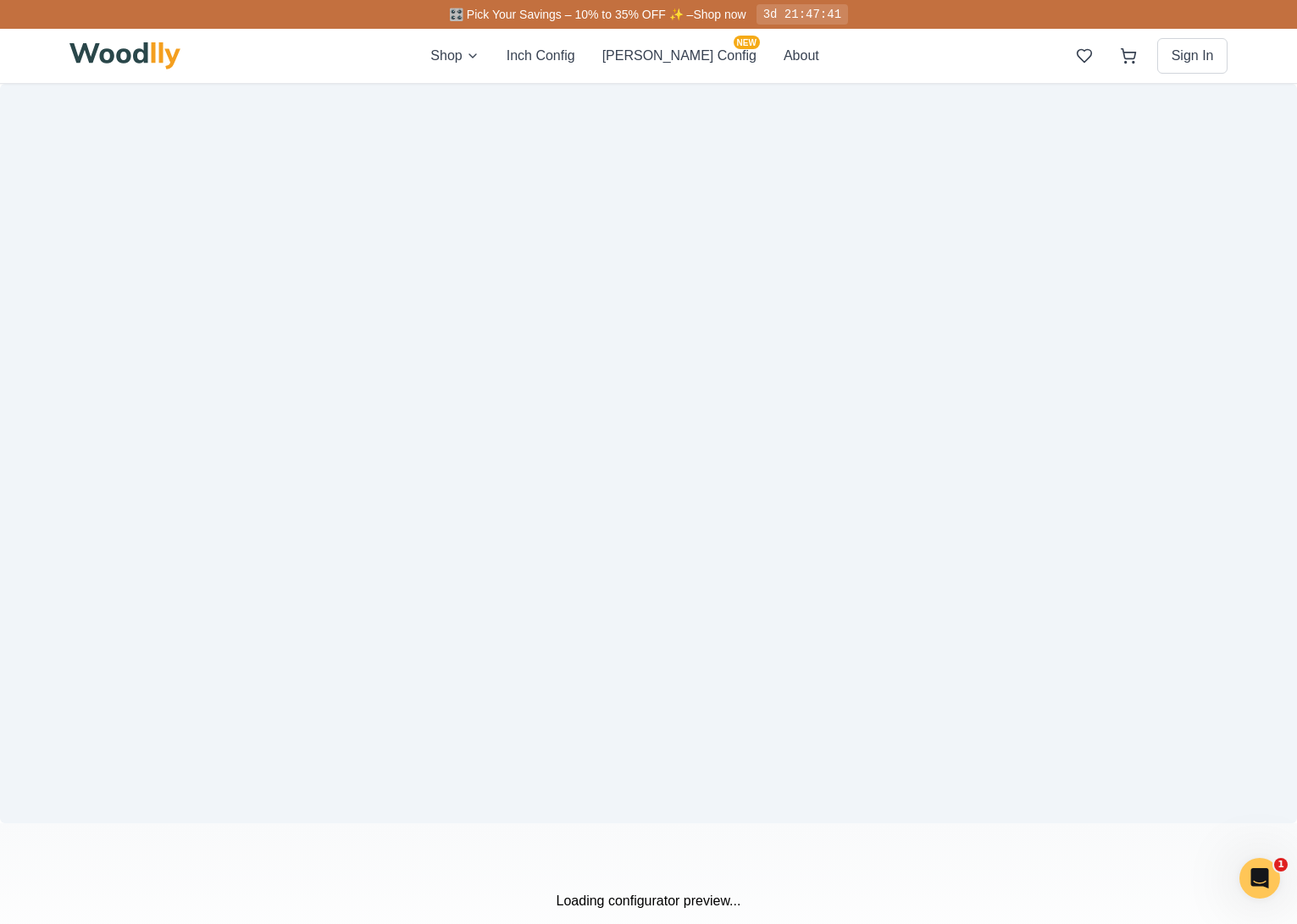
scroll to position [1278, 0]
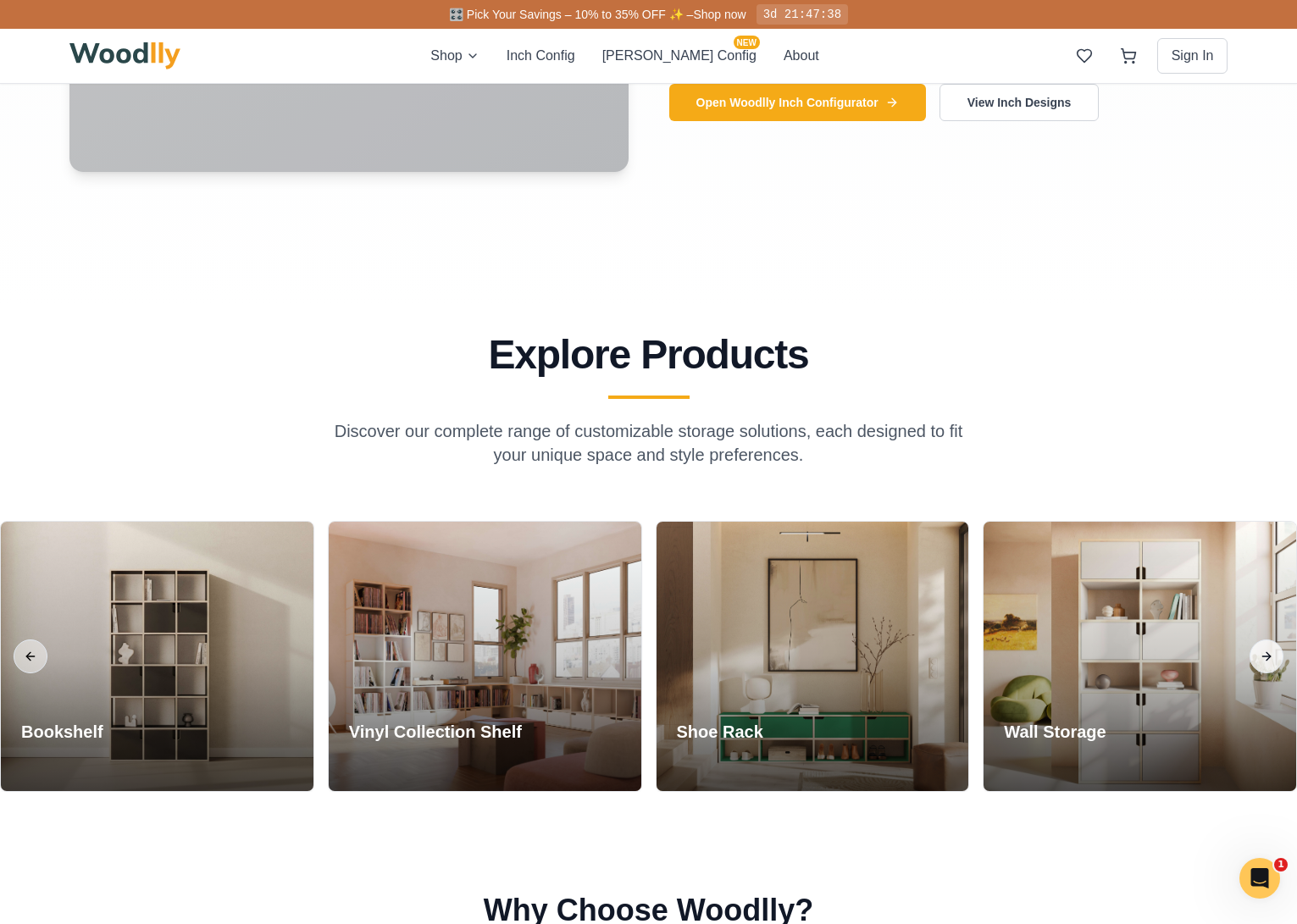
click at [1258, 658] on button "Next slide" at bounding box center [1266, 656] width 34 height 34
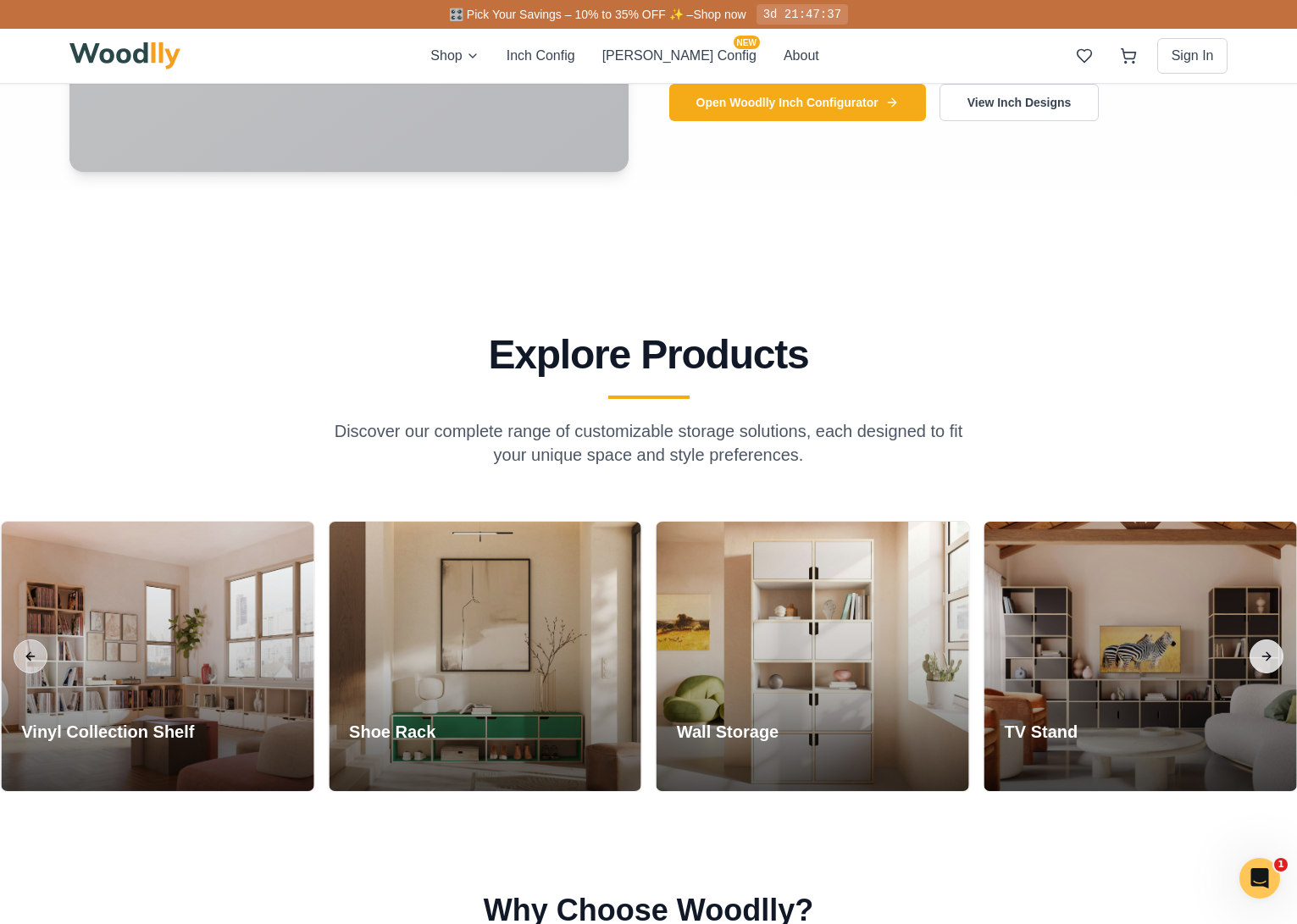
click at [1263, 657] on button "Next slide" at bounding box center [1266, 656] width 34 height 34
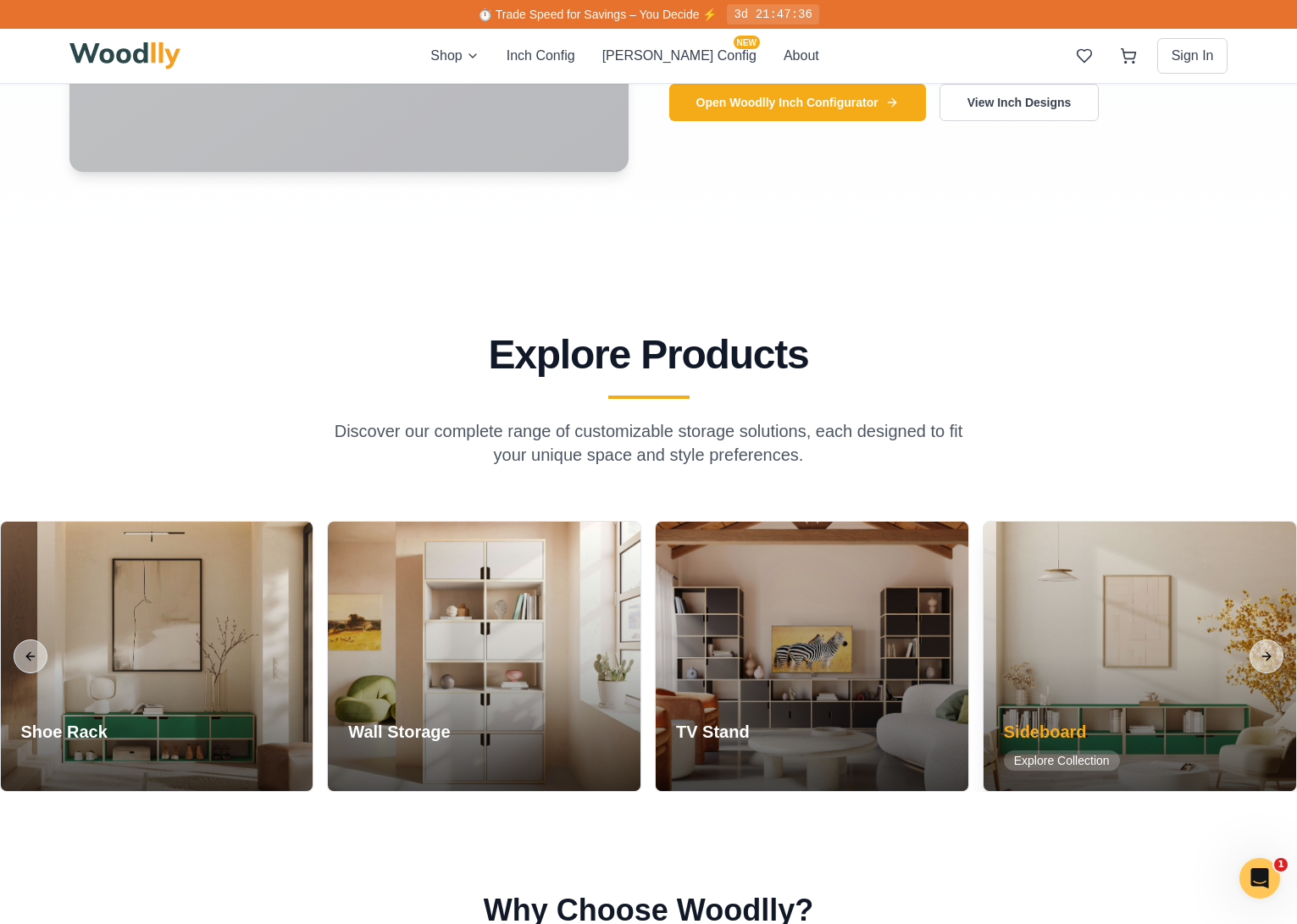
click at [1249, 704] on div at bounding box center [1139, 655] width 312 height 269
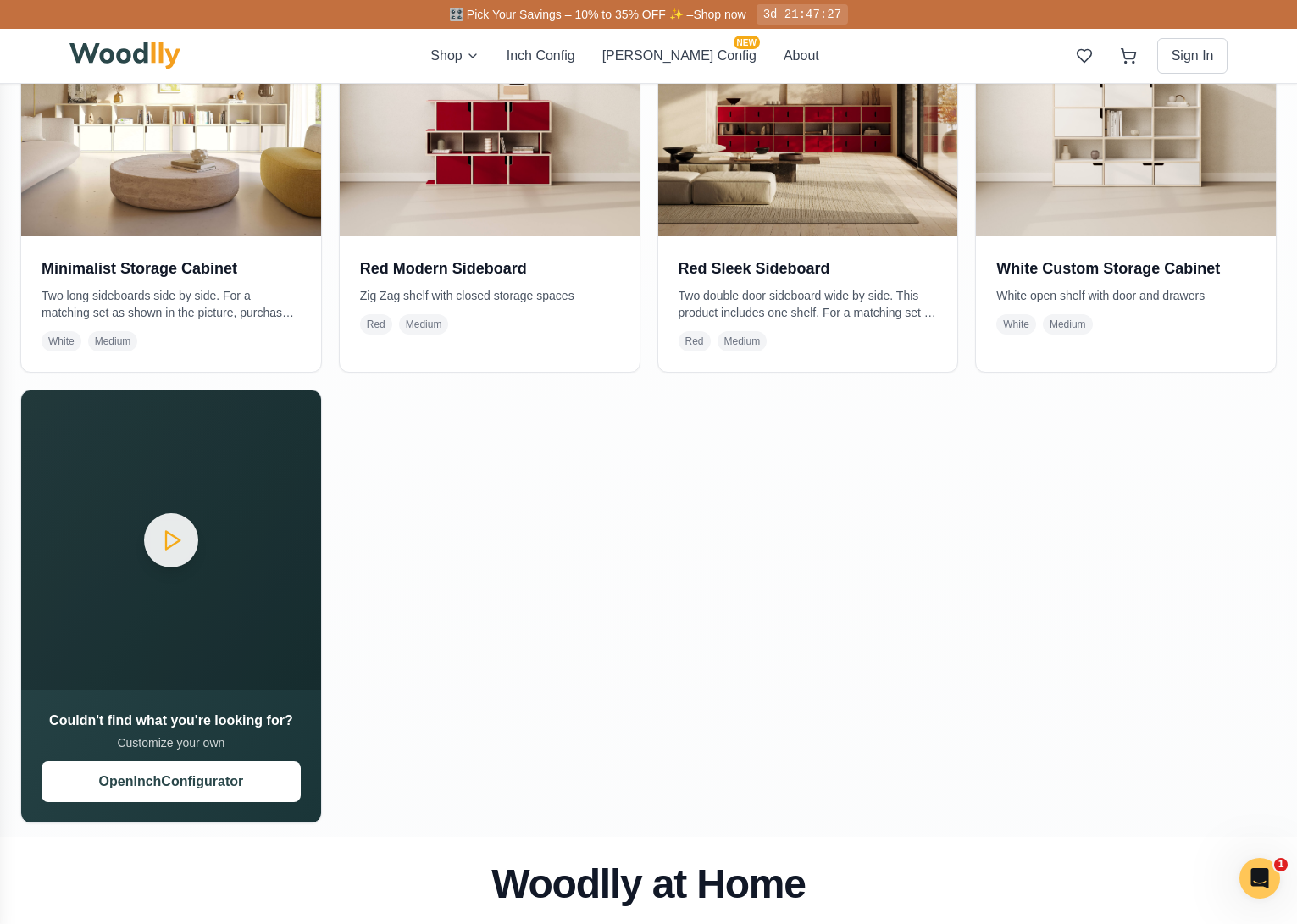
scroll to position [2028, 0]
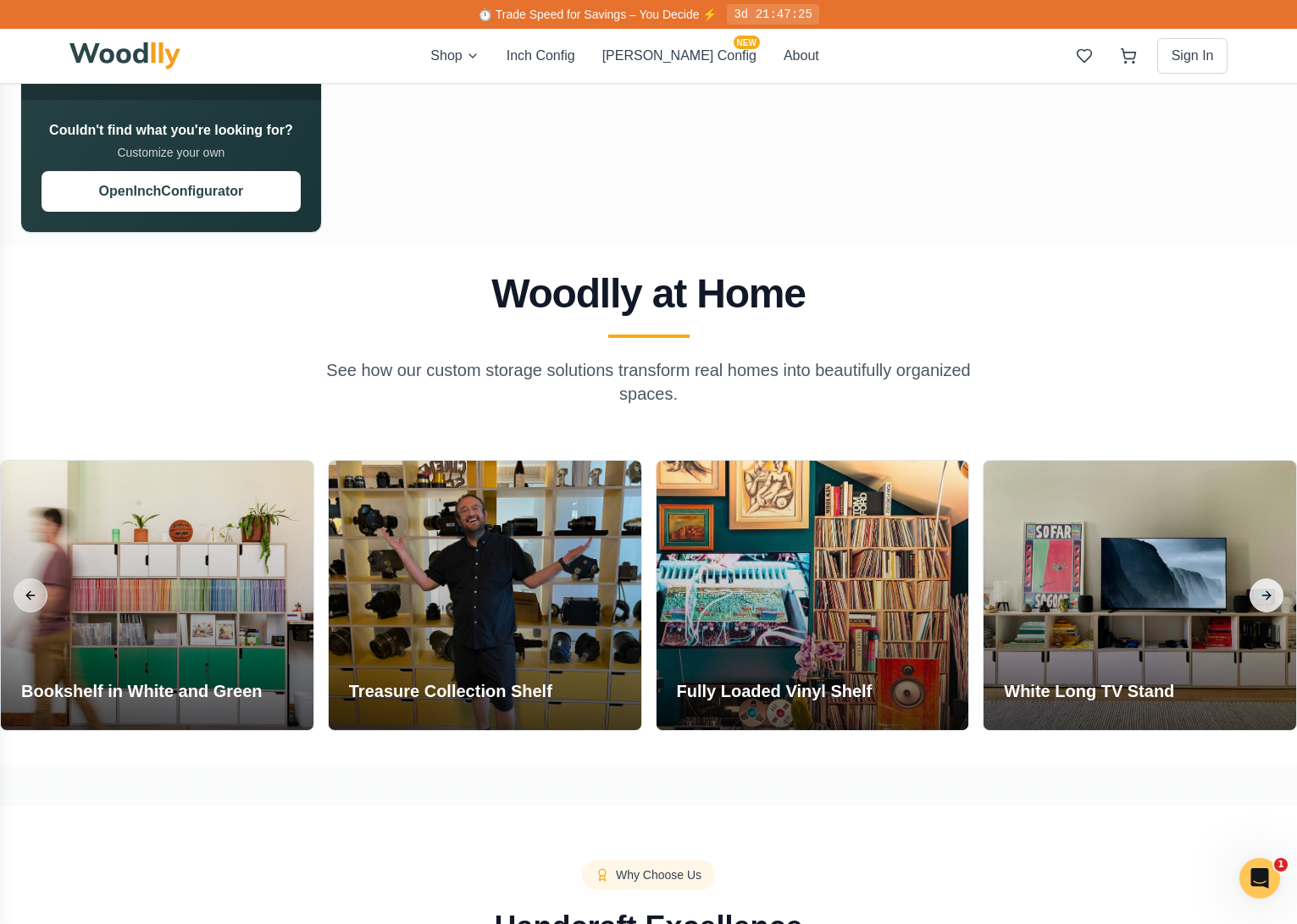
click at [1268, 587] on button "Next slide" at bounding box center [1266, 595] width 34 height 34
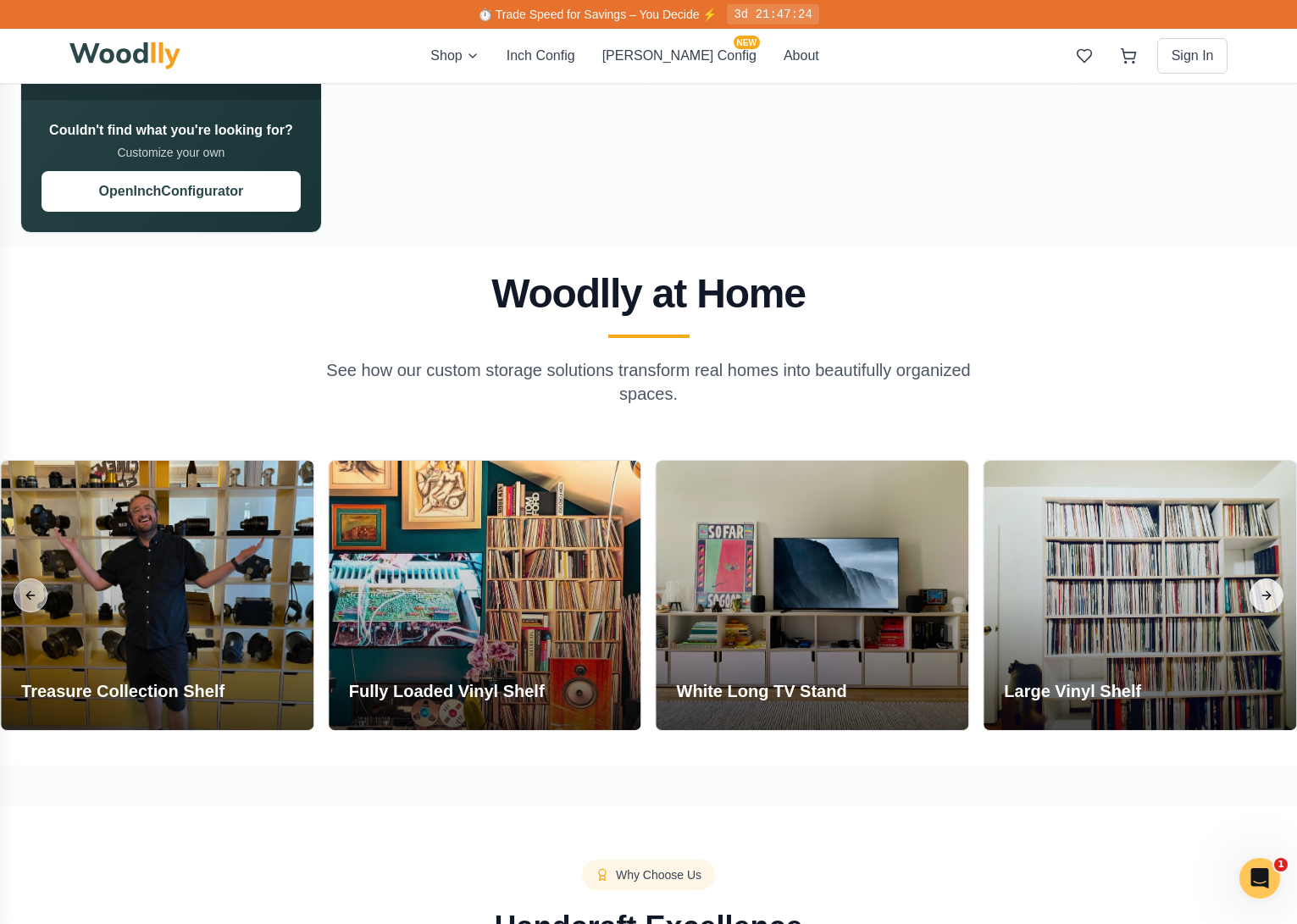
click at [1269, 587] on button "Next slide" at bounding box center [1266, 595] width 34 height 34
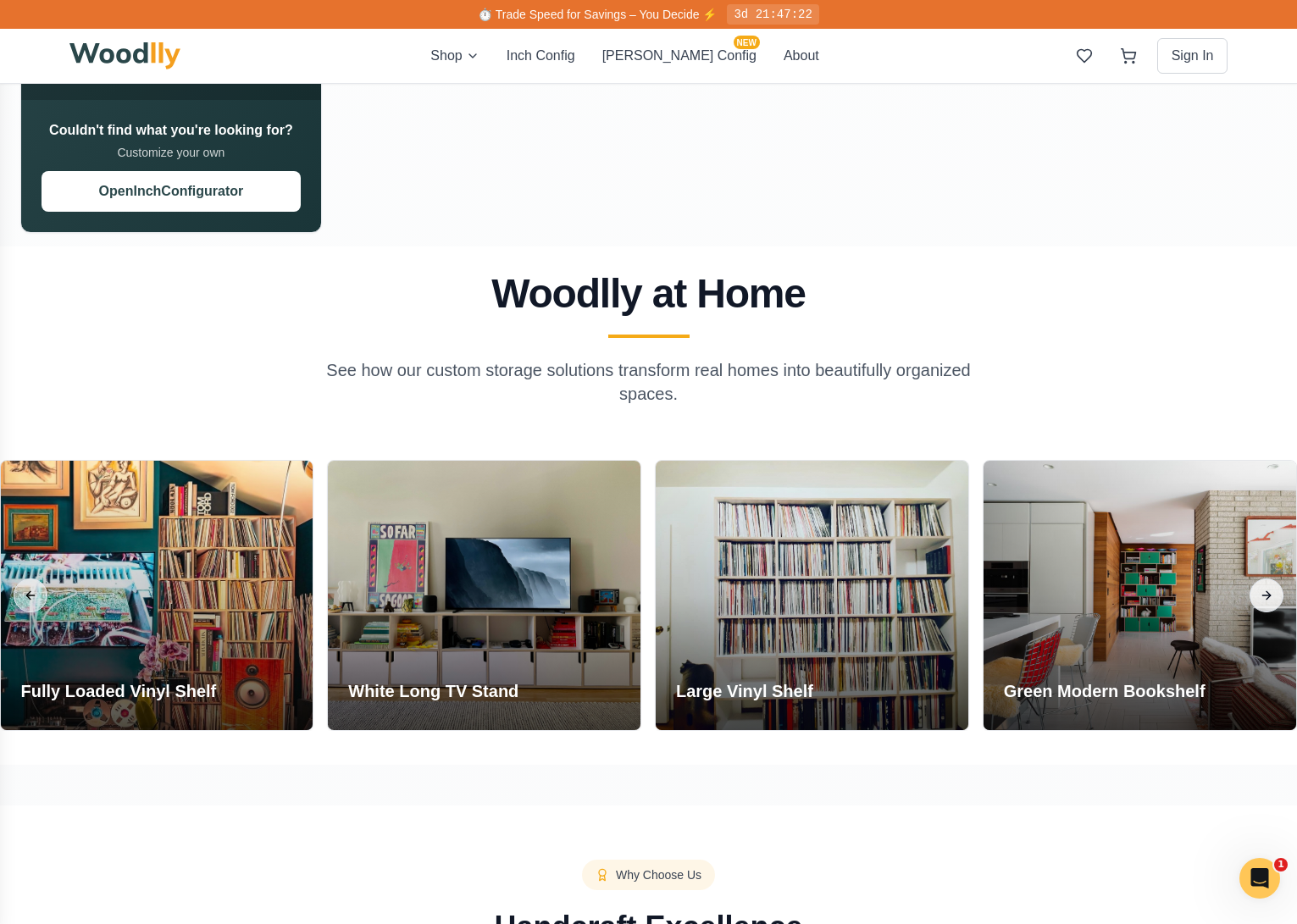
click at [1270, 587] on button "Next slide" at bounding box center [1266, 595] width 34 height 34
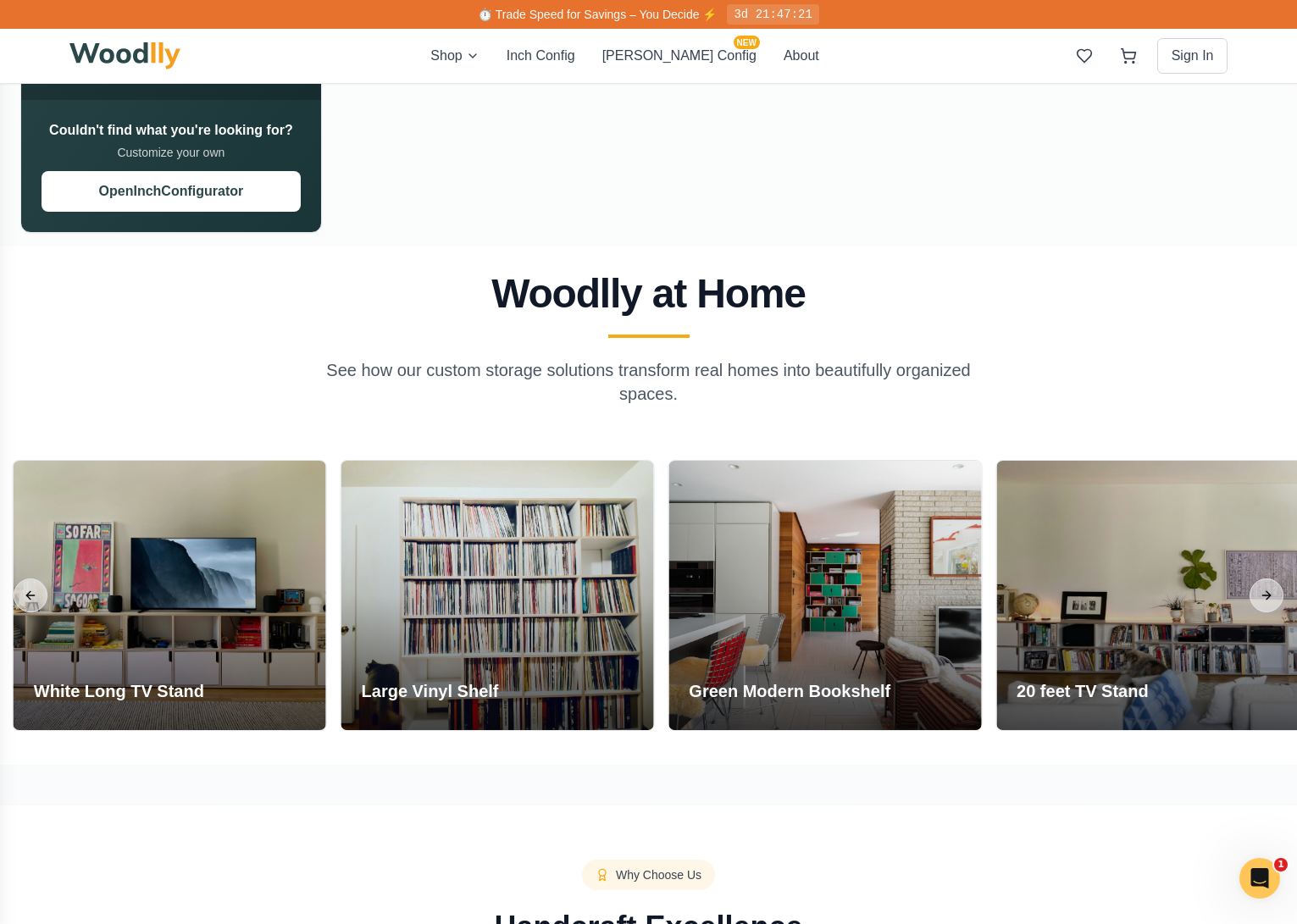
click at [1088, 247] on section "Woodlly at Home See how our custom storage solutions transform real homes into …" at bounding box center [648, 505] width 1297 height 518
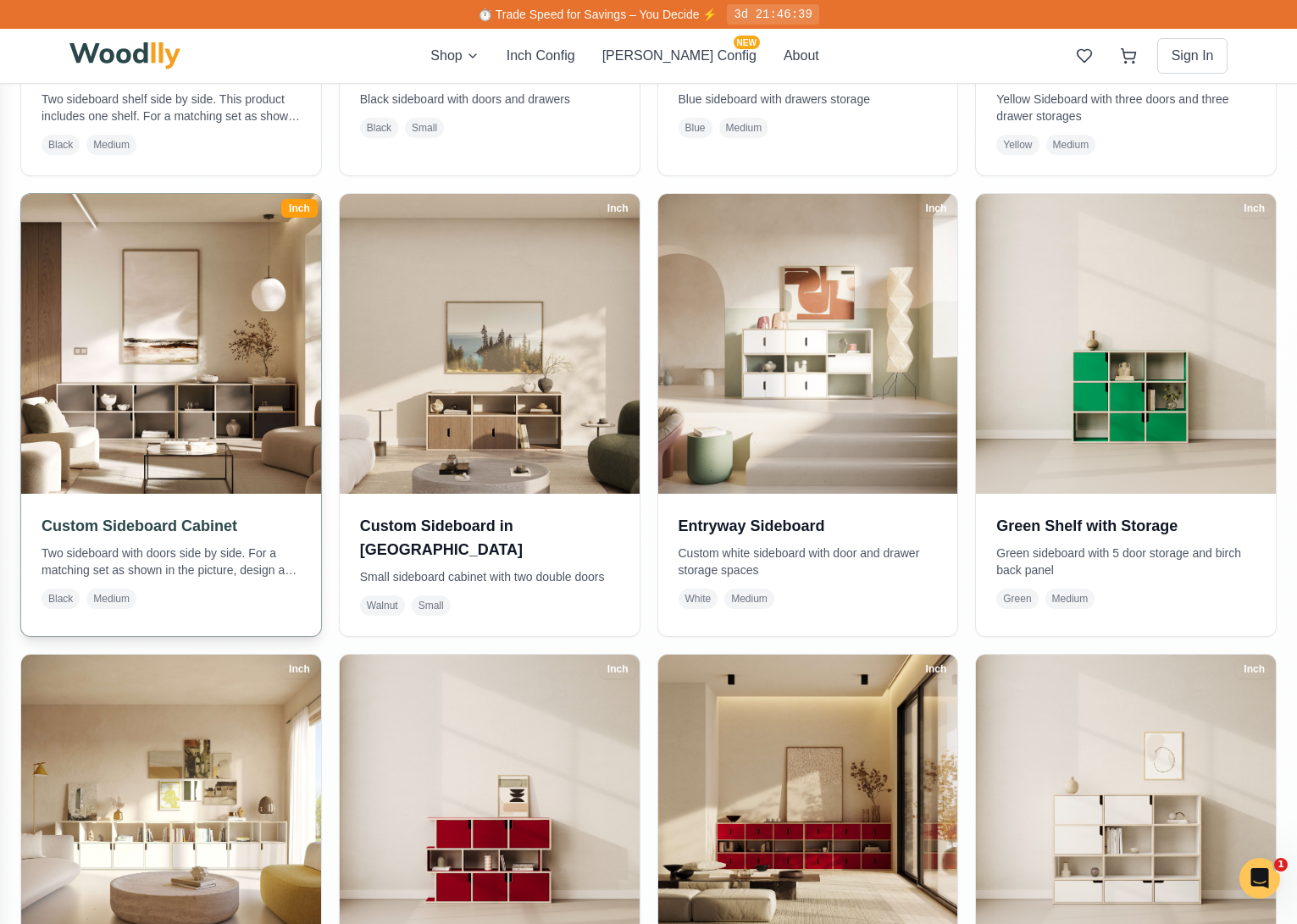
scroll to position [366, 0]
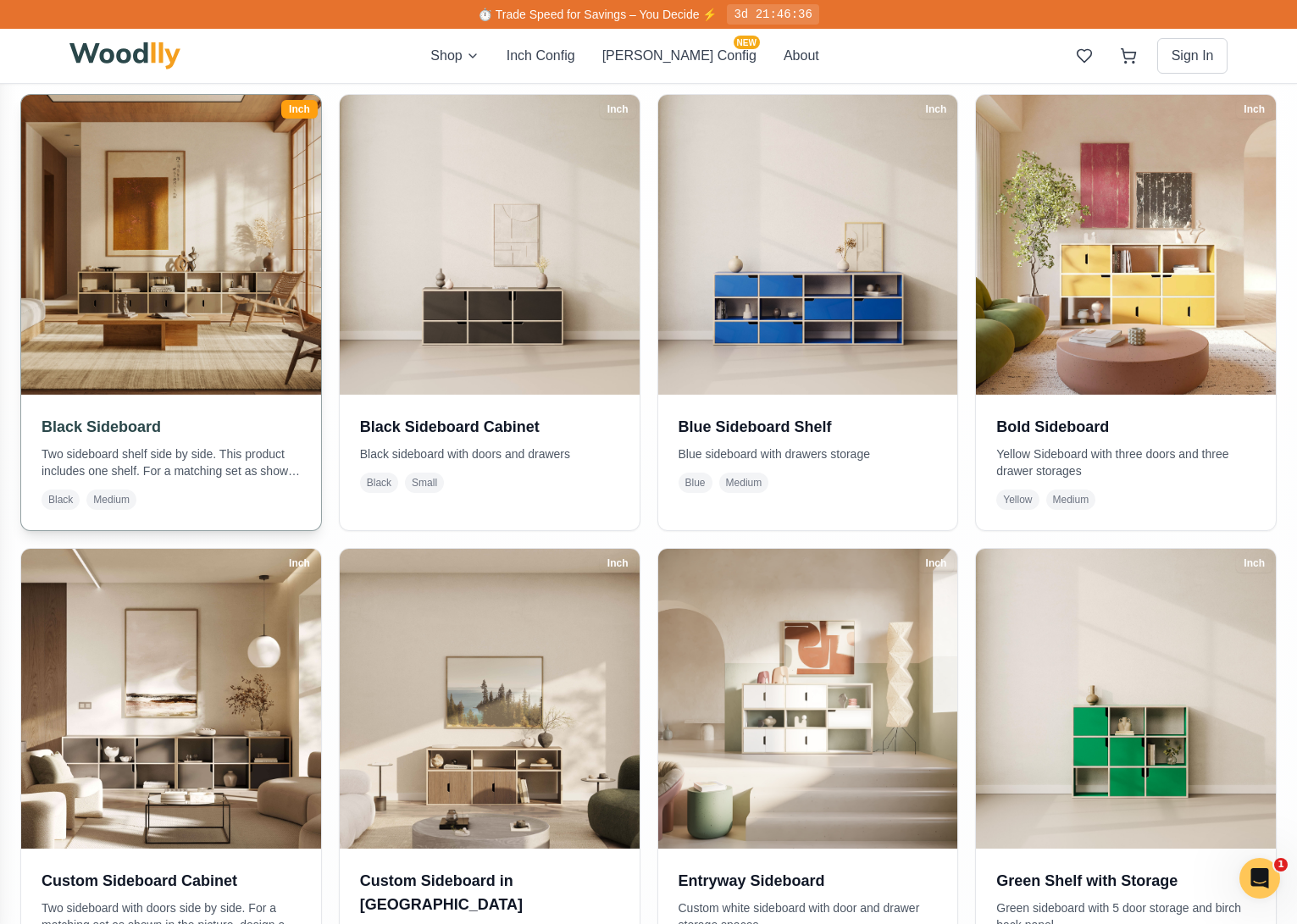
click at [164, 363] on img at bounding box center [170, 244] width 314 height 314
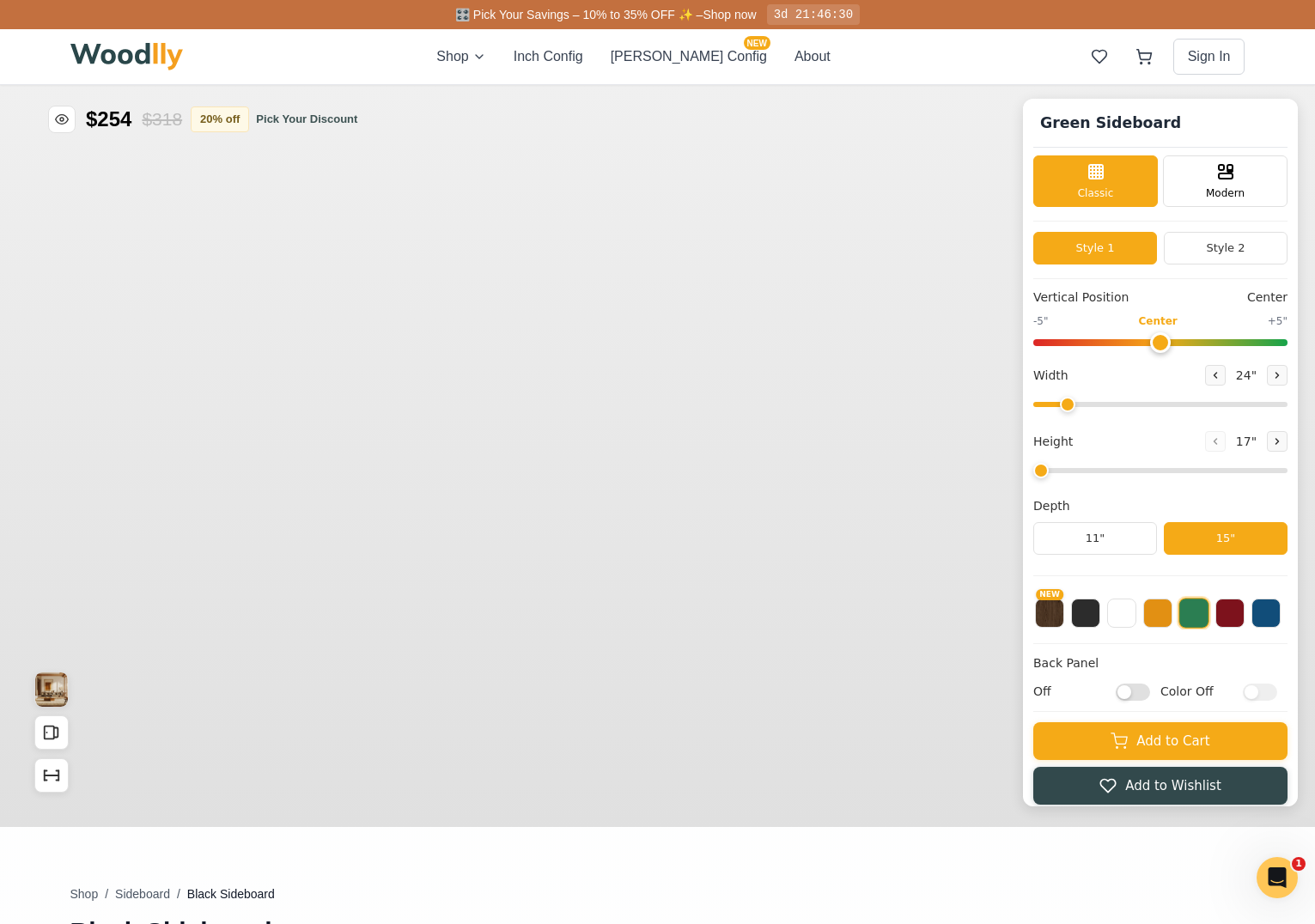
type input "56"
type input "2"
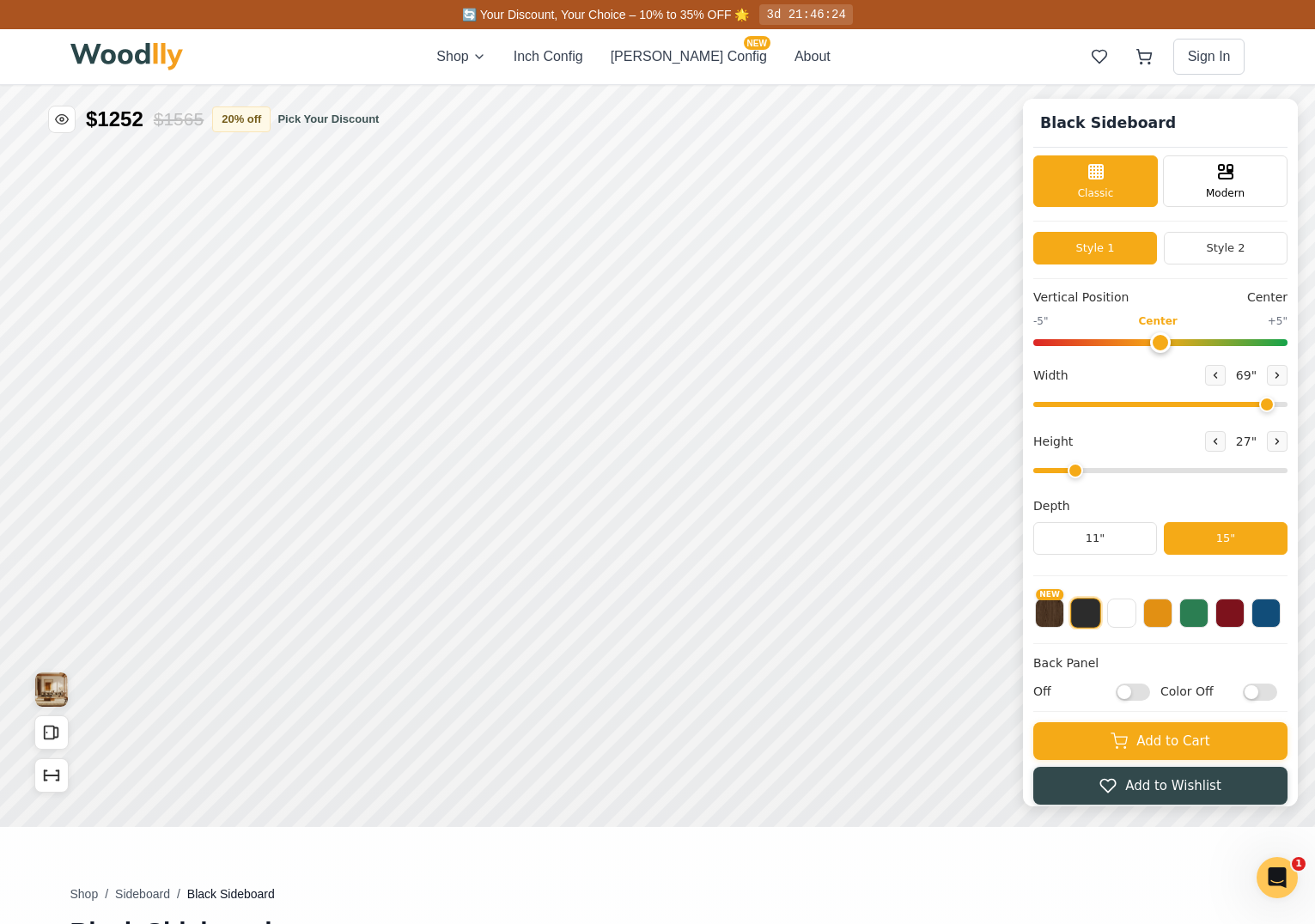
drag, startPoint x: 1219, startPoint y: 405, endPoint x: 1275, endPoint y: 410, distance: 56.2
type input "69"
click at [1275, 407] on input "range" at bounding box center [1160, 404] width 254 height 5
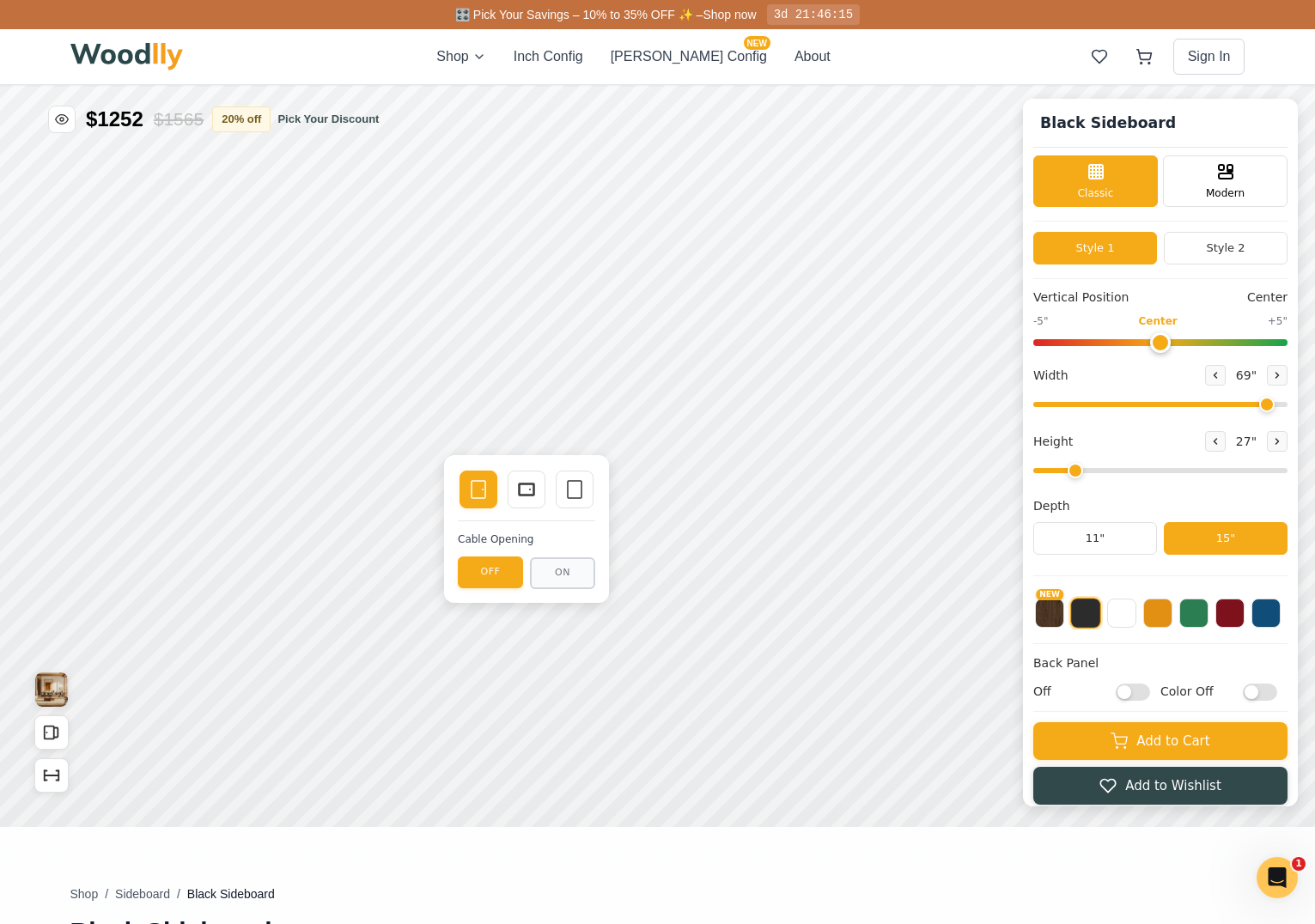
click at [1149, 691] on input "Off" at bounding box center [1133, 691] width 34 height 17
checkbox input "true"
click at [1276, 691] on input "Color Off" at bounding box center [1260, 691] width 34 height 17
checkbox input "true"
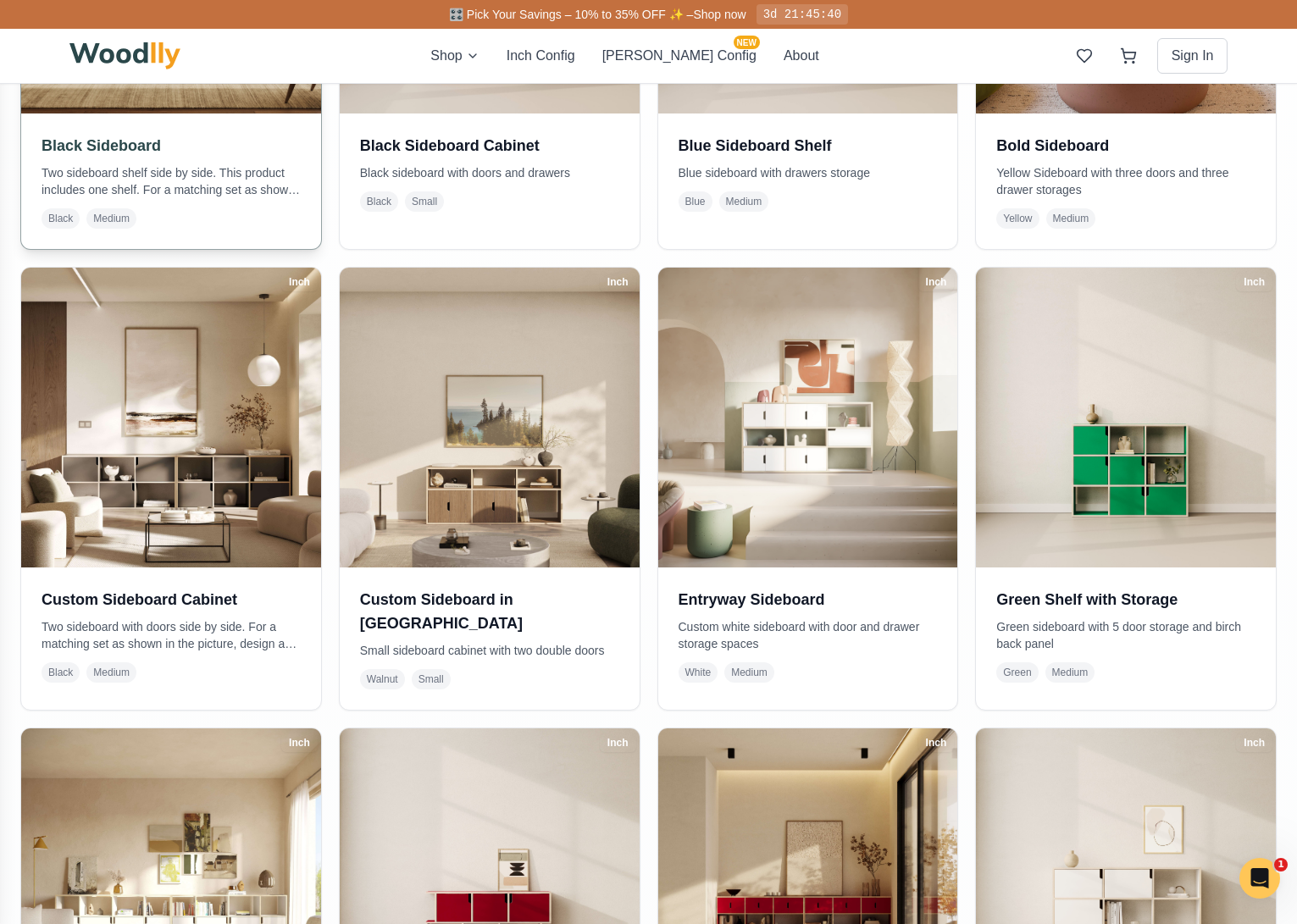
scroll to position [443, 0]
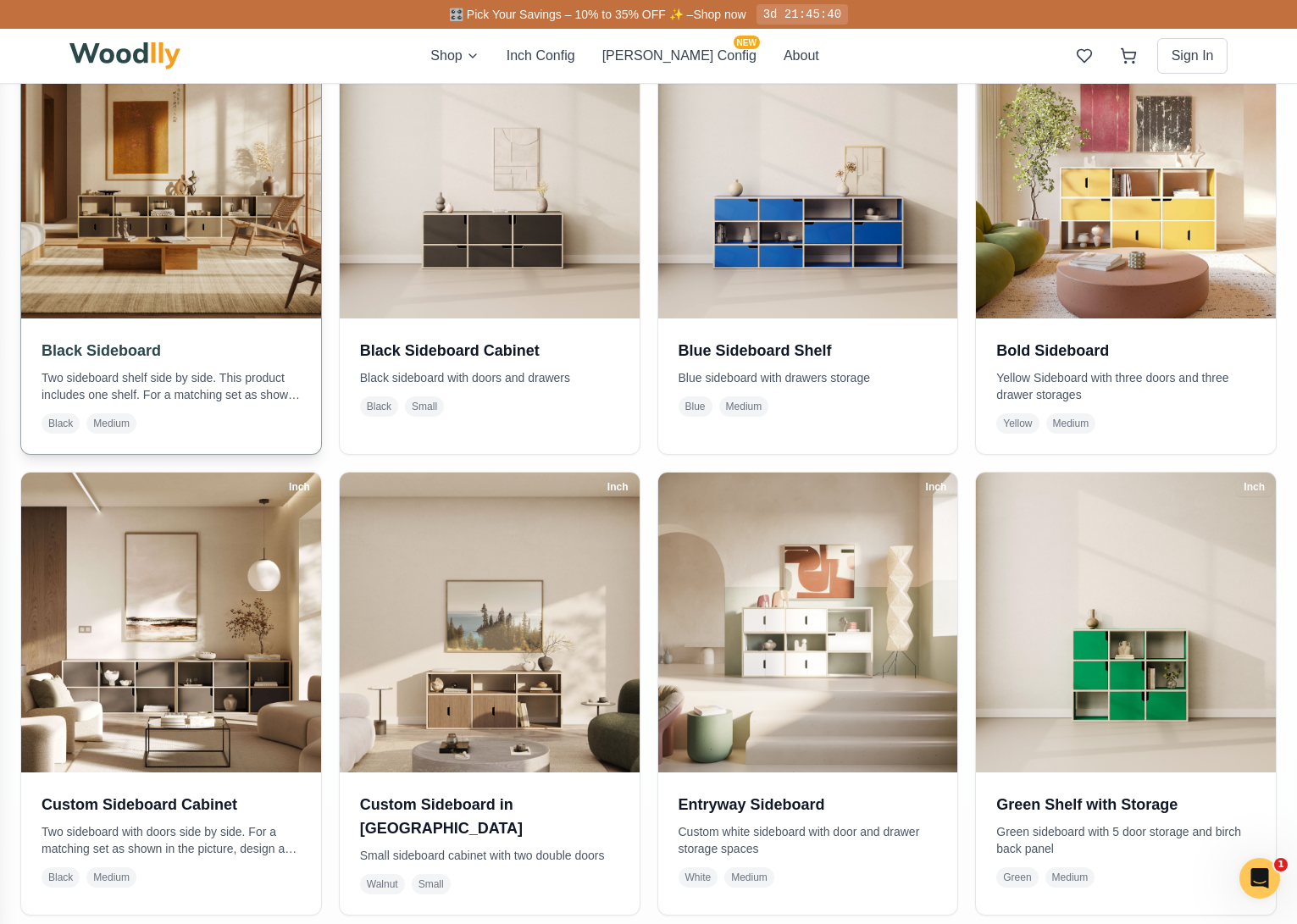
click at [167, 222] on img at bounding box center [170, 167] width 314 height 314
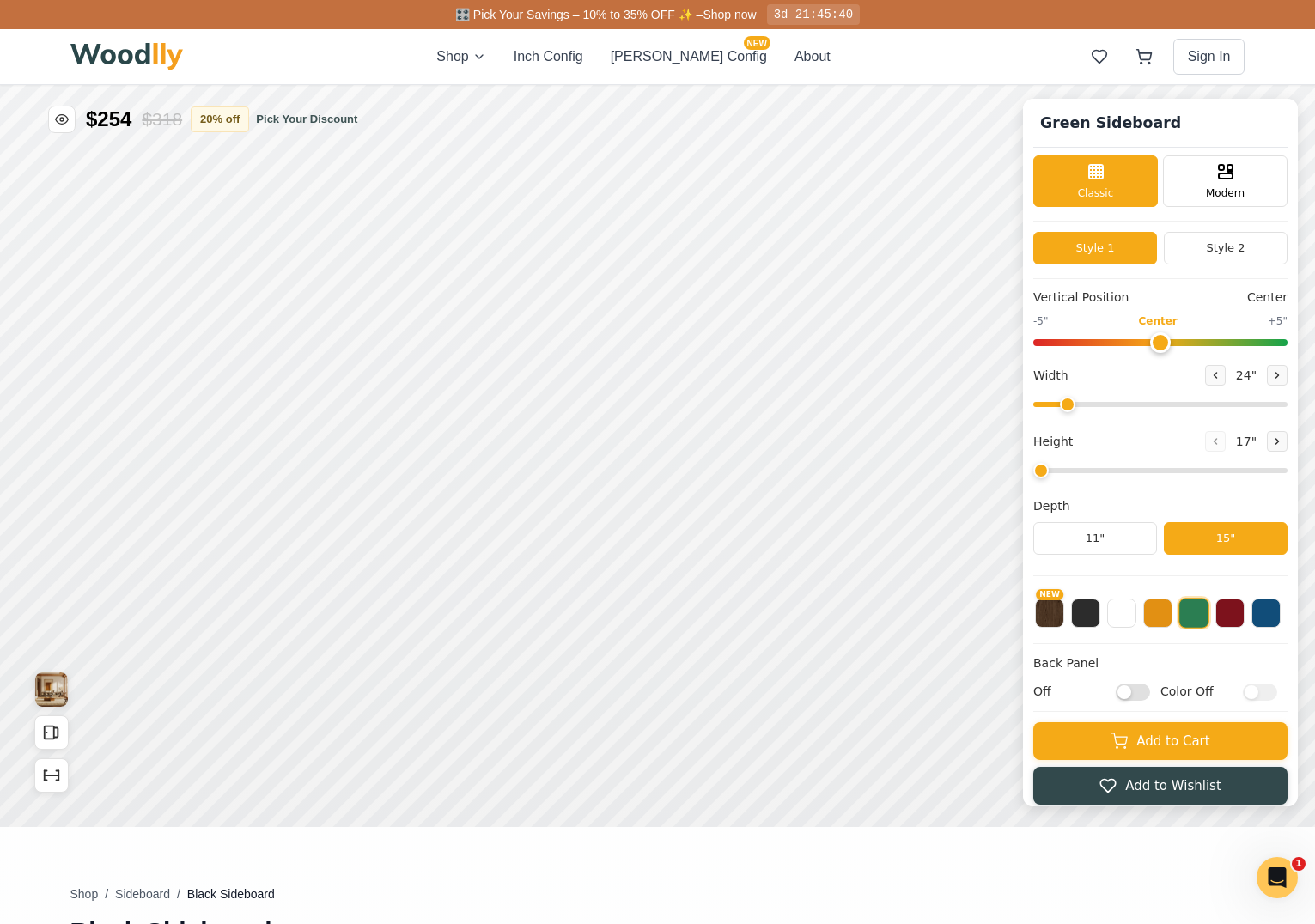
type input "56"
type input "2"
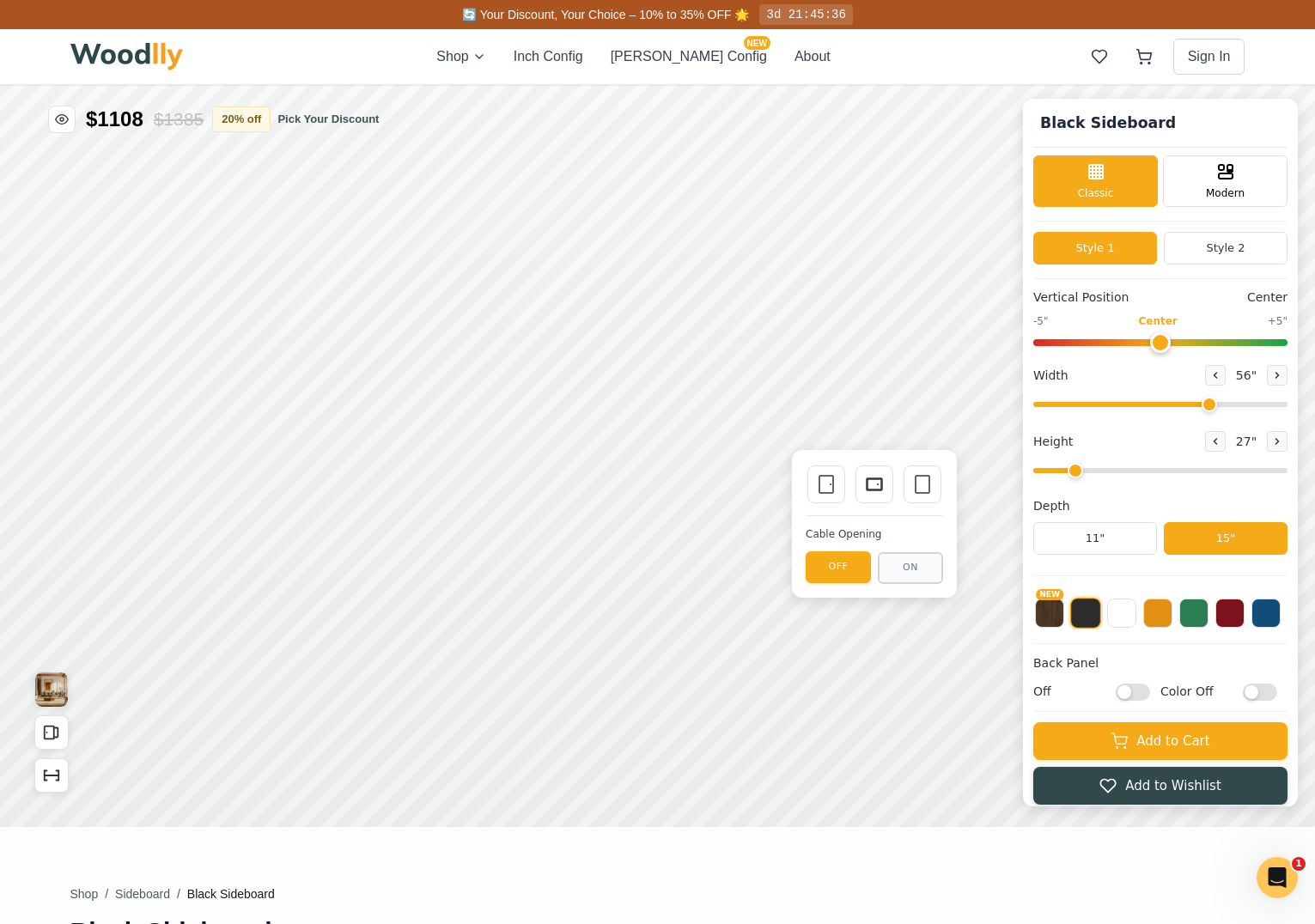
click at [1264, 692] on input "Color Off" at bounding box center [1260, 691] width 34 height 17
checkbox input "true"
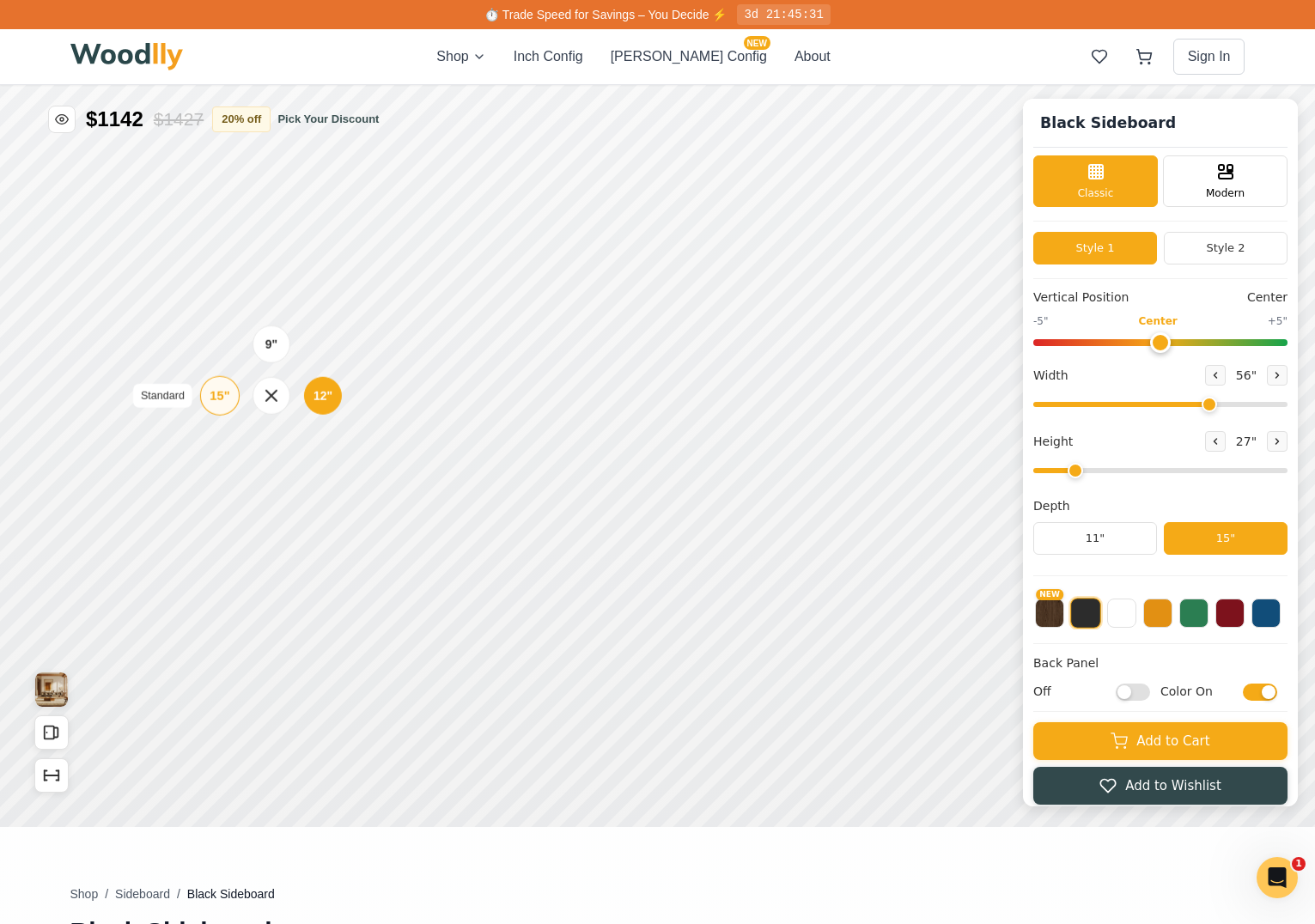
click at [216, 402] on div "15"" at bounding box center [219, 396] width 20 height 19
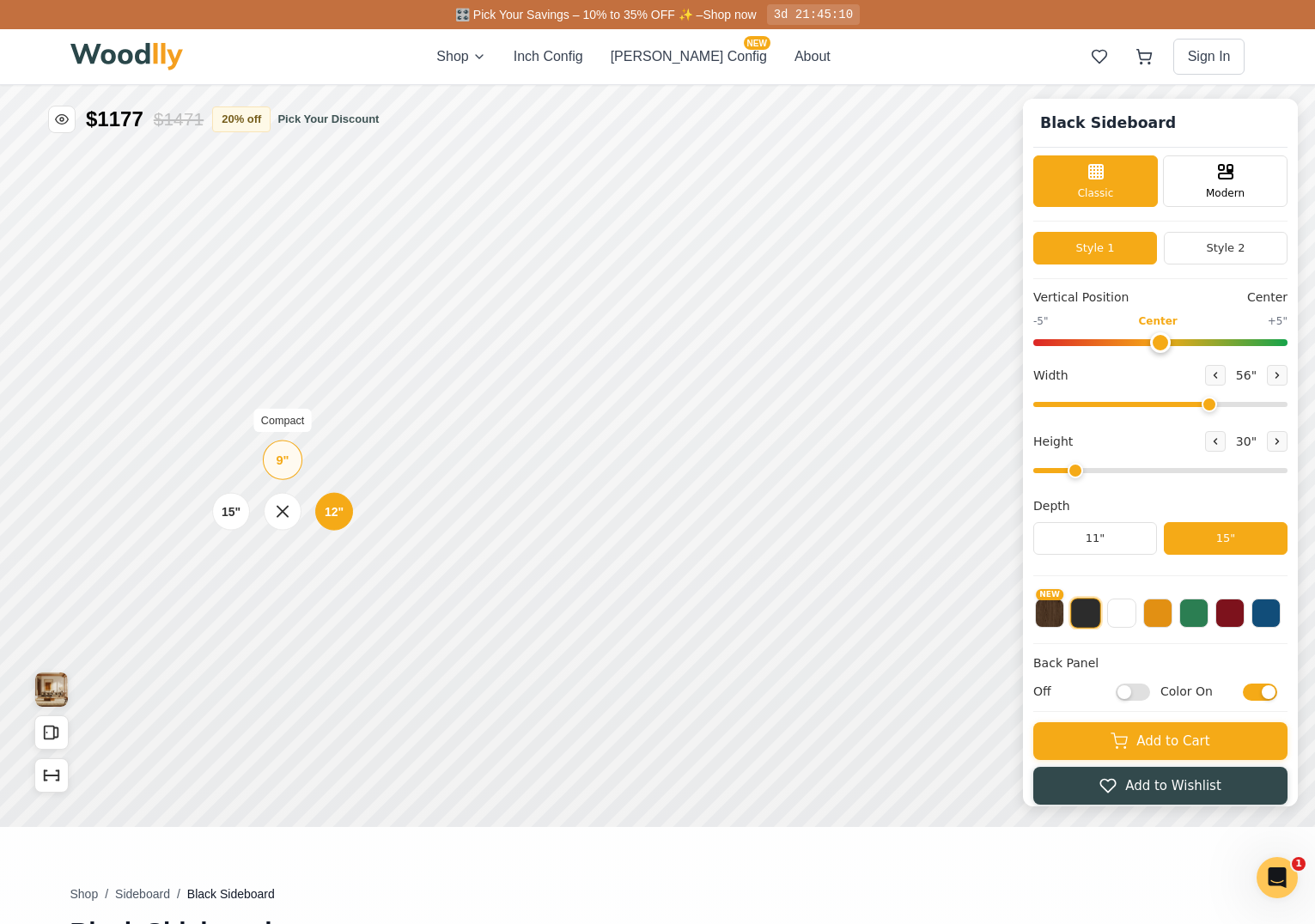
click at [279, 456] on div "9"" at bounding box center [282, 460] width 13 height 19
